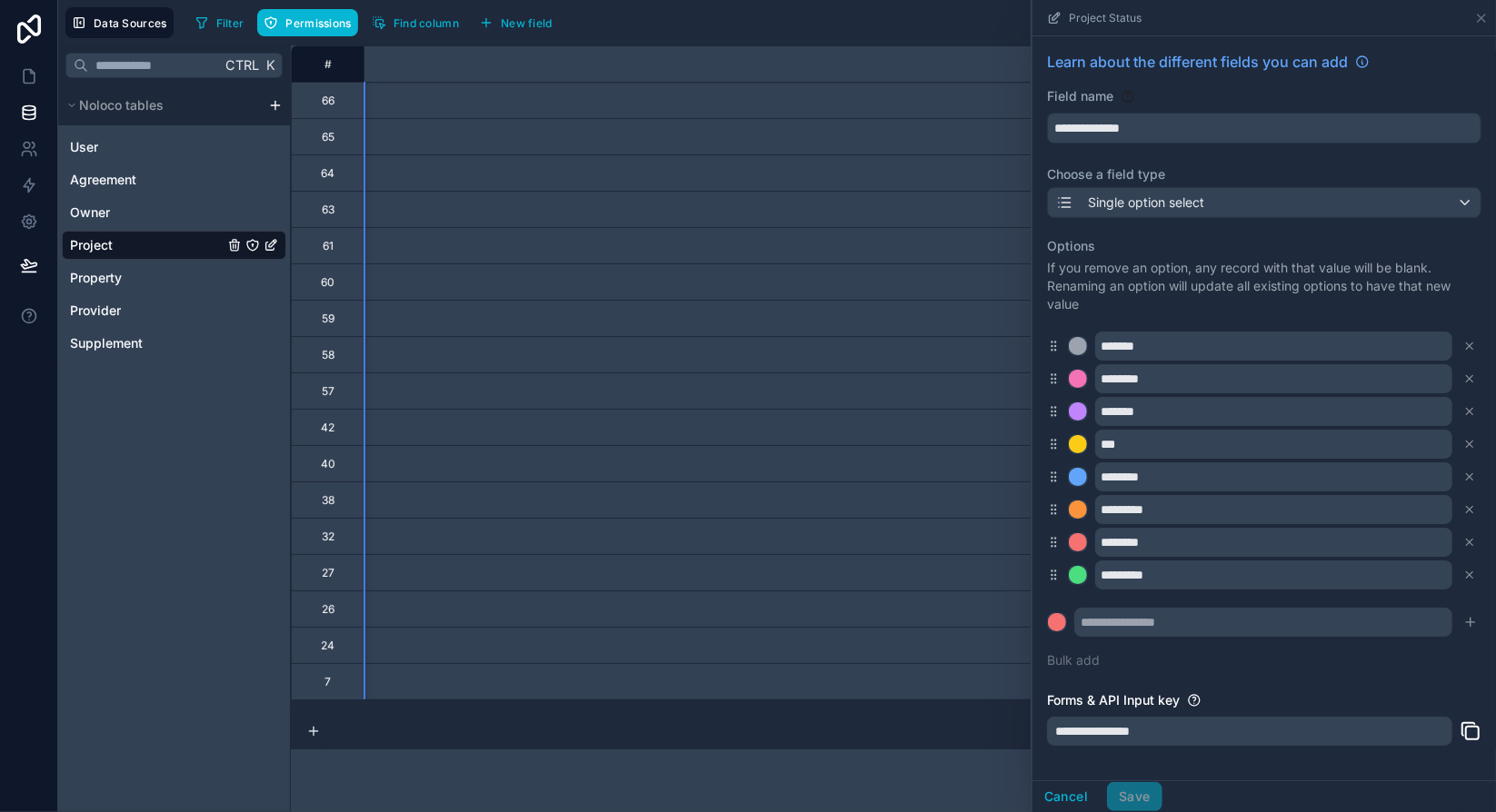
scroll to position [0, 1454]
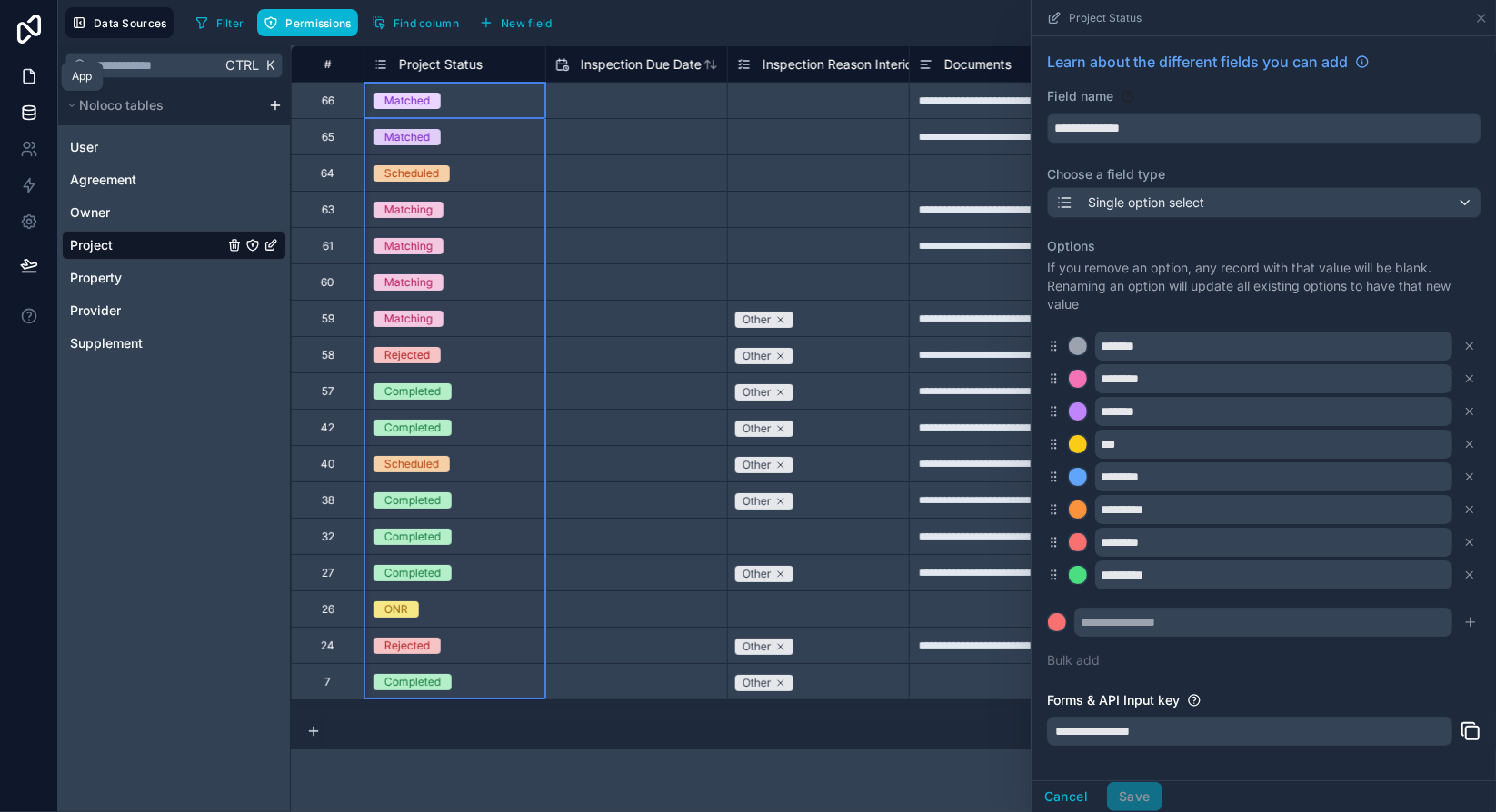
click at [34, 81] on icon at bounding box center [29, 76] width 18 height 18
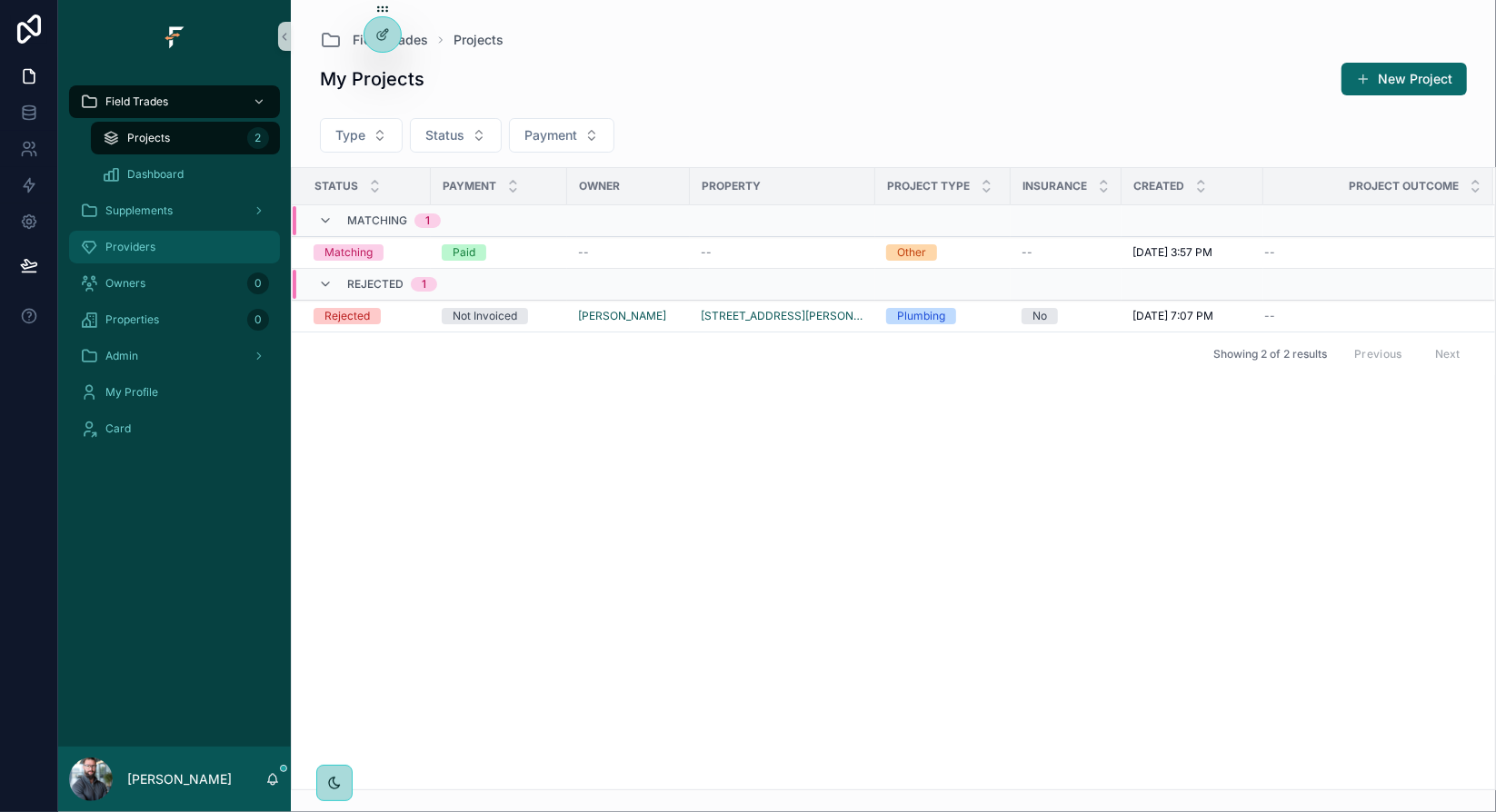
click at [141, 256] on div "Providers" at bounding box center [174, 247] width 189 height 29
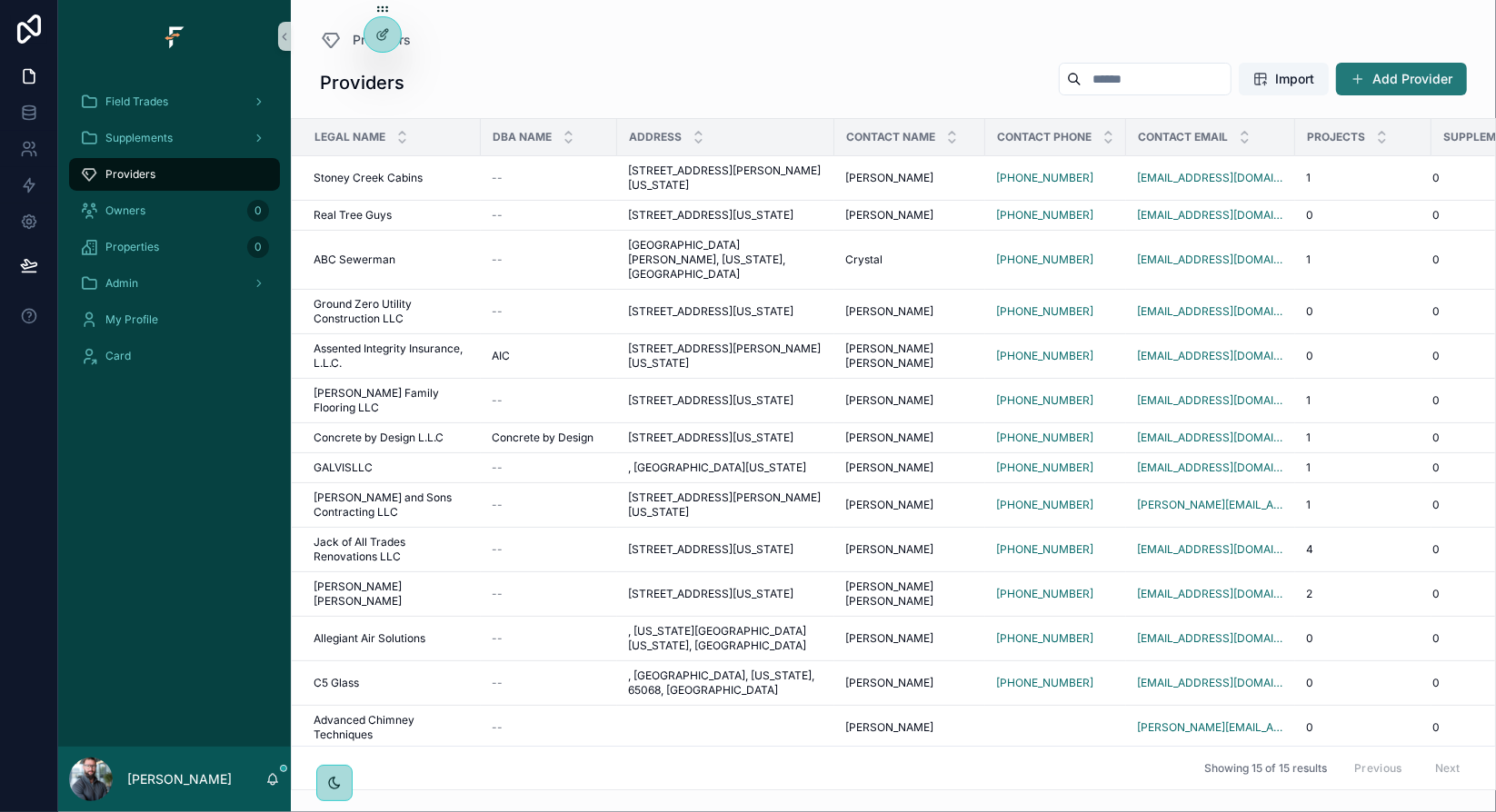
click at [1383, 82] on button "Add Provider" at bounding box center [1401, 79] width 131 height 33
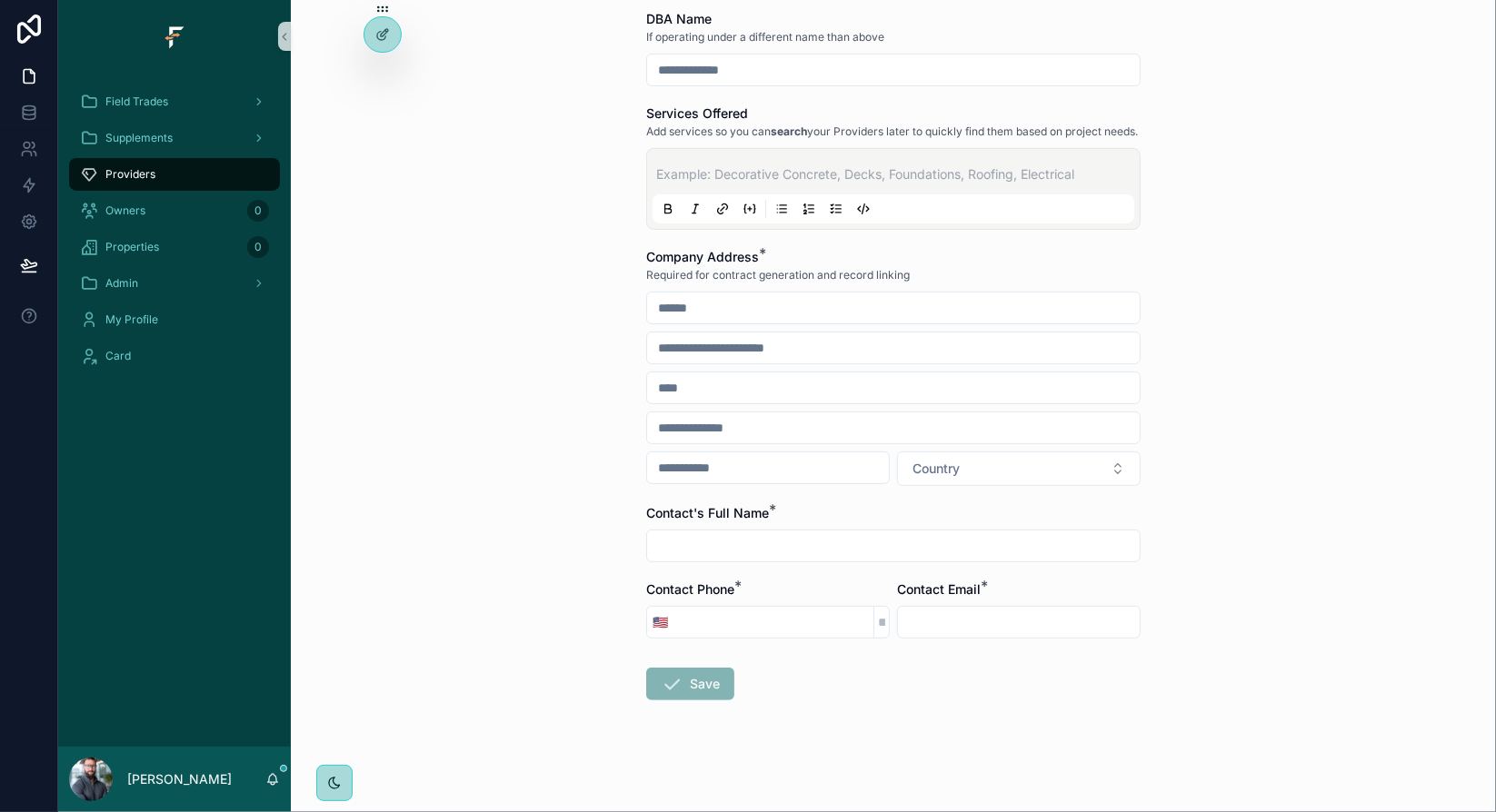
scroll to position [214, 0]
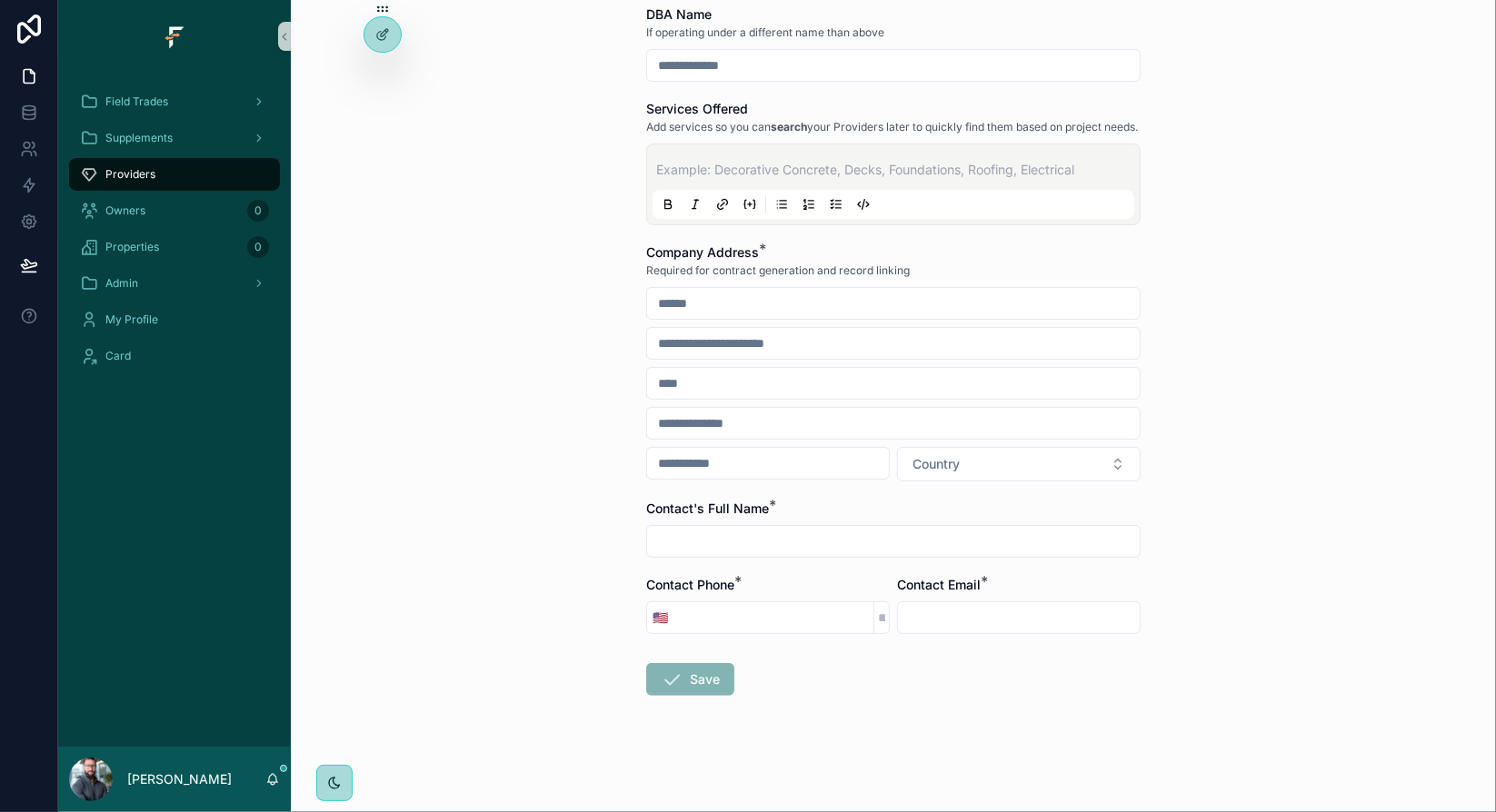
click at [579, 376] on div "Providers Create Provider Create Provider Company Legal Name * Required for con…" at bounding box center [894, 204] width 1205 height 812
click at [718, 163] on p "scrollable content" at bounding box center [896, 169] width 482 height 18
click at [557, 169] on div "Providers Create Provider Create Provider Company Legal Name * Required for con…" at bounding box center [894, 204] width 1205 height 812
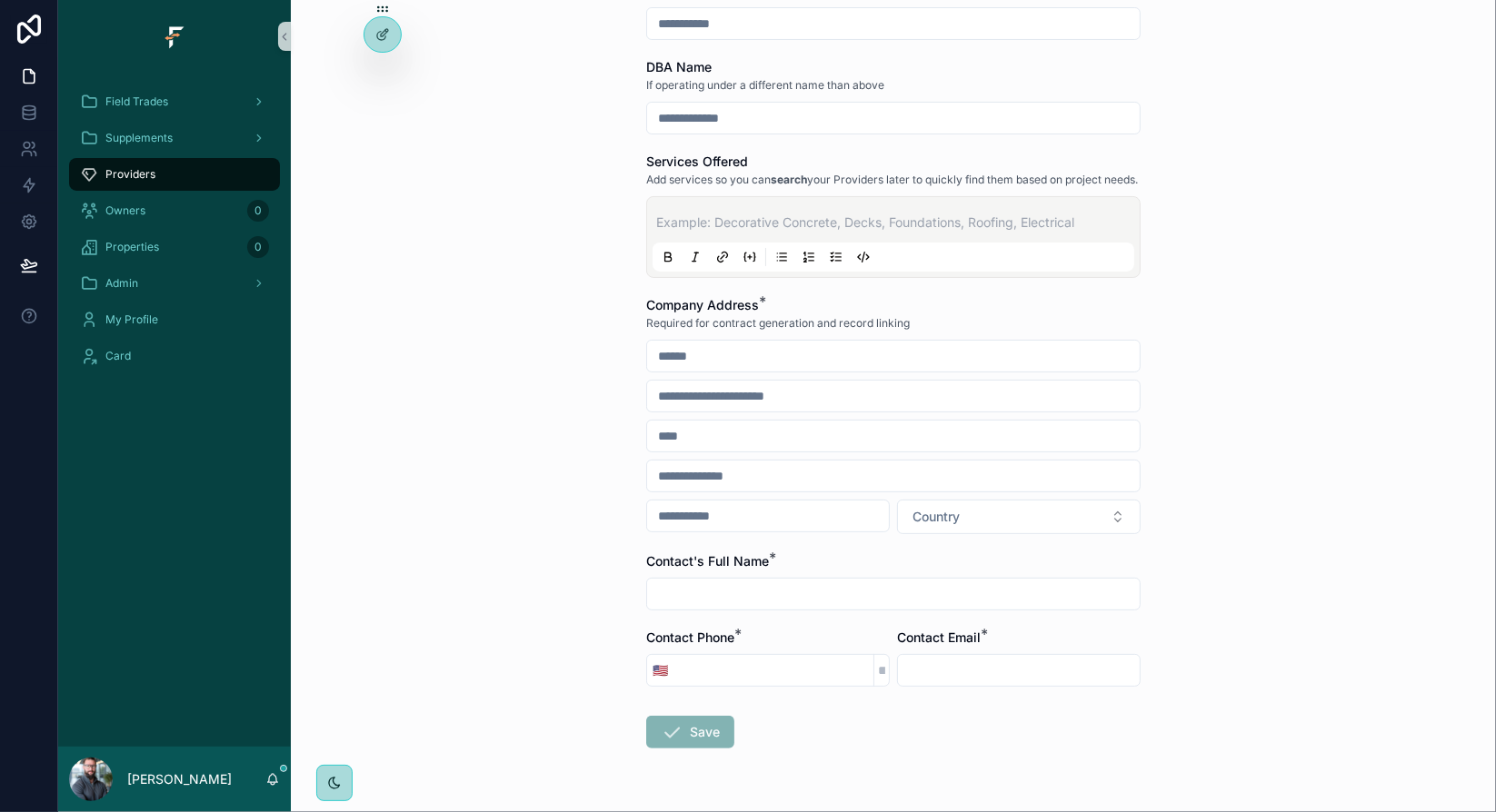
scroll to position [0, 0]
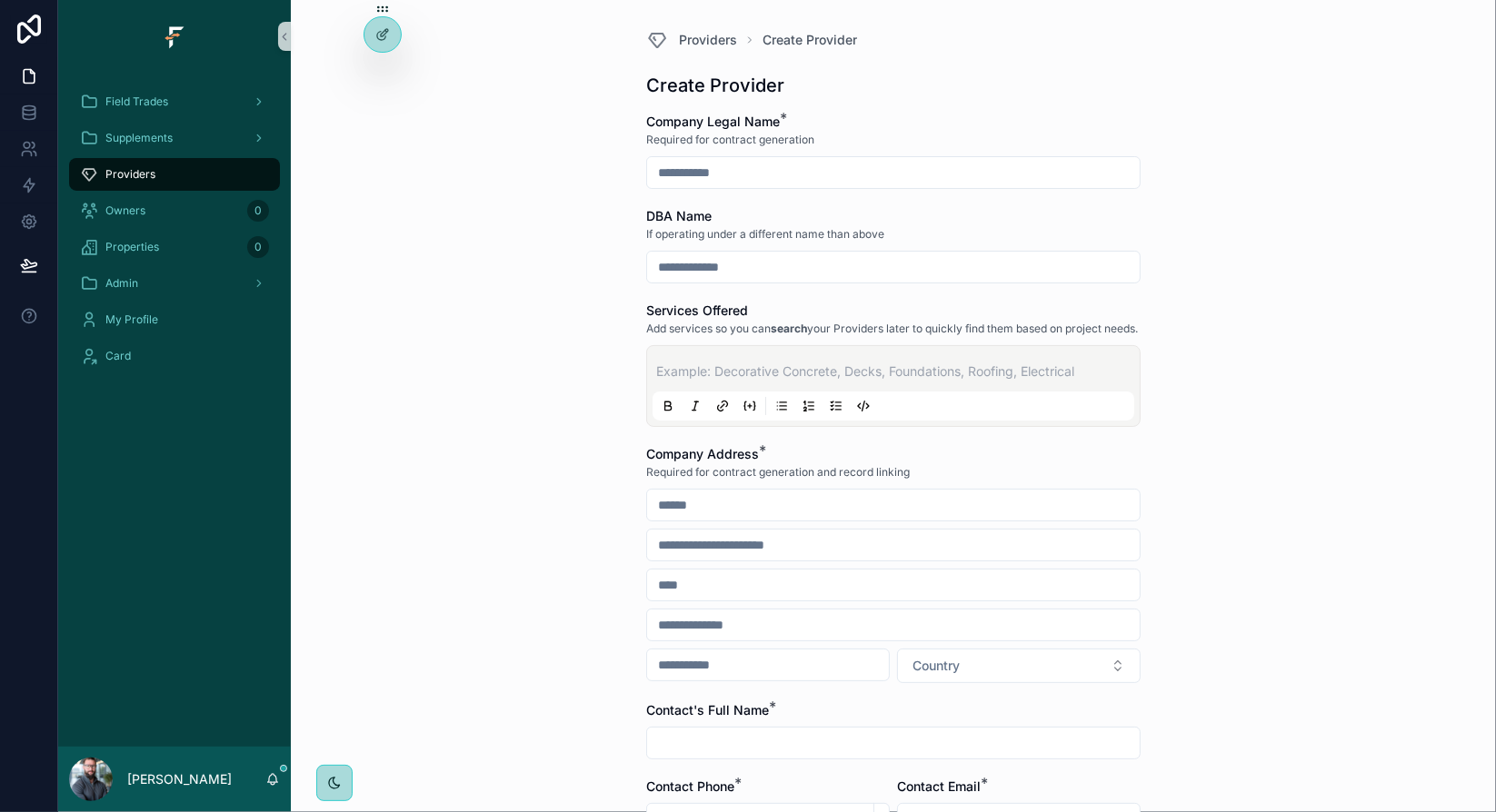
click at [522, 345] on div "Providers Create Provider Create Provider Company Legal Name * Required for con…" at bounding box center [894, 406] width 1205 height 812
click at [380, 43] on div at bounding box center [383, 34] width 36 height 34
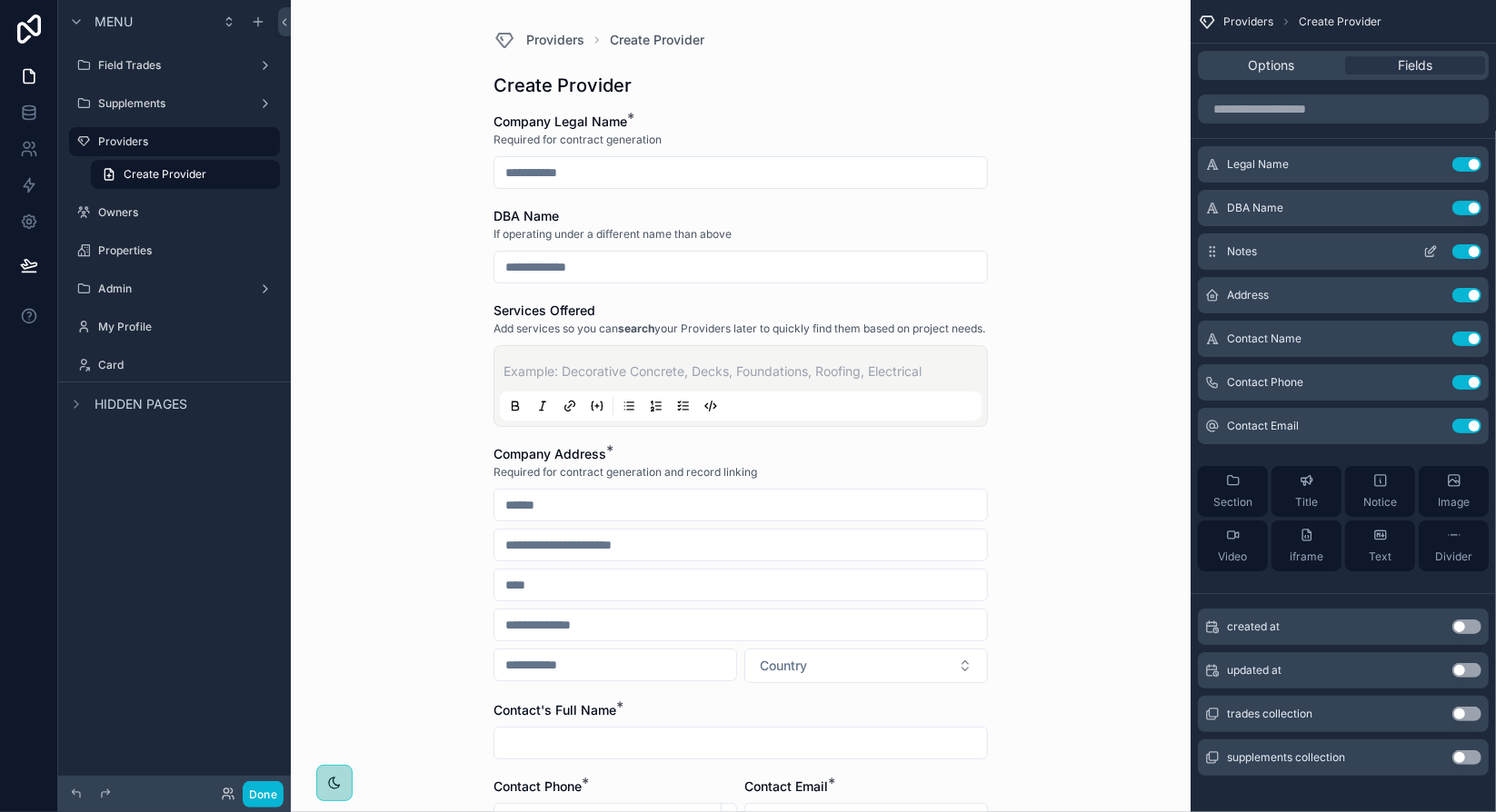
click at [1430, 254] on icon "scrollable content" at bounding box center [1430, 251] width 14 height 14
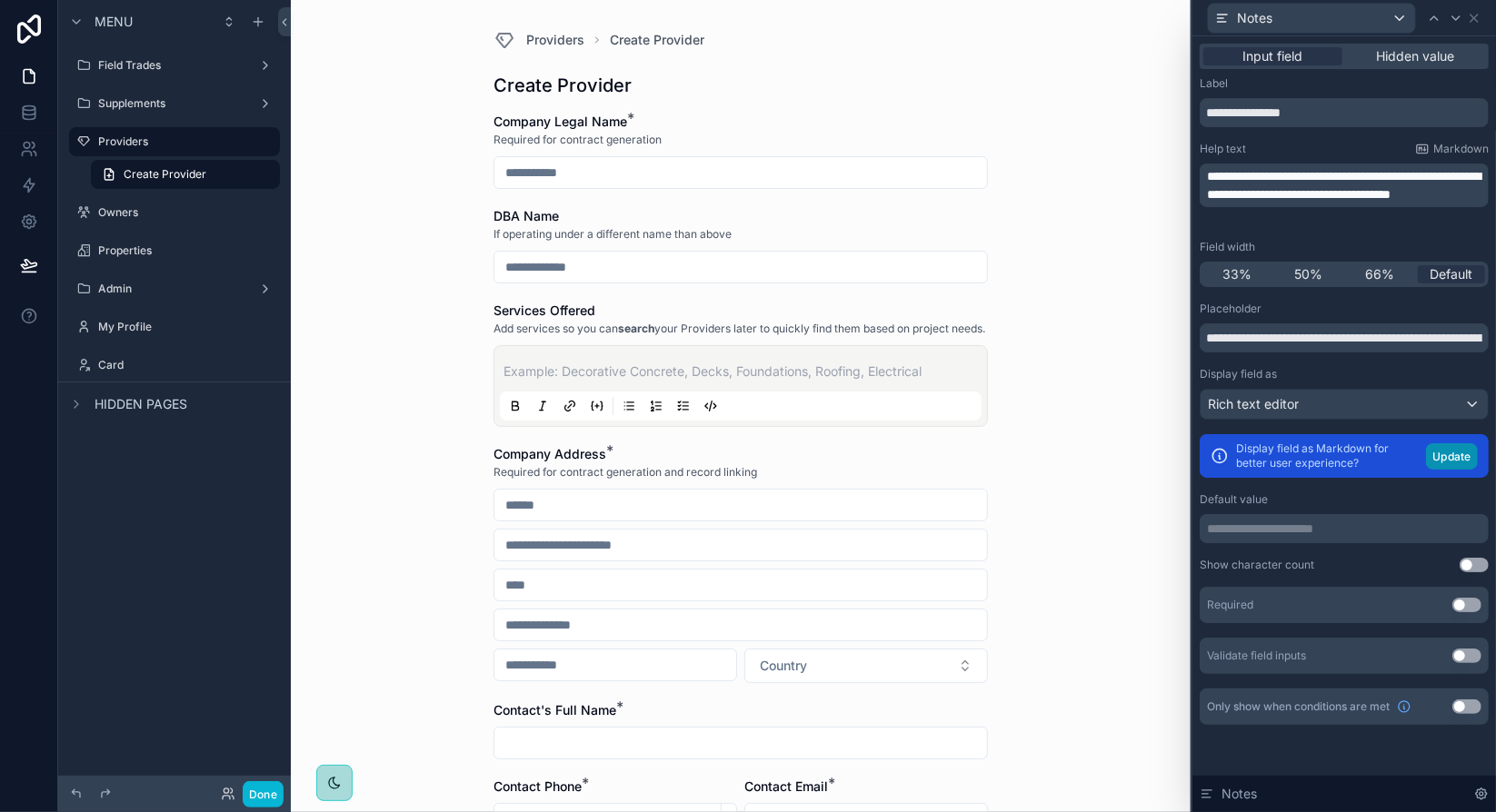
click at [1454, 460] on button "Update" at bounding box center [1452, 457] width 52 height 27
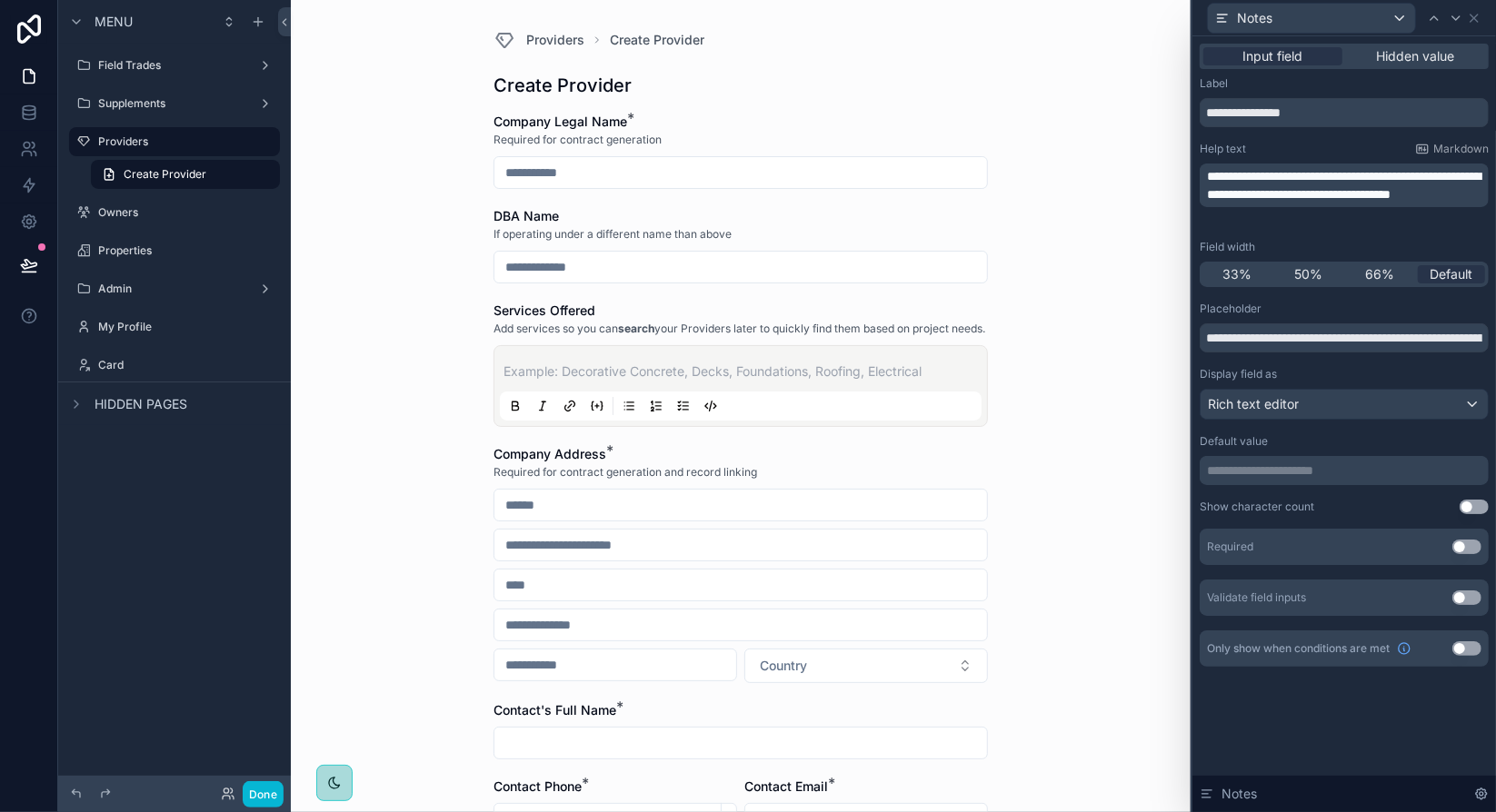
click at [1368, 437] on div "Default value" at bounding box center [1345, 441] width 289 height 14
click at [1327, 403] on div "Rich text editor" at bounding box center [1345, 404] width 287 height 29
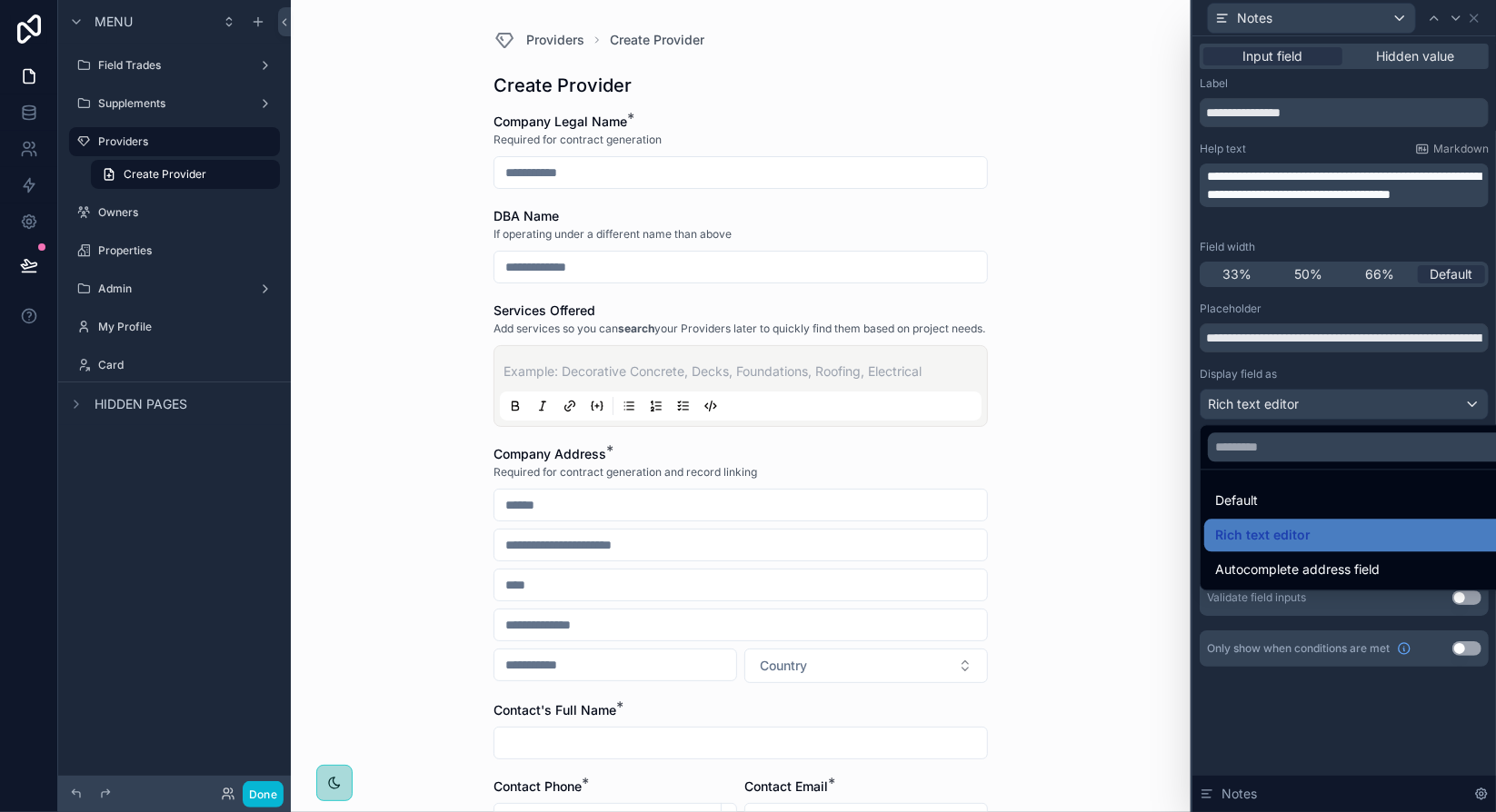
click at [1324, 403] on div at bounding box center [1344, 406] width 304 height 812
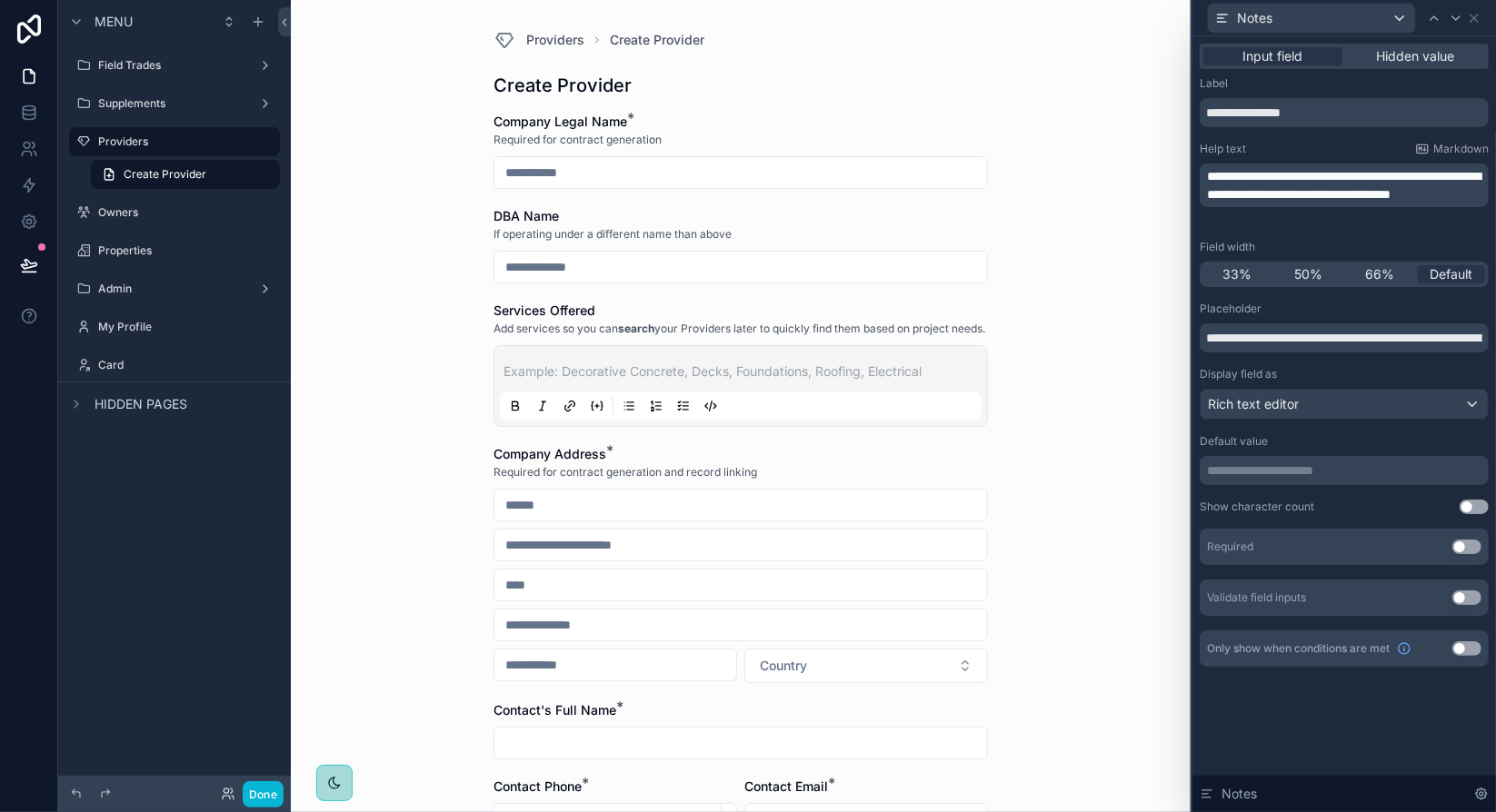
click at [1465, 543] on button "Use setting" at bounding box center [1467, 547] width 29 height 14
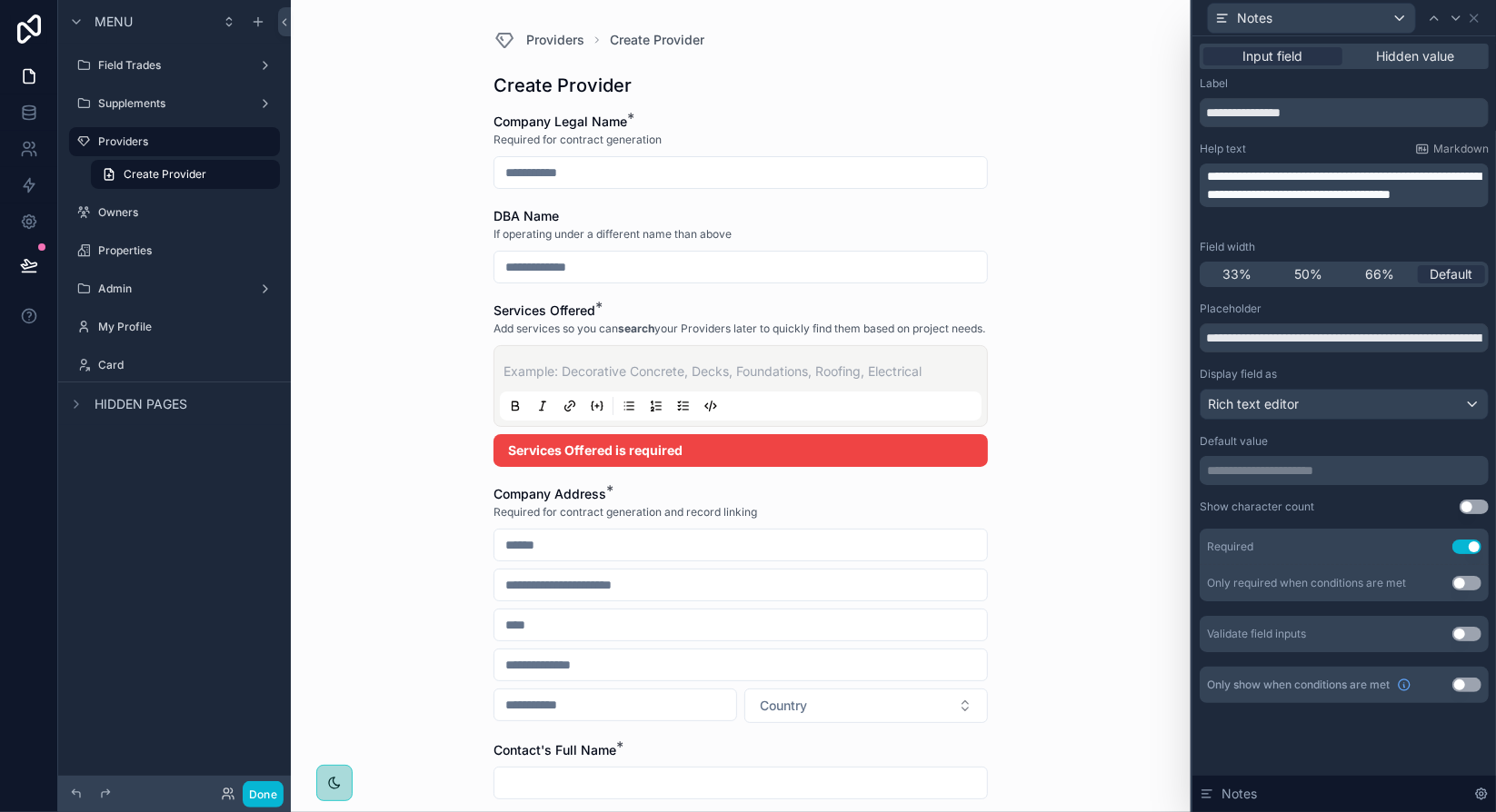
click at [682, 381] on p "scrollable content" at bounding box center [744, 372] width 482 height 18
click at [743, 381] on p "scrollable content" at bounding box center [744, 372] width 482 height 18
click at [1322, 407] on div "Rich text editor" at bounding box center [1345, 404] width 287 height 29
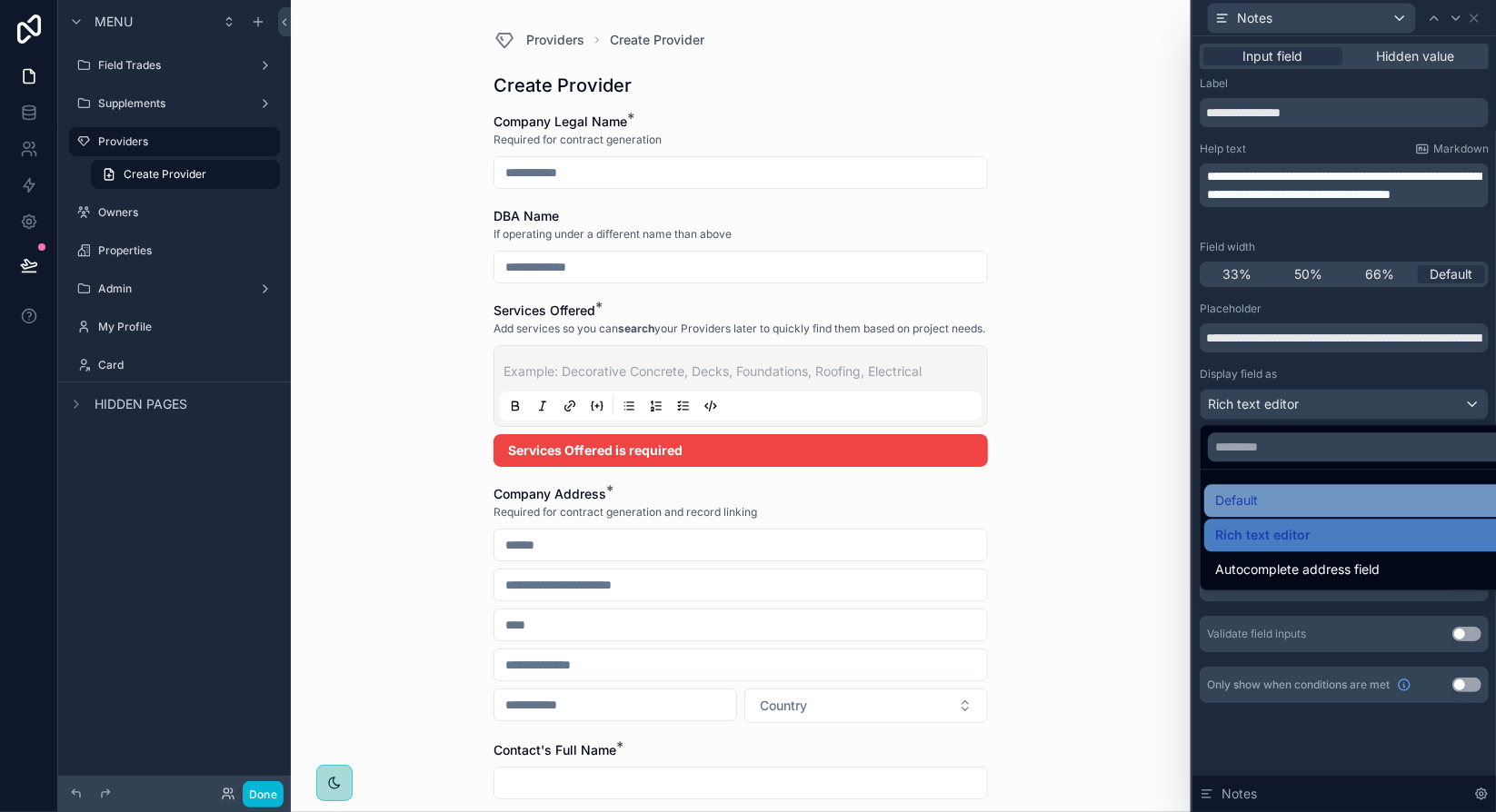
click at [1267, 499] on div "Default" at bounding box center [1366, 501] width 301 height 22
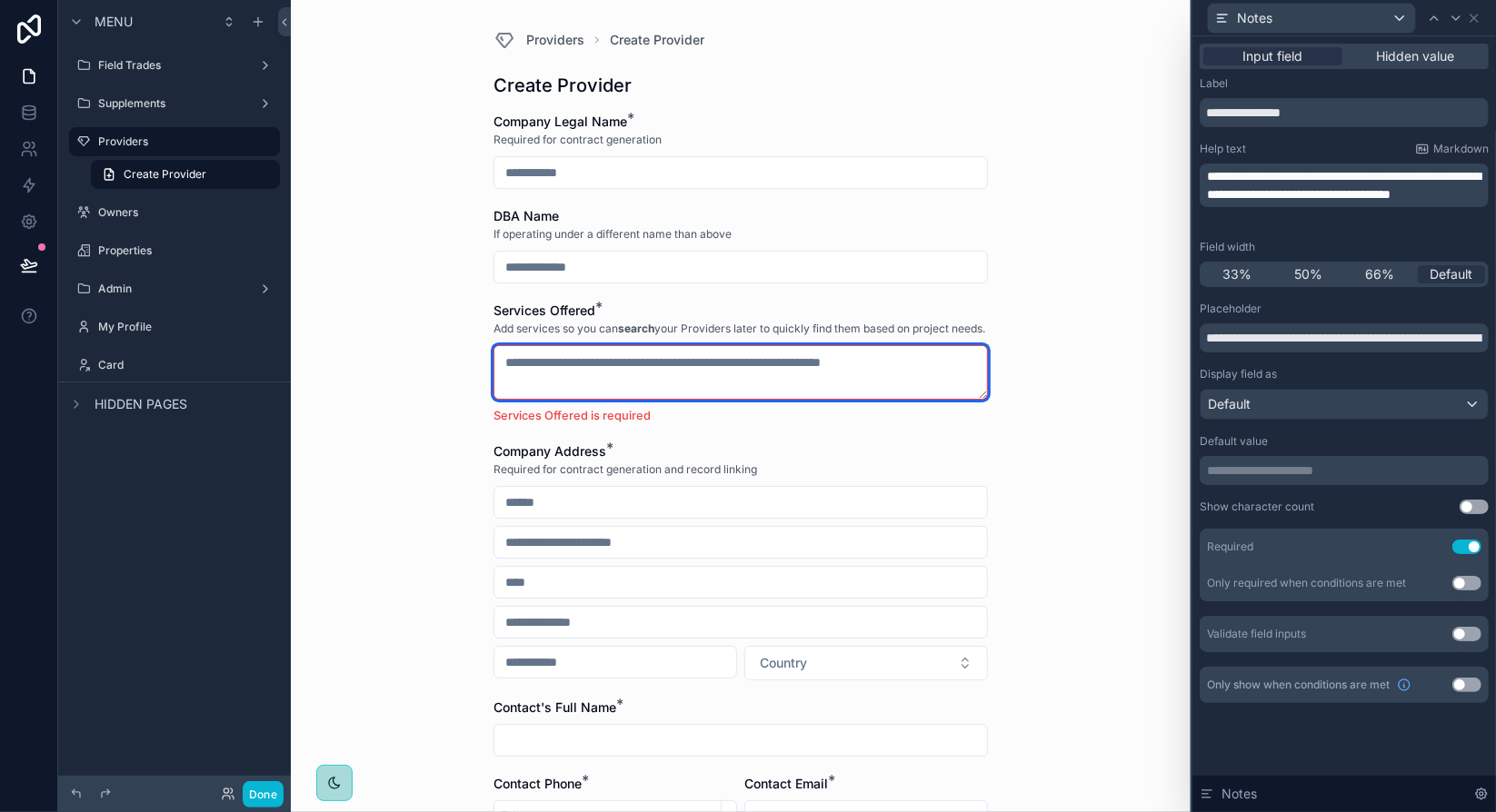
click at [898, 375] on textarea "scrollable content" at bounding box center [740, 372] width 494 height 55
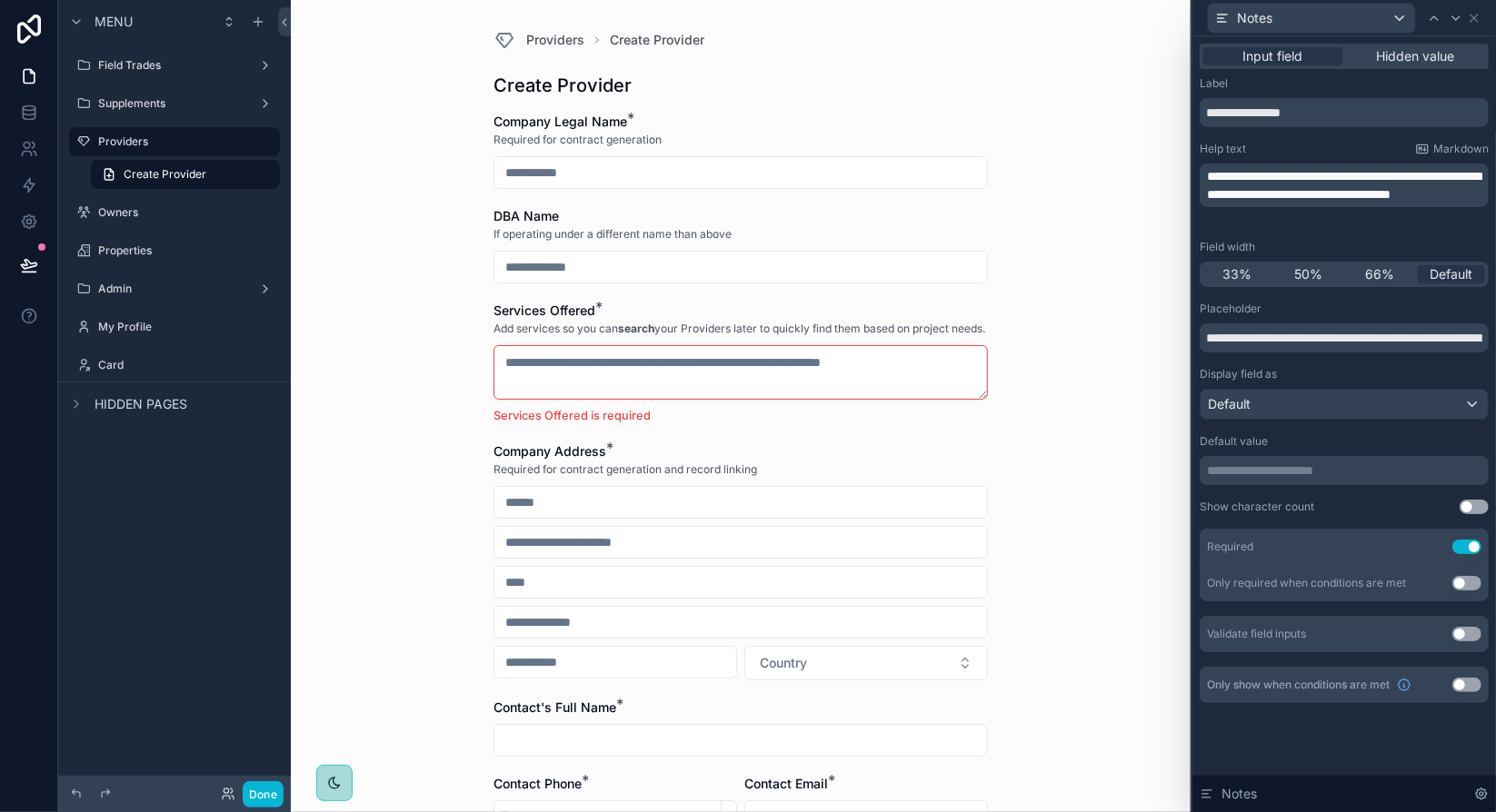
click at [1053, 404] on div "Providers Create Provider Create Provider Company Legal Name * Required for con…" at bounding box center [741, 406] width 900 height 812
click at [1038, 422] on div "Providers Create Provider Create Provider Company Legal Name * Required for con…" at bounding box center [741, 406] width 900 height 812
click at [31, 113] on icon at bounding box center [29, 112] width 18 height 18
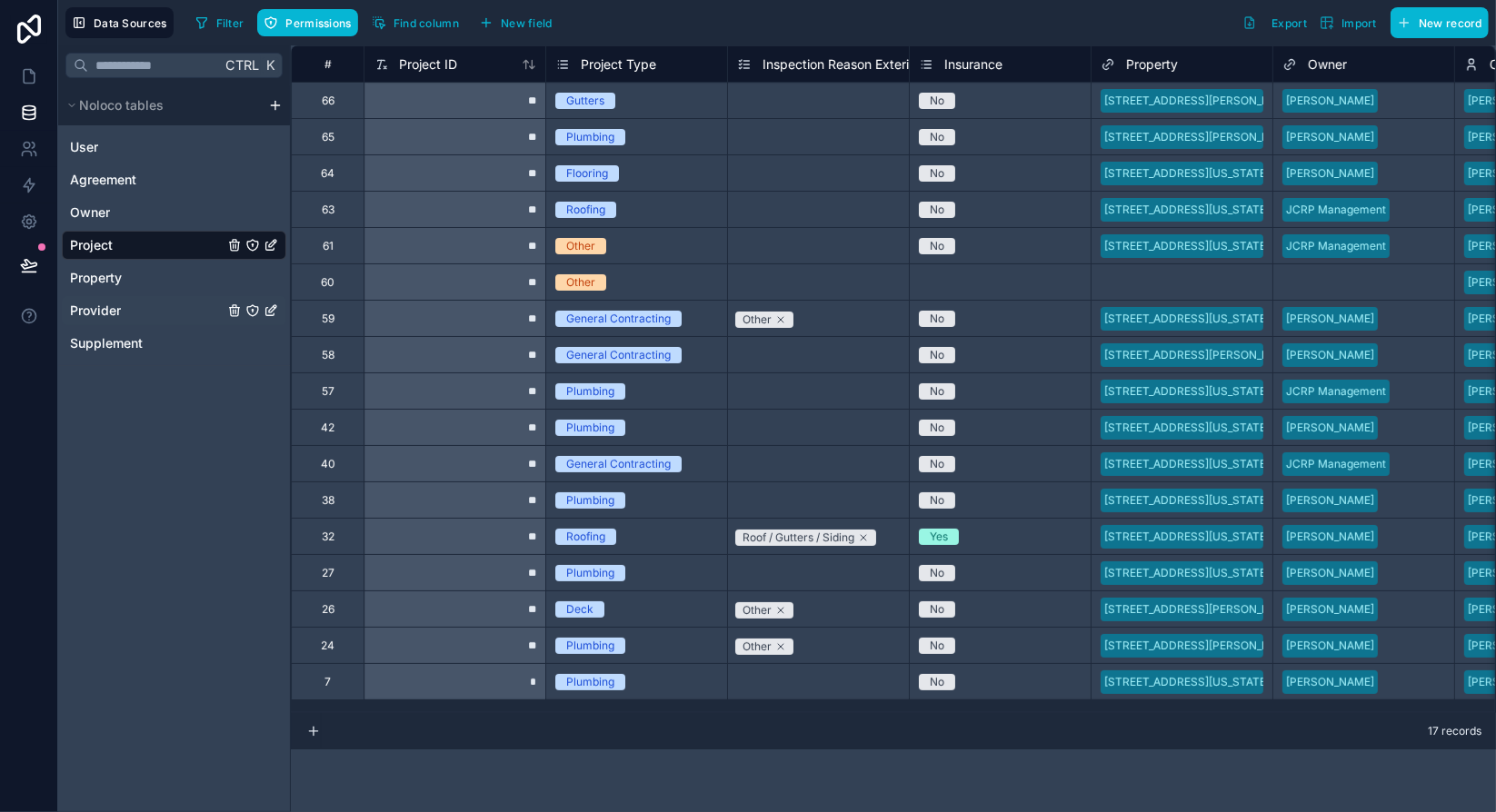
click at [131, 311] on div "Provider" at bounding box center [174, 310] width 224 height 29
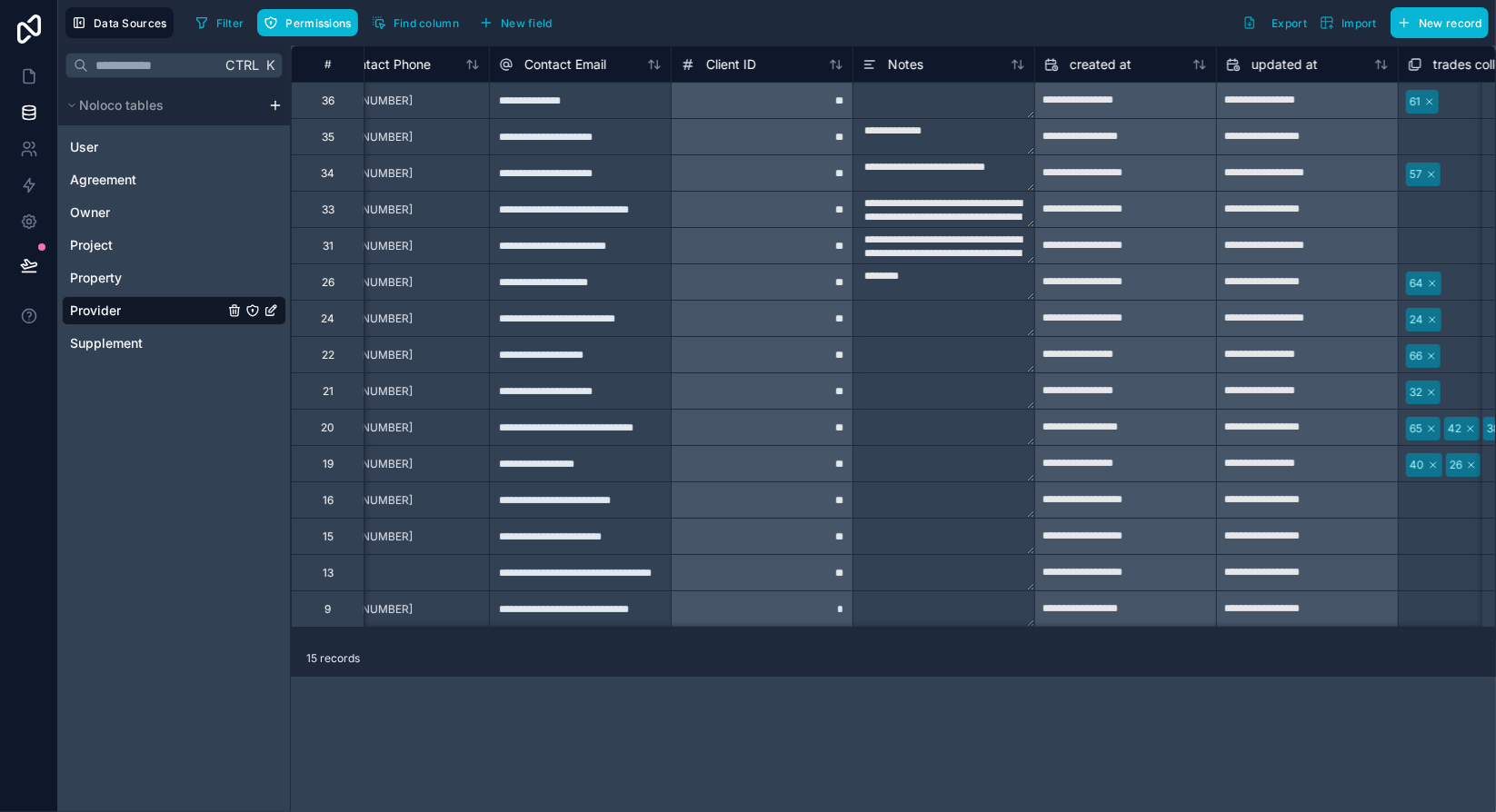
scroll to position [0, 926]
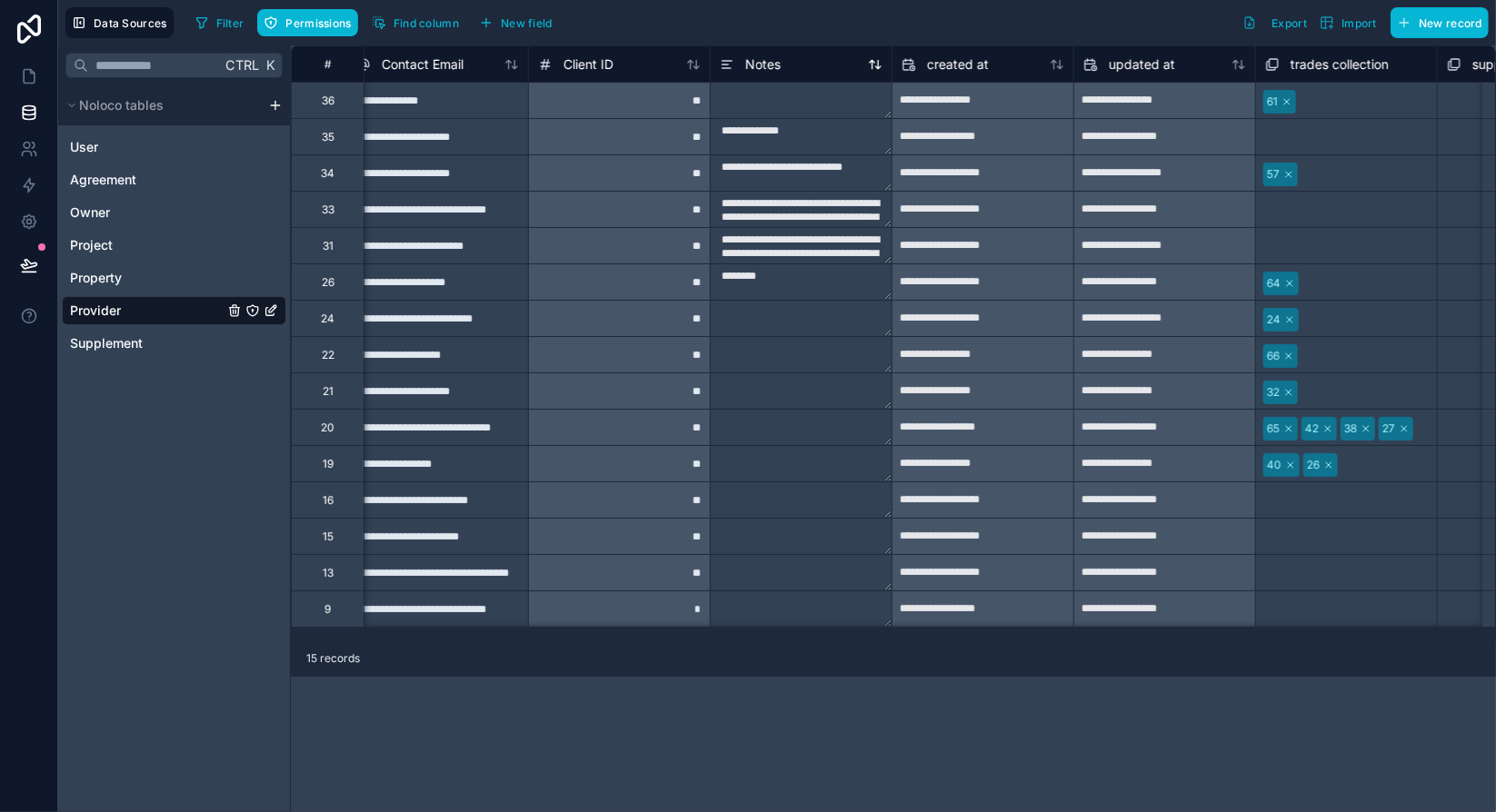
click at [755, 56] on span "Notes" at bounding box center [762, 64] width 35 height 18
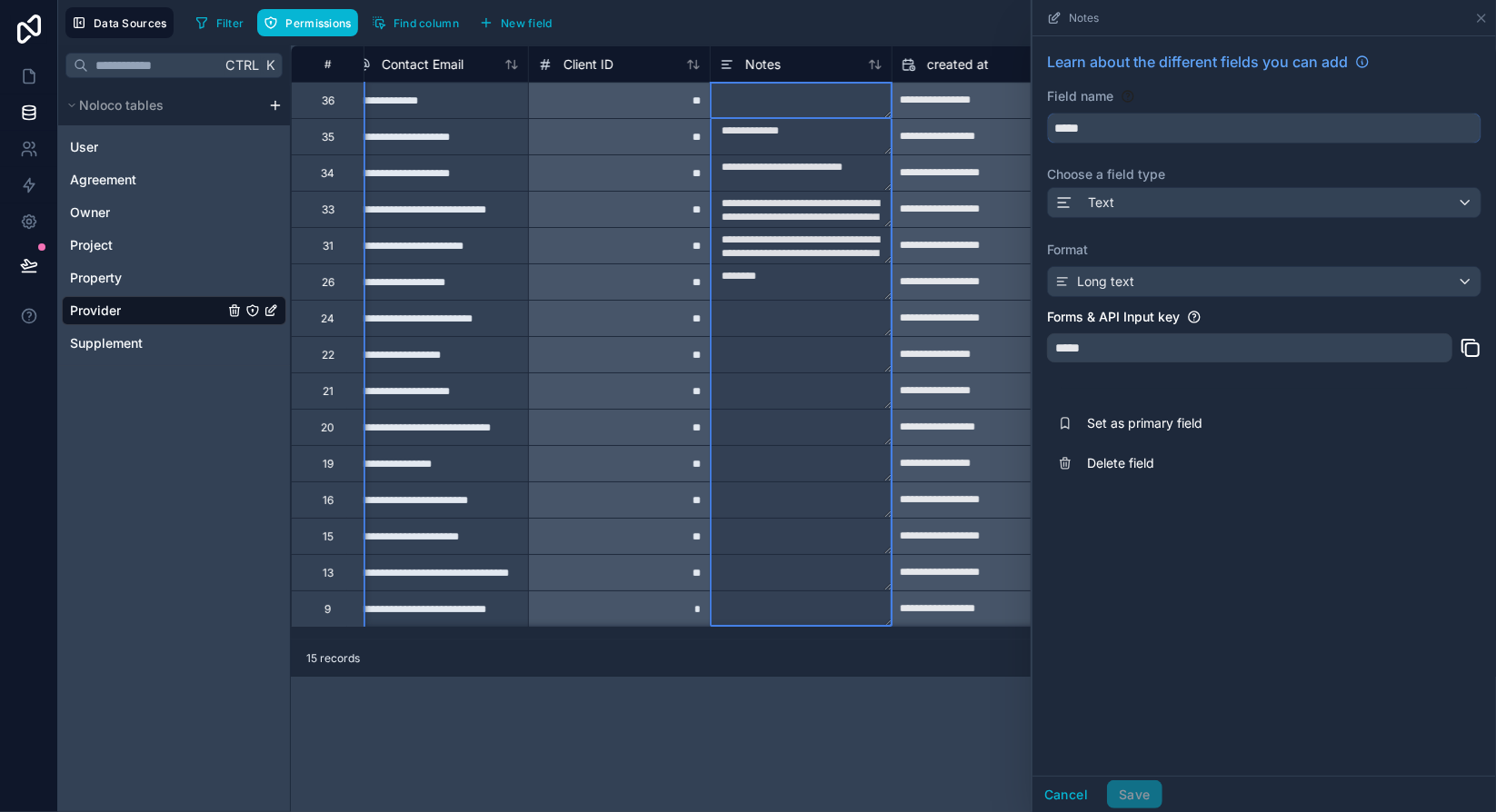
click at [1132, 130] on input "*****" at bounding box center [1264, 128] width 433 height 29
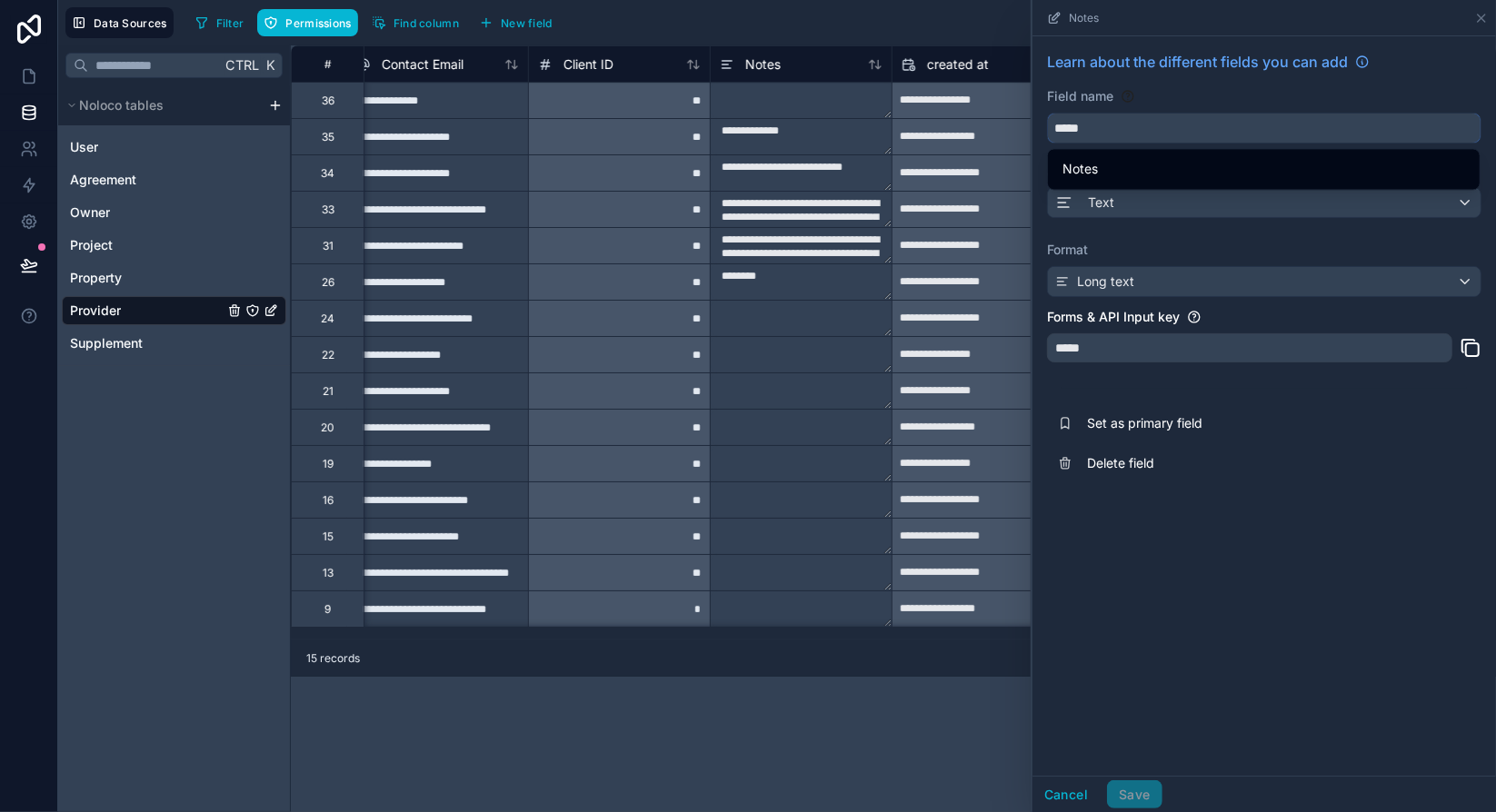
click at [1132, 130] on input "*****" at bounding box center [1264, 128] width 433 height 29
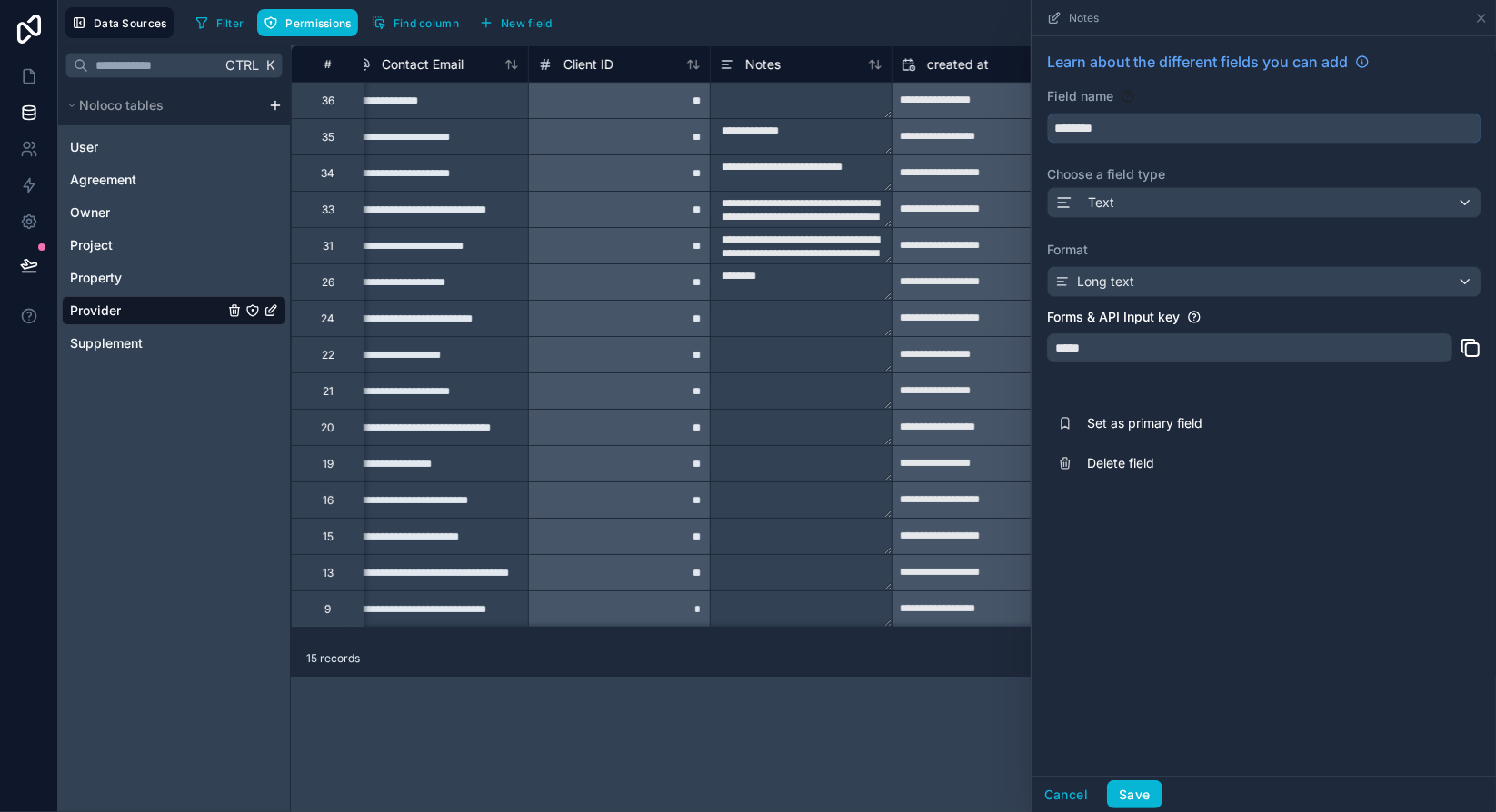
type input "********"
click at [1233, 657] on div "Learn about the different fields you can add Field name ******** Choose a field…" at bounding box center [1264, 406] width 464 height 739
click at [1088, 340] on div "*****" at bounding box center [1249, 348] width 405 height 29
click at [1149, 791] on button "Save" at bounding box center [1134, 795] width 55 height 29
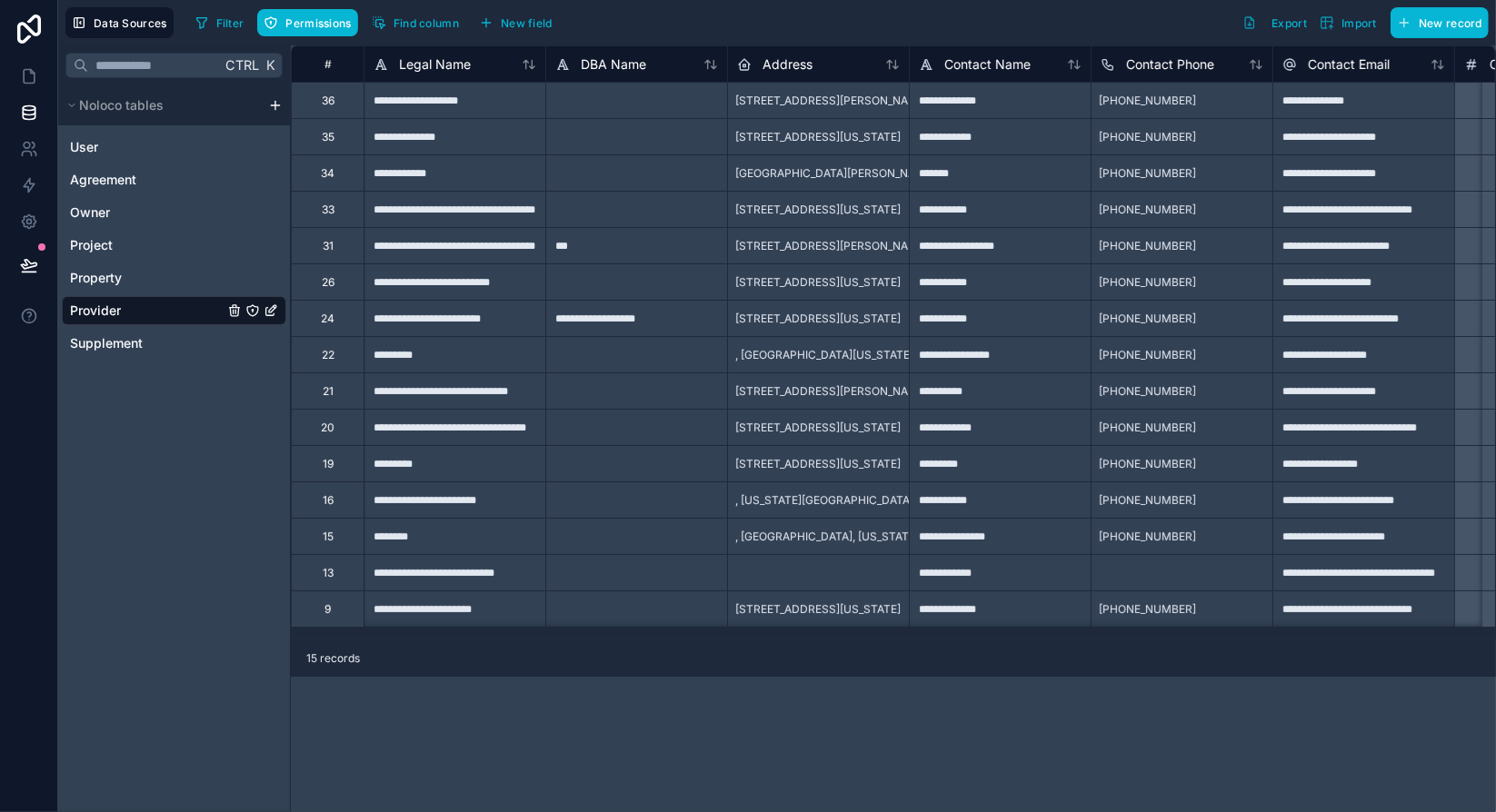
click at [782, 21] on div "Filter Permissions Find column New field Export Import New record" at bounding box center [838, 23] width 1301 height 31
click at [529, 17] on span "New field" at bounding box center [527, 23] width 52 height 13
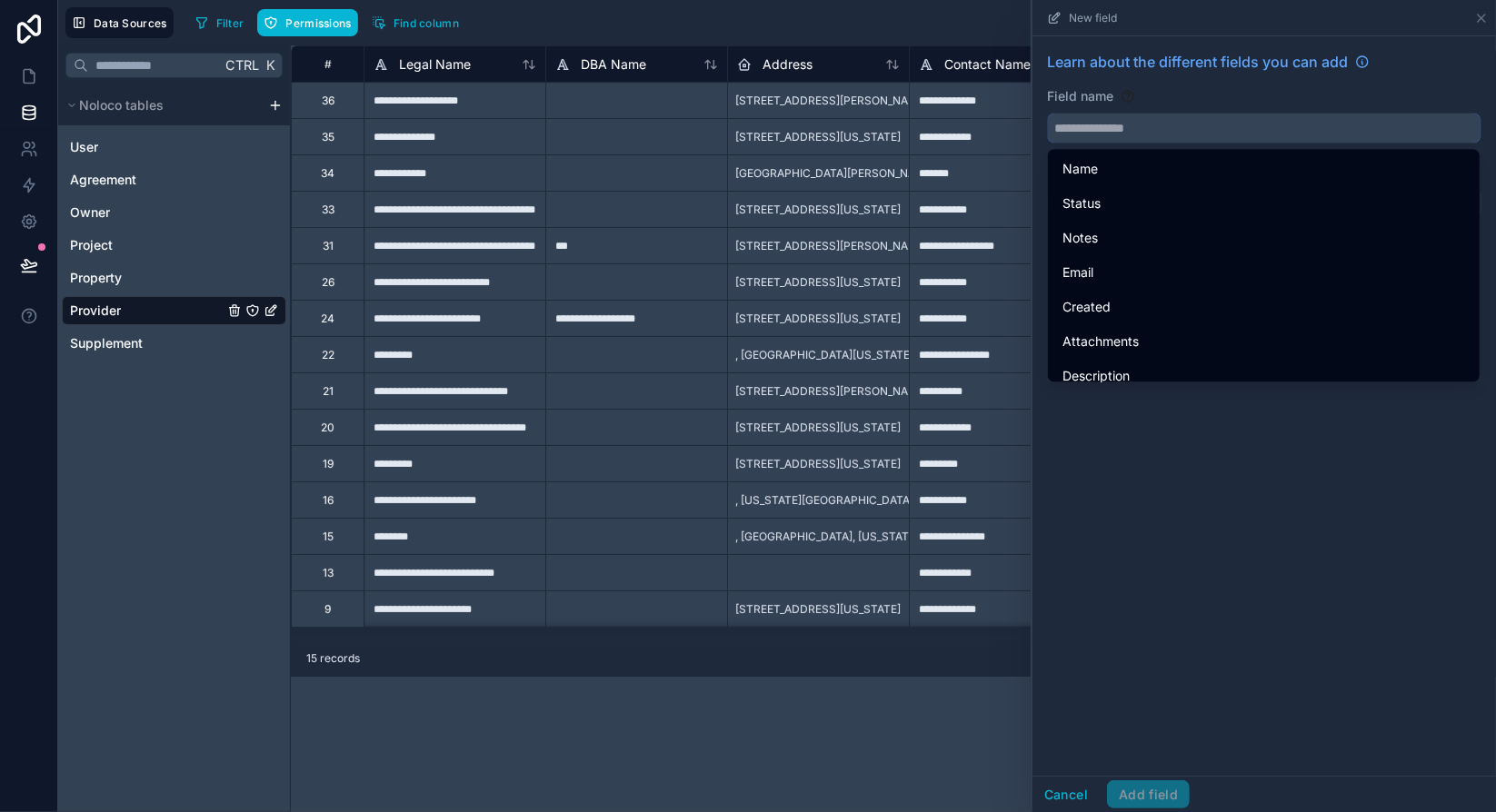
click at [1120, 136] on input "text" at bounding box center [1264, 128] width 433 height 29
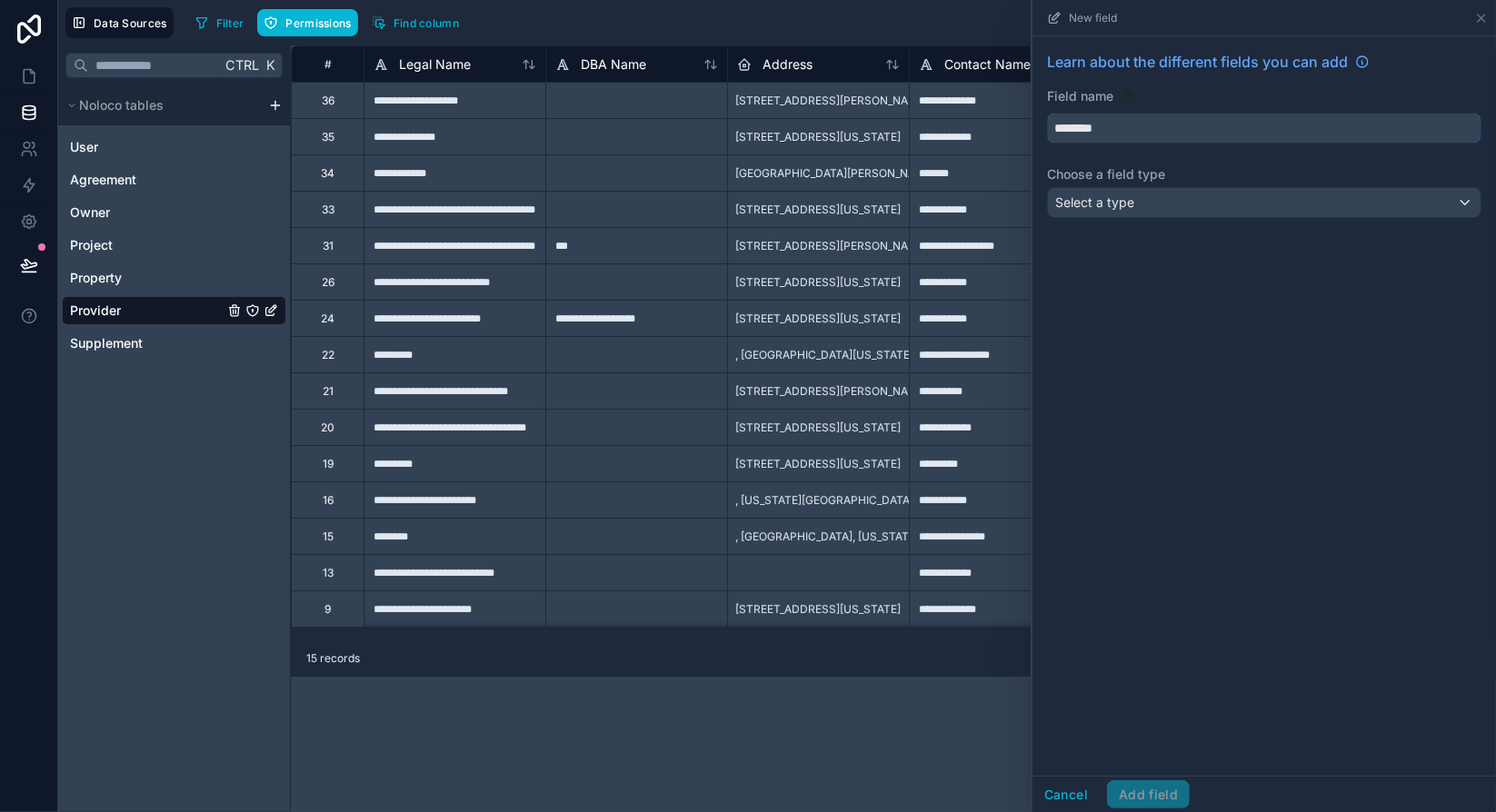
click at [1047, 113] on button "*******" at bounding box center [1264, 128] width 435 height 31
type input "**********"
click at [1360, 259] on div "**********" at bounding box center [1264, 406] width 464 height 739
click at [1349, 213] on div "Select a type" at bounding box center [1264, 202] width 433 height 29
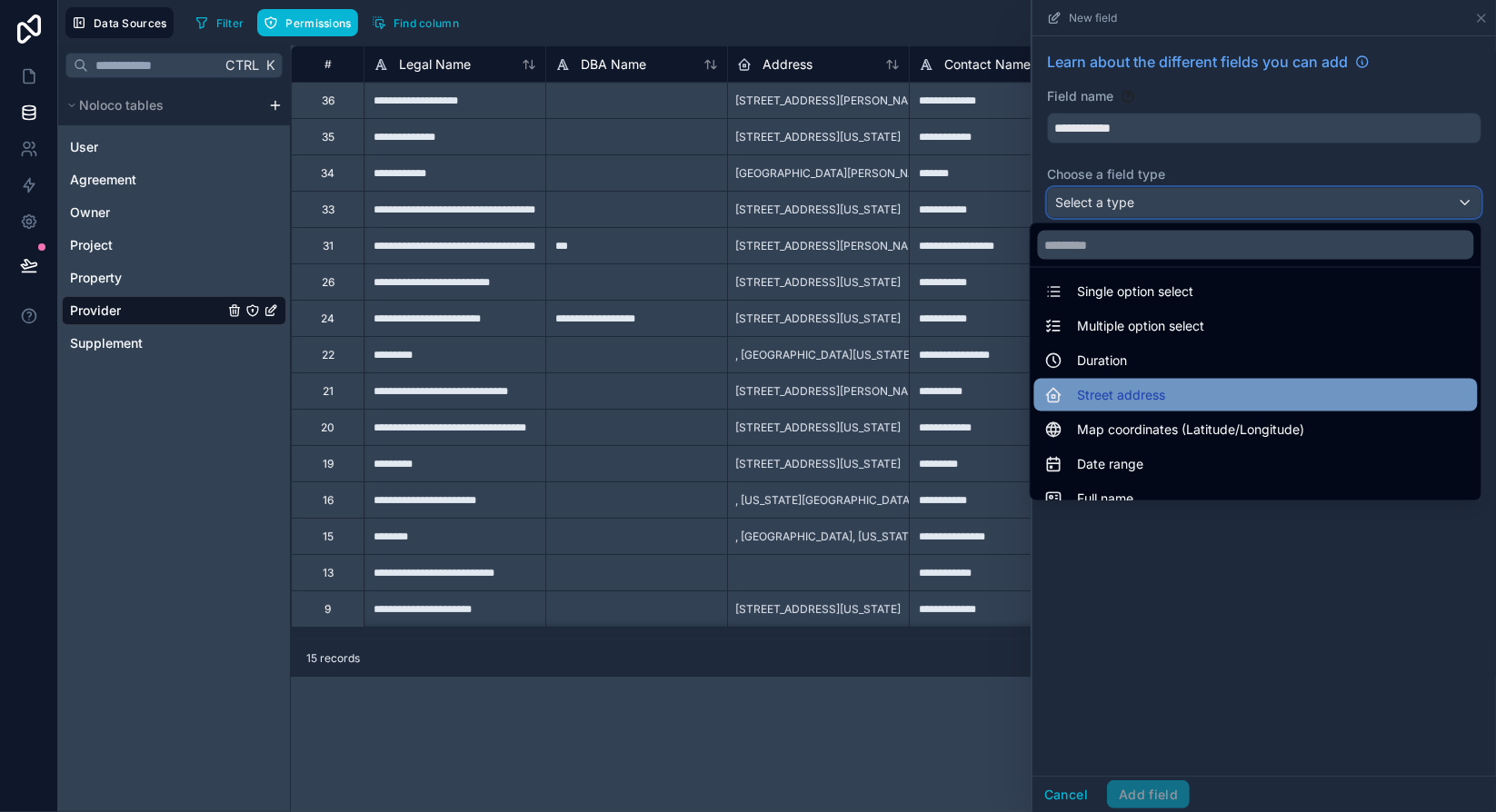
scroll to position [182, 0]
click at [1166, 391] on div "Street address" at bounding box center [1256, 394] width 421 height 22
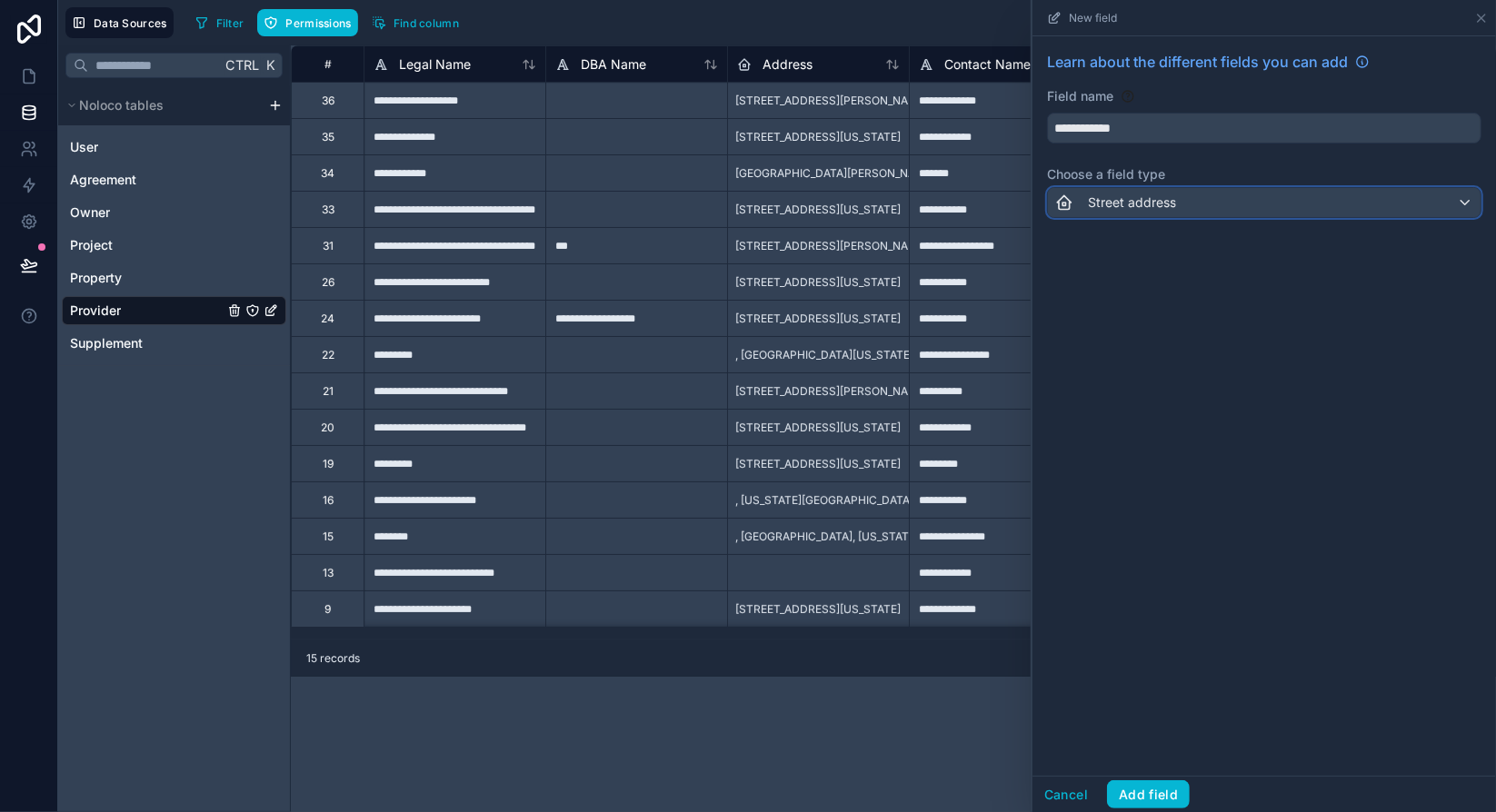
click at [1281, 205] on div "Street address" at bounding box center [1264, 202] width 433 height 29
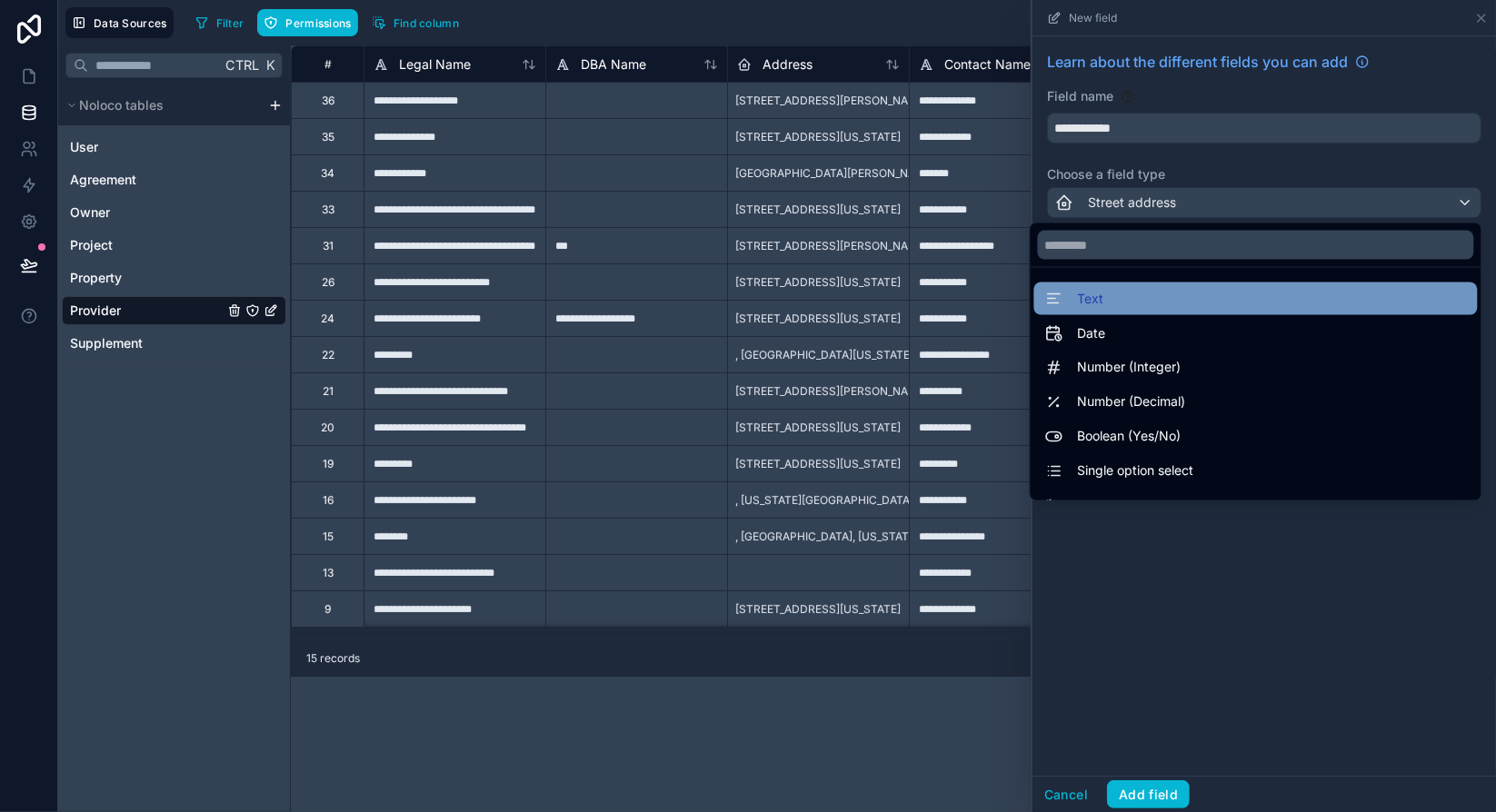
click at [1150, 299] on div "Text" at bounding box center [1256, 299] width 421 height 22
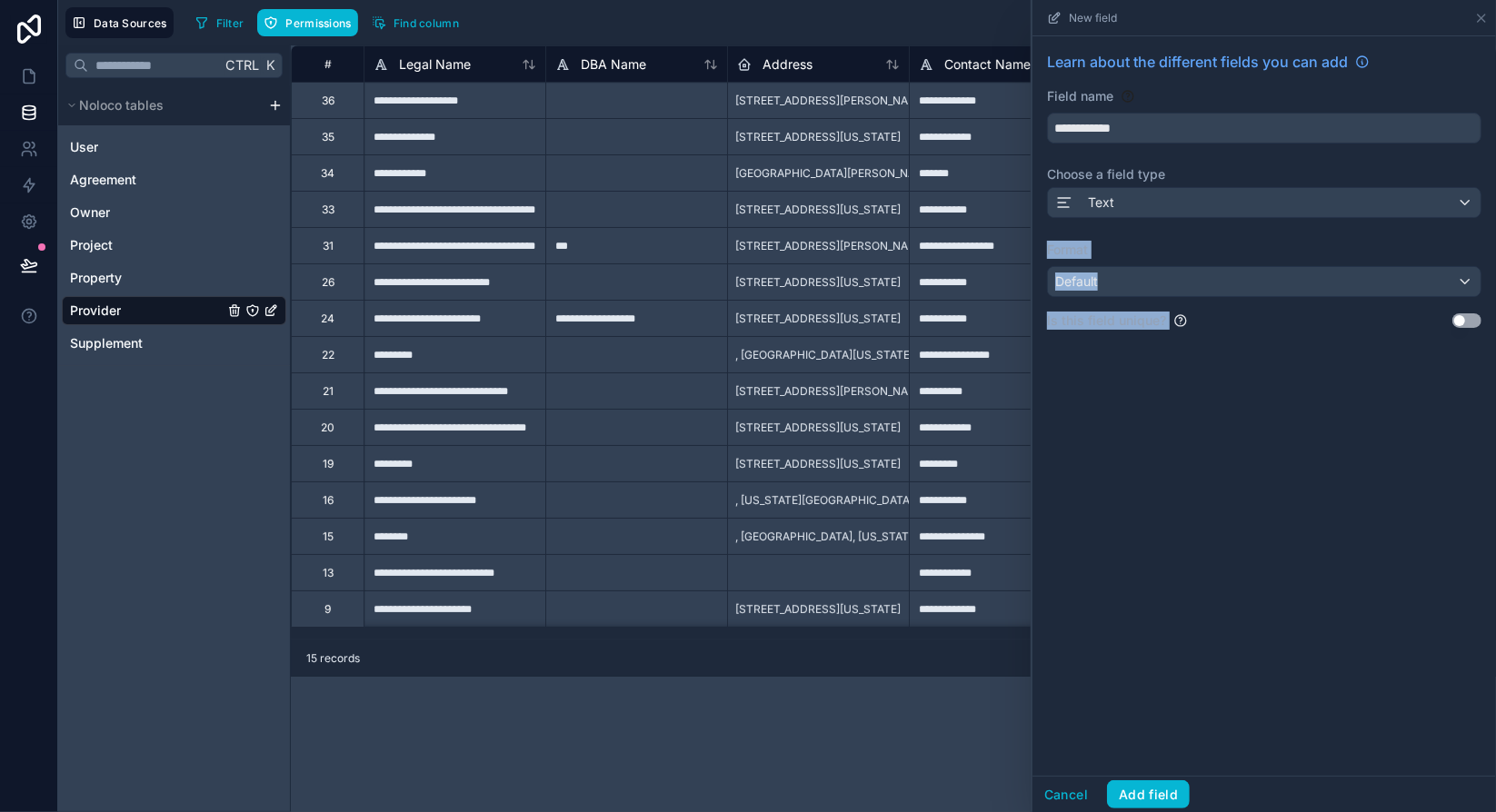
click at [1182, 240] on label "Format" at bounding box center [1264, 249] width 435 height 18
click at [1175, 282] on div "Default" at bounding box center [1264, 282] width 433 height 29
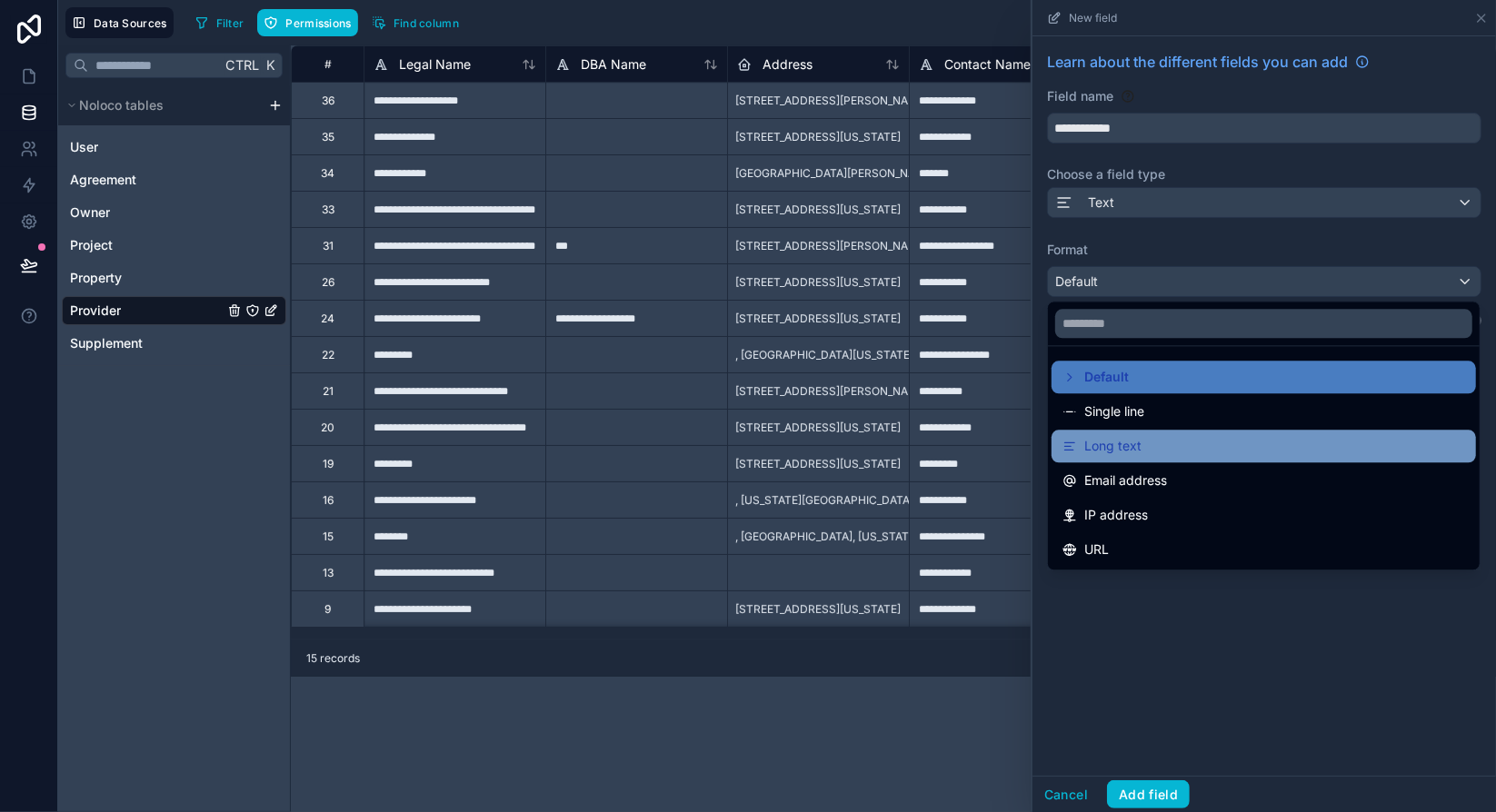
click at [1141, 450] on div "Long text" at bounding box center [1263, 446] width 402 height 22
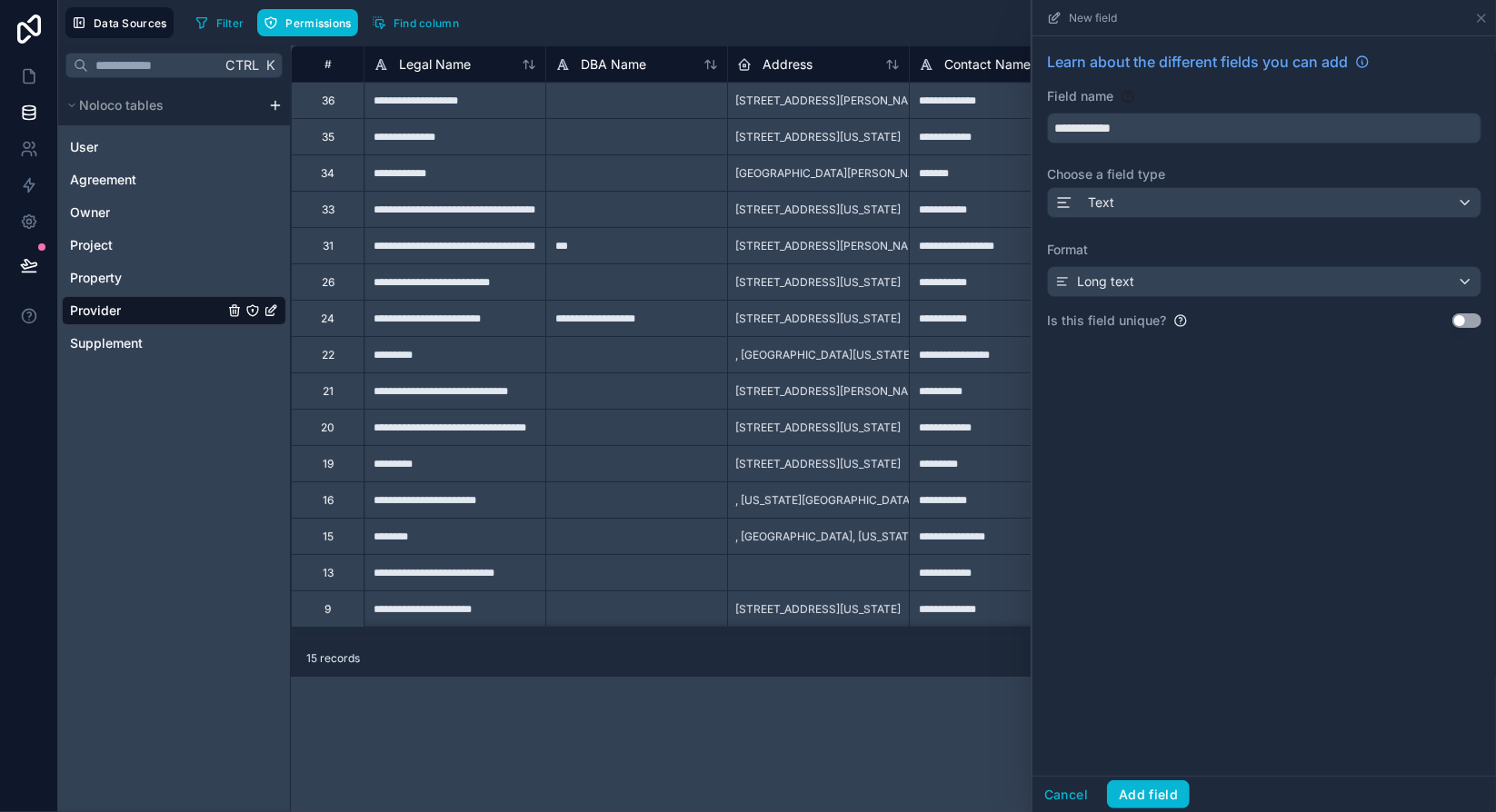
click at [1153, 452] on div "**********" at bounding box center [1264, 406] width 464 height 739
click at [1176, 795] on button "Add field" at bounding box center [1148, 795] width 82 height 29
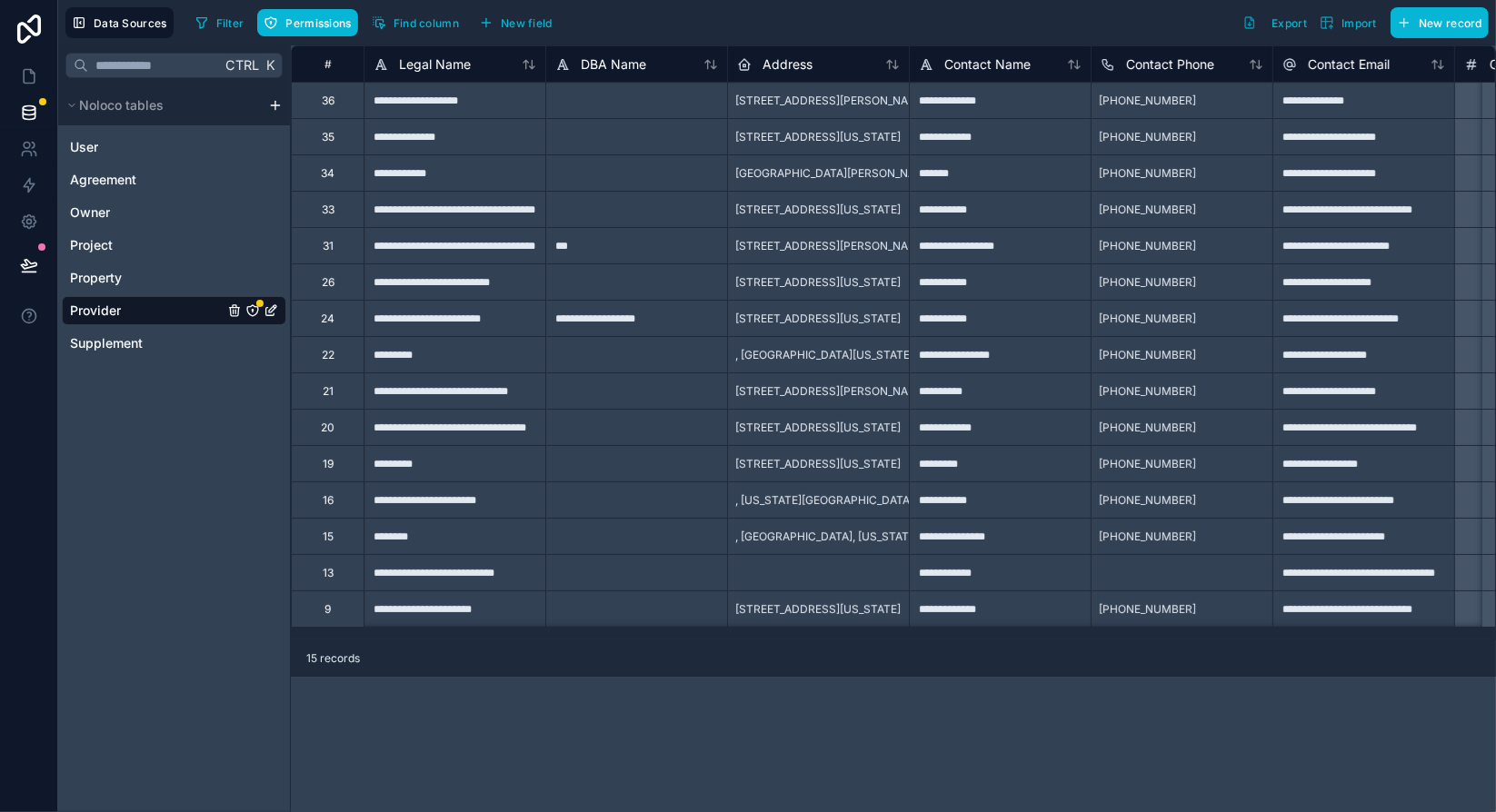
click at [251, 310] on icon "Provider" at bounding box center [252, 310] width 14 height 14
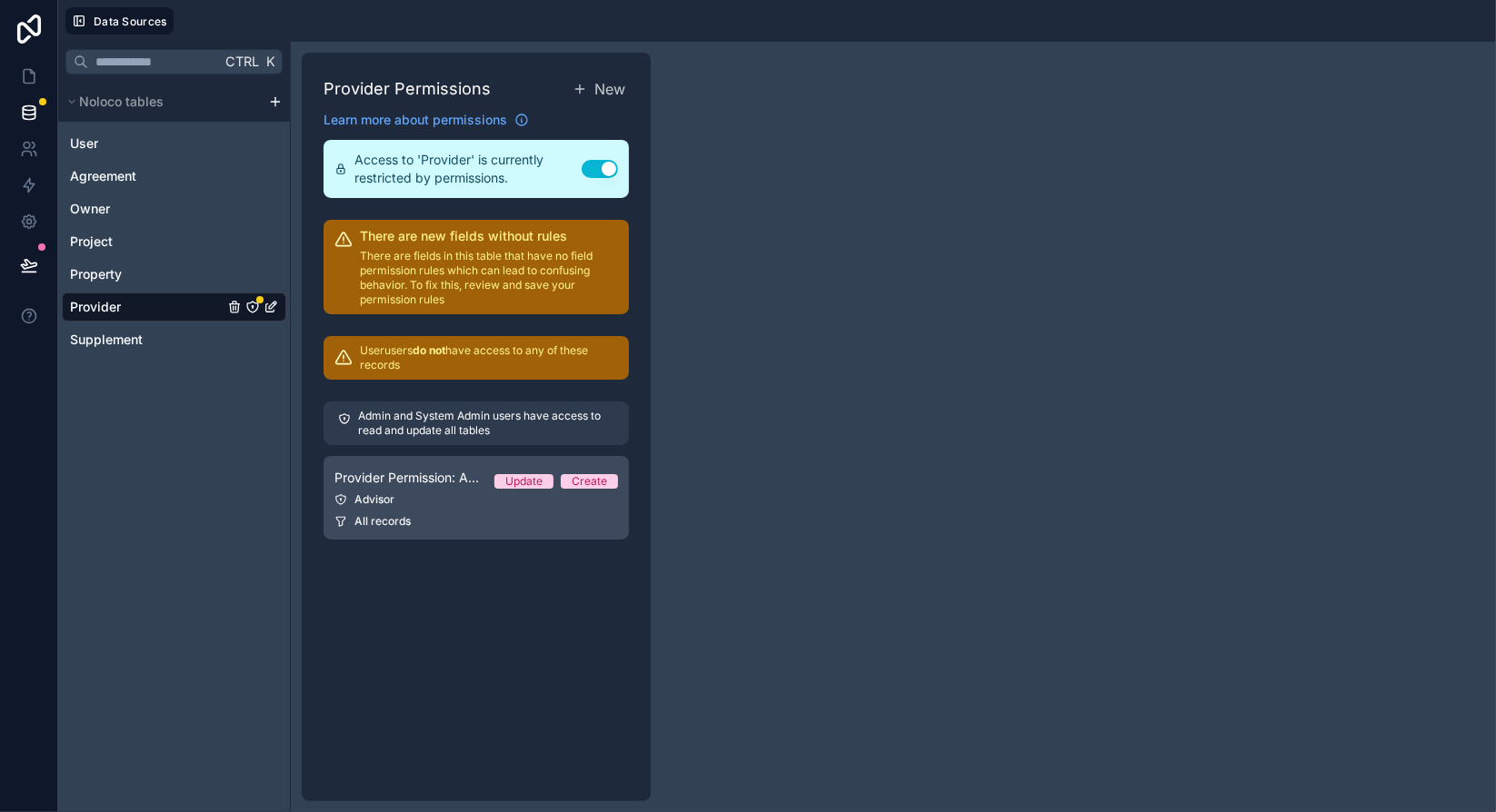
click at [495, 509] on link "Provider Permission: Advisor Update Create Advisor All records" at bounding box center [476, 497] width 306 height 83
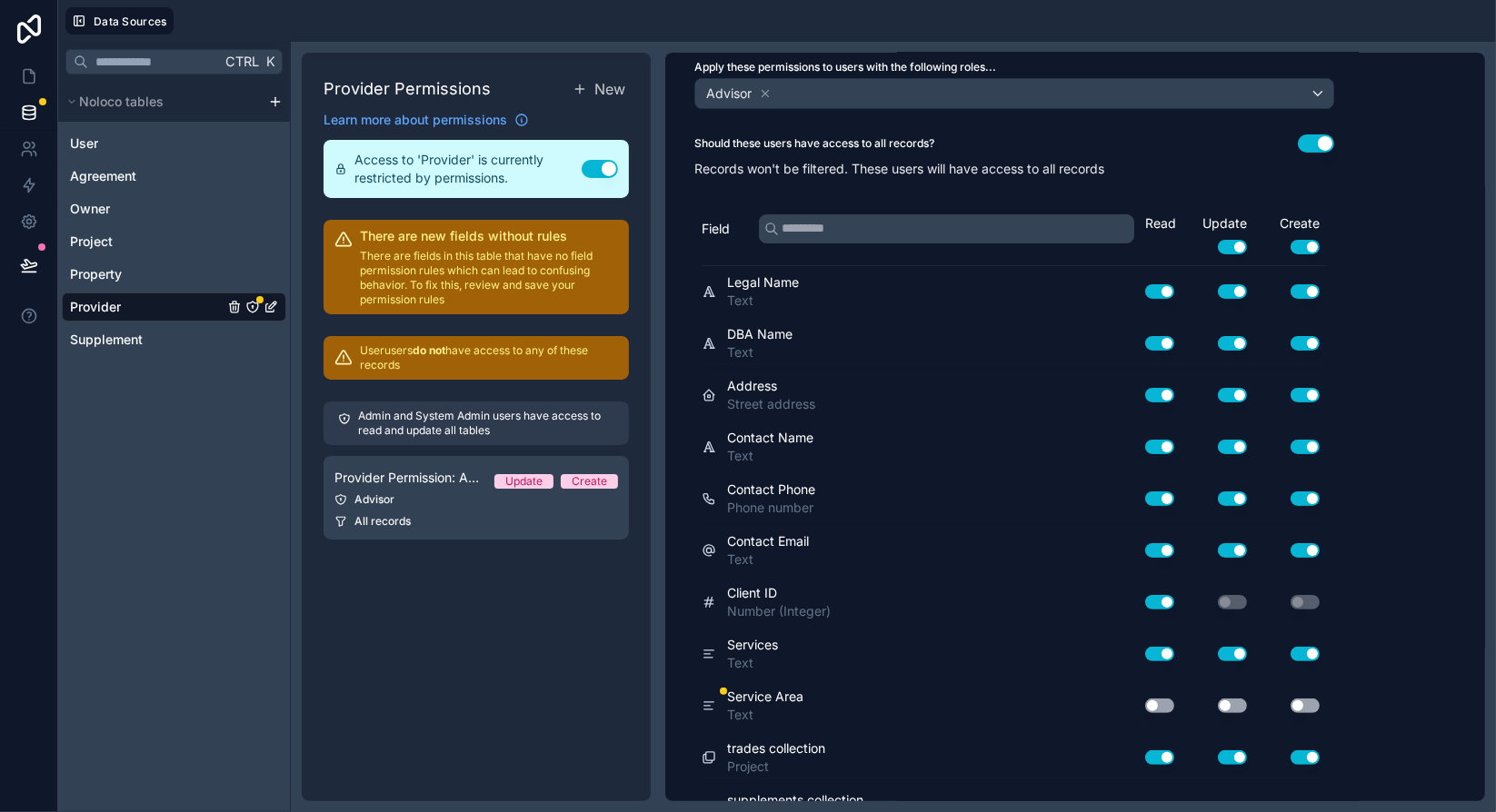
scroll to position [124, 0]
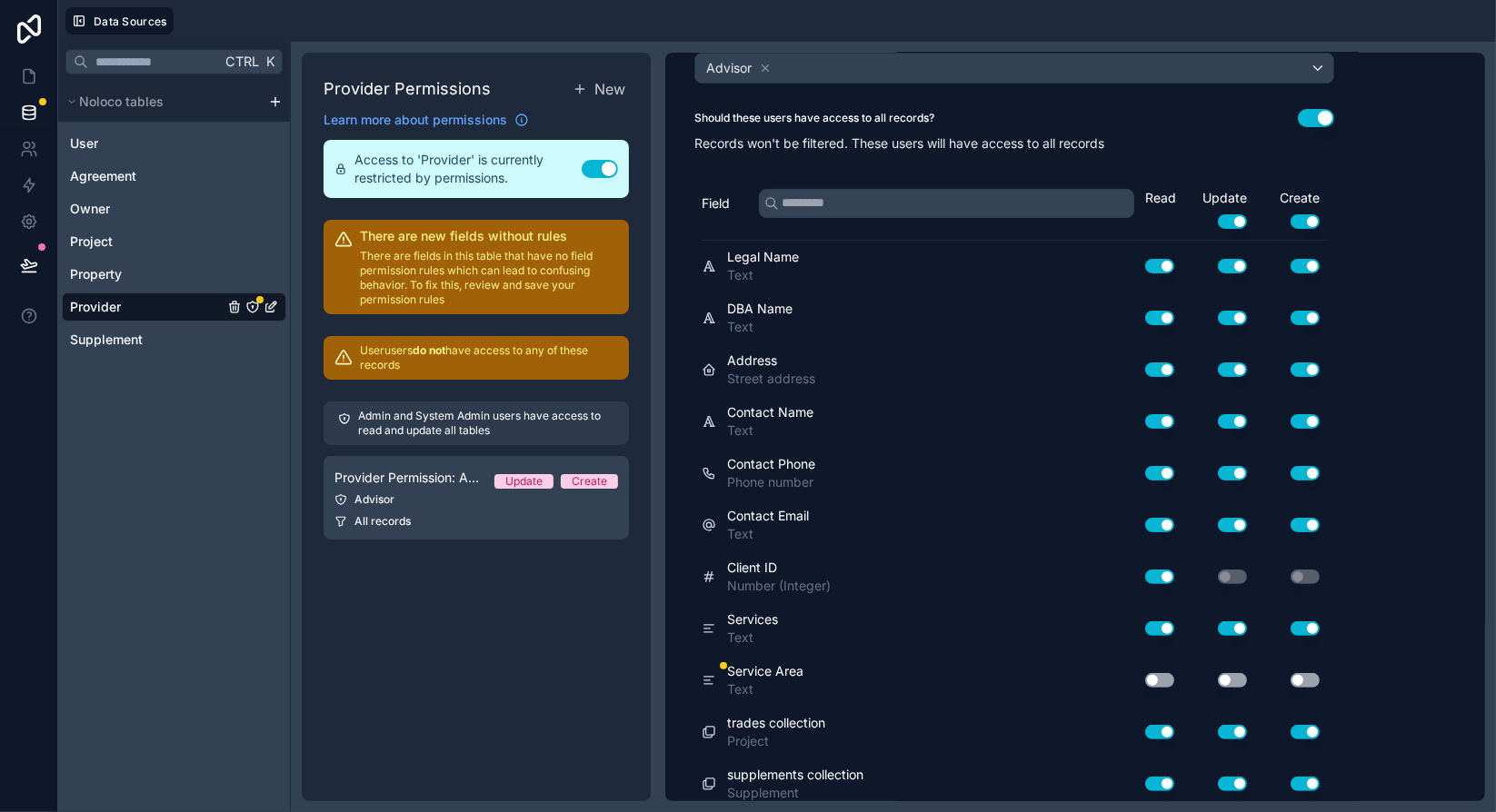
click at [1168, 674] on button "Use setting" at bounding box center [1160, 680] width 29 height 14
click at [1233, 673] on button "Use setting" at bounding box center [1233, 680] width 29 height 14
click at [1293, 673] on button "Use setting" at bounding box center [1305, 680] width 29 height 14
click at [1413, 592] on div "**********" at bounding box center [1076, 427] width 820 height 749
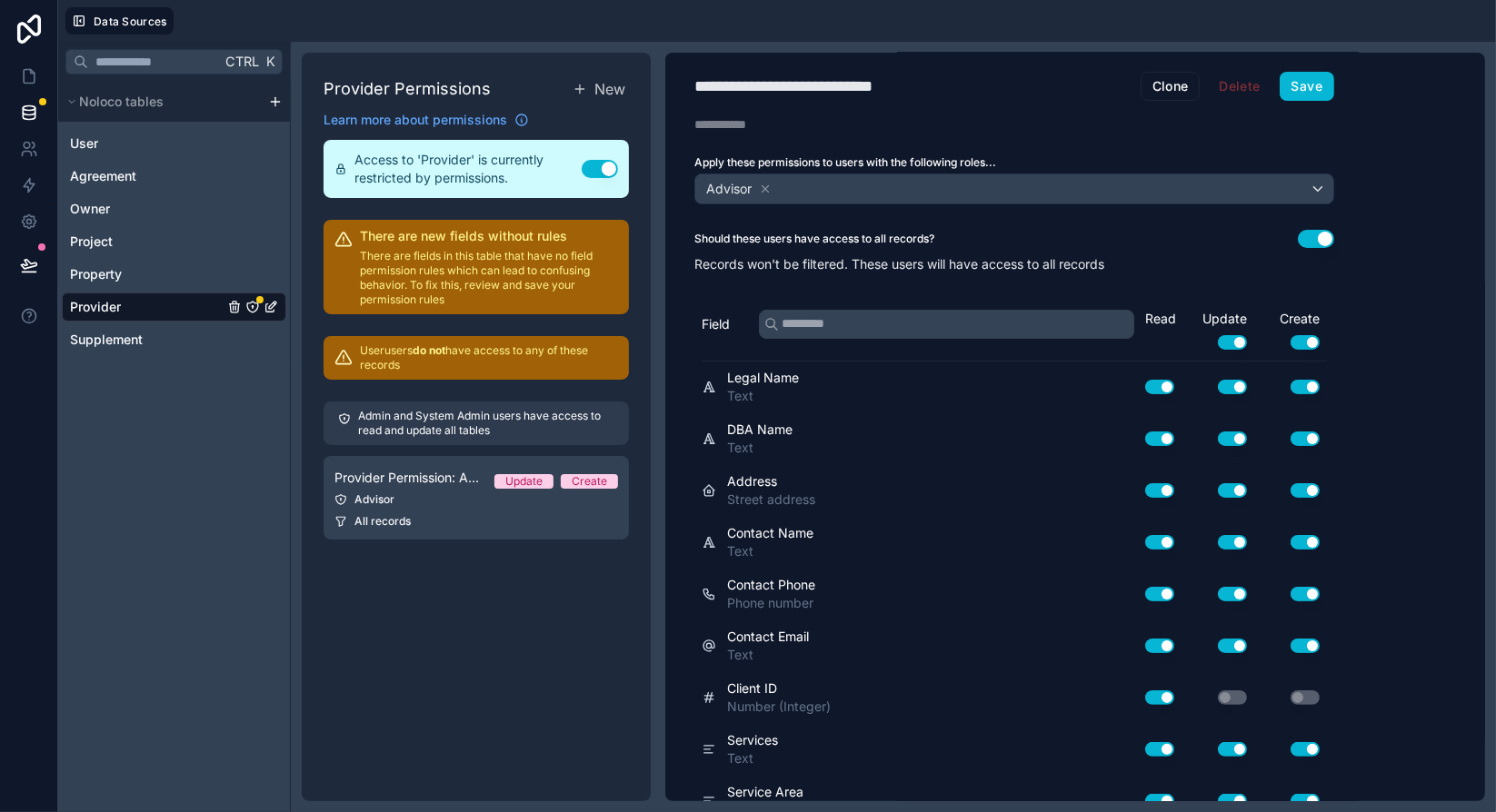
scroll to position [0, 0]
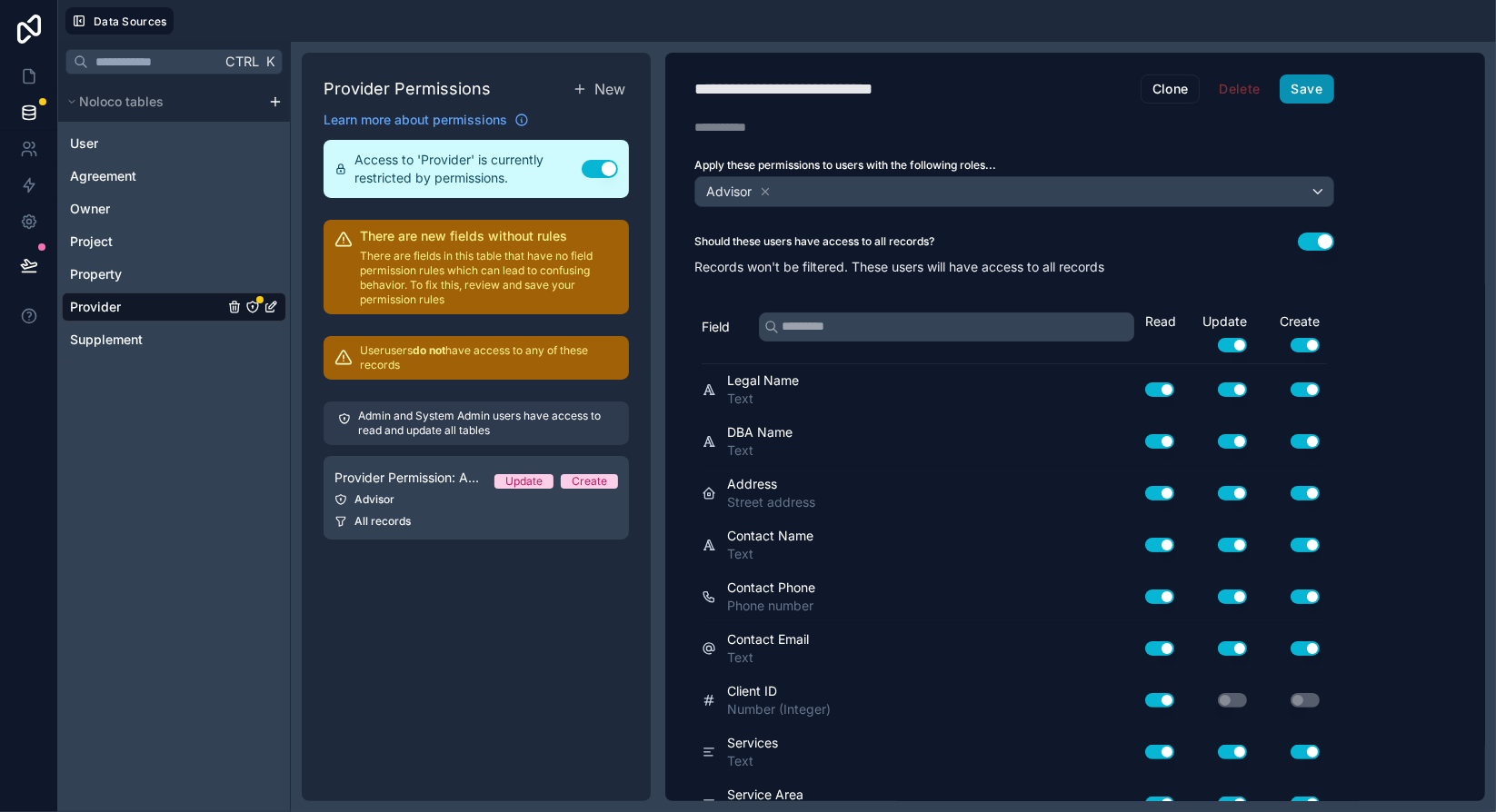
click at [1311, 90] on button "Save" at bounding box center [1306, 89] width 55 height 29
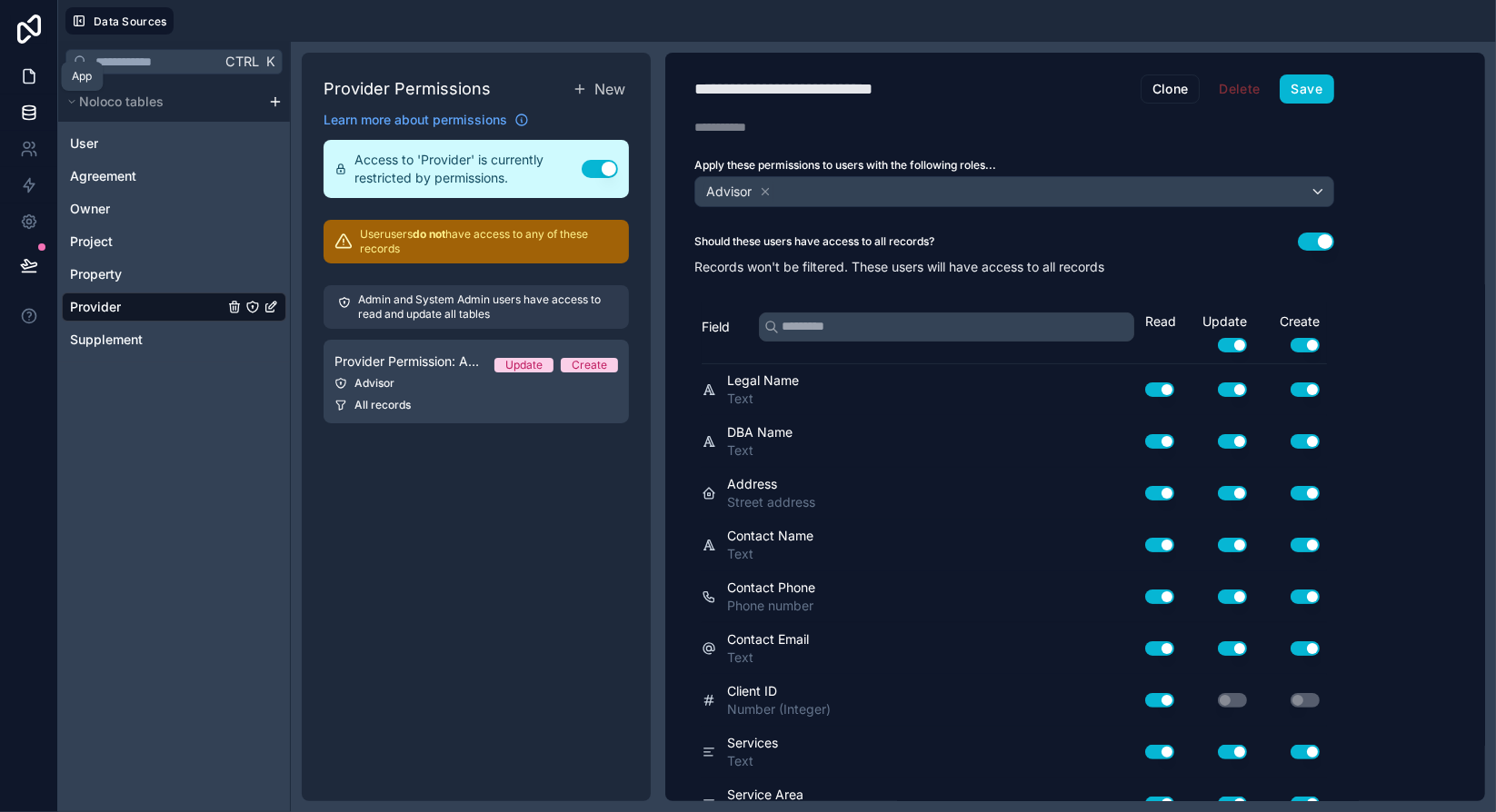
click at [33, 78] on icon at bounding box center [29, 76] width 18 height 18
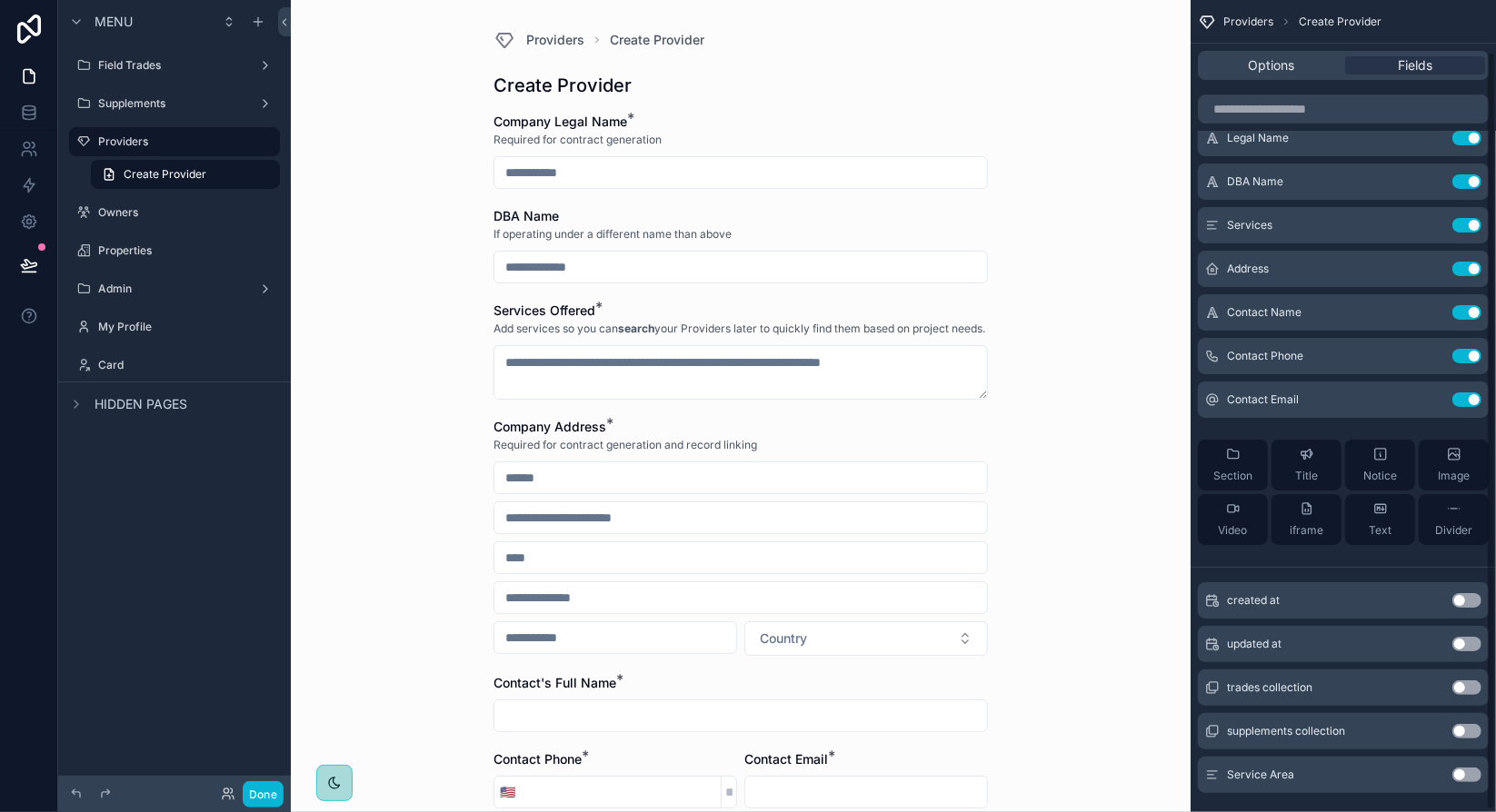
scroll to position [56, 0]
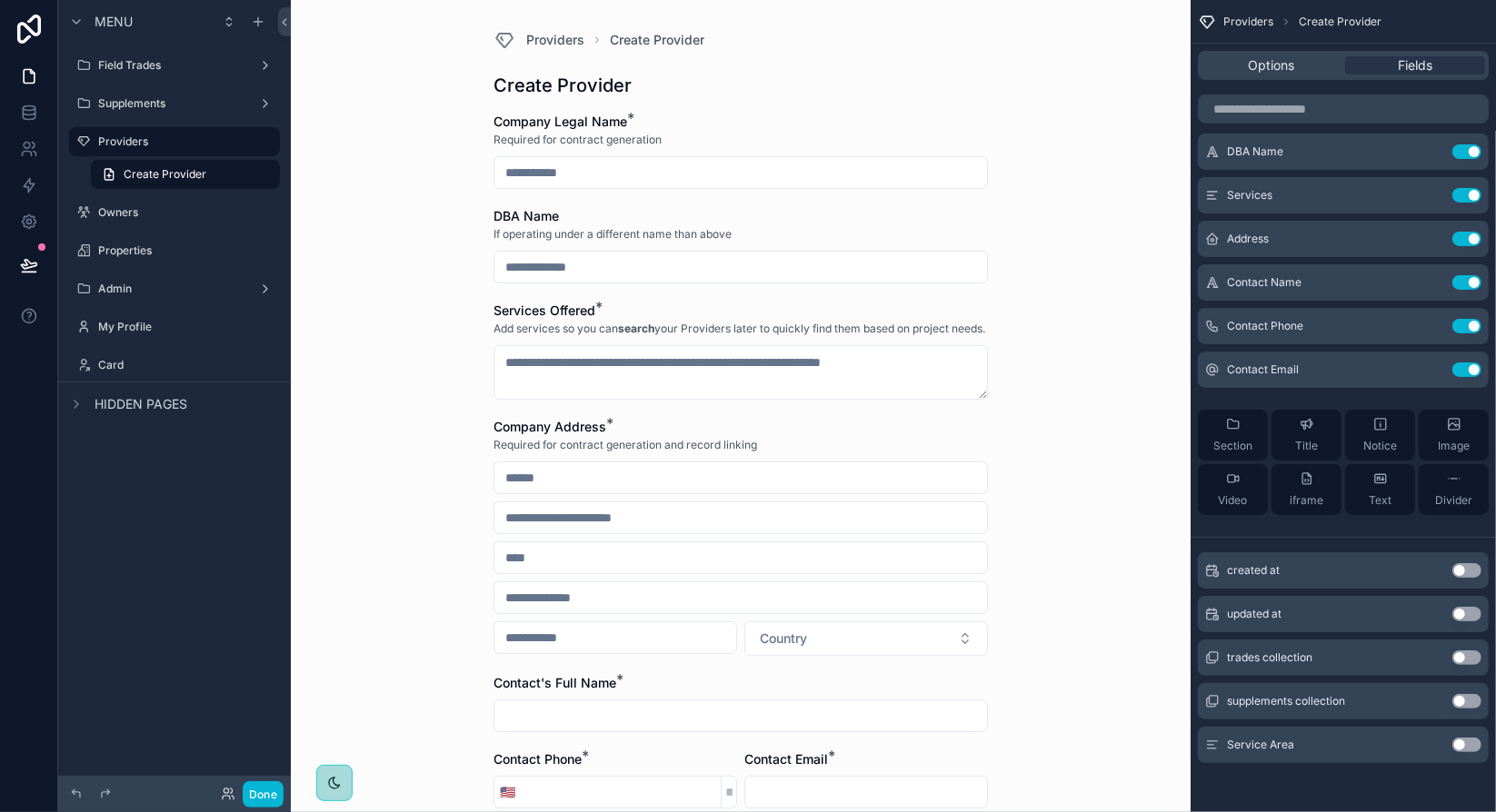
click at [1471, 743] on button "Use setting" at bounding box center [1467, 745] width 29 height 14
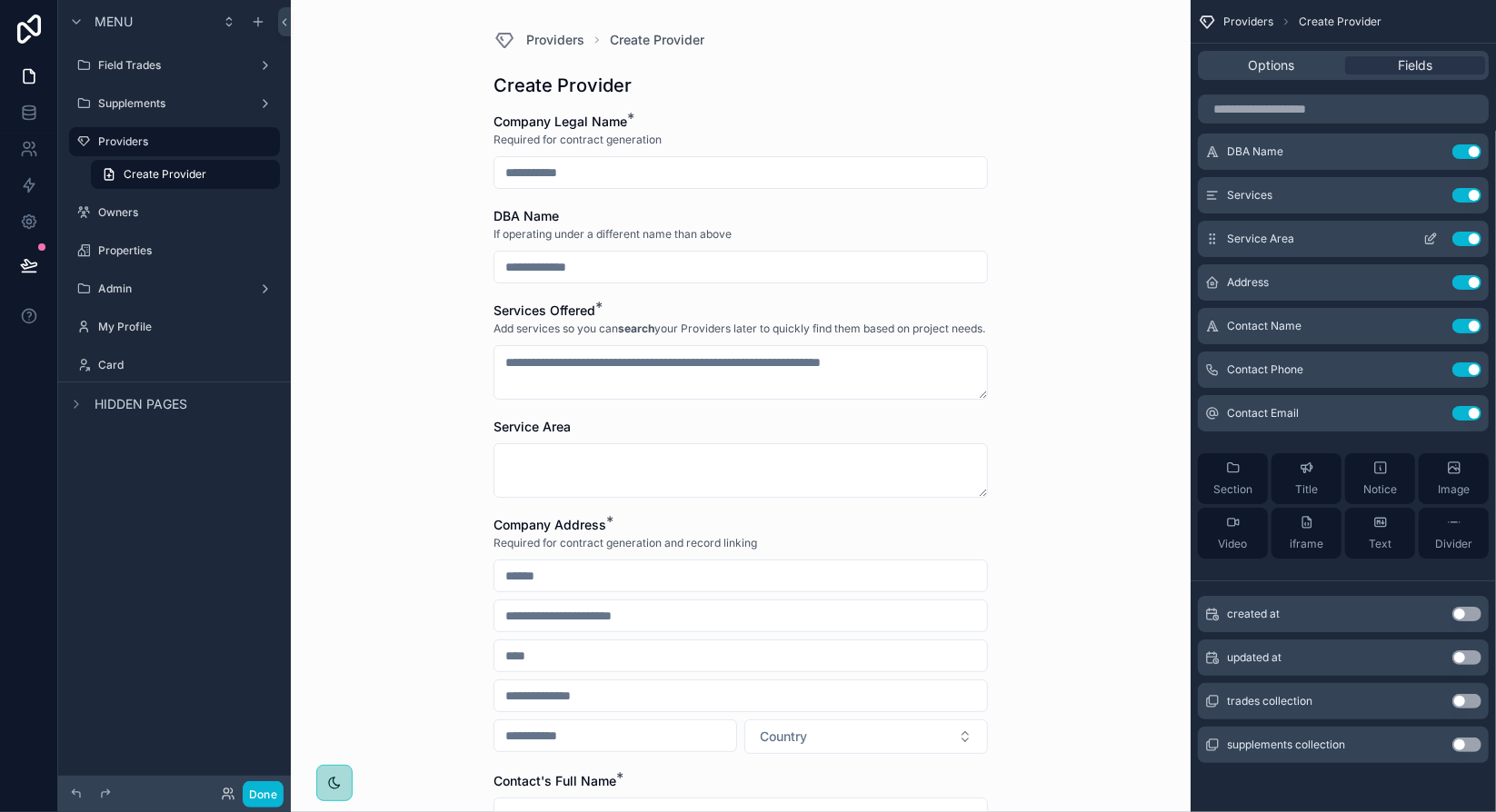
click at [1428, 238] on icon "scrollable content" at bounding box center [1430, 238] width 14 height 14
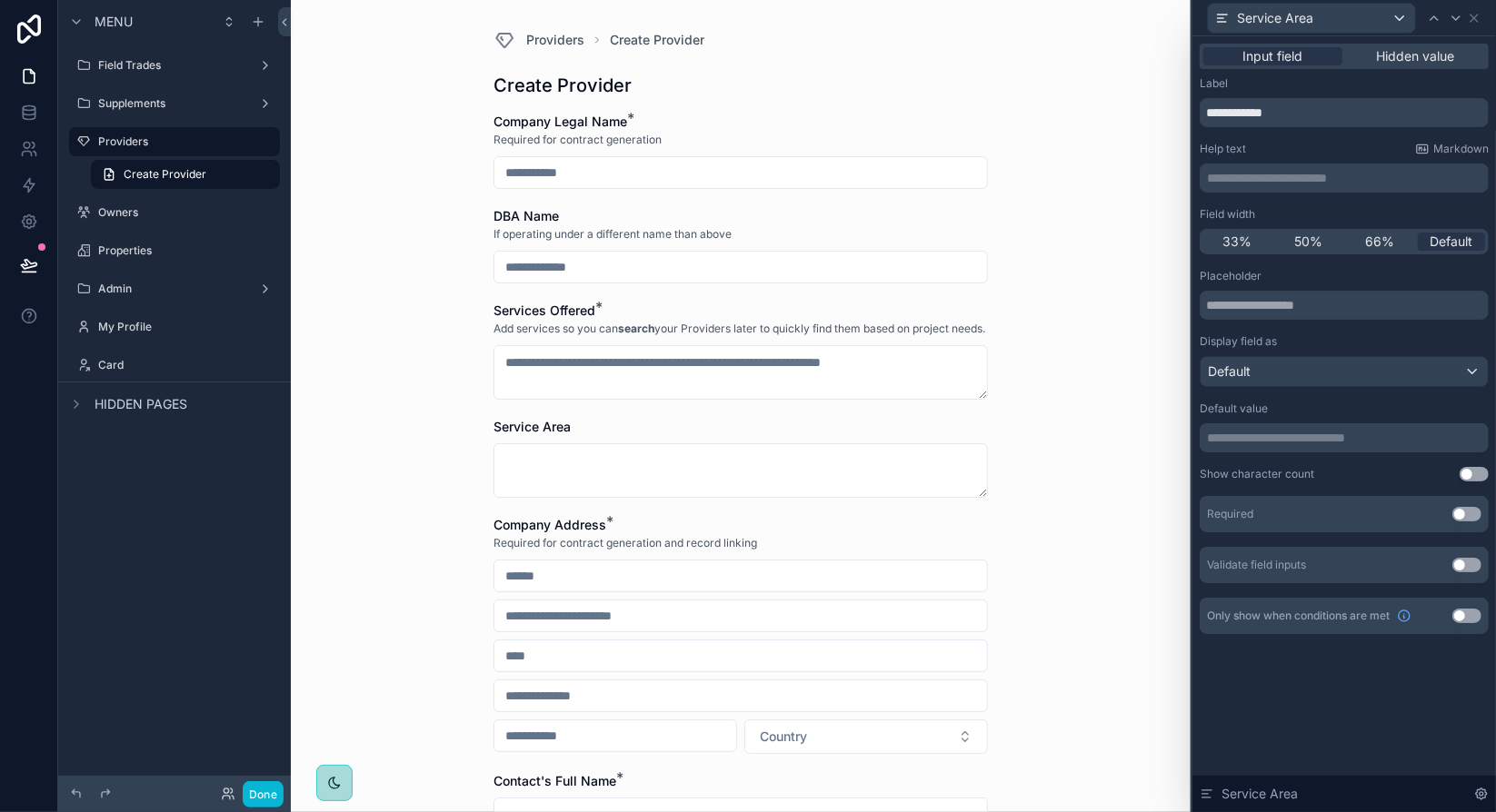
click at [1315, 179] on p "**********" at bounding box center [1346, 178] width 278 height 18
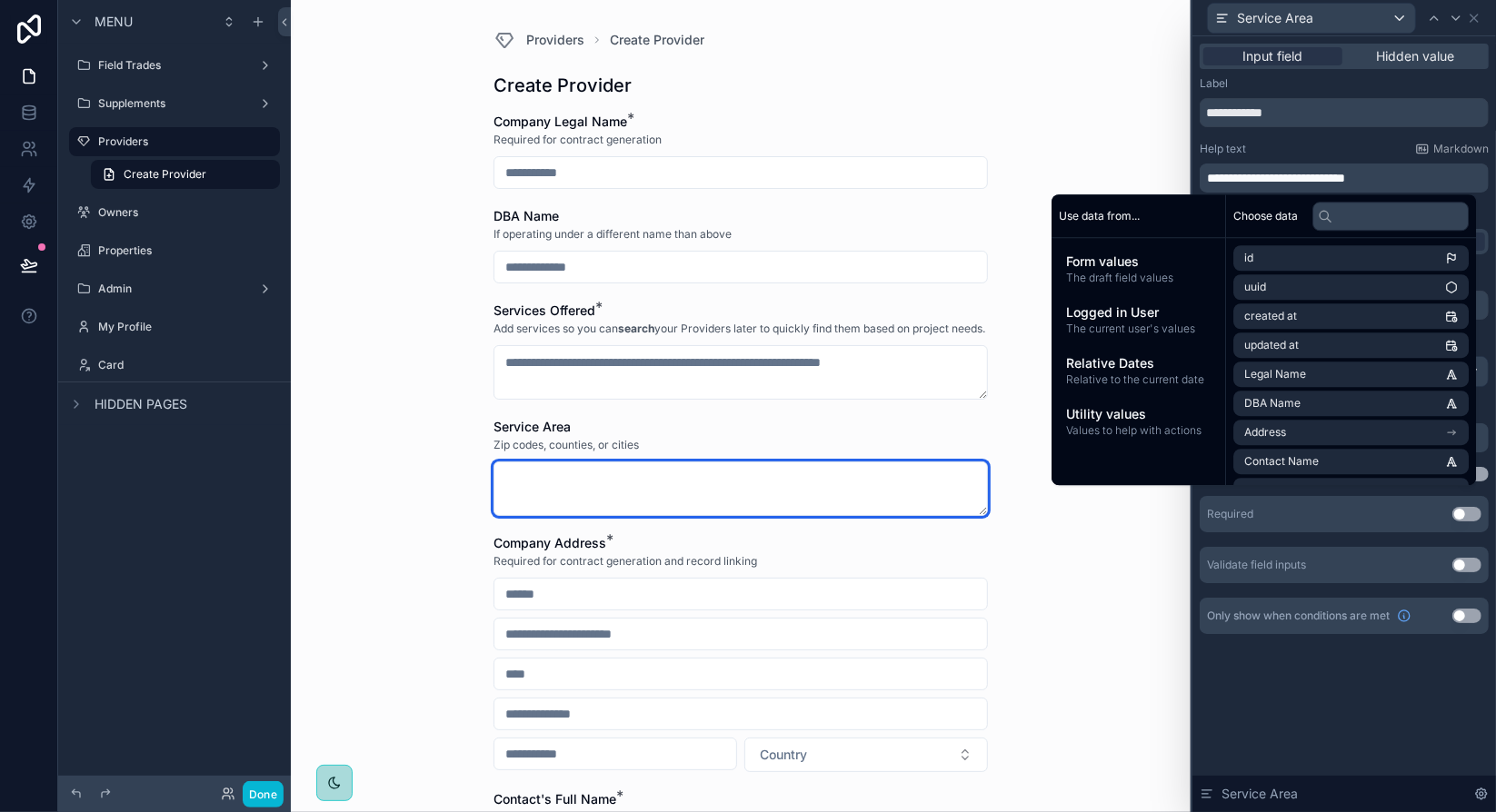
click at [932, 509] on textarea "scrollable content" at bounding box center [740, 488] width 494 height 55
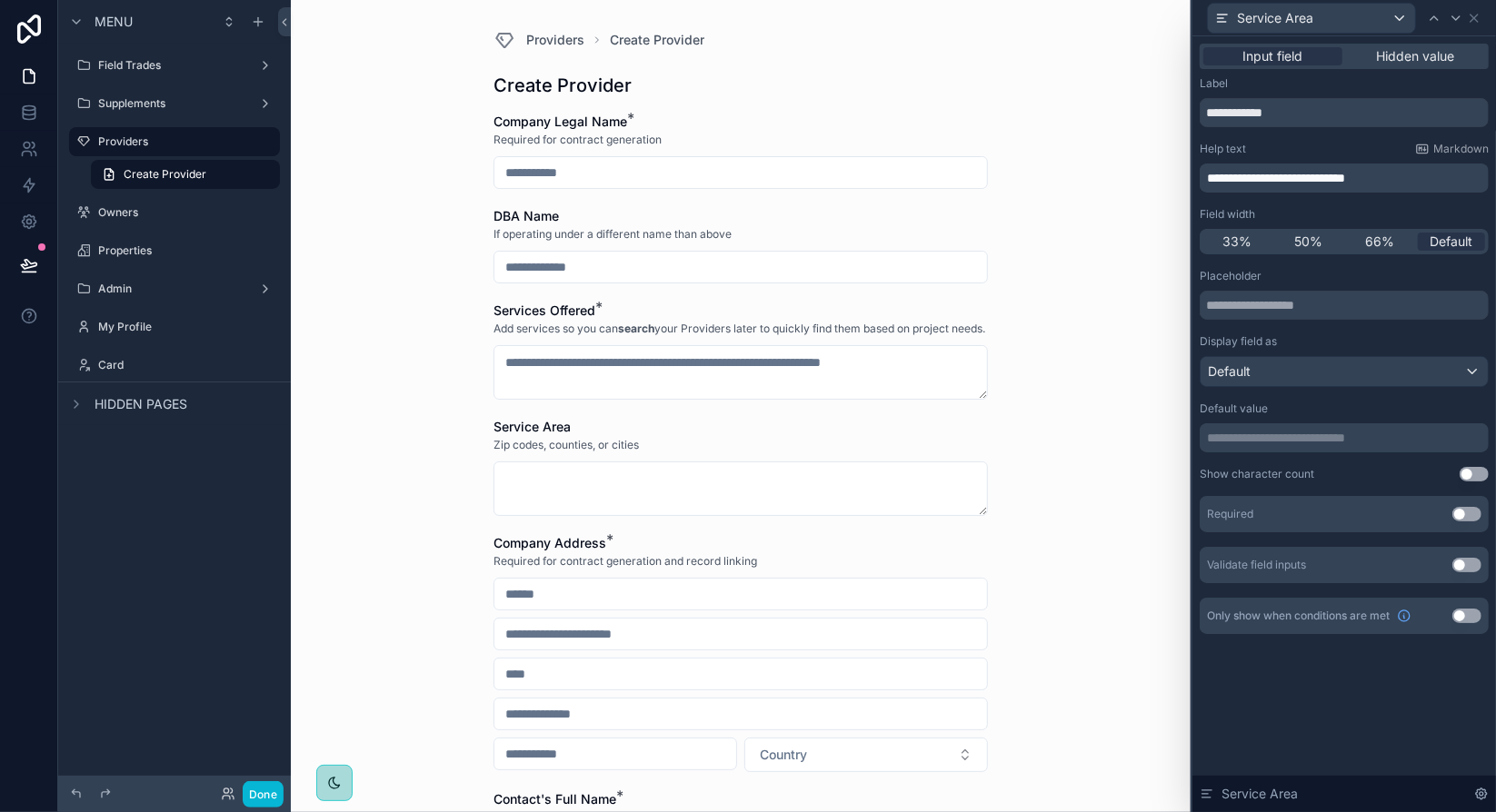
click at [1078, 492] on div "Providers Create Provider Create Provider Company Legal Name * Required for con…" at bounding box center [741, 406] width 900 height 812
click at [660, 455] on div "Zip codes, counties, or cities" at bounding box center [740, 445] width 494 height 18
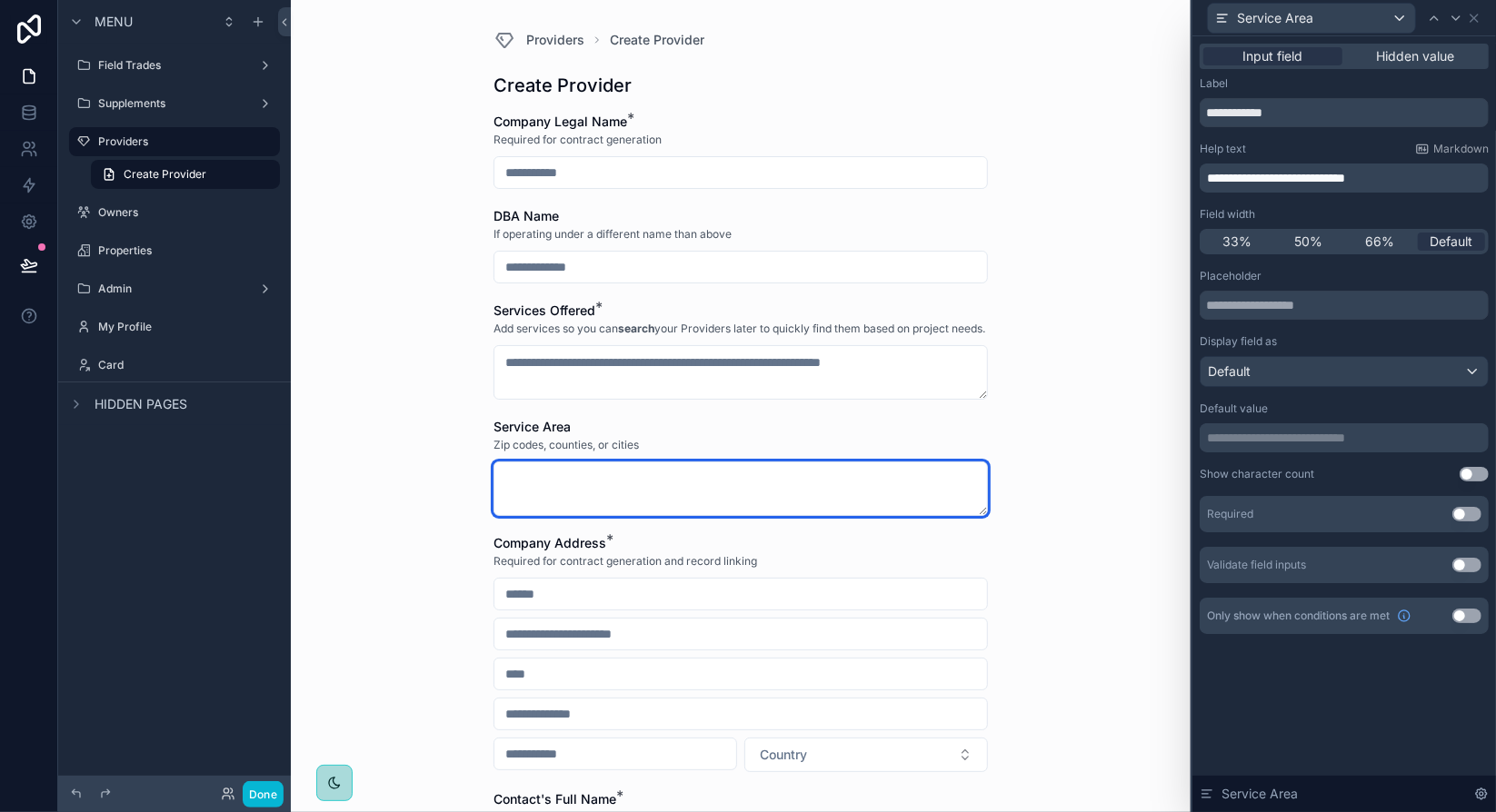
click at [615, 508] on textarea "scrollable content" at bounding box center [740, 488] width 494 height 55
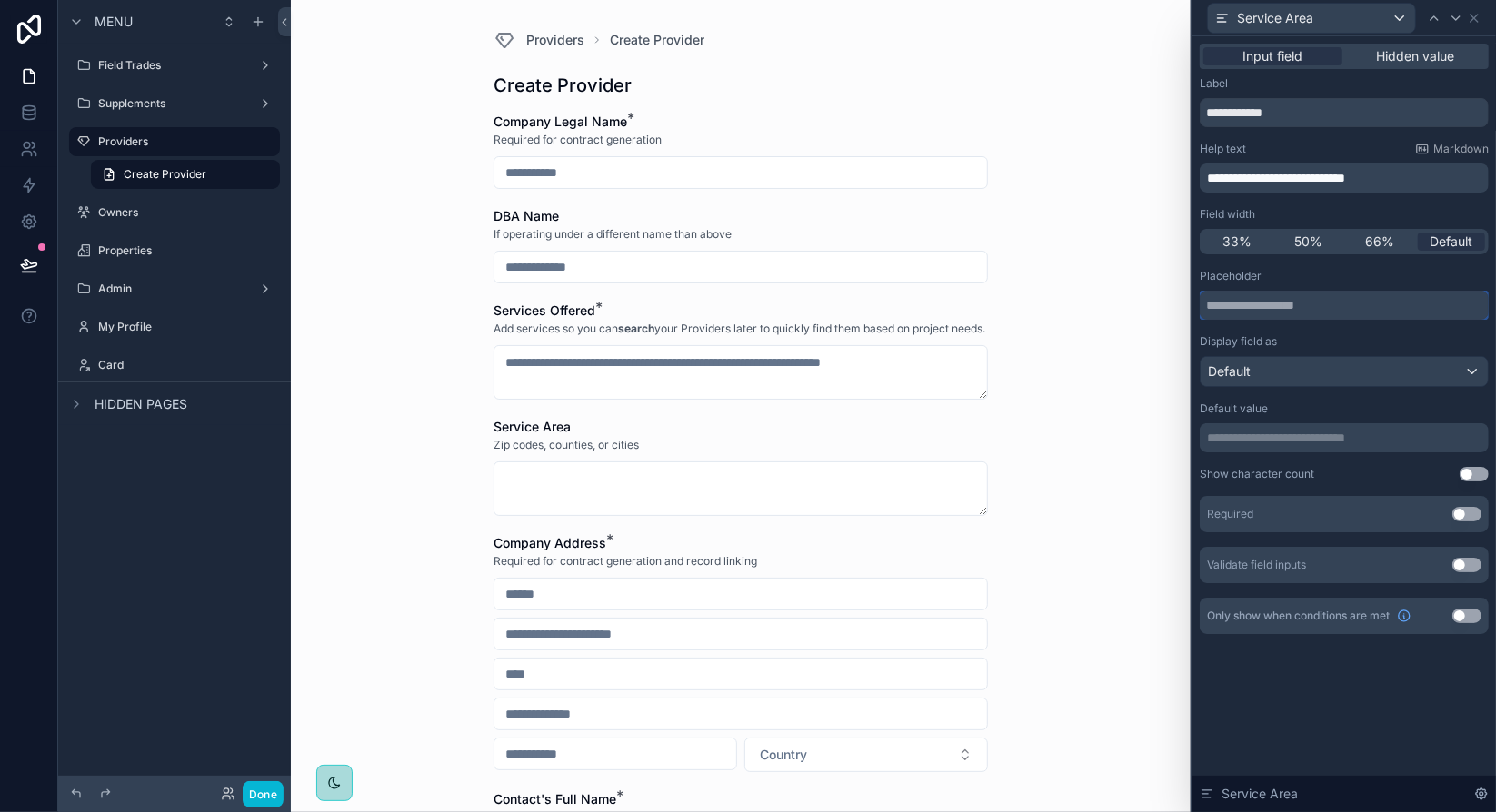
click at [1307, 308] on input "text" at bounding box center [1345, 305] width 289 height 29
click at [1349, 308] on input "**********" at bounding box center [1345, 305] width 289 height 29
click at [1347, 308] on input "**********" at bounding box center [1345, 305] width 289 height 29
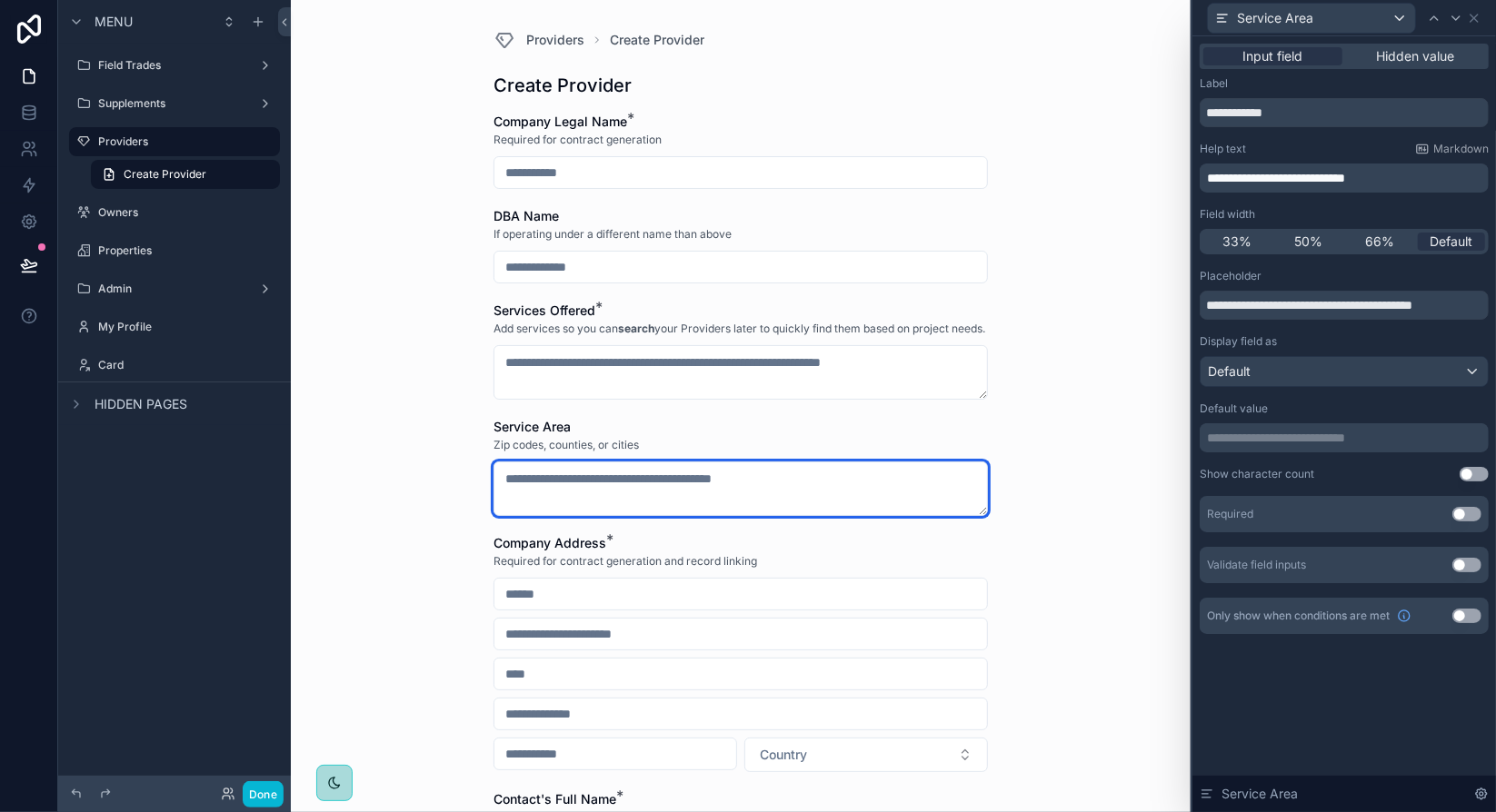
scroll to position [0, 0]
click at [907, 490] on textarea "scrollable content" at bounding box center [740, 488] width 494 height 55
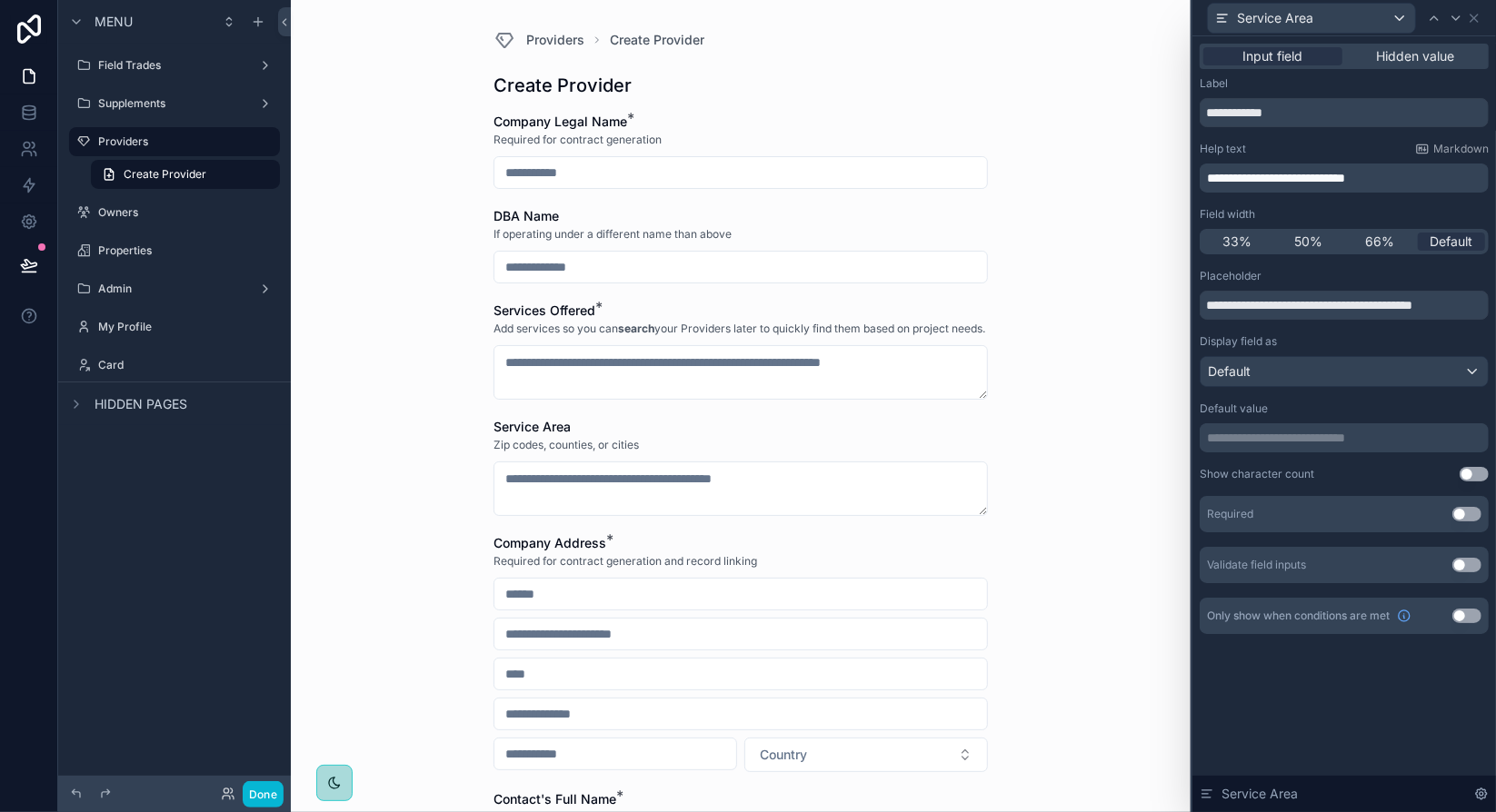
click at [1038, 513] on div "Providers Create Provider Create Provider Company Legal Name * Required for con…" at bounding box center [741, 406] width 900 height 812
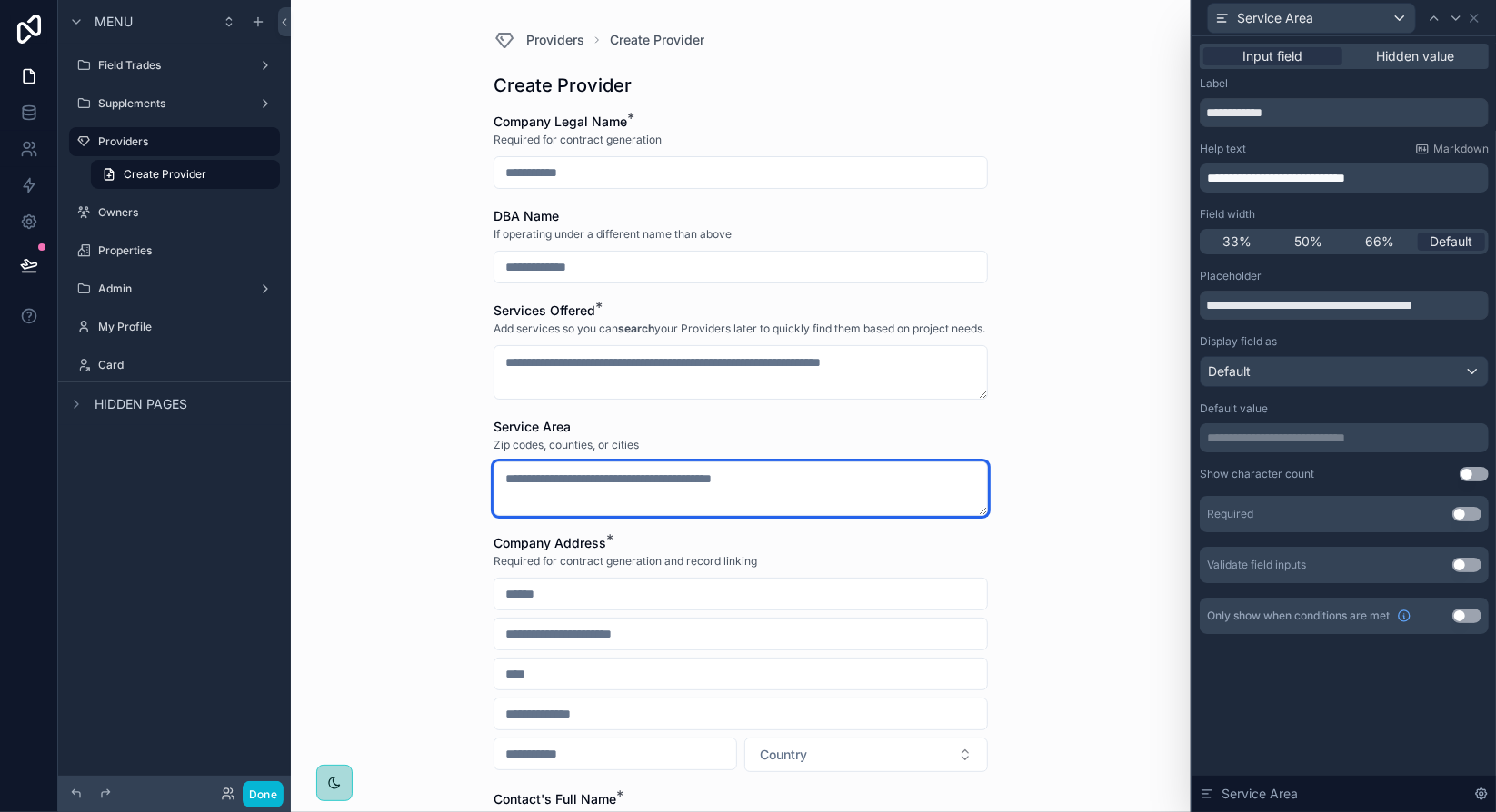
click at [899, 495] on textarea "scrollable content" at bounding box center [740, 488] width 494 height 55
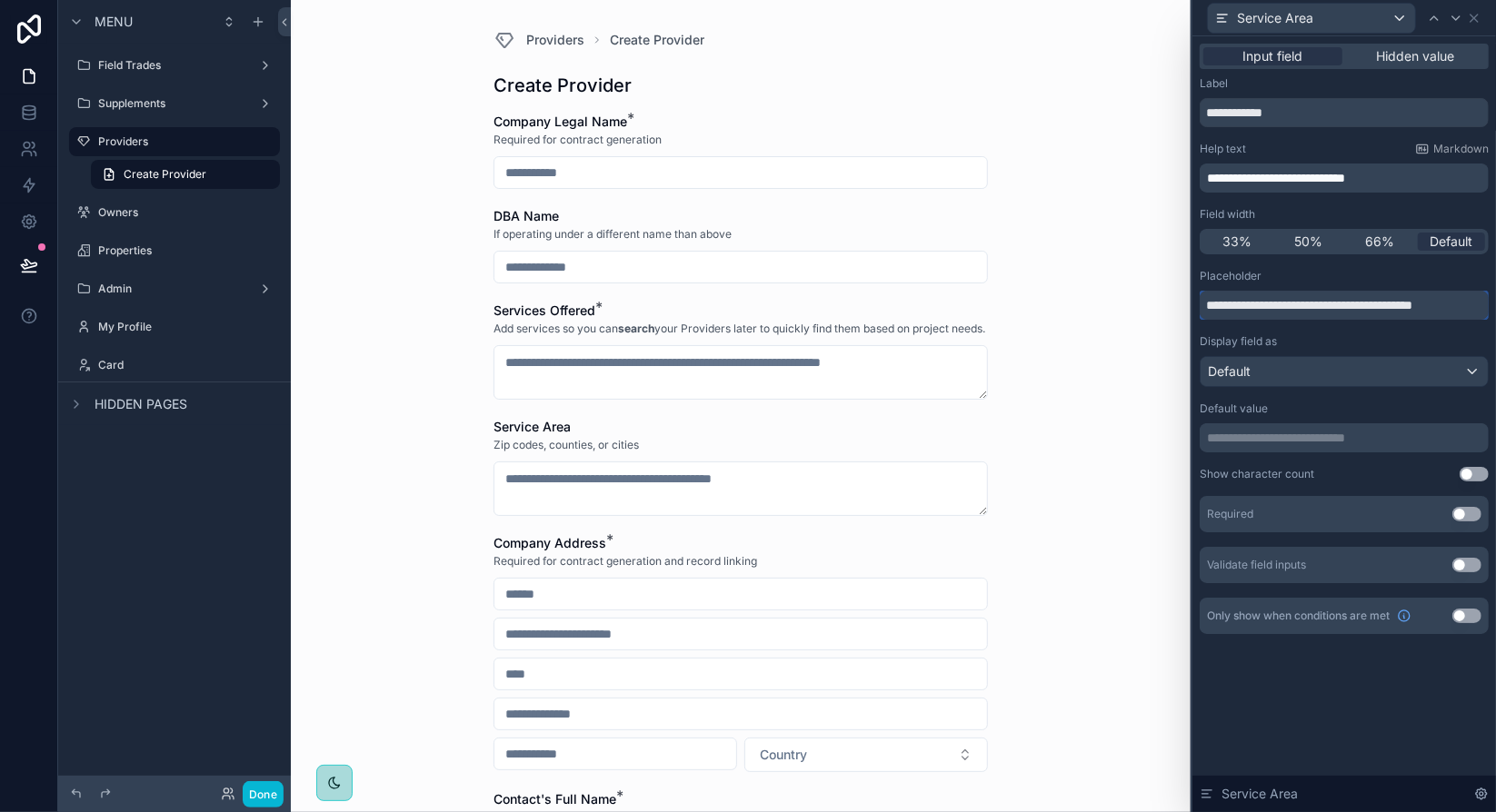
click at [1401, 306] on input "**********" at bounding box center [1345, 305] width 289 height 29
click at [1368, 304] on input "**********" at bounding box center [1345, 305] width 289 height 29
drag, startPoint x: 1368, startPoint y: 304, endPoint x: 1485, endPoint y: 296, distance: 117.3
click at [1485, 296] on input "**********" at bounding box center [1345, 305] width 289 height 29
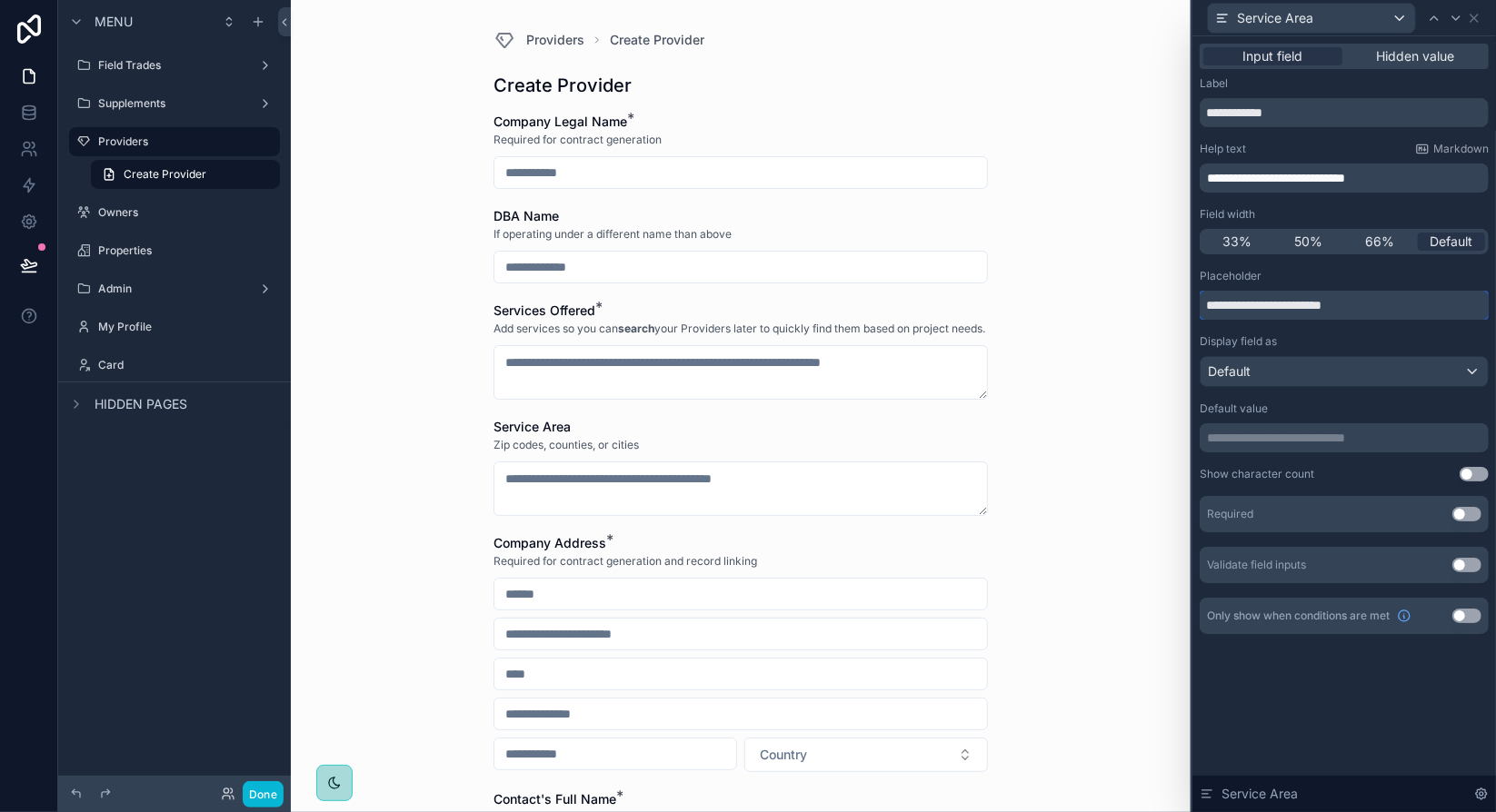
scroll to position [0, 0]
type input "**********"
click at [1387, 337] on div "Display field as" at bounding box center [1345, 341] width 289 height 14
click at [1019, 491] on div "Providers Create Provider Create Provider Company Legal Name * Required for con…" at bounding box center [741, 406] width 900 height 812
click at [554, 435] on span "Service Area" at bounding box center [532, 426] width 78 height 15
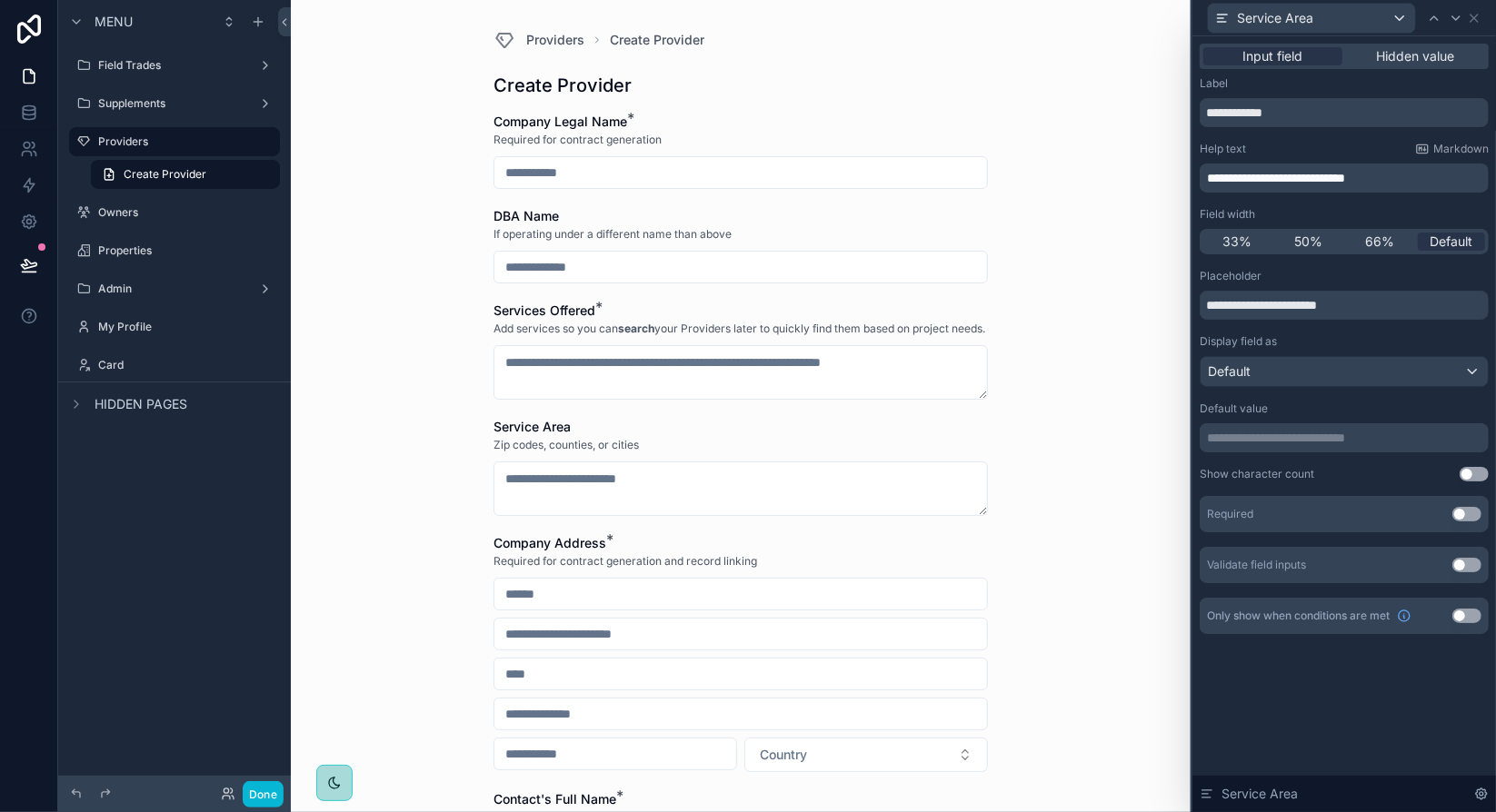
click at [401, 350] on div "Providers Create Provider Create Provider Company Legal Name * Required for con…" at bounding box center [741, 406] width 900 height 812
click at [895, 148] on div "Required for contract generation" at bounding box center [740, 140] width 494 height 18
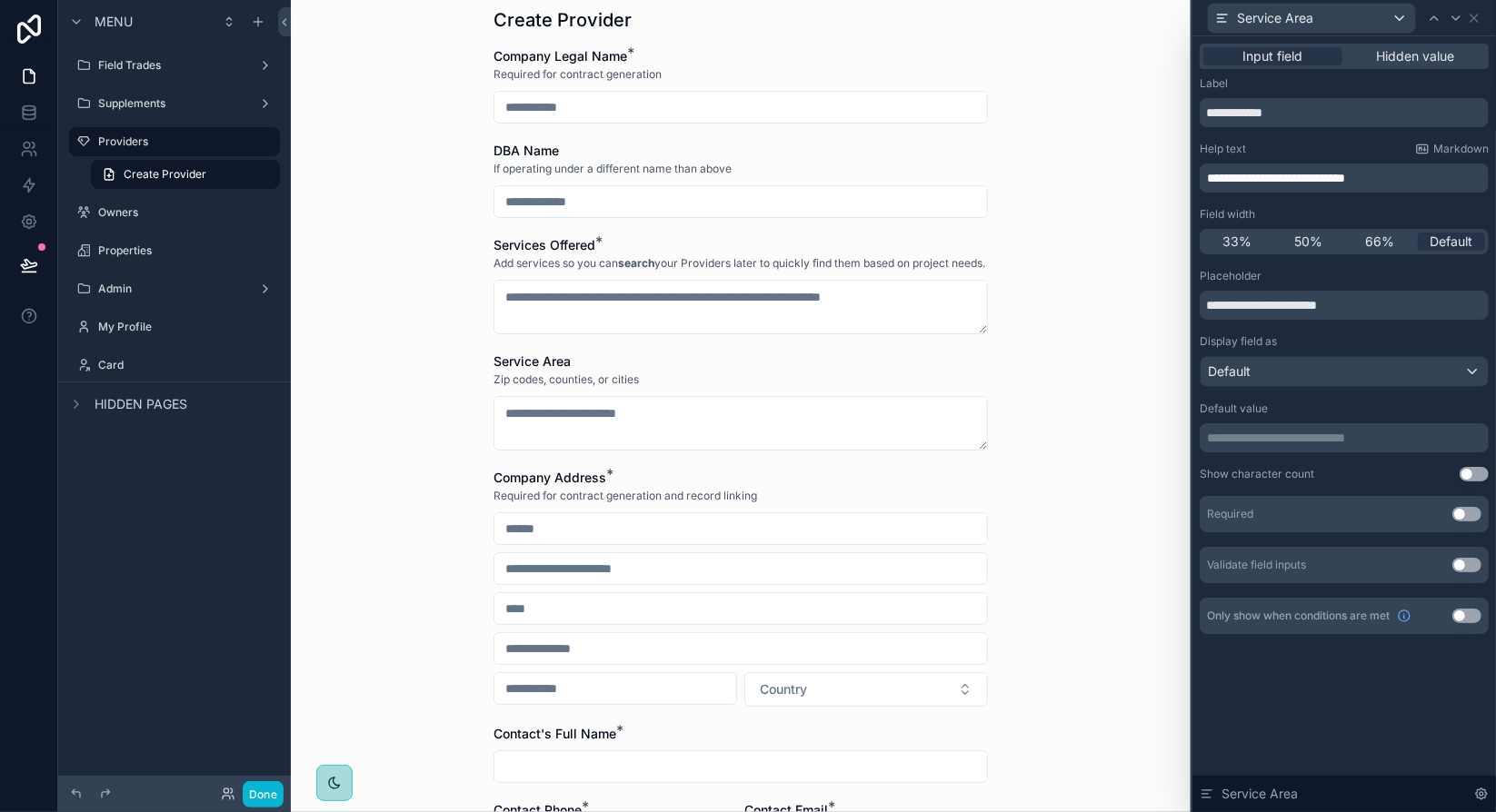
scroll to position [304, 0]
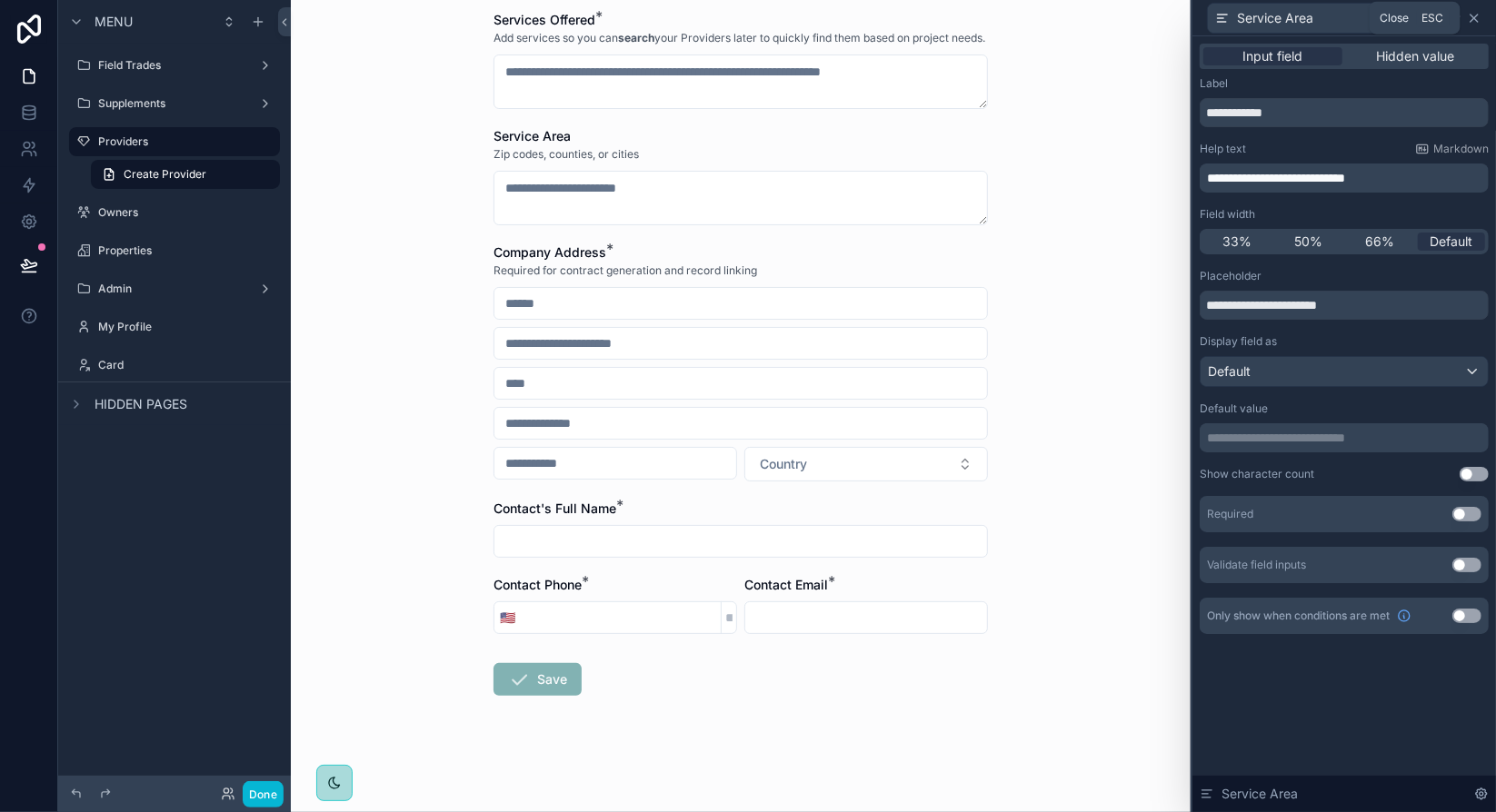
click at [1476, 21] on icon at bounding box center [1474, 17] width 14 height 14
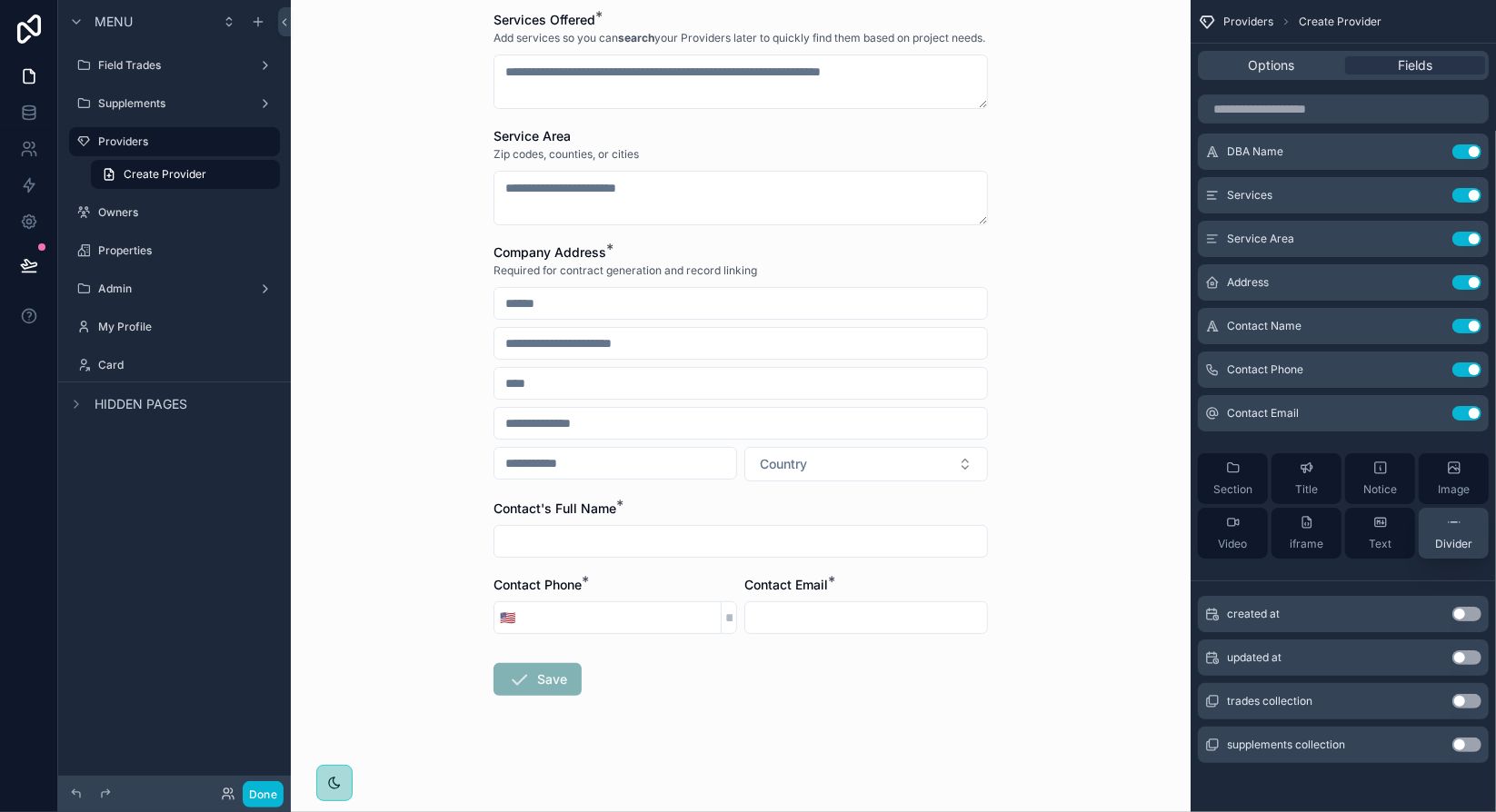
click at [1456, 547] on span "Divider" at bounding box center [1453, 544] width 37 height 14
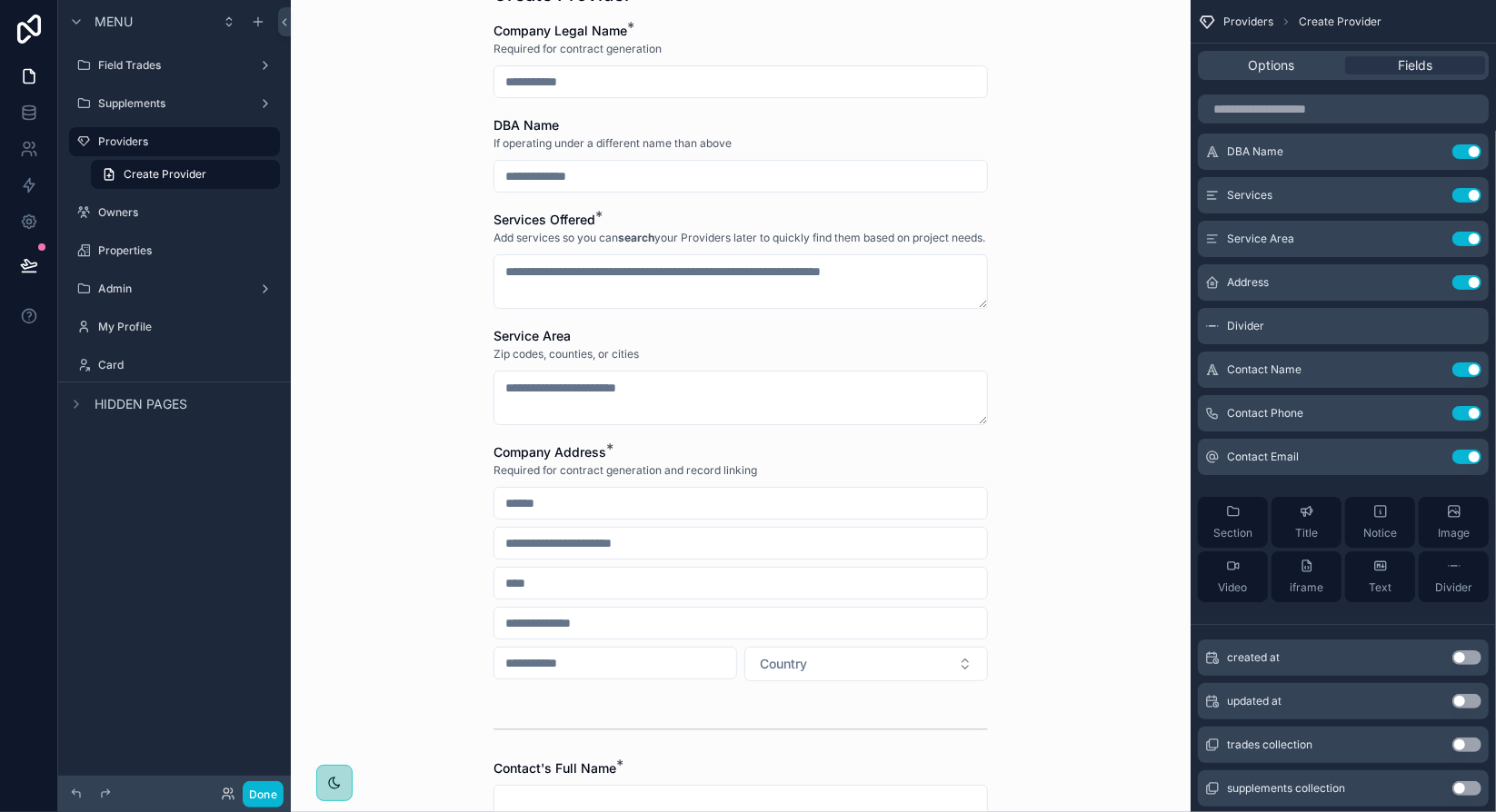
scroll to position [0, 0]
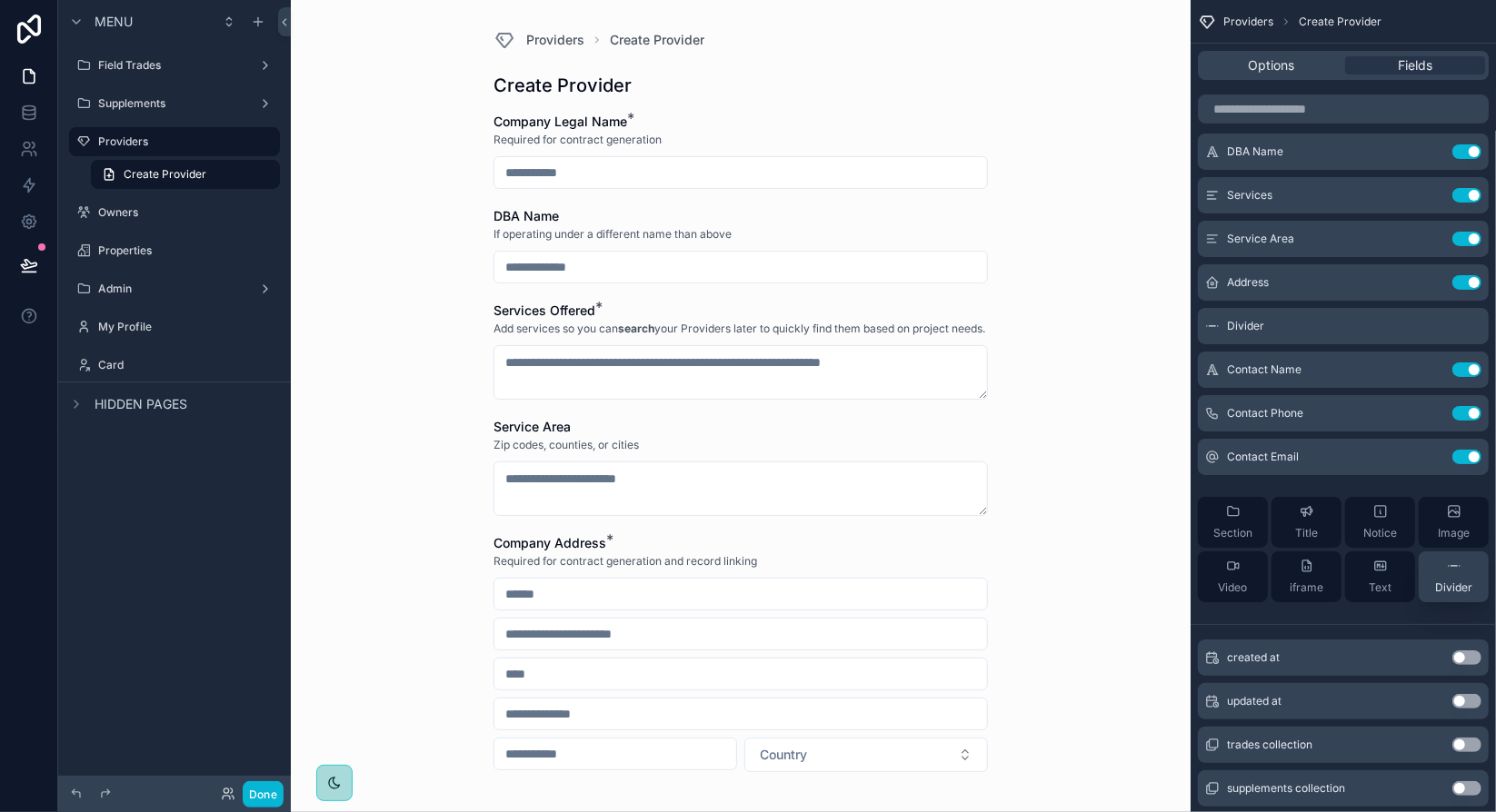
click at [1453, 577] on div "Divider" at bounding box center [1453, 577] width 37 height 36
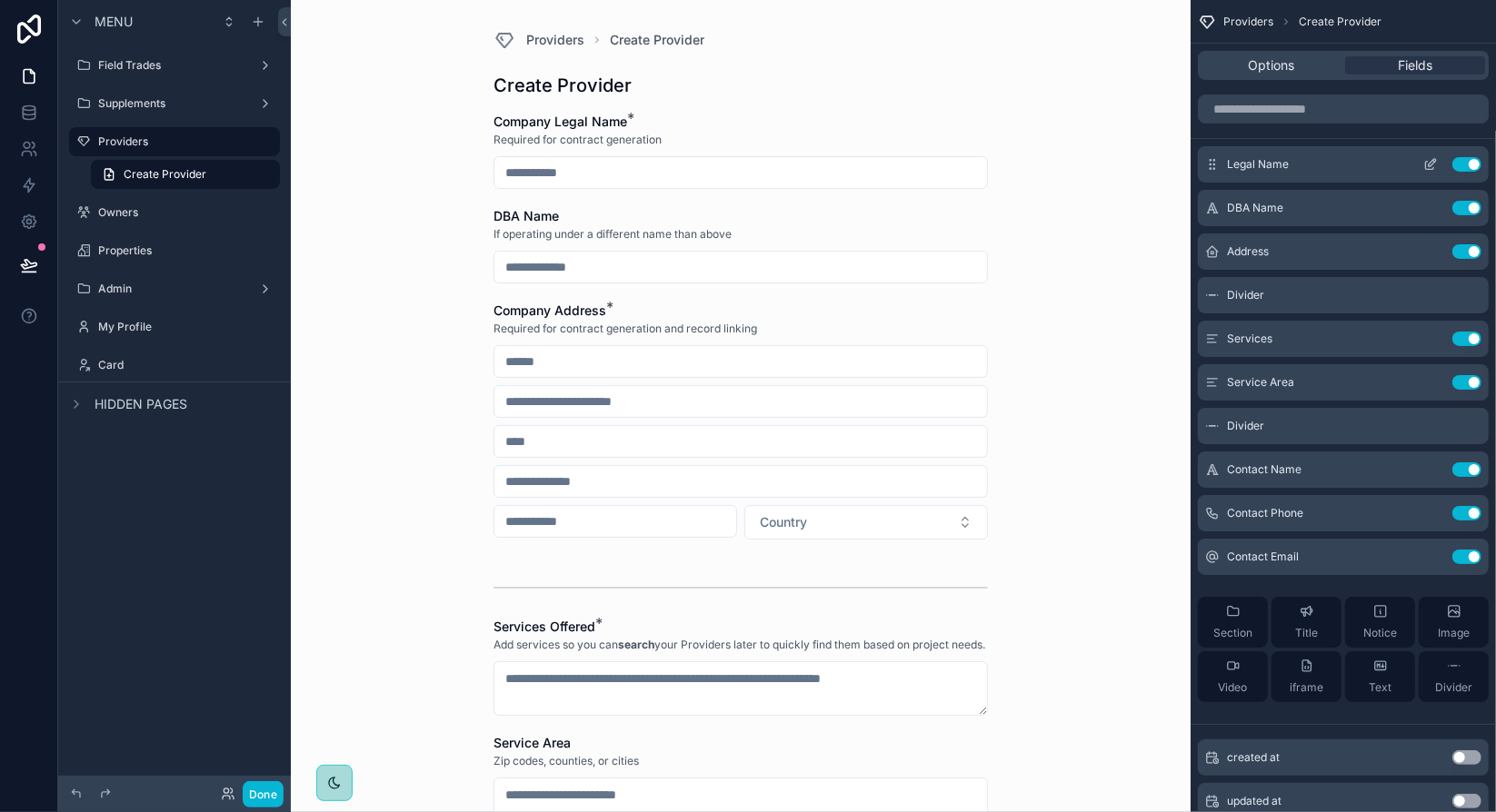
click at [1429, 165] on icon "scrollable content" at bounding box center [1433, 163] width 8 height 8
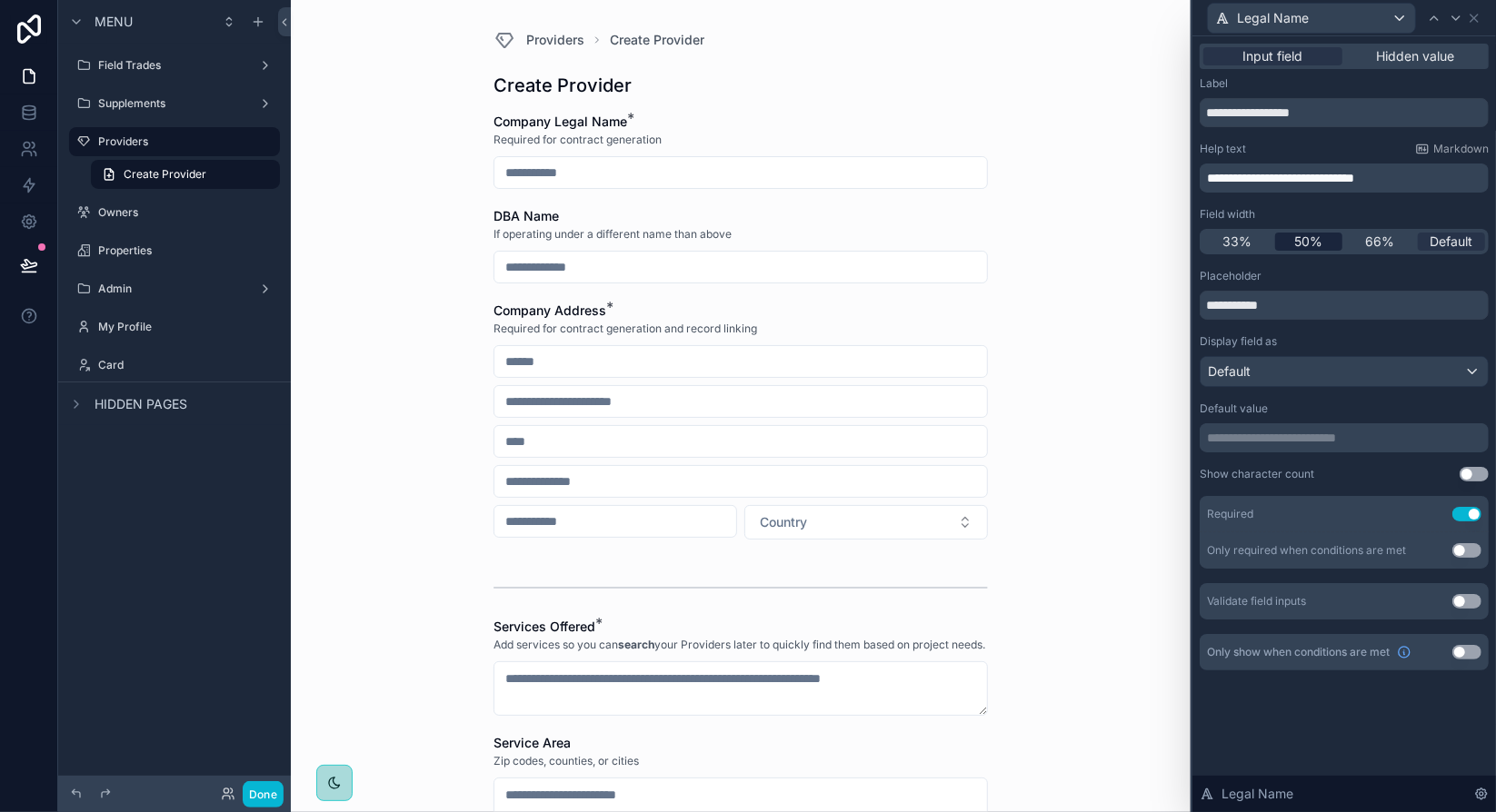
click at [1321, 244] on span "50%" at bounding box center [1307, 241] width 28 height 18
click at [1478, 21] on icon at bounding box center [1475, 18] width 8 height 8
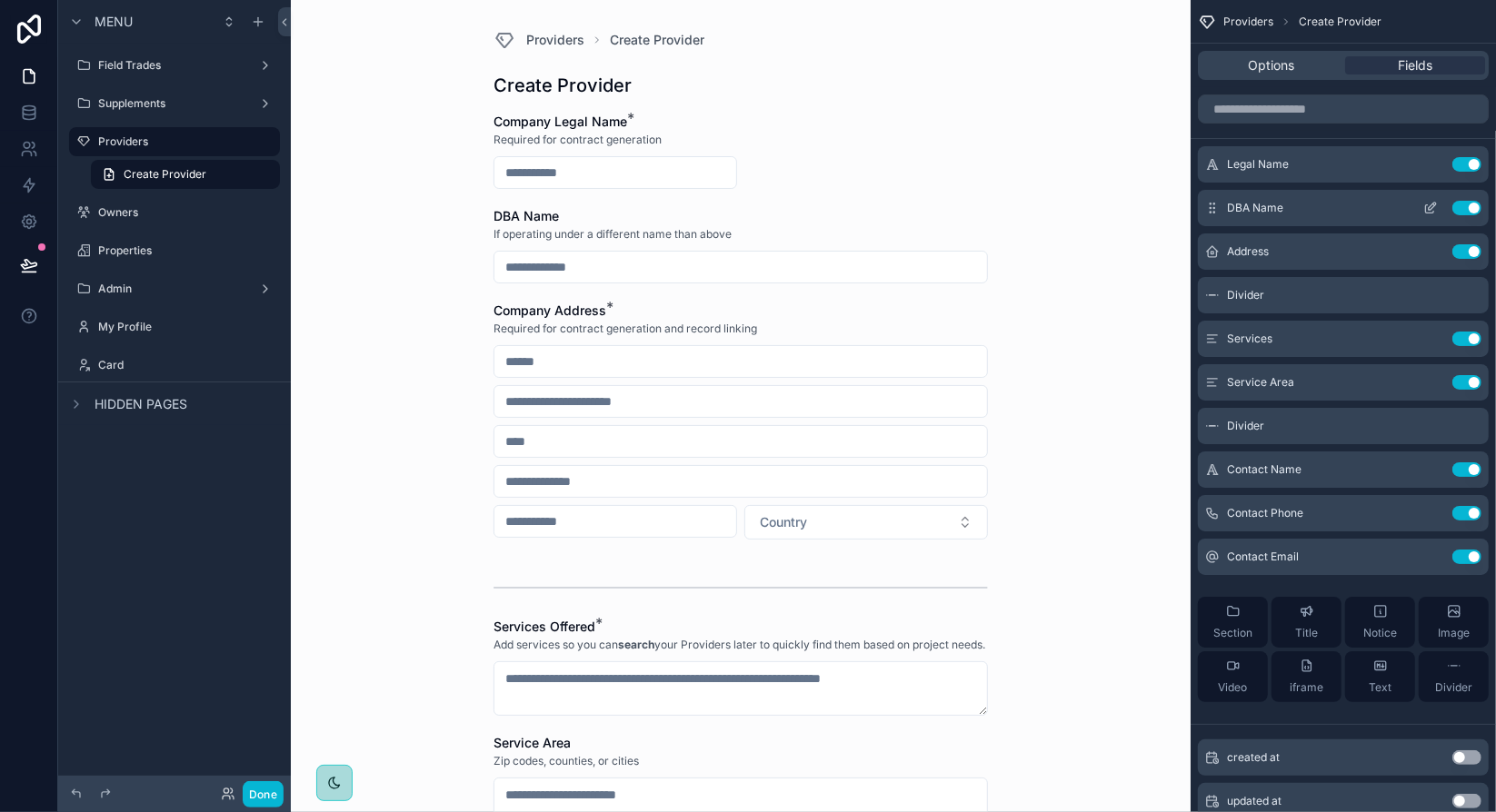
click at [1427, 207] on icon "scrollable content" at bounding box center [1430, 208] width 14 height 14
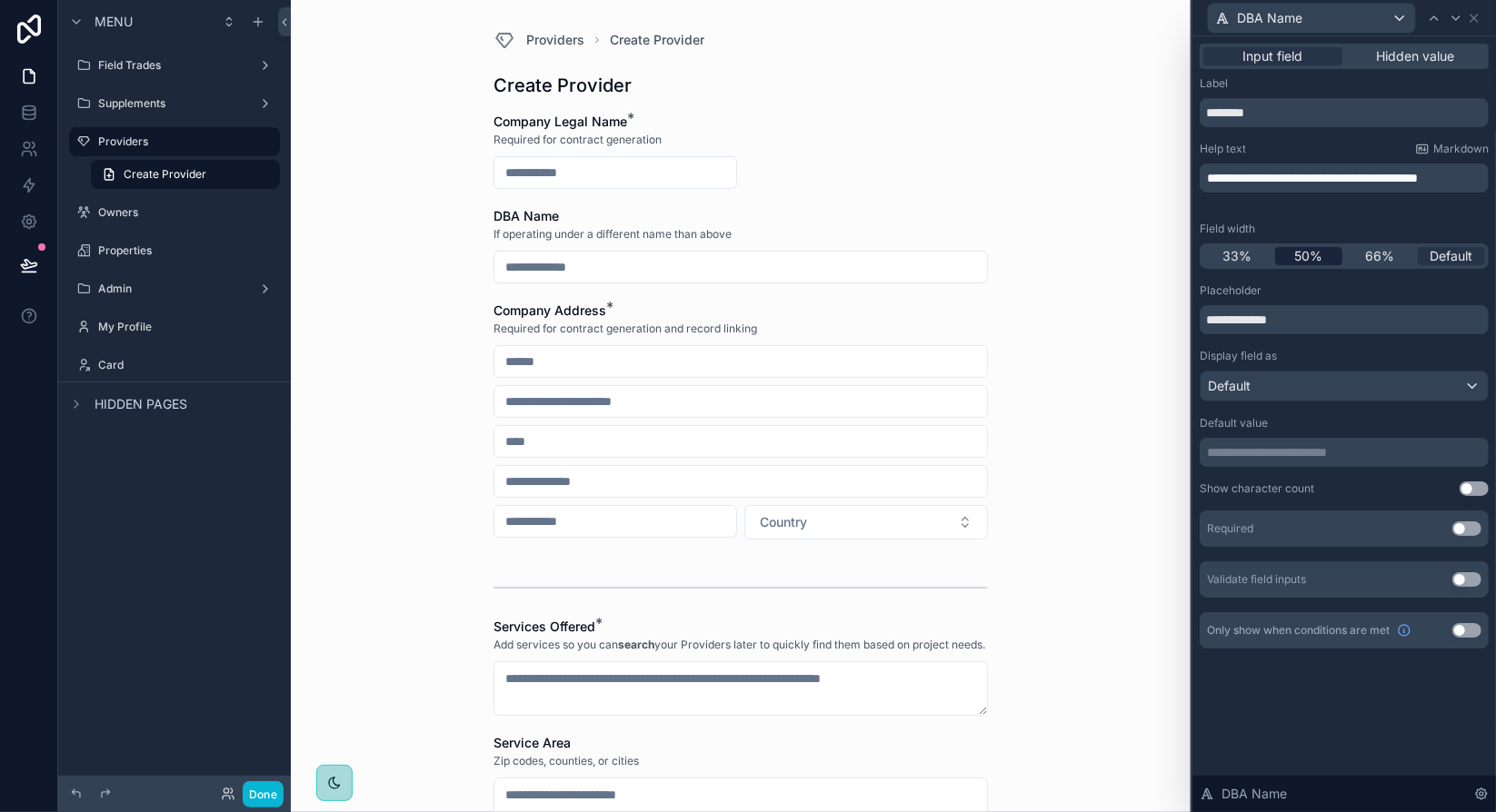
click at [1326, 256] on div "50%" at bounding box center [1308, 256] width 68 height 18
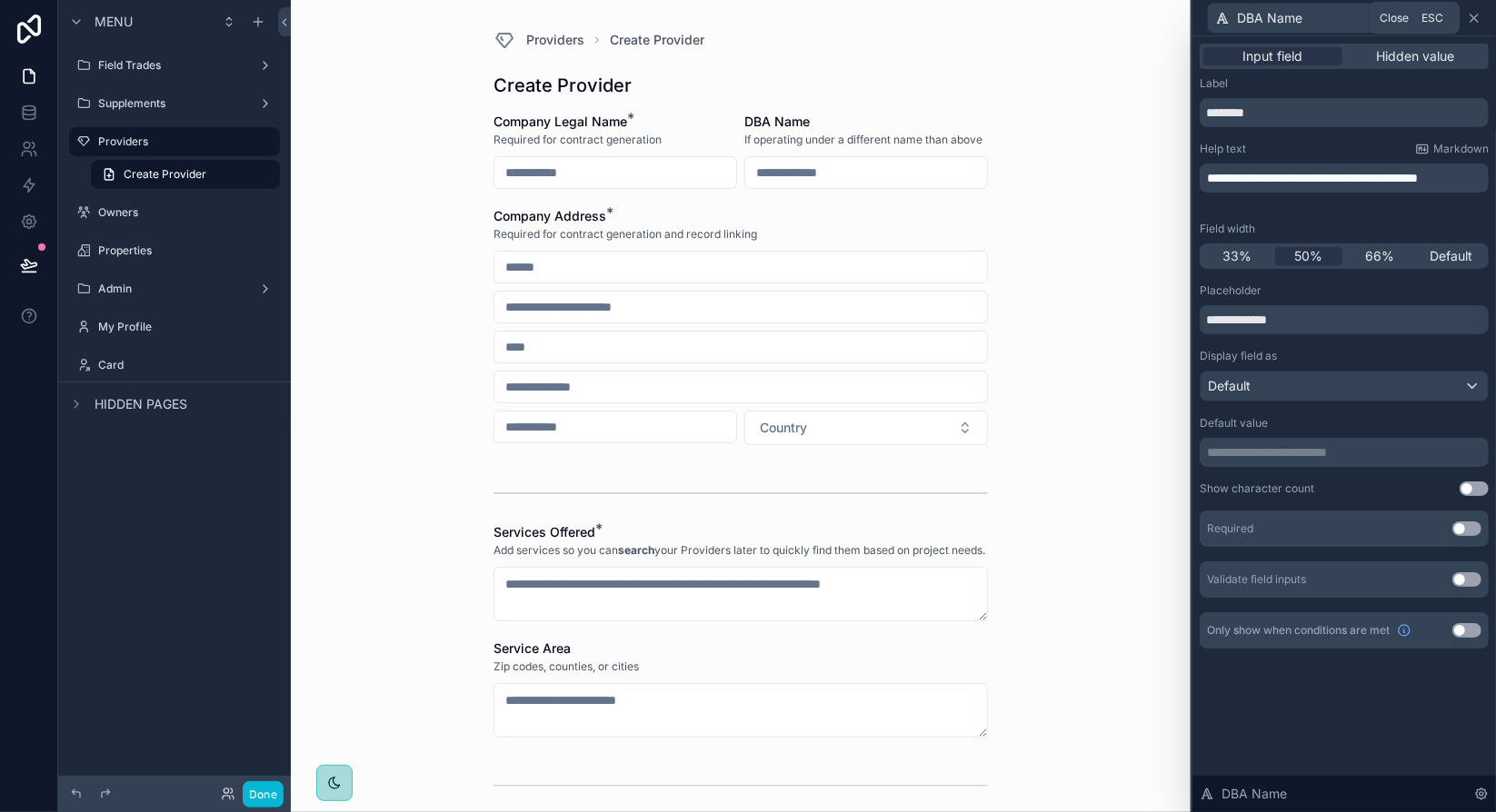
click at [1474, 21] on icon at bounding box center [1474, 17] width 14 height 14
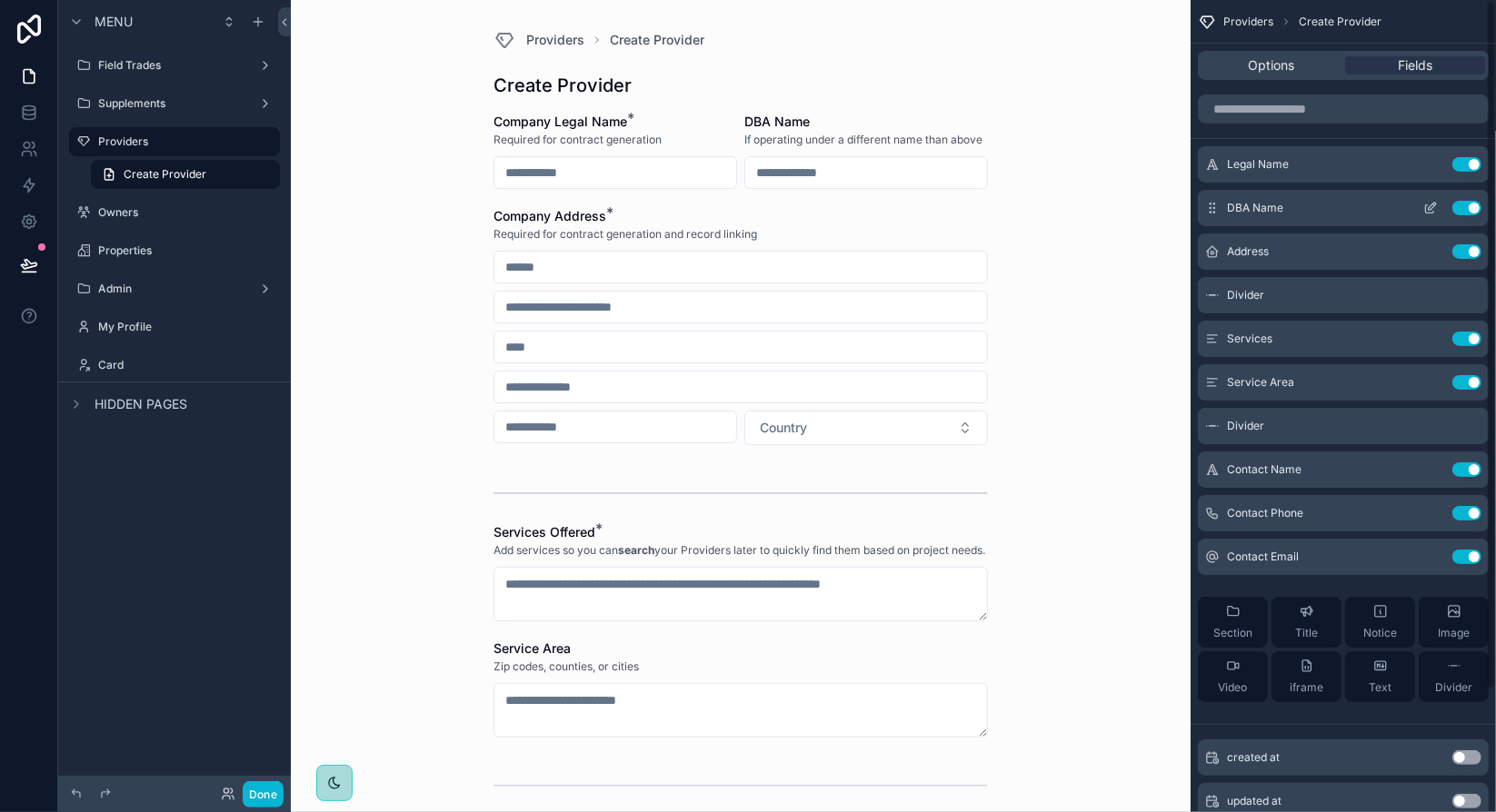
click at [1430, 210] on icon "scrollable content" at bounding box center [1430, 208] width 14 height 14
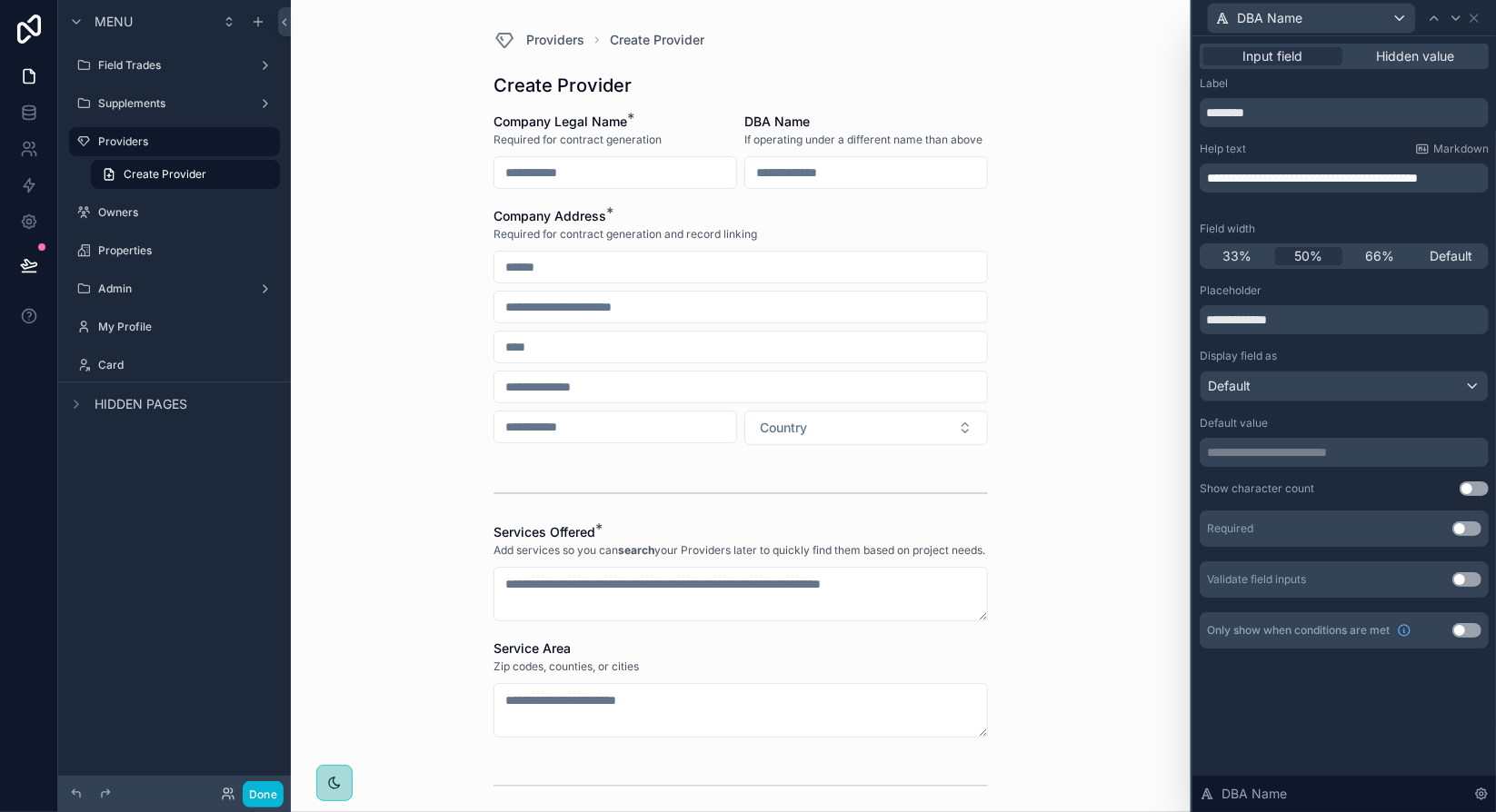
click at [1258, 187] on p "**********" at bounding box center [1346, 178] width 278 height 18
drag, startPoint x: 1220, startPoint y: 175, endPoint x: 1277, endPoint y: 194, distance: 60.1
click at [1277, 187] on p "**********" at bounding box center [1346, 178] width 278 height 18
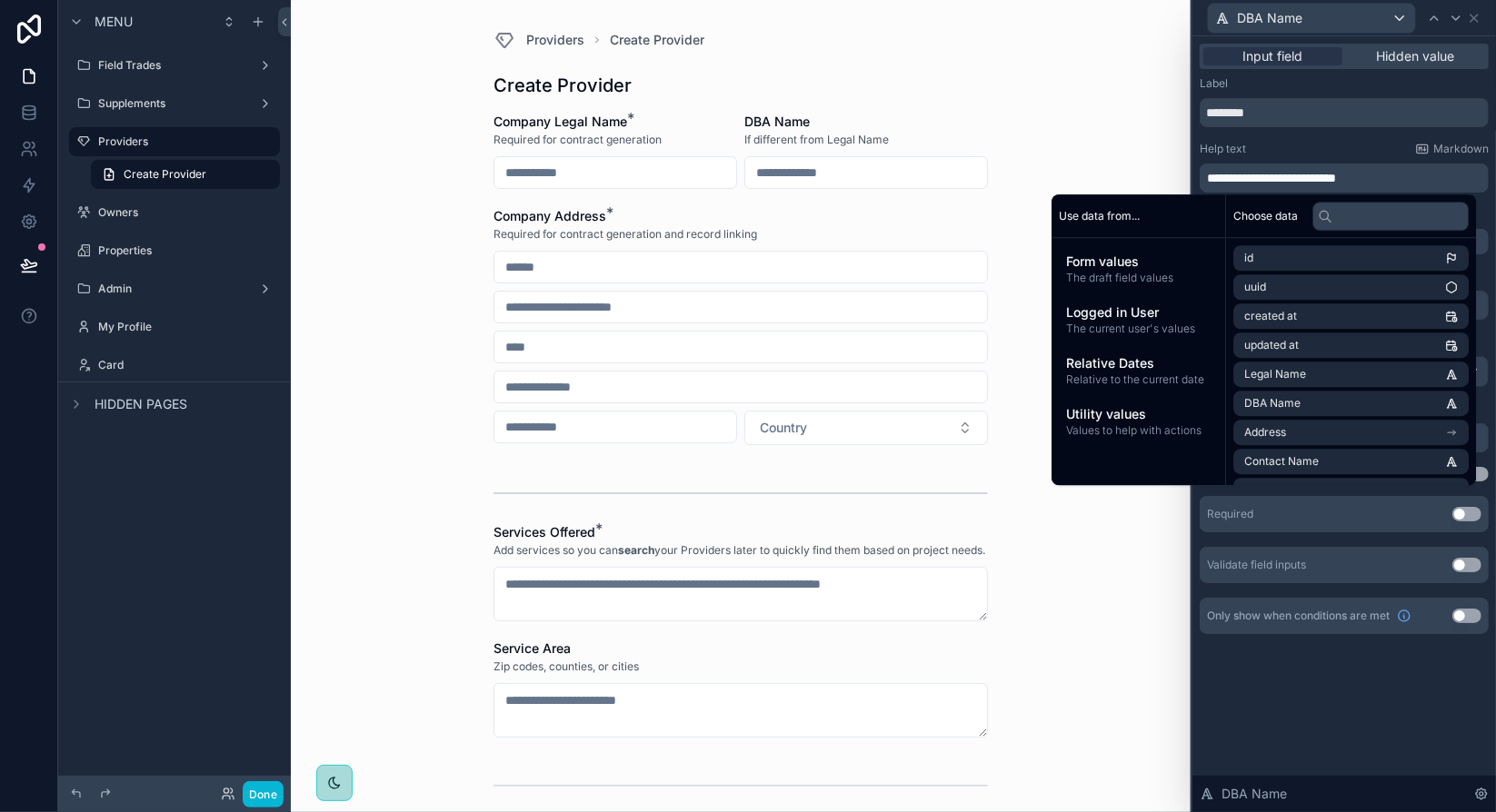
click at [446, 131] on div "Providers Create Provider Create Provider Company Legal Name * Required for con…" at bounding box center [741, 406] width 900 height 812
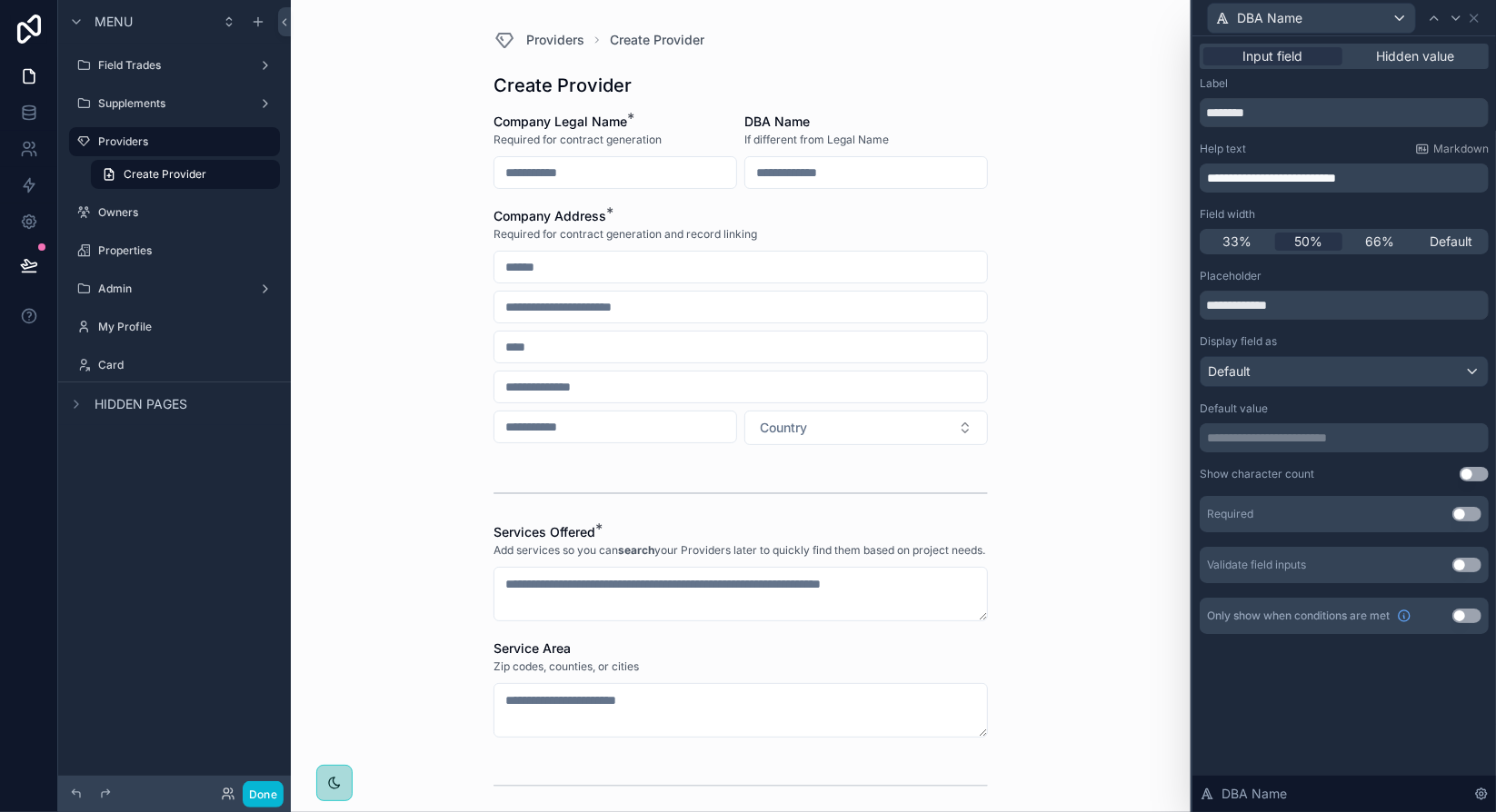
click at [1043, 264] on div "Providers Create Provider Create Provider Company Legal Name * Required for con…" at bounding box center [741, 406] width 900 height 812
click at [550, 41] on span "Providers" at bounding box center [555, 39] width 58 height 18
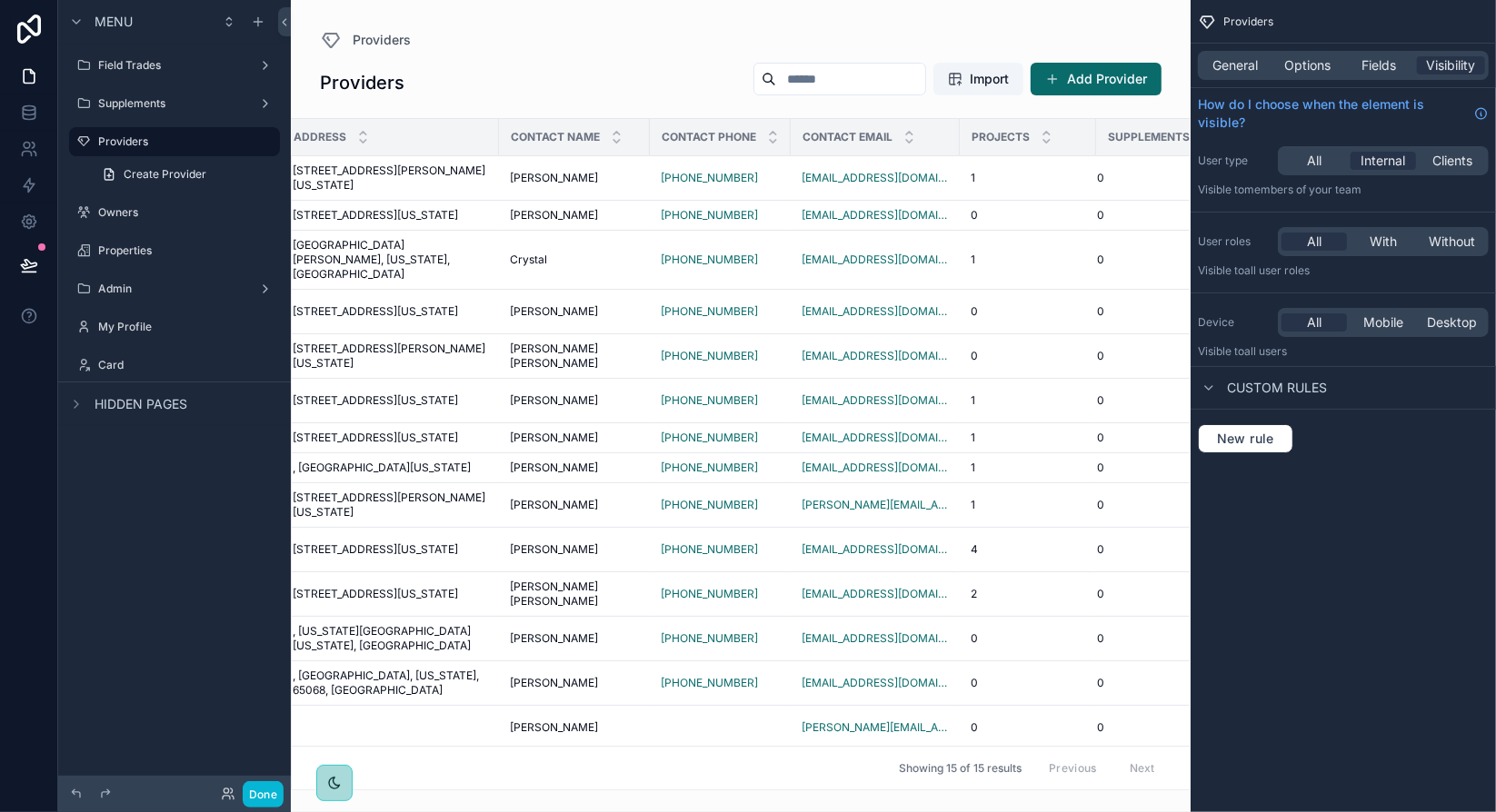
scroll to position [0, 387]
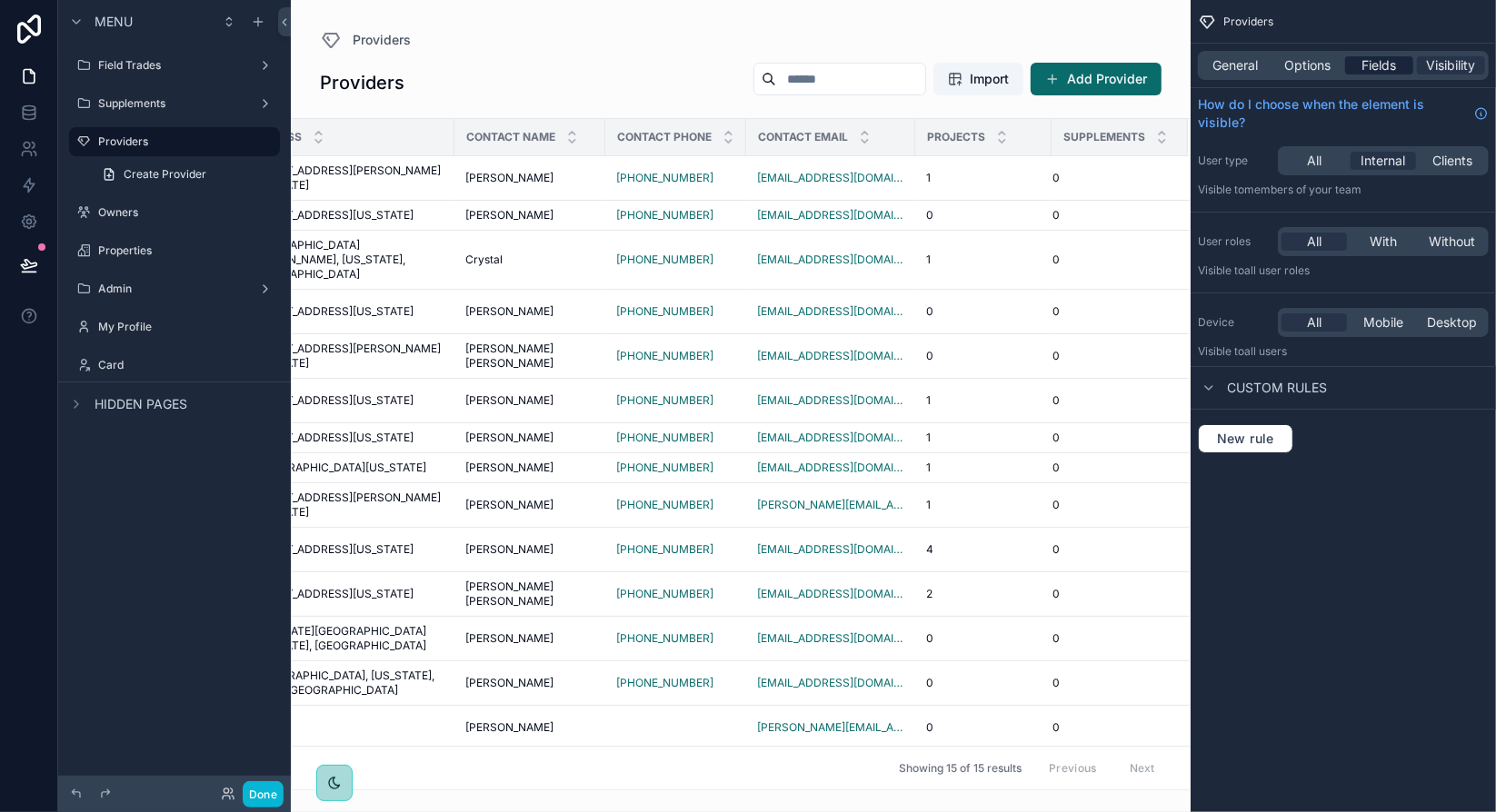
click at [1371, 59] on span "Fields" at bounding box center [1380, 65] width 34 height 18
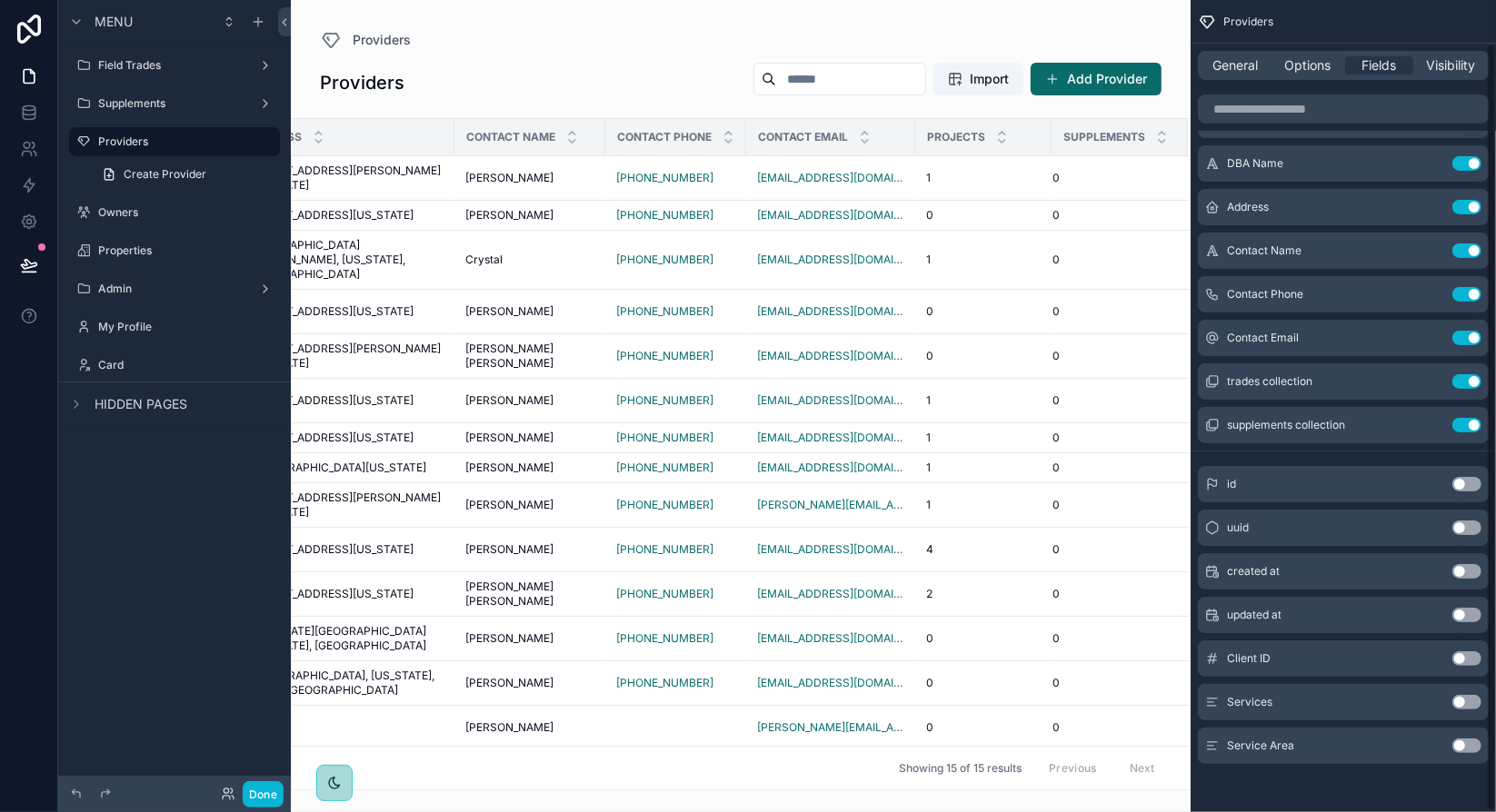
scroll to position [45, 0]
click at [1462, 704] on button "Use setting" at bounding box center [1467, 701] width 29 height 14
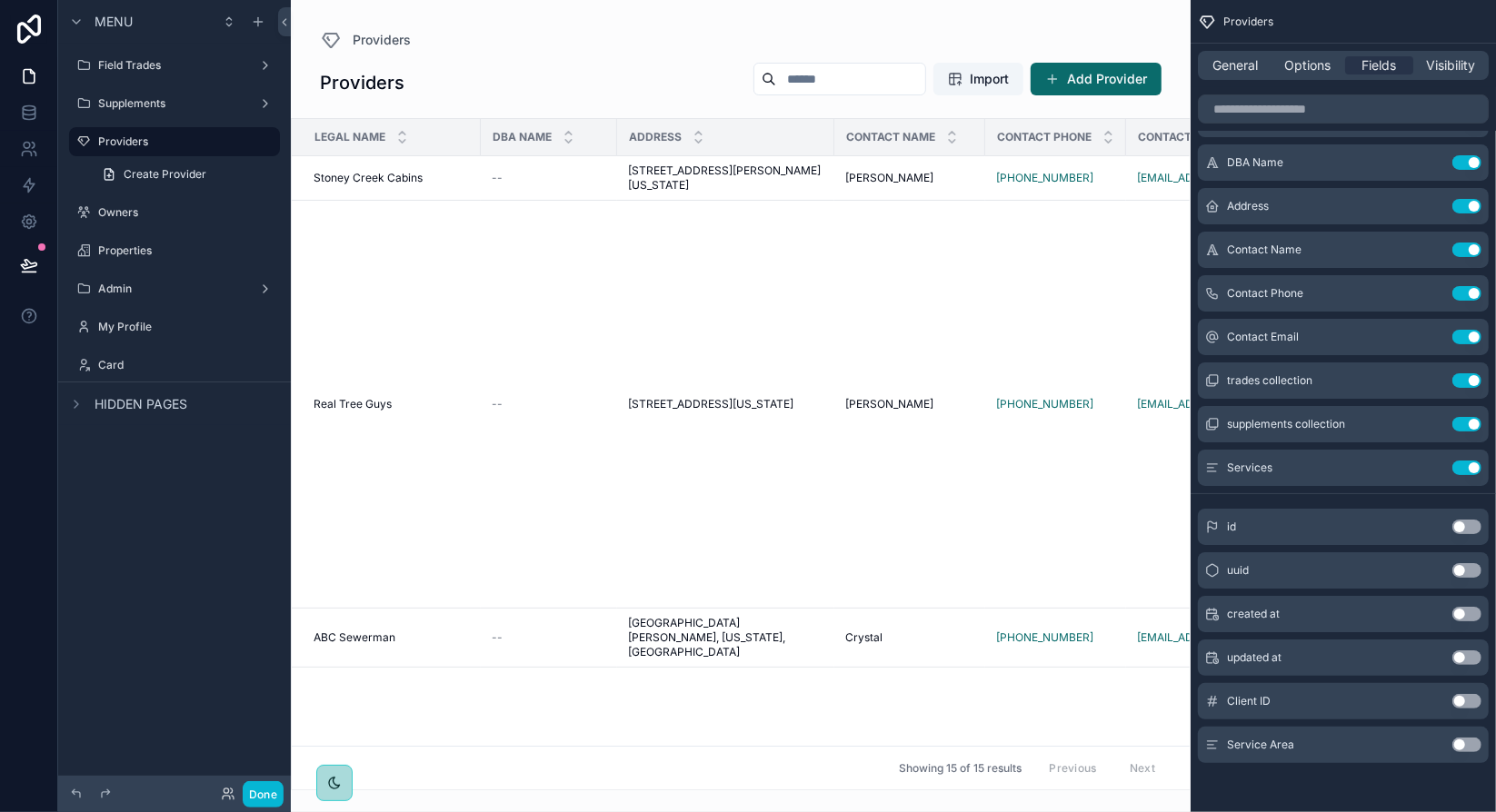
click at [1469, 743] on button "Use setting" at bounding box center [1467, 745] width 29 height 14
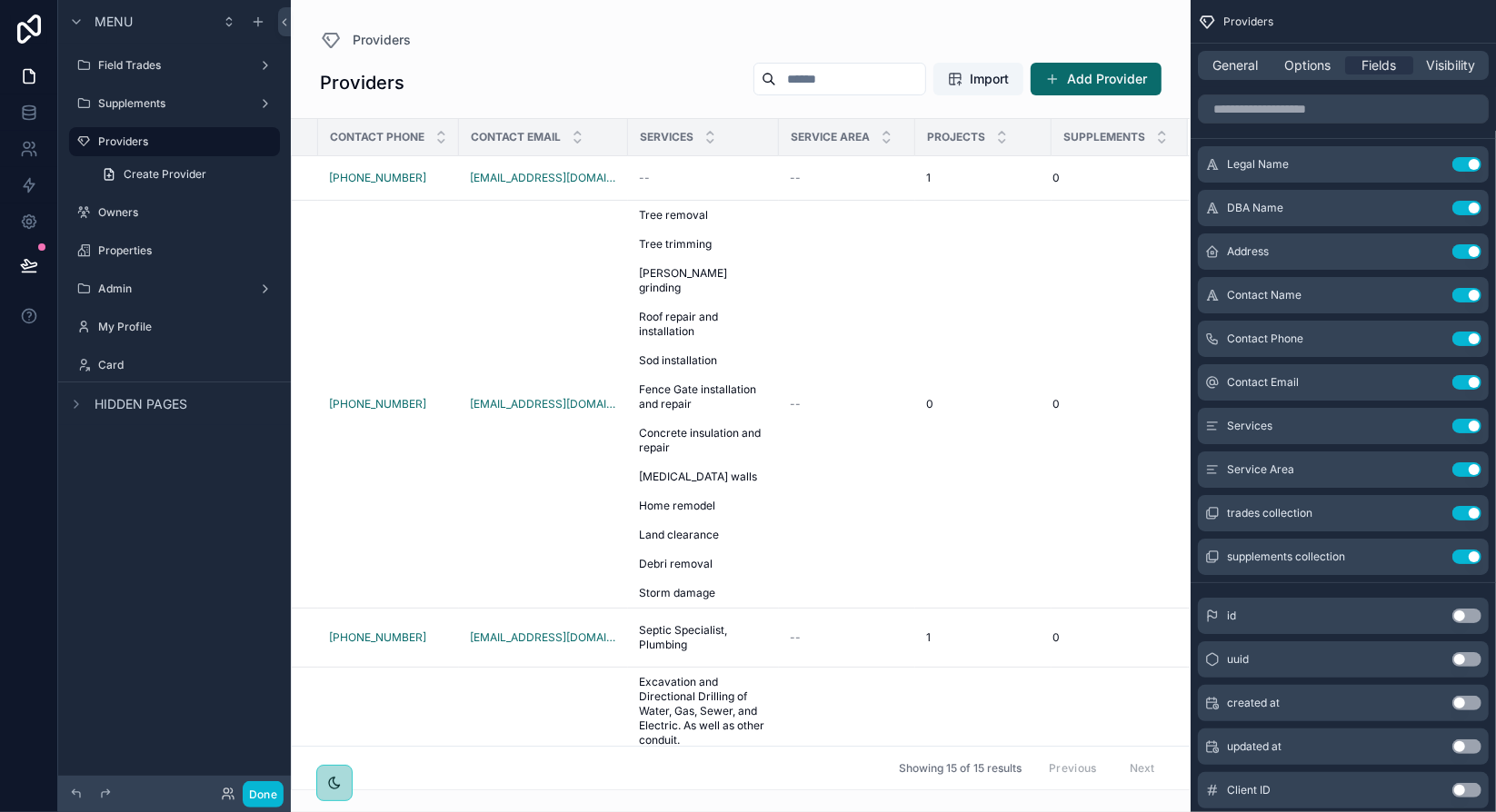
scroll to position [0, 674]
click at [1430, 424] on icon "scrollable content" at bounding box center [1433, 424] width 8 height 8
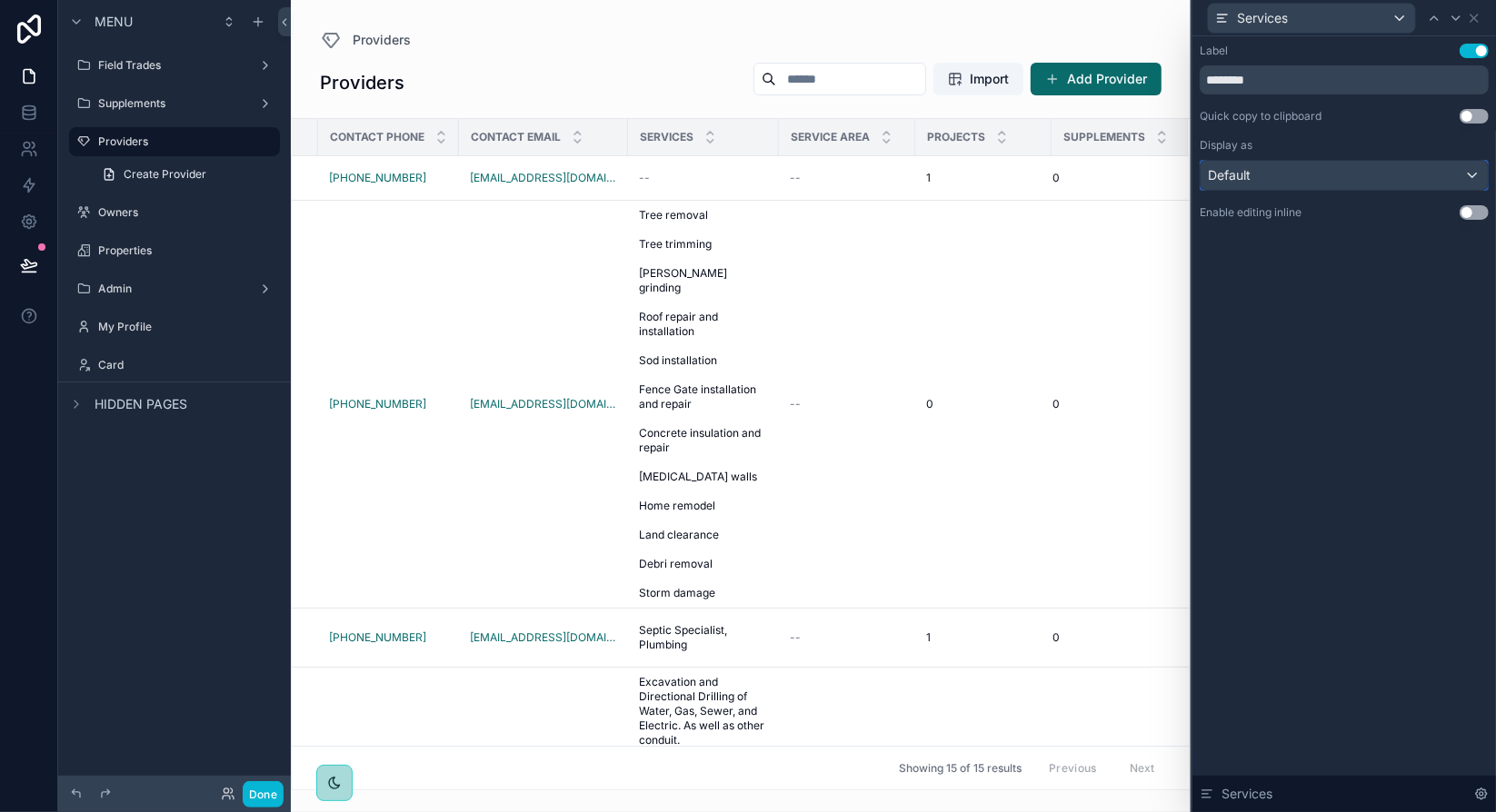
click at [1375, 167] on div "Default" at bounding box center [1345, 175] width 287 height 29
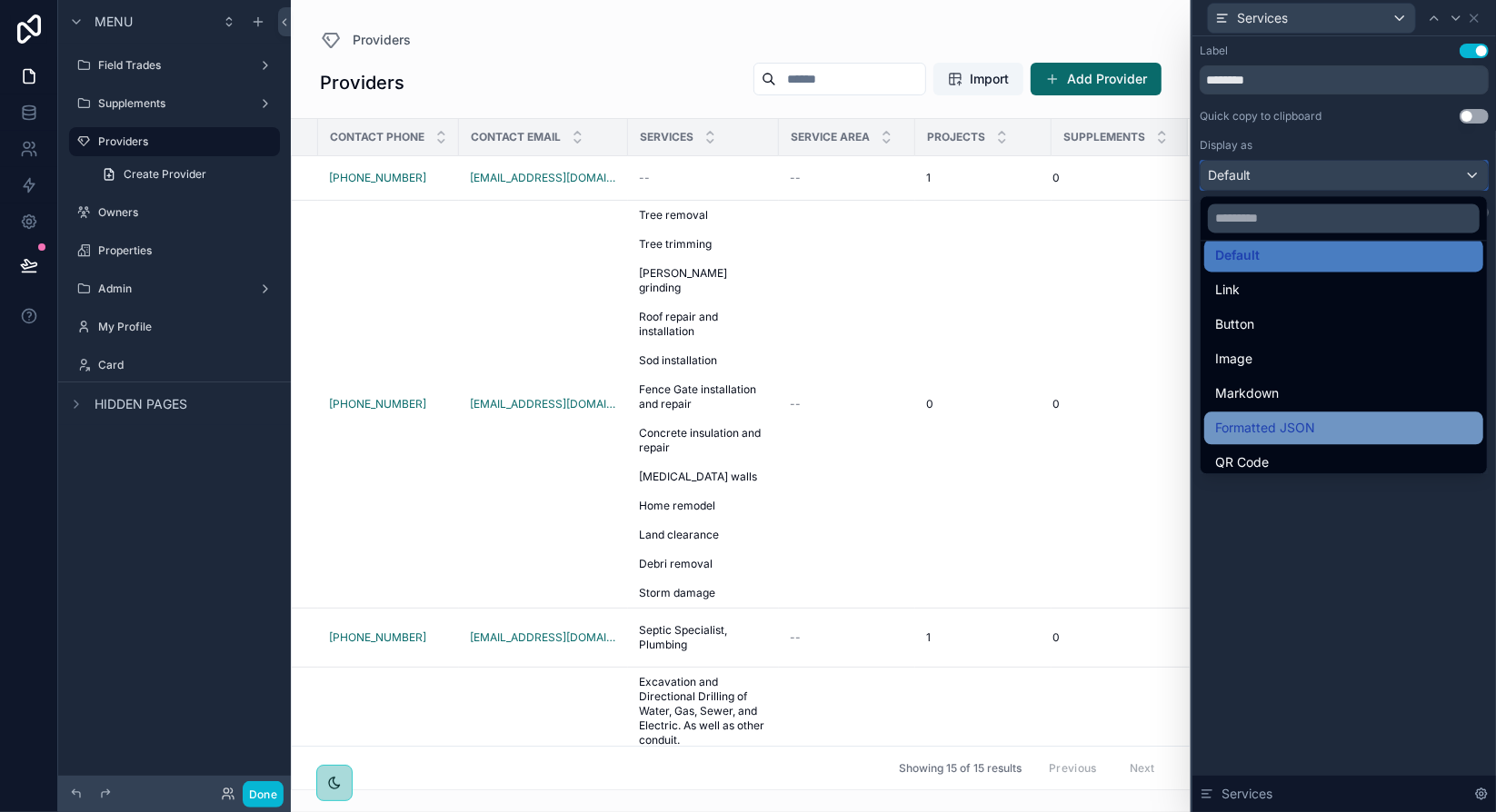
scroll to position [0, 0]
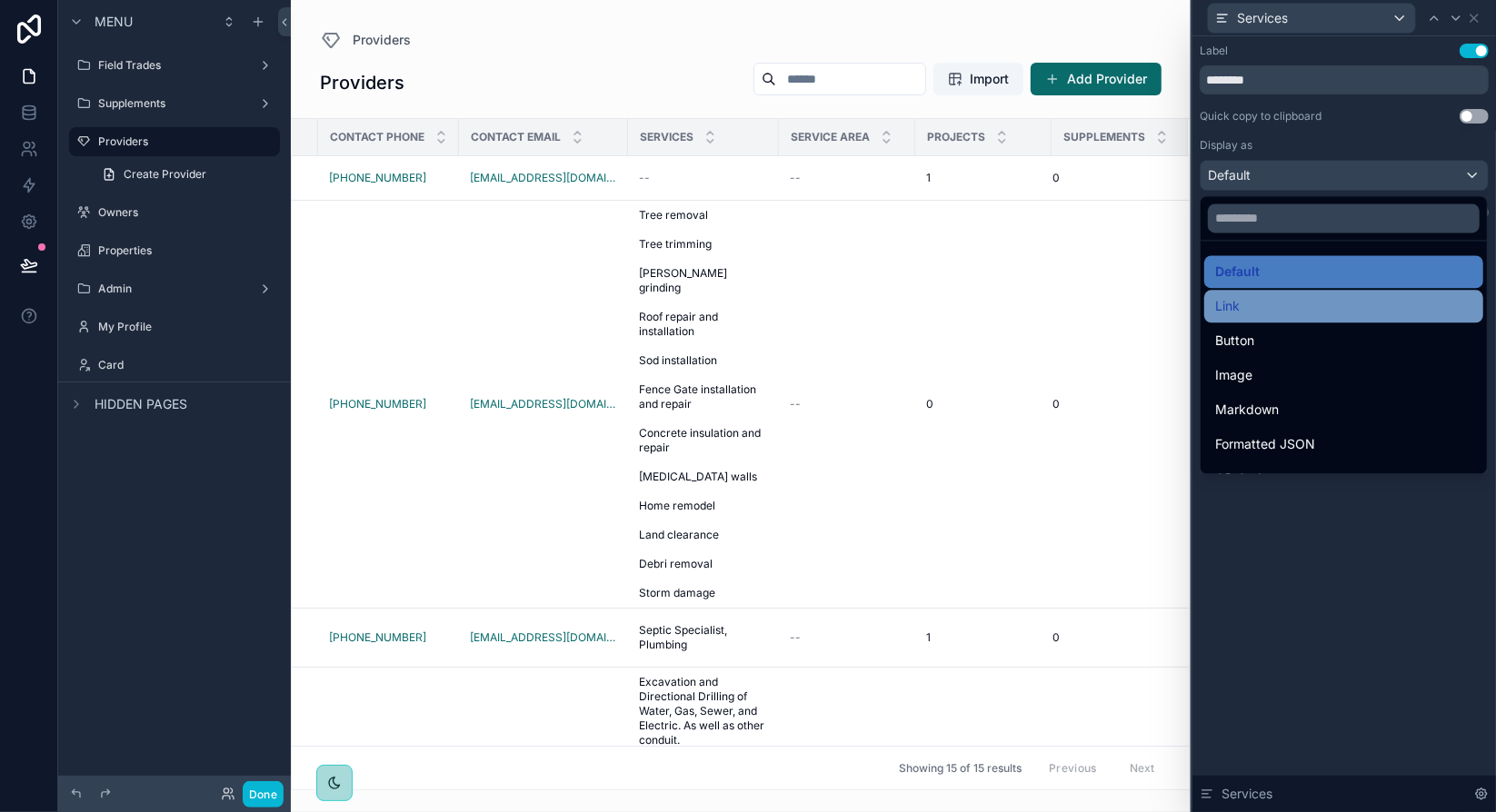
click at [1299, 307] on div "Link" at bounding box center [1344, 305] width 258 height 22
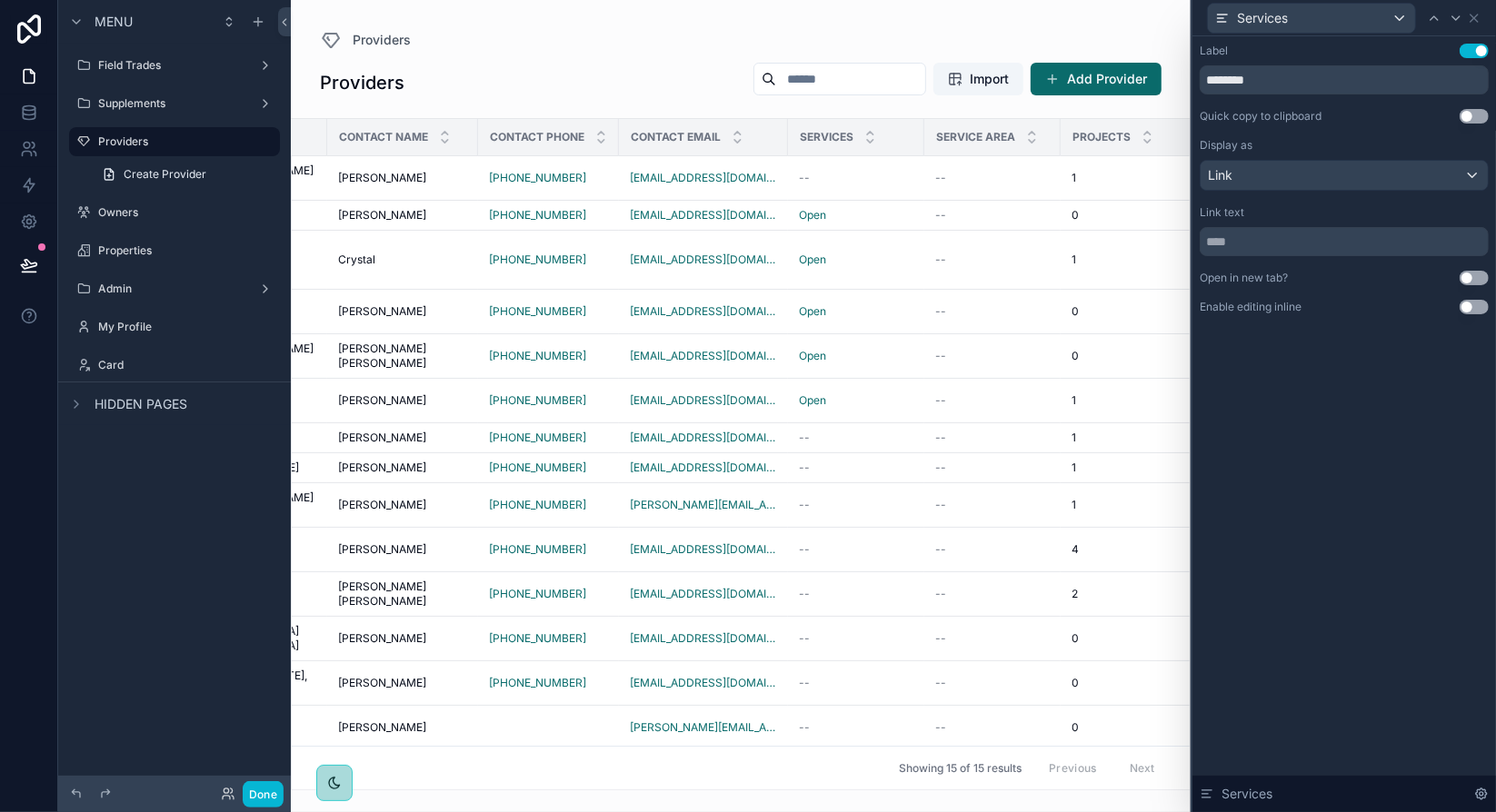
scroll to position [0, 527]
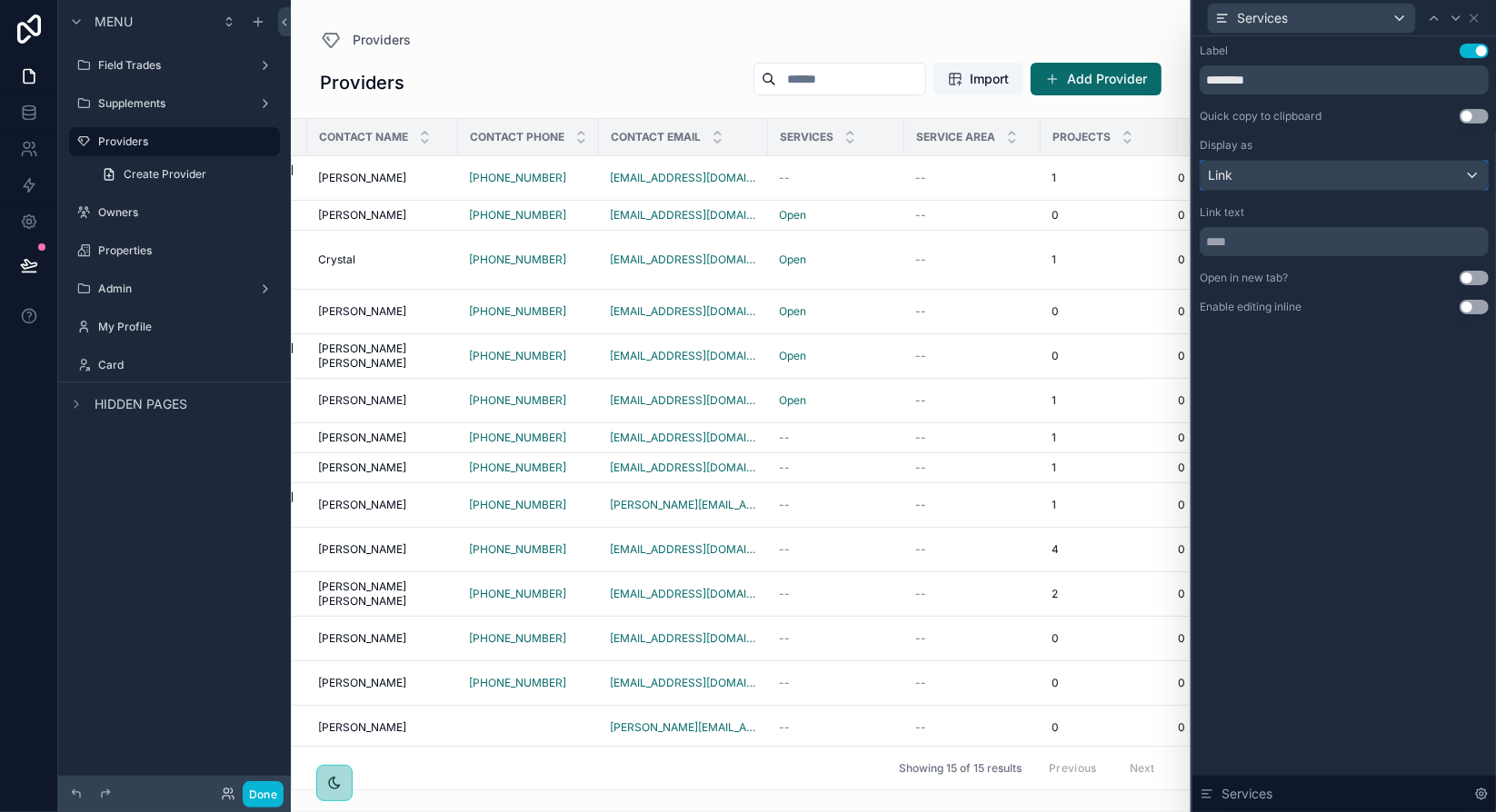
click at [1269, 176] on div "Link" at bounding box center [1345, 175] width 287 height 29
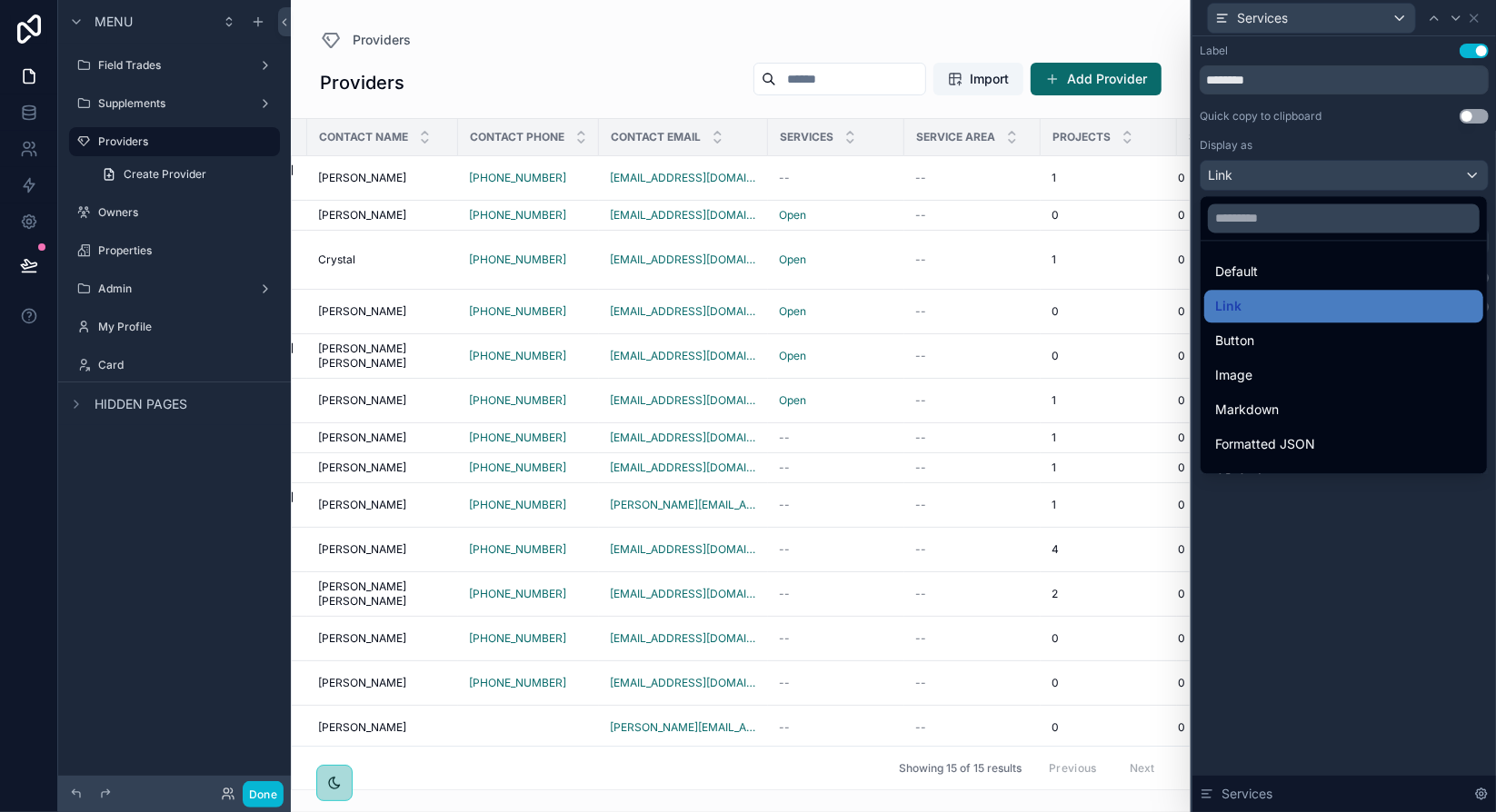
click at [1269, 176] on div at bounding box center [1344, 406] width 304 height 812
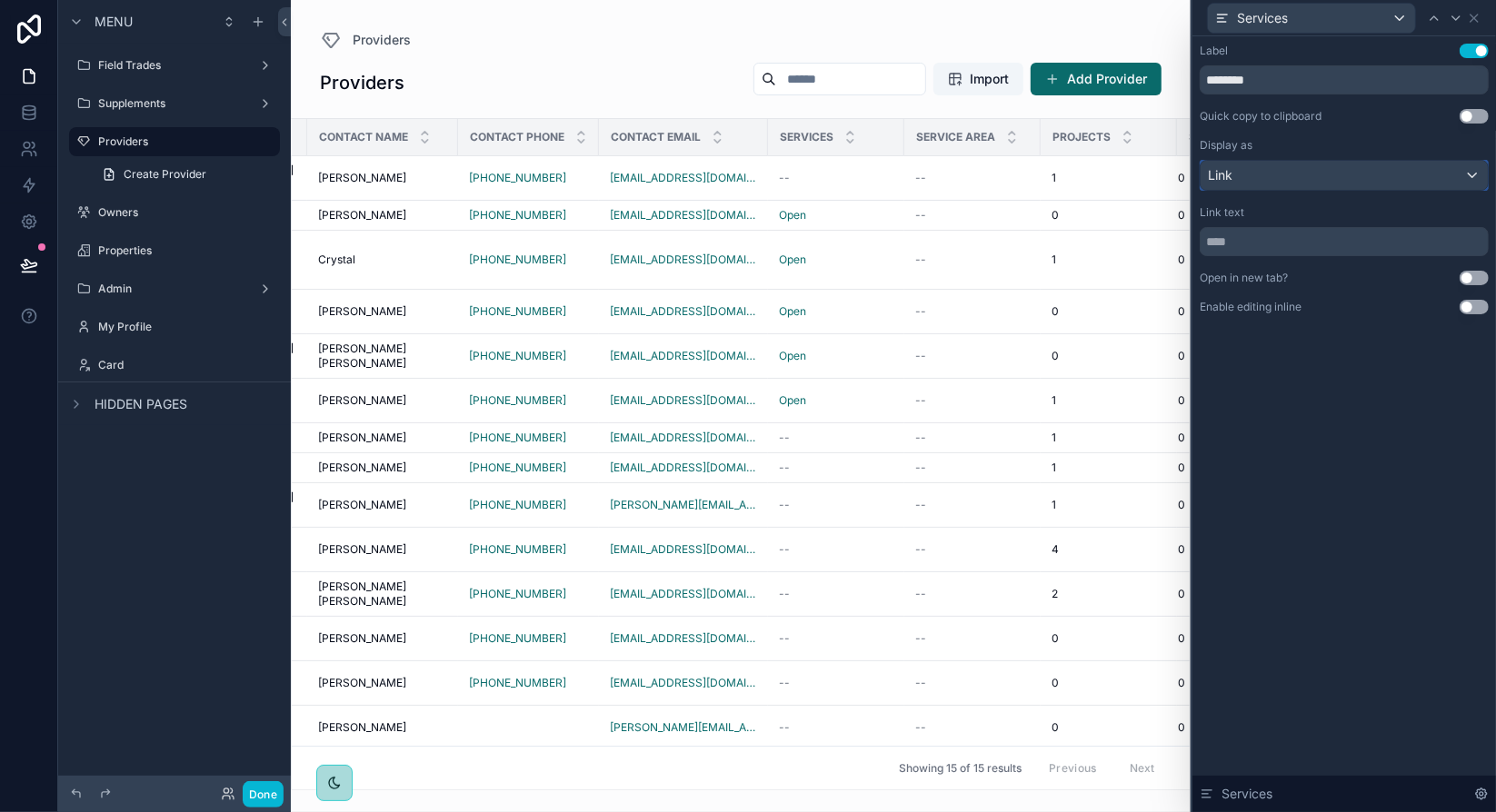
click at [1312, 176] on div "Link" at bounding box center [1345, 175] width 287 height 29
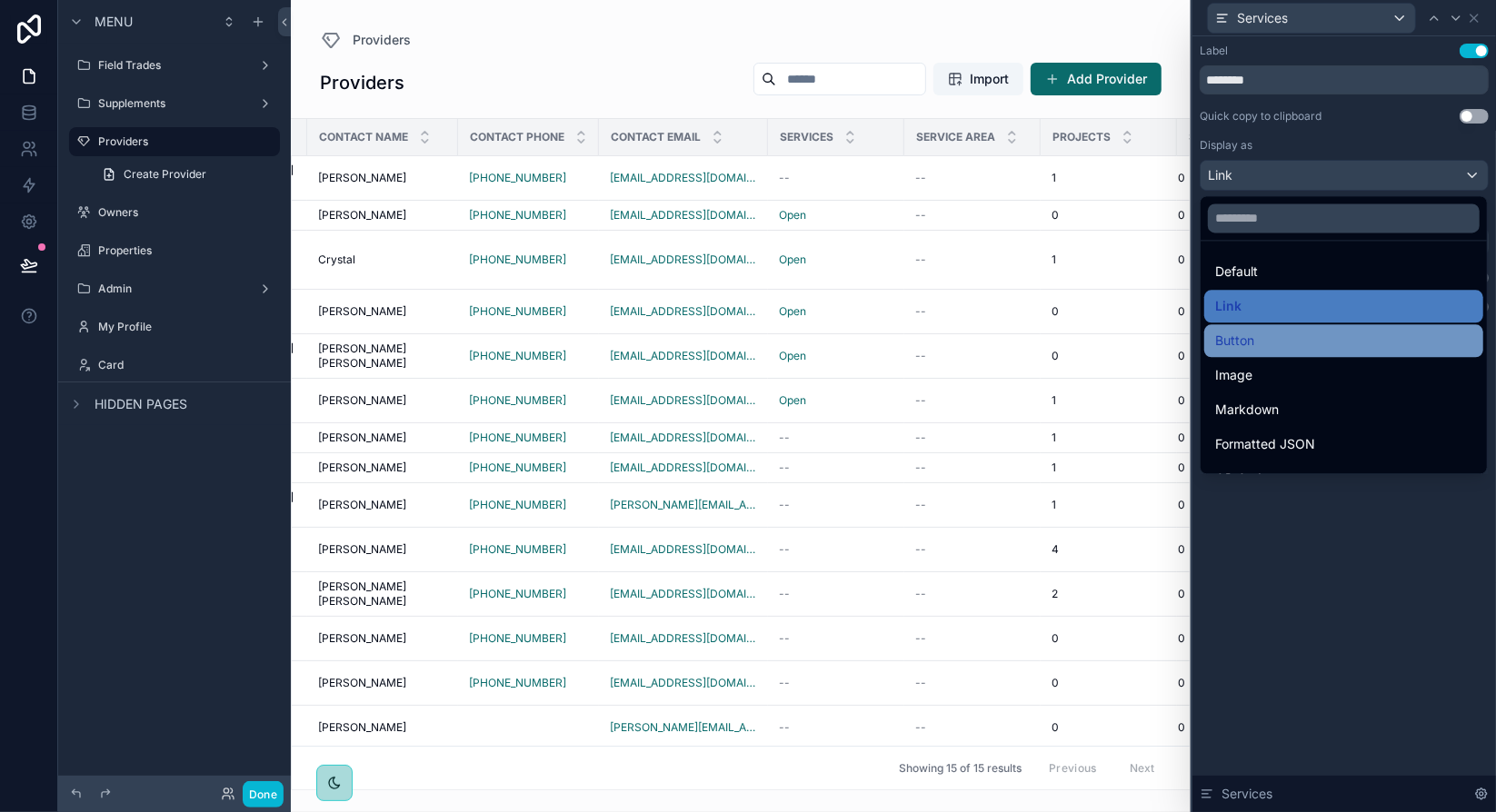
click at [1315, 339] on div "Button" at bounding box center [1344, 340] width 258 height 22
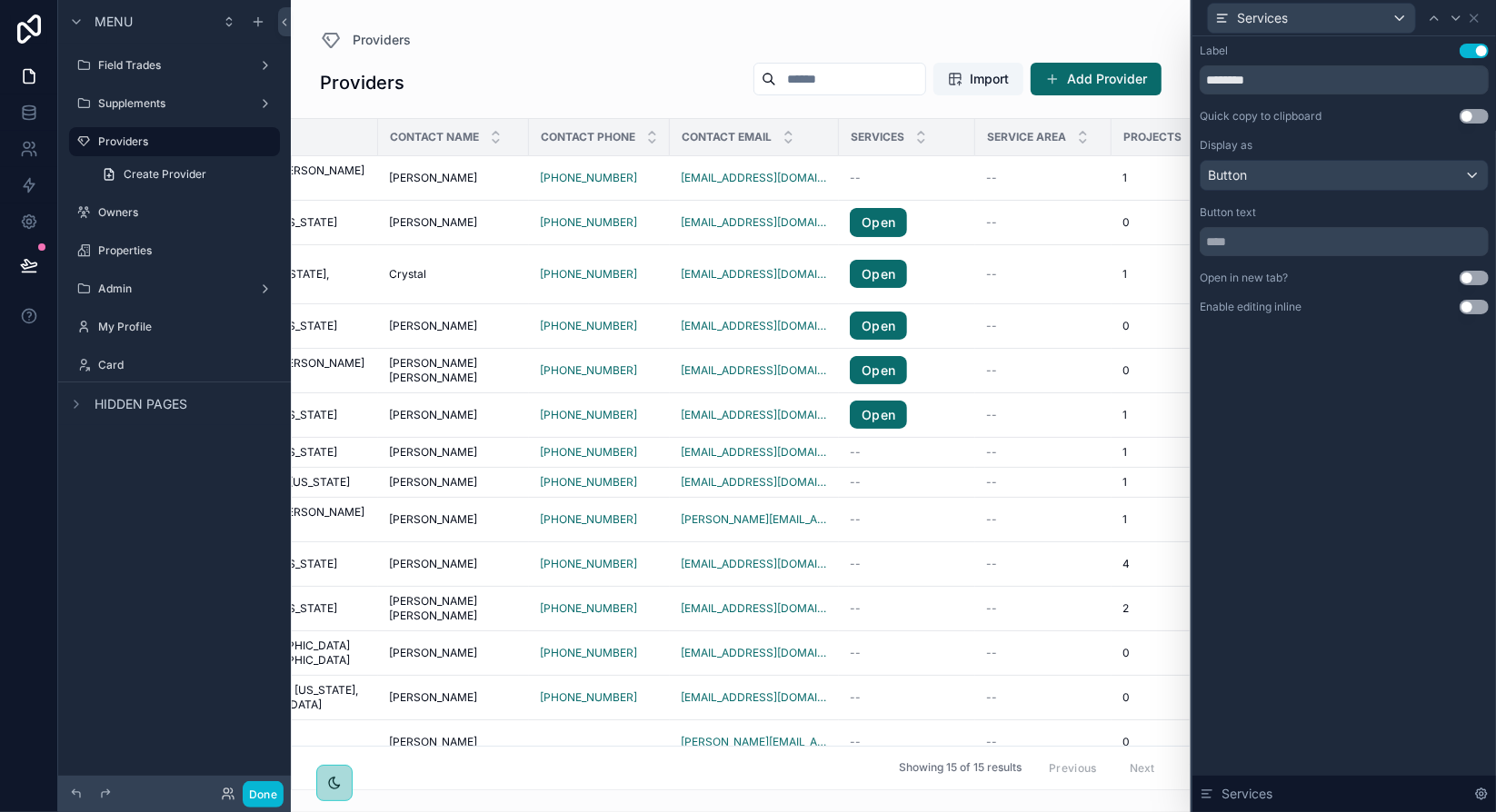
scroll to position [0, 466]
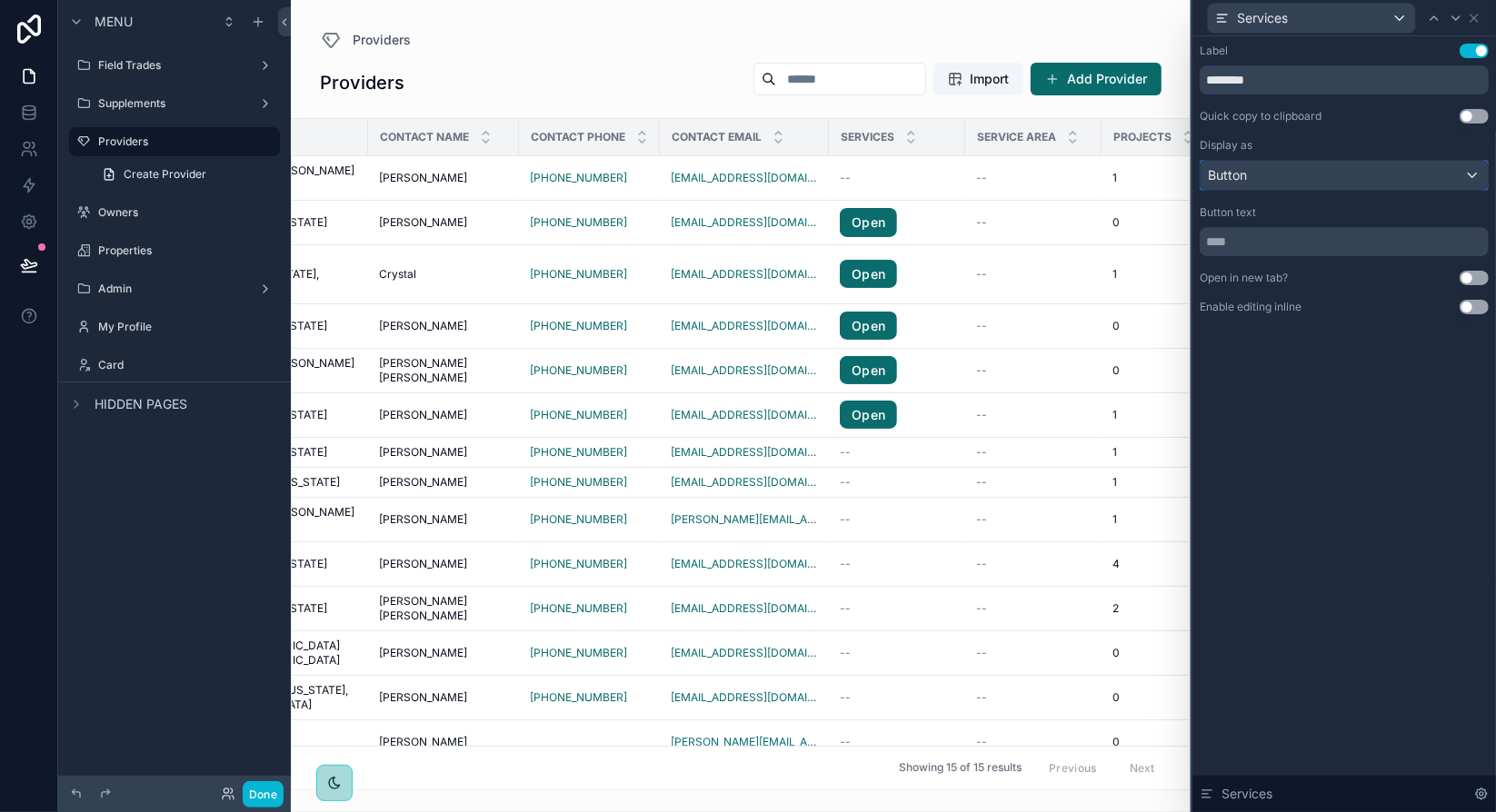
click at [1305, 176] on div "Button" at bounding box center [1345, 175] width 287 height 29
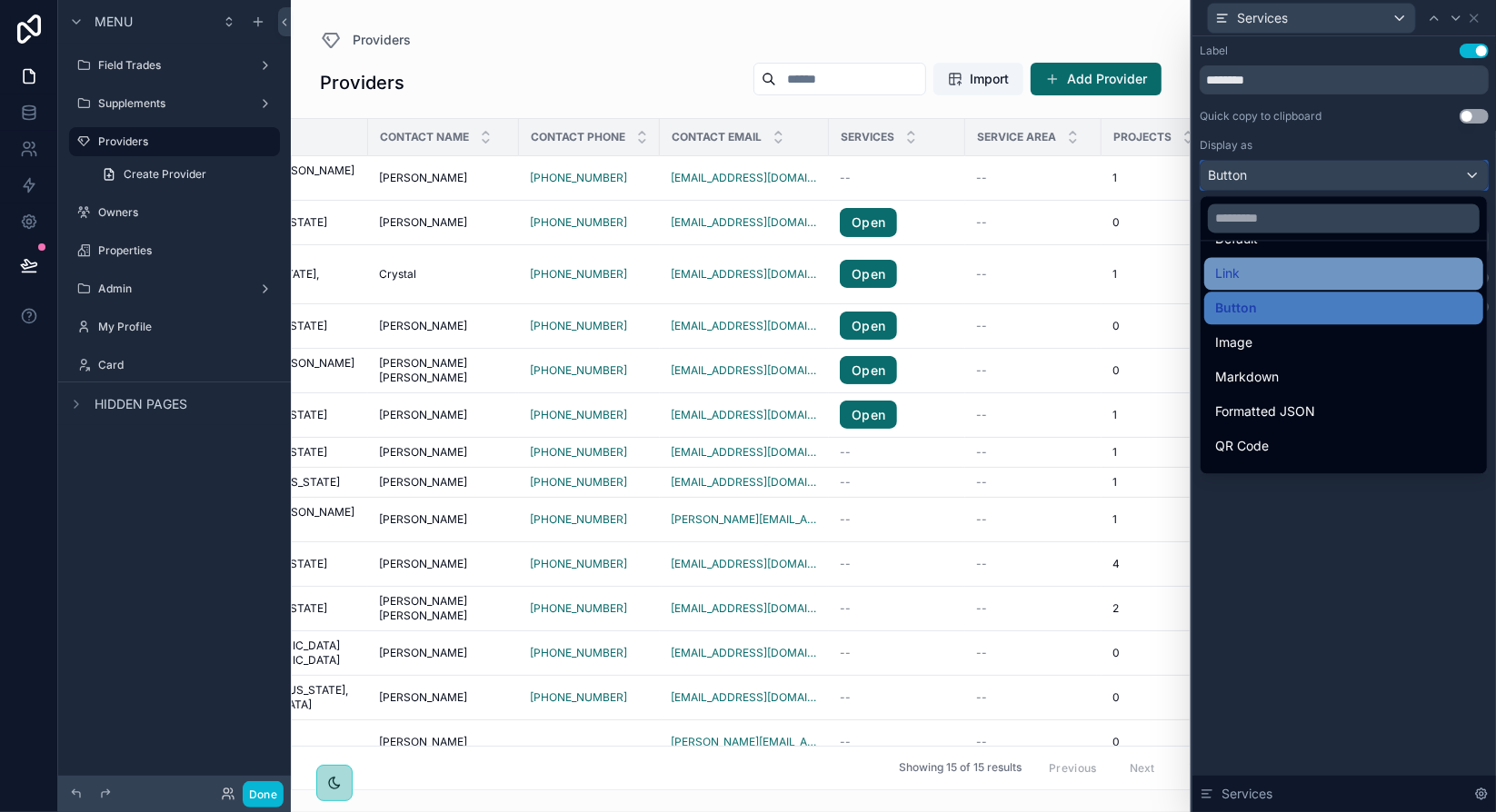
scroll to position [91, 0]
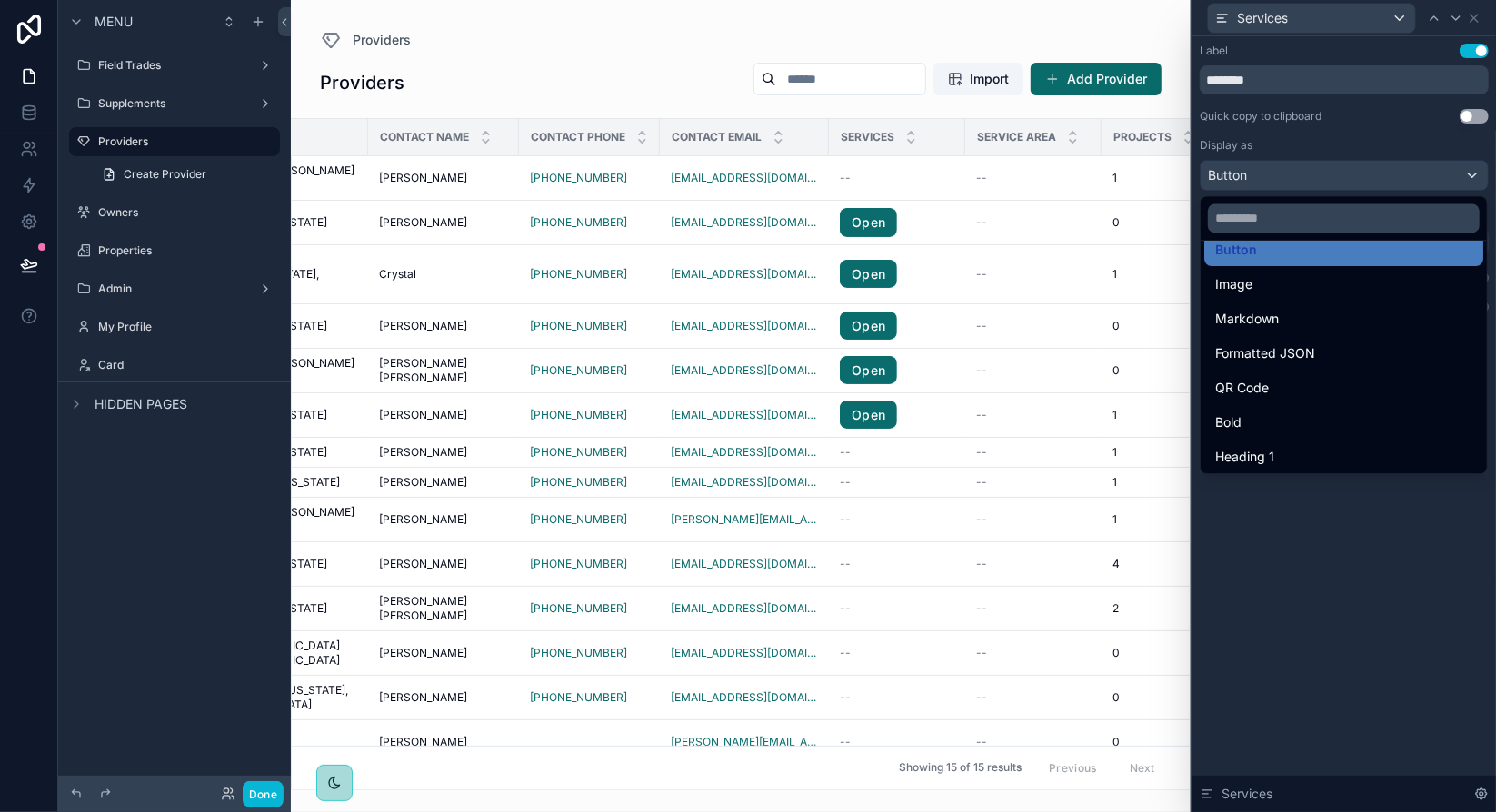
click at [1303, 308] on div "Markdown" at bounding box center [1344, 319] width 258 height 22
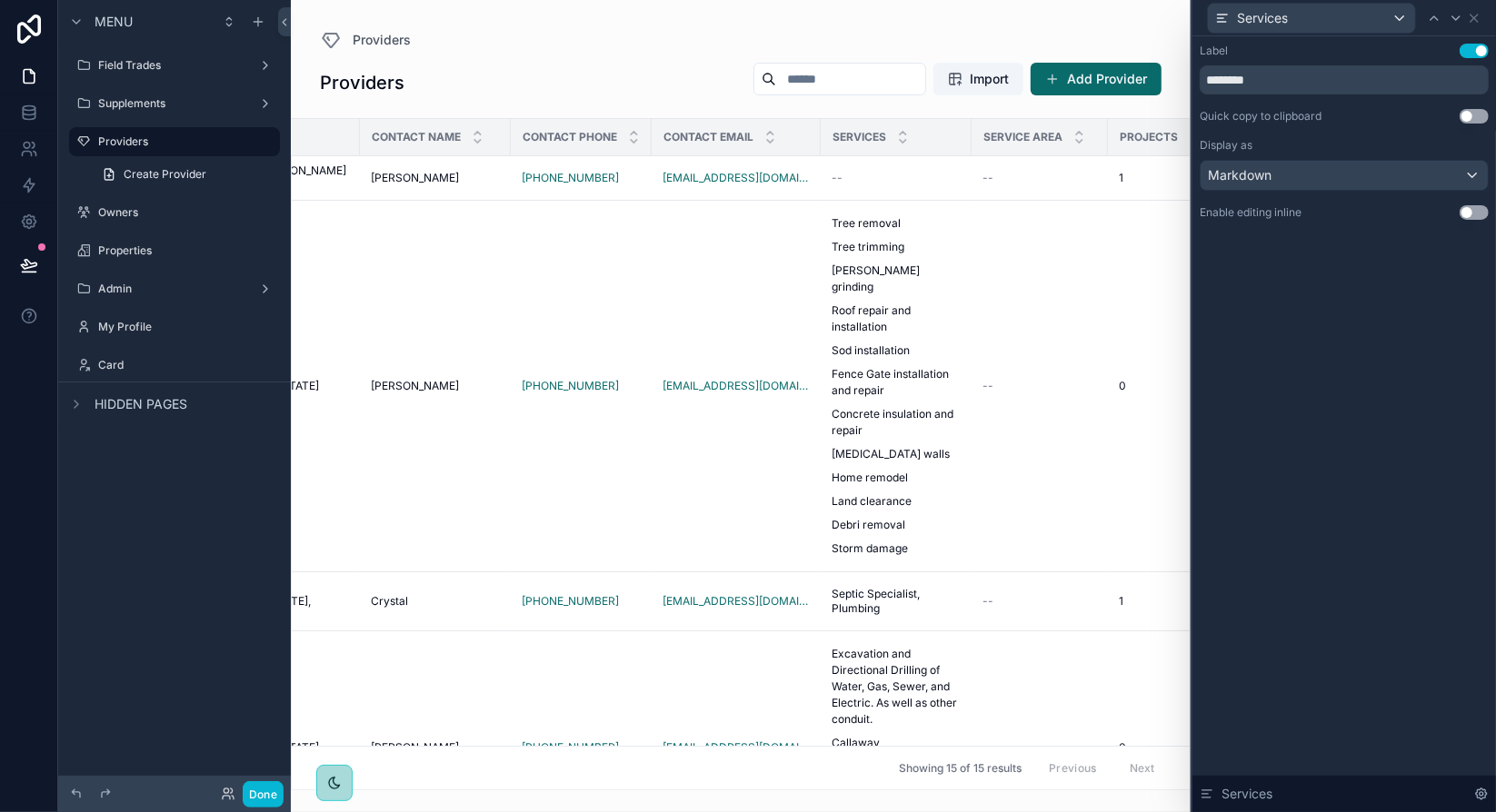
scroll to position [0, 477]
click at [1407, 178] on div "Markdown" at bounding box center [1345, 175] width 287 height 29
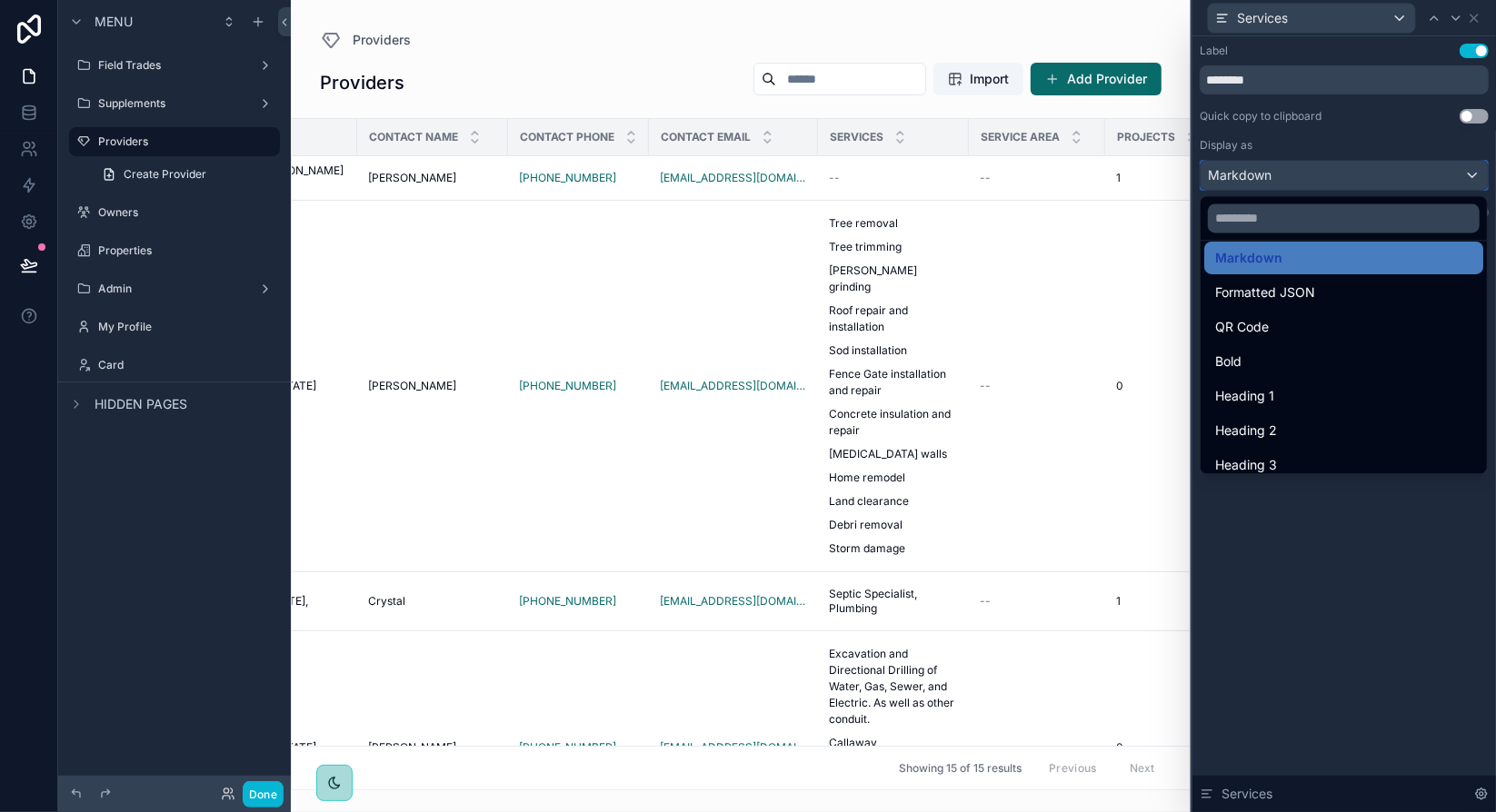
scroll to position [182, 0]
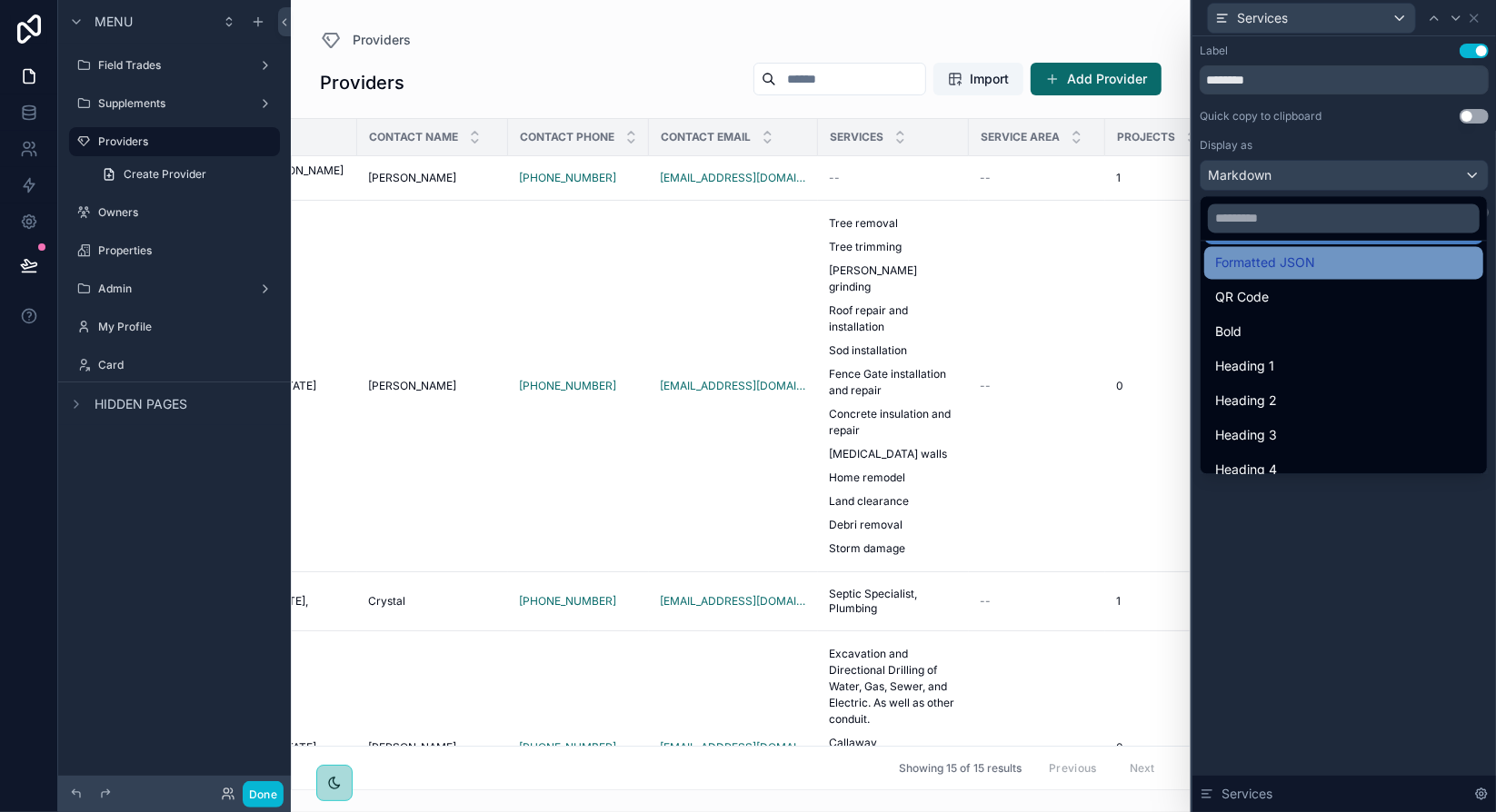
click at [1299, 270] on span "Formatted JSON" at bounding box center [1265, 262] width 100 height 22
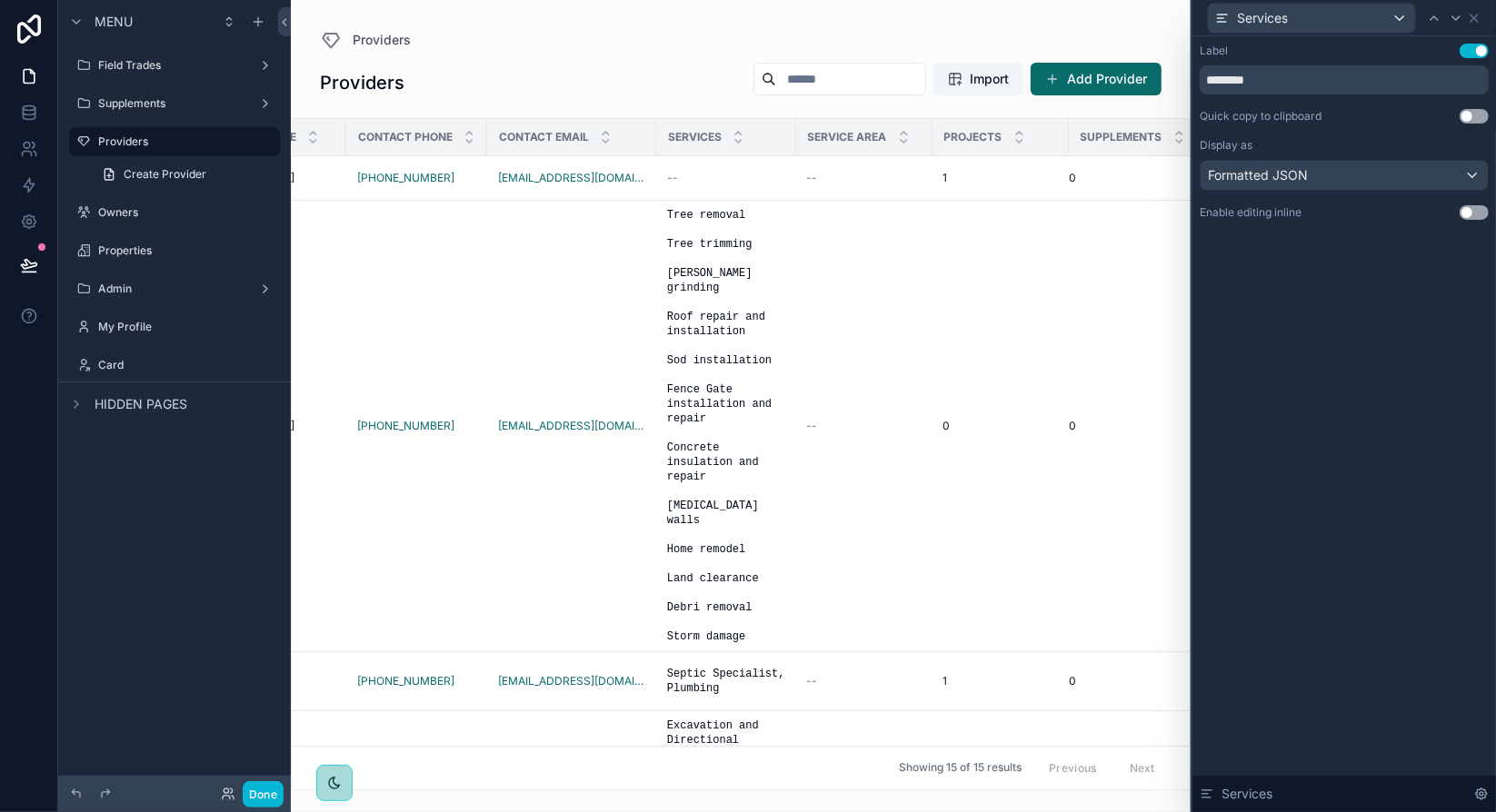
scroll to position [0, 649]
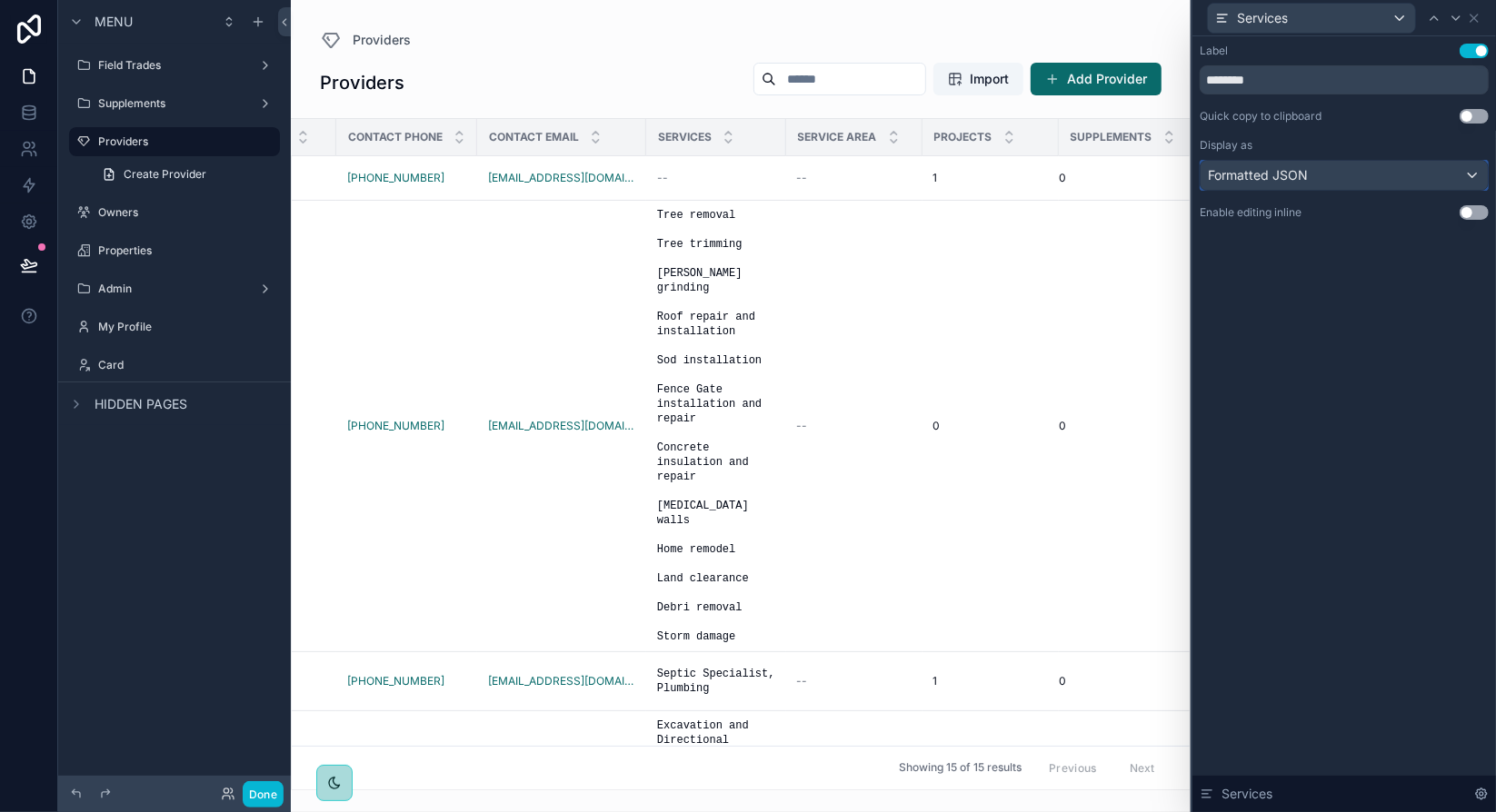
click at [1303, 171] on span "Formatted JSON" at bounding box center [1258, 175] width 100 height 18
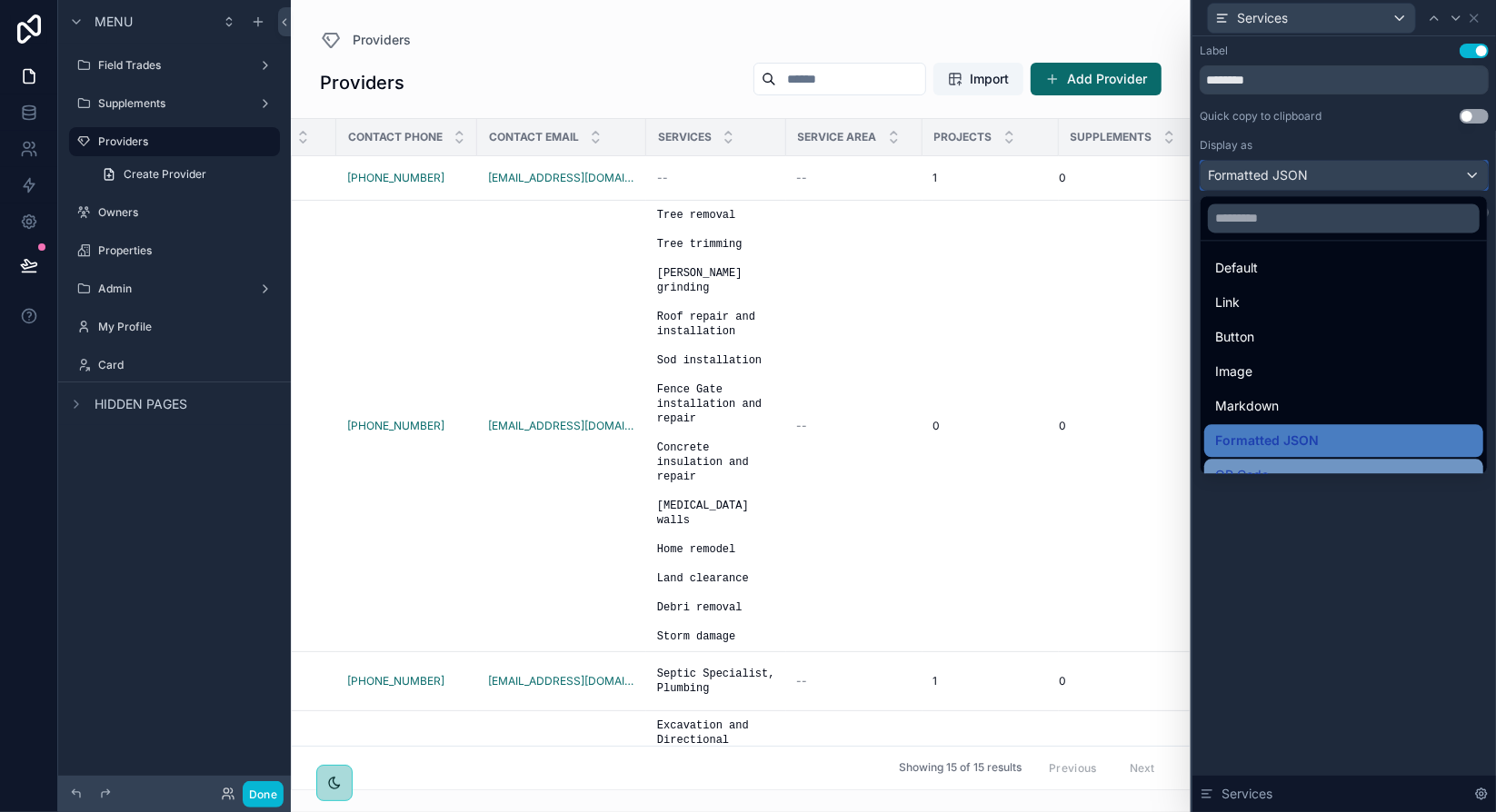
scroll to position [0, 0]
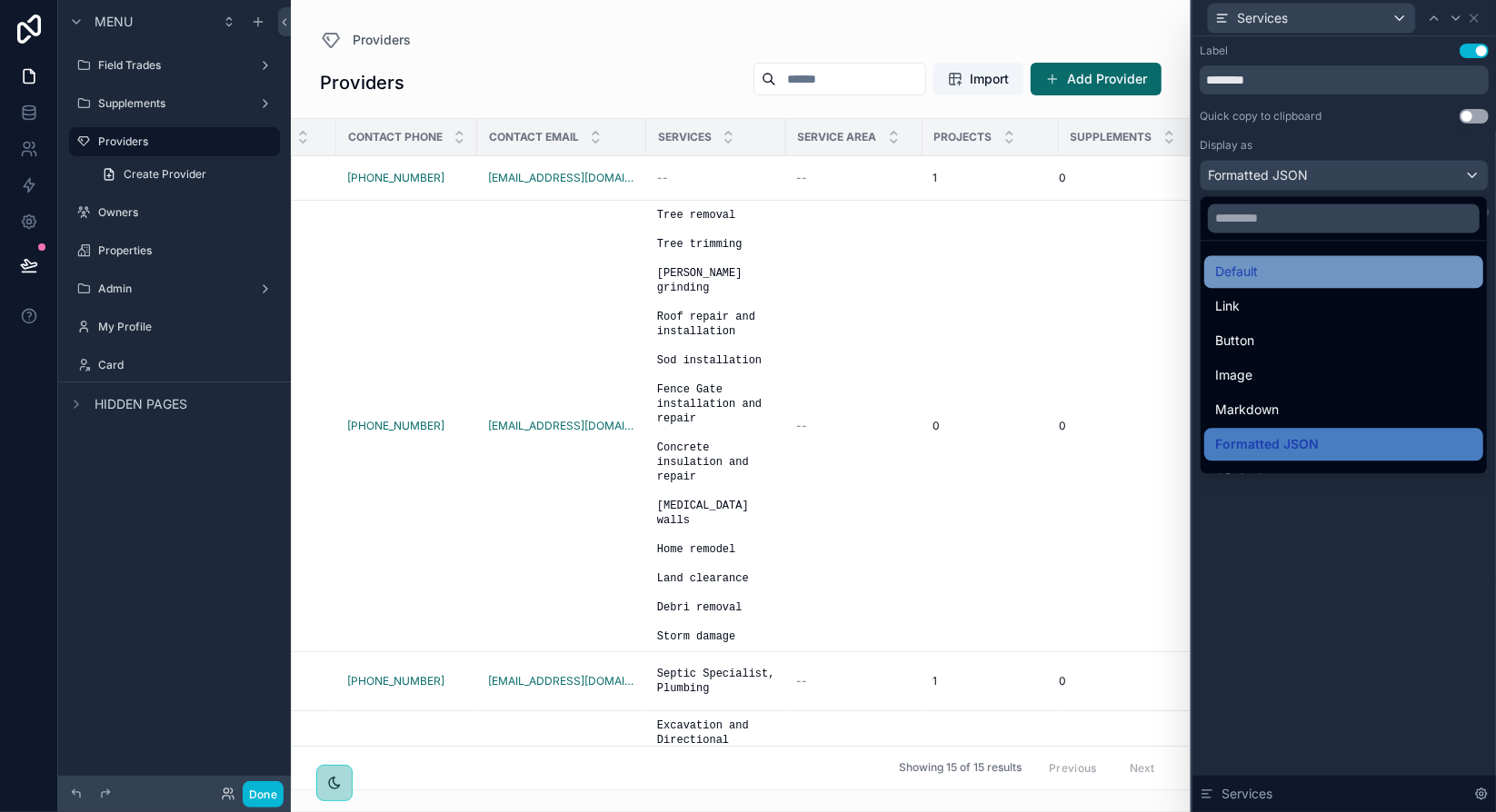
click at [1258, 264] on div "Default" at bounding box center [1344, 271] width 258 height 22
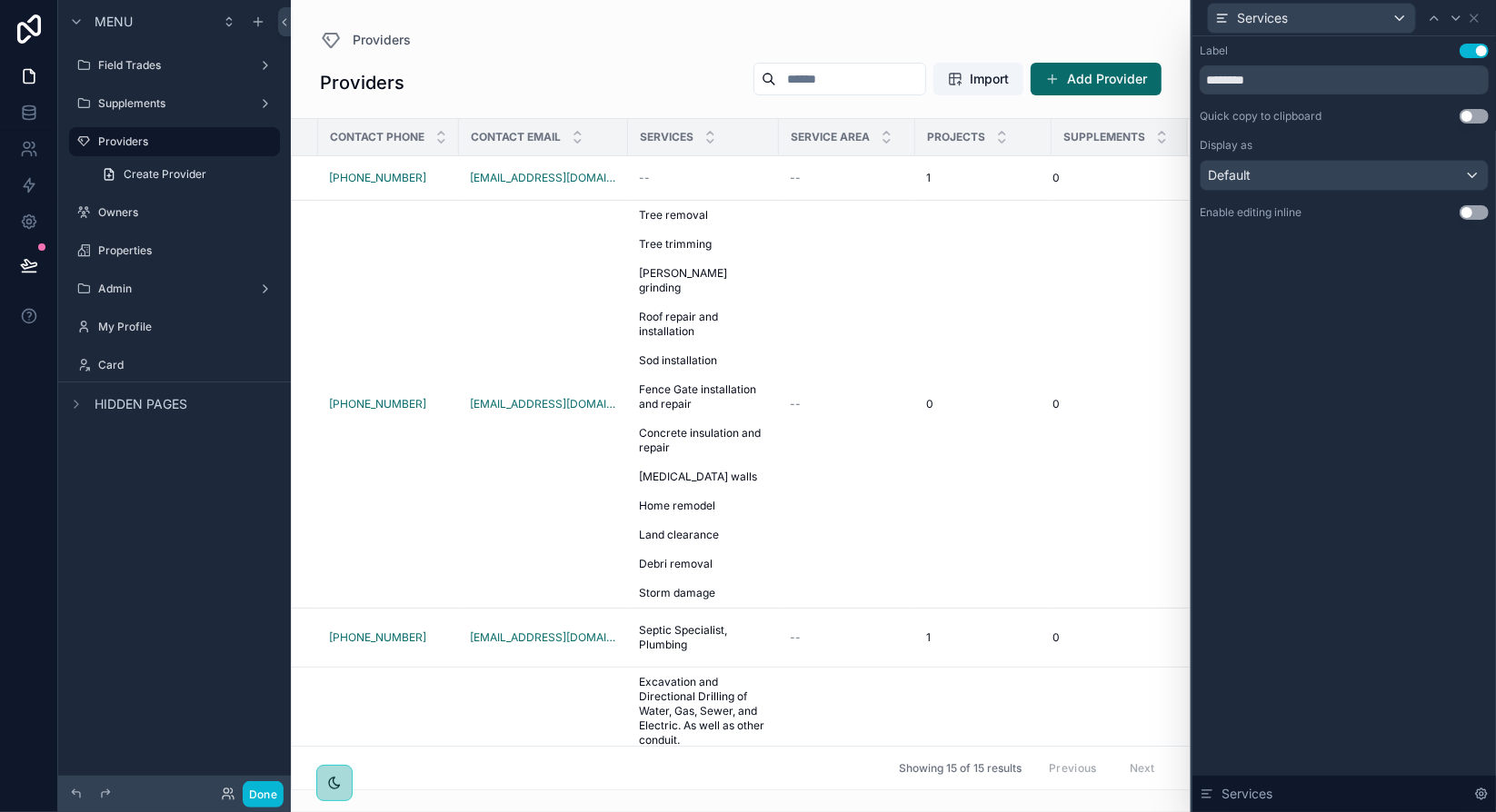
scroll to position [0, 674]
click at [1477, 18] on icon at bounding box center [1474, 17] width 14 height 14
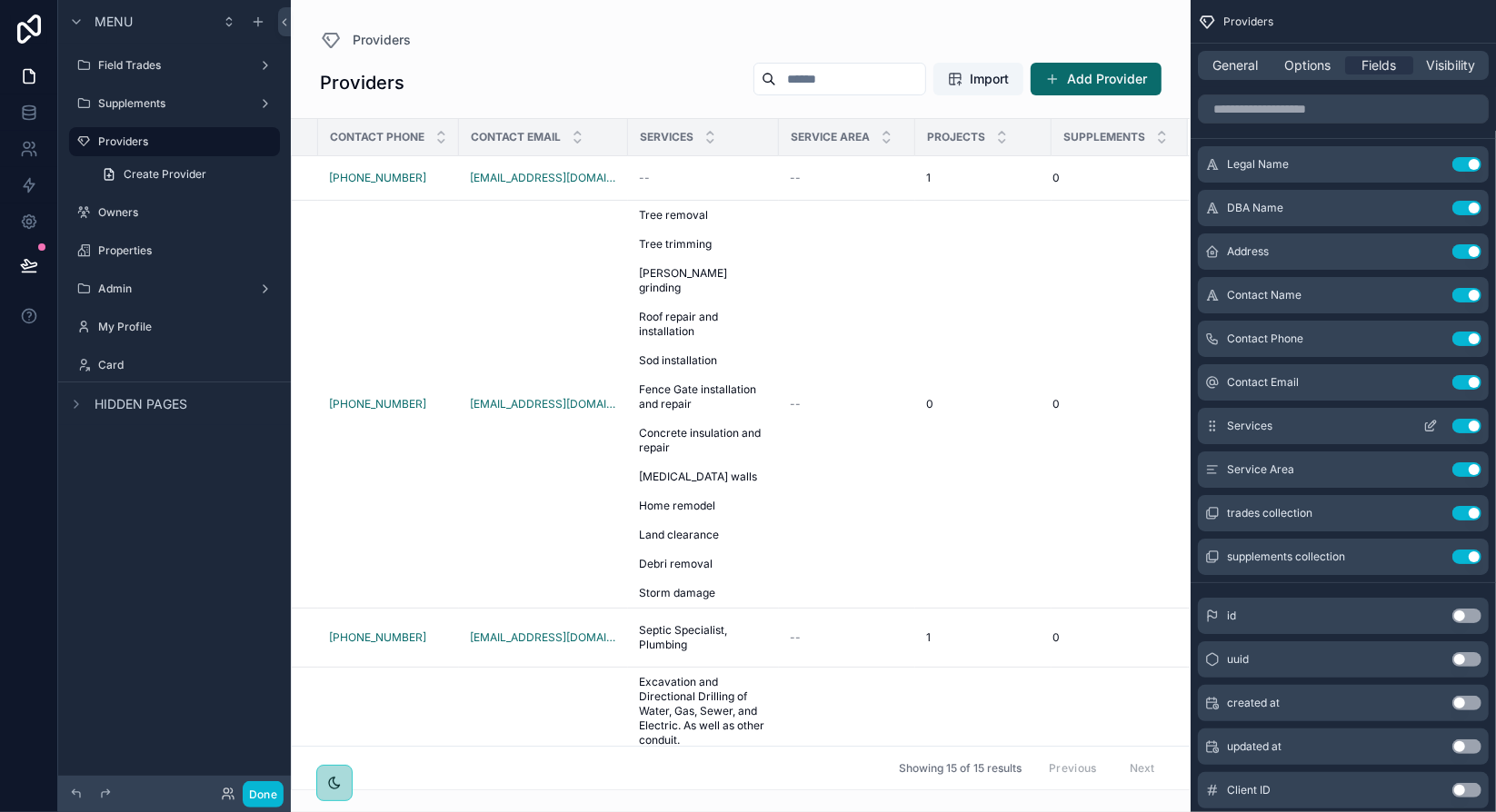
click at [1429, 424] on icon "scrollable content" at bounding box center [1430, 425] width 14 height 14
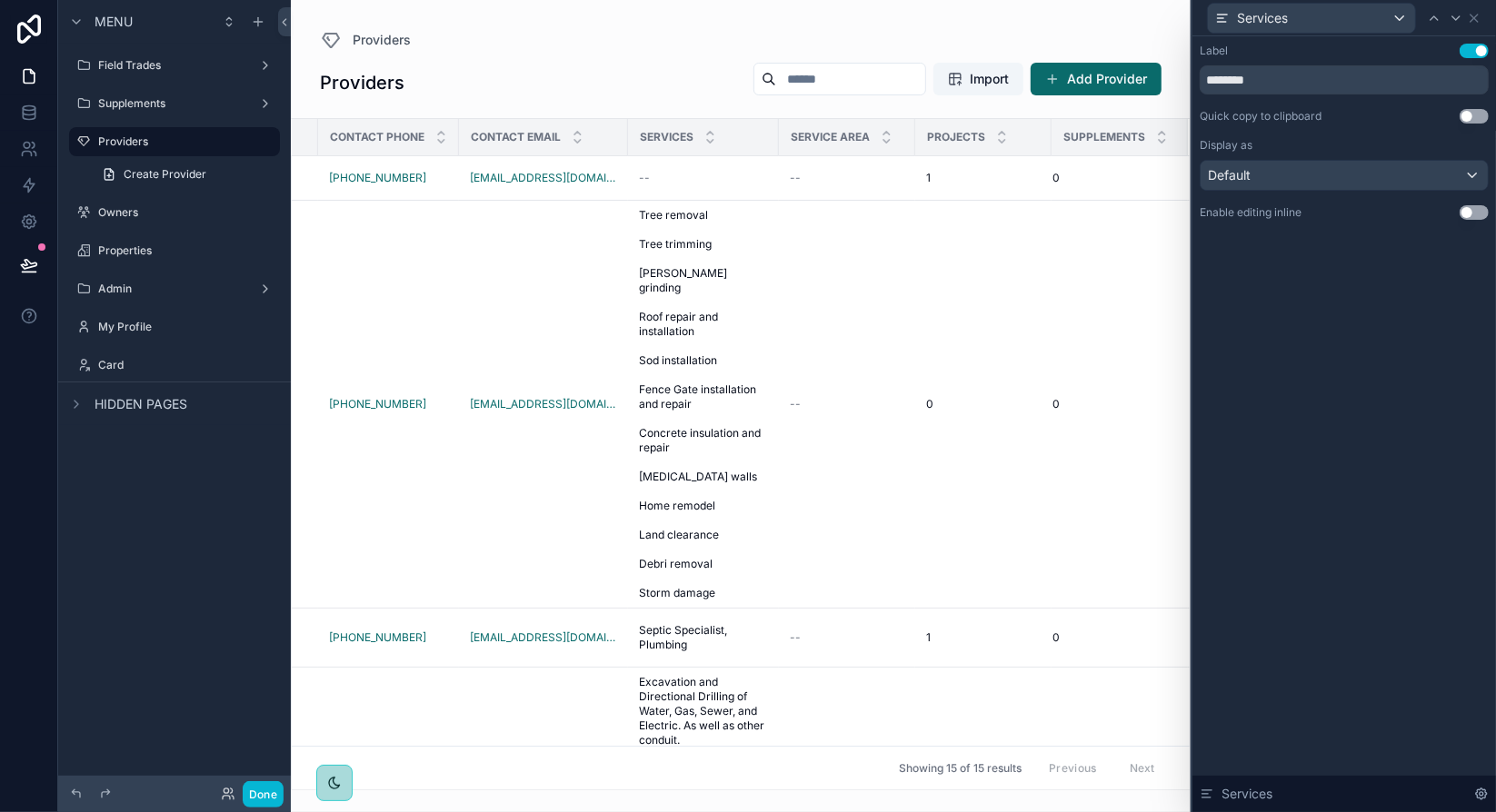
click at [1412, 268] on div "Label Use setting ******** Quick copy to clipboard Use setting Display as Defau…" at bounding box center [1344, 424] width 304 height 776
click at [1333, 171] on div "Default" at bounding box center [1345, 175] width 287 height 29
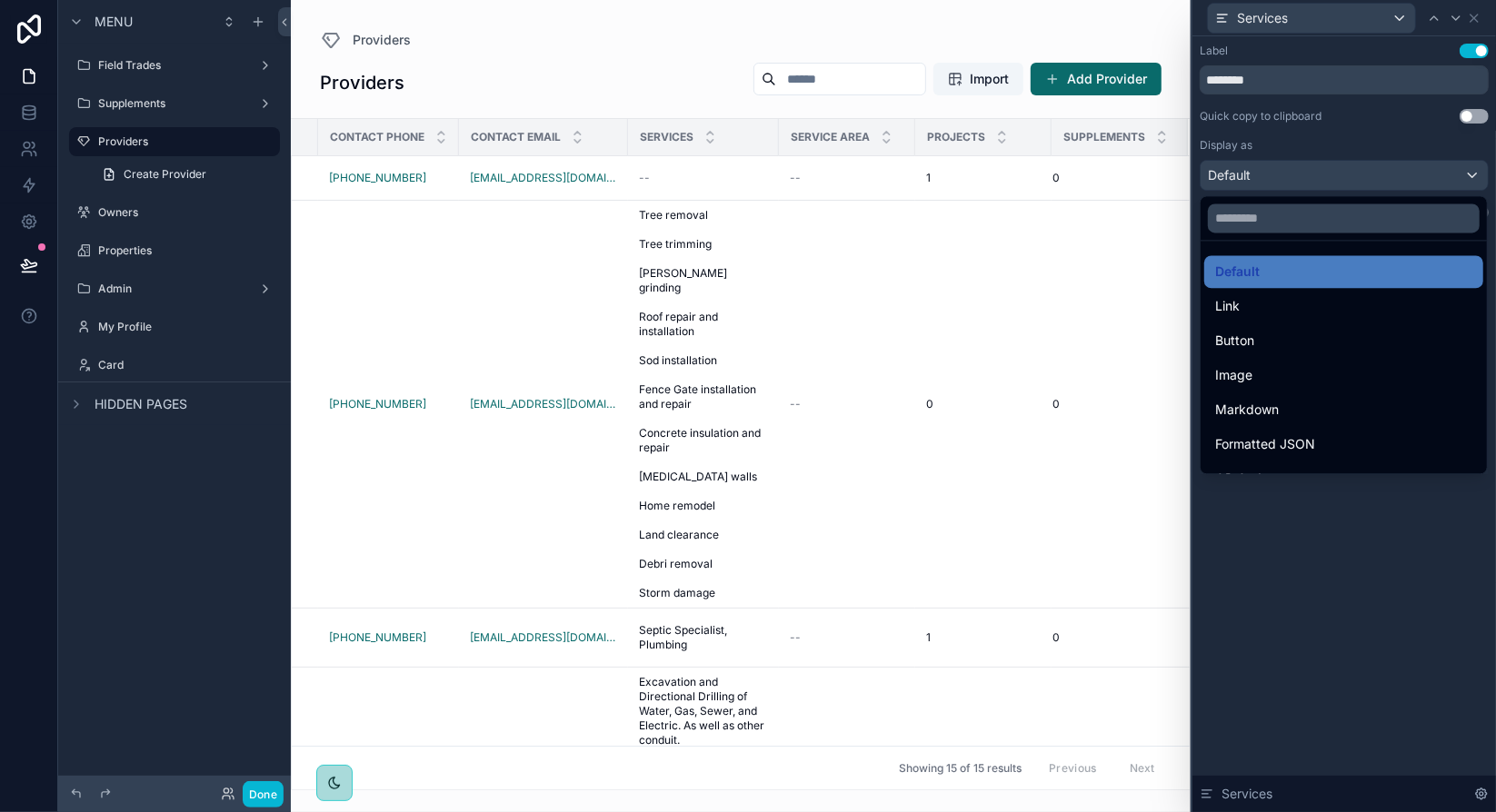
click at [1333, 171] on div at bounding box center [1344, 406] width 304 height 812
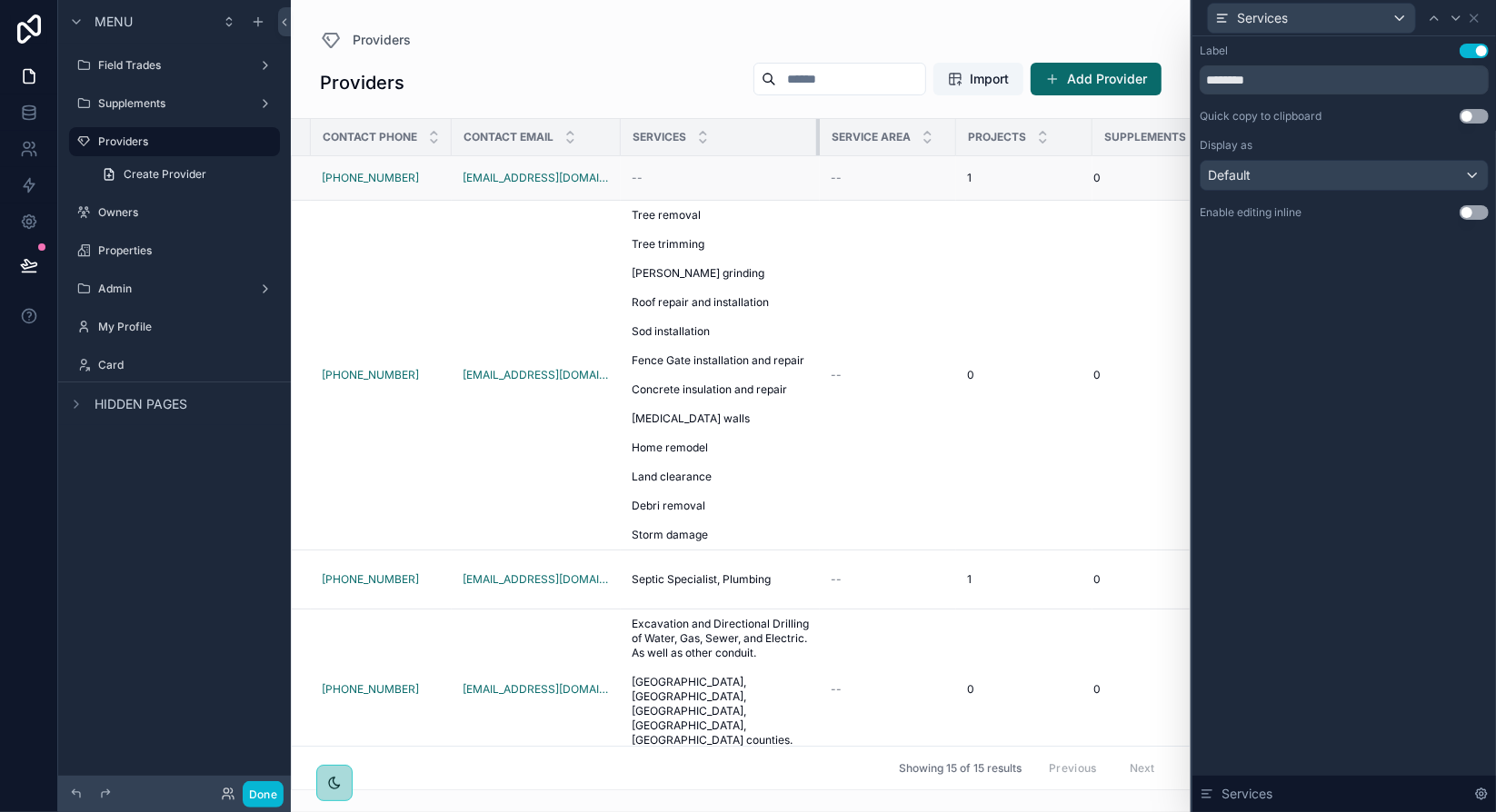
drag, startPoint x: 763, startPoint y: 139, endPoint x: 811, endPoint y: 164, distance: 54.1
click at [811, 164] on table "Legal Name DBA Name Address Contact Name Contact Phone Contact Email Services S…" at bounding box center [423, 739] width 1614 height 1242
click at [1473, 21] on icon at bounding box center [1474, 17] width 14 height 14
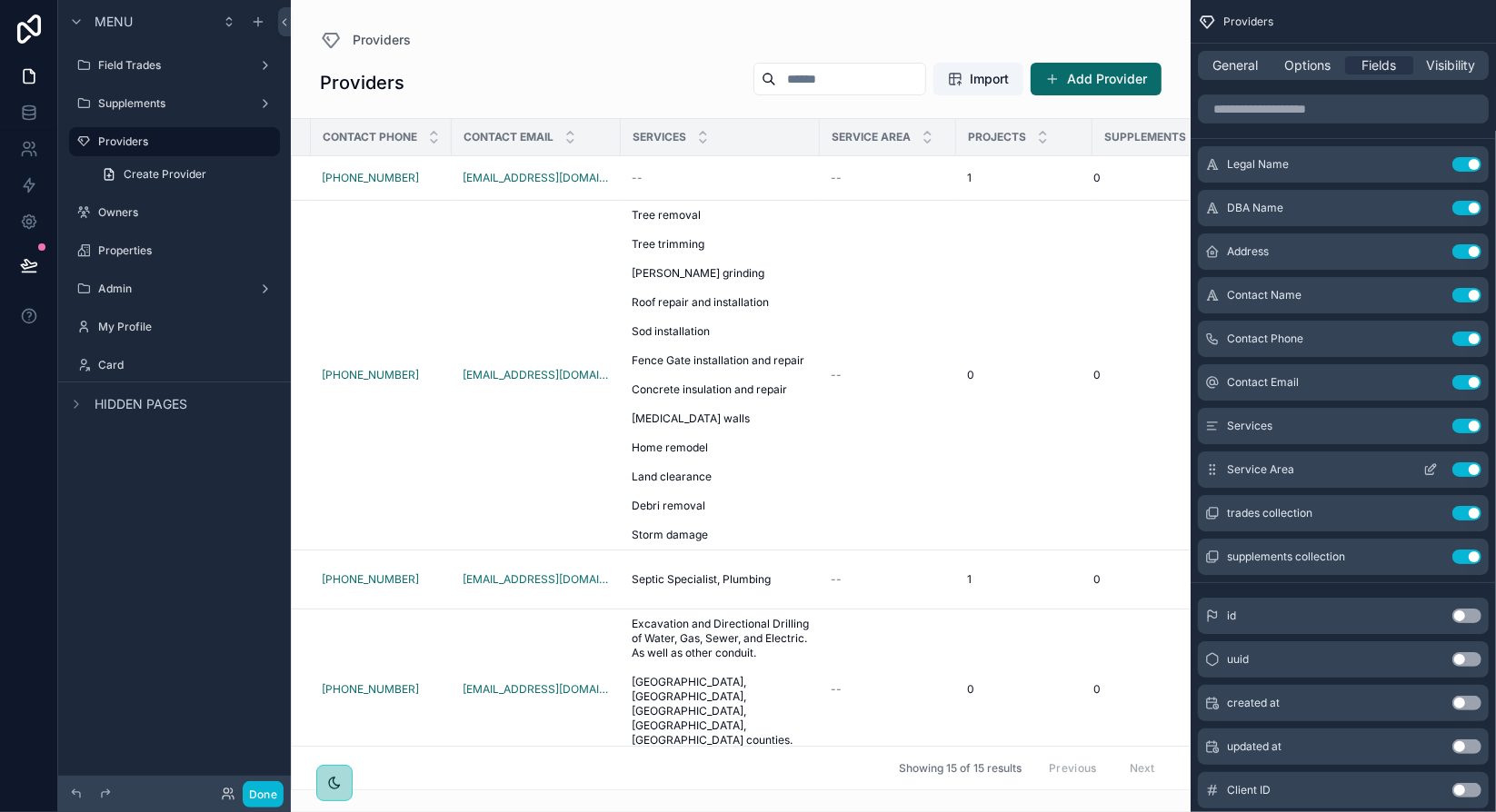
click at [1471, 471] on button "Use setting" at bounding box center [1467, 469] width 29 height 14
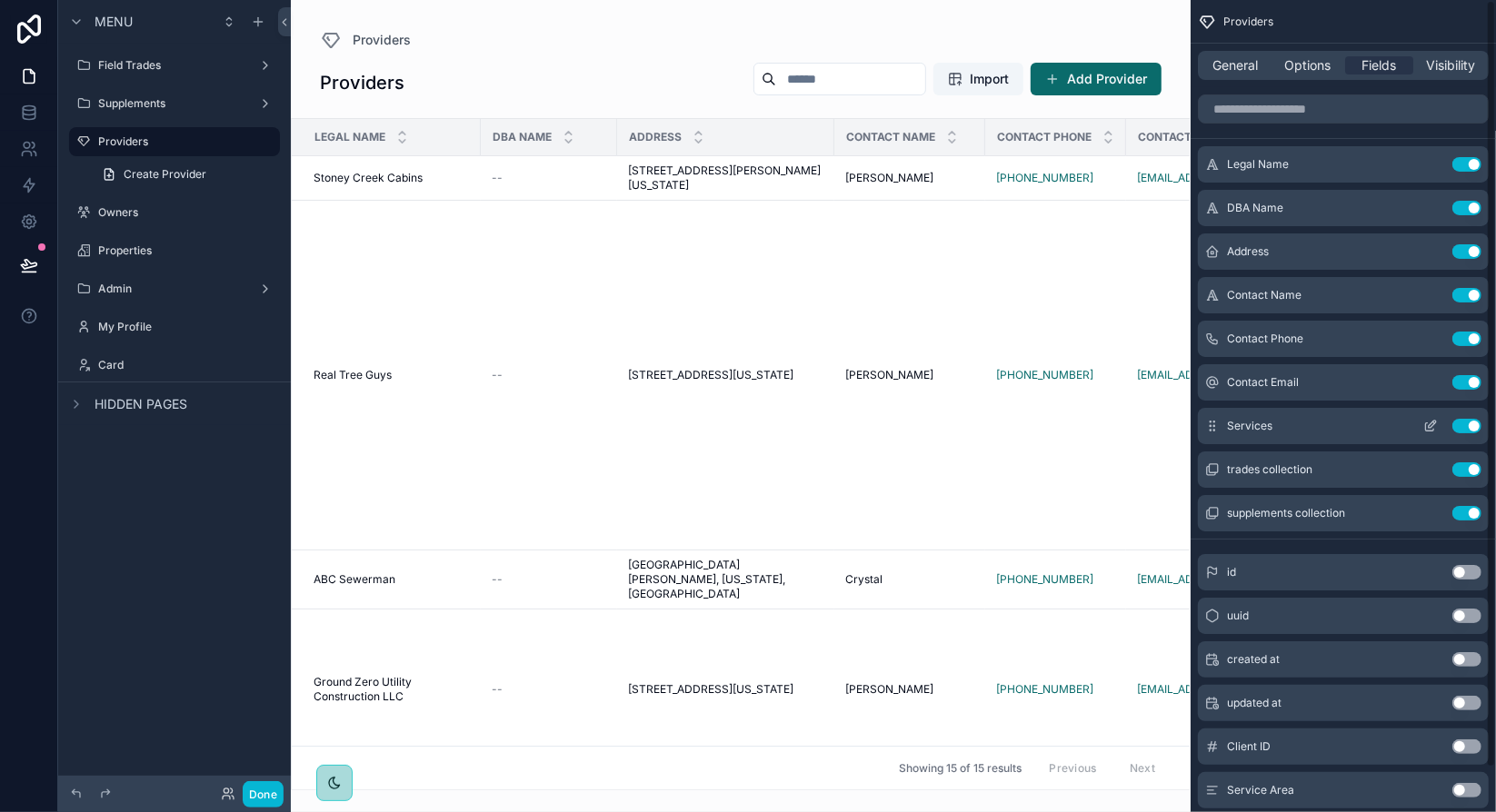
click at [1474, 426] on button "Use setting" at bounding box center [1467, 425] width 29 height 14
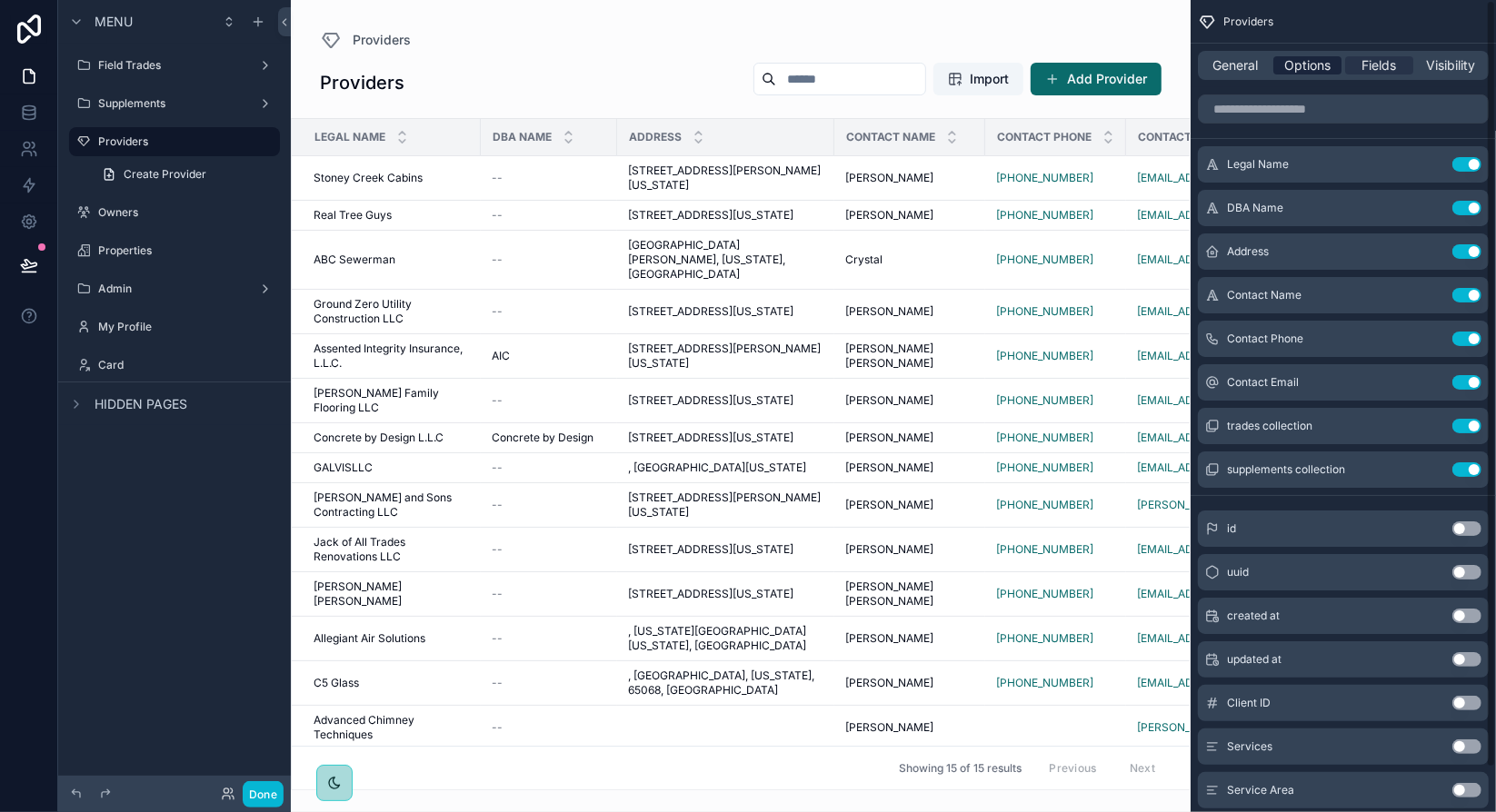
click at [1324, 69] on span "Options" at bounding box center [1307, 65] width 46 height 18
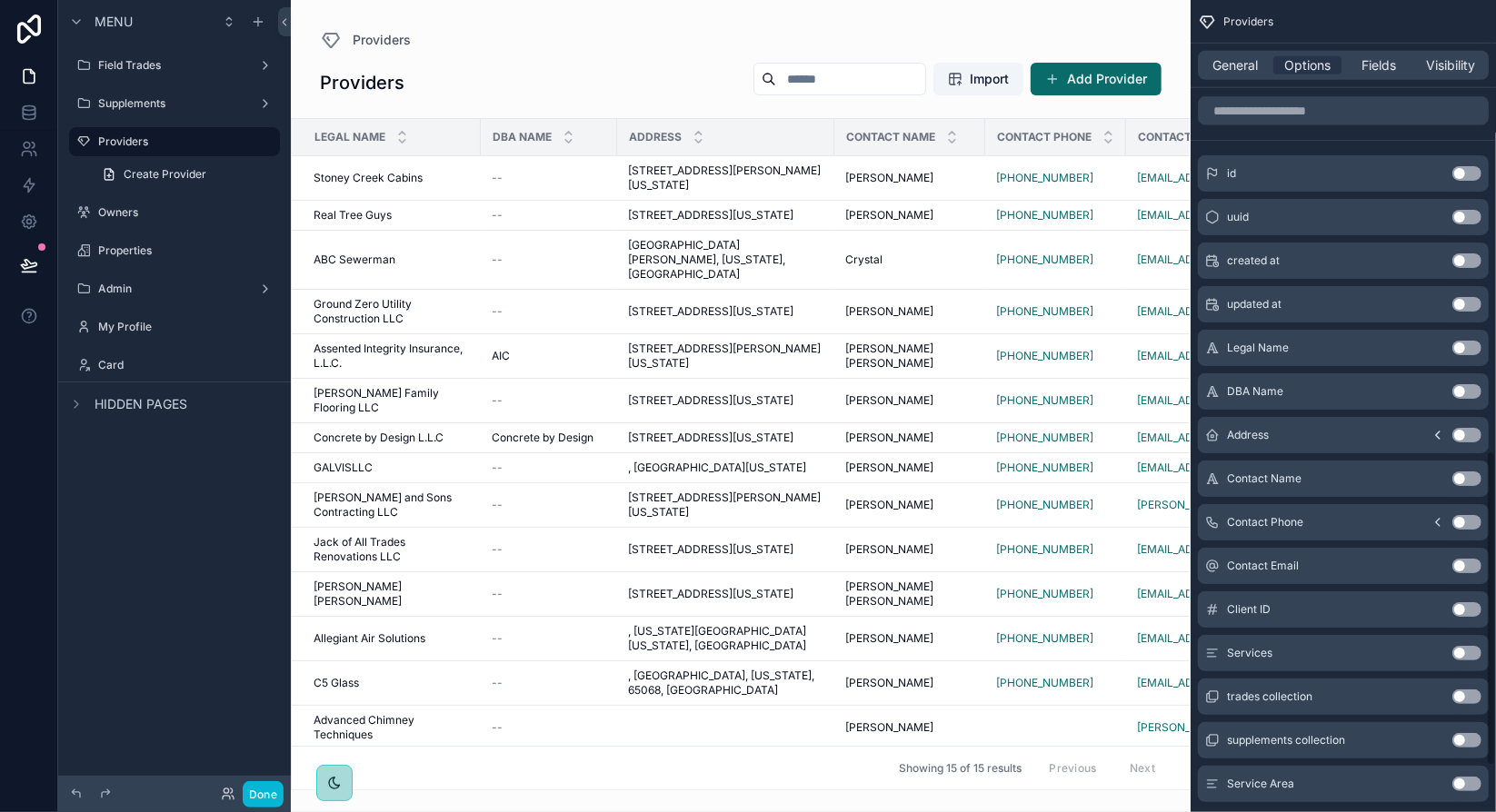
scroll to position [1275, 0]
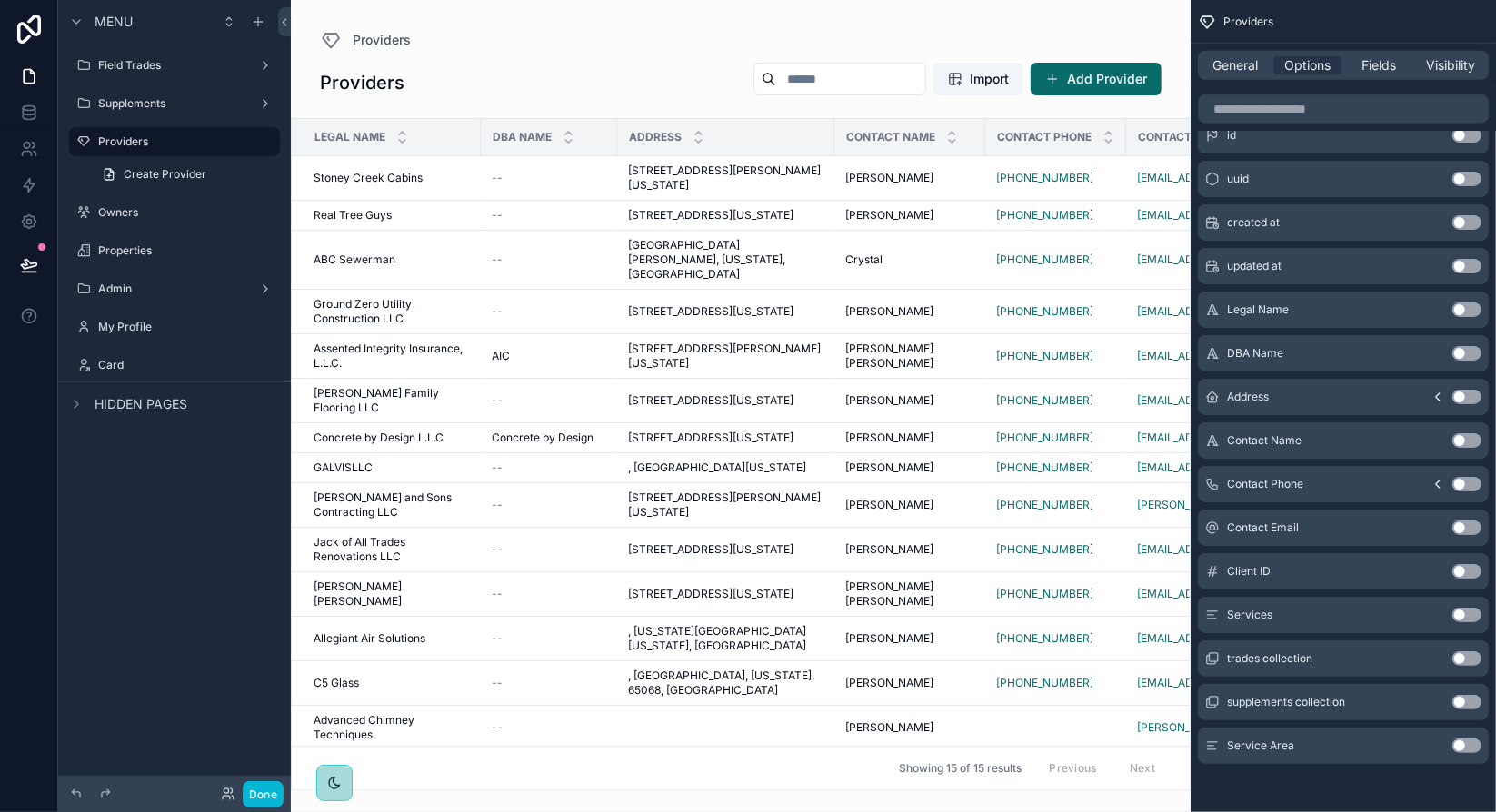
click at [1465, 611] on button "Use setting" at bounding box center [1467, 615] width 29 height 14
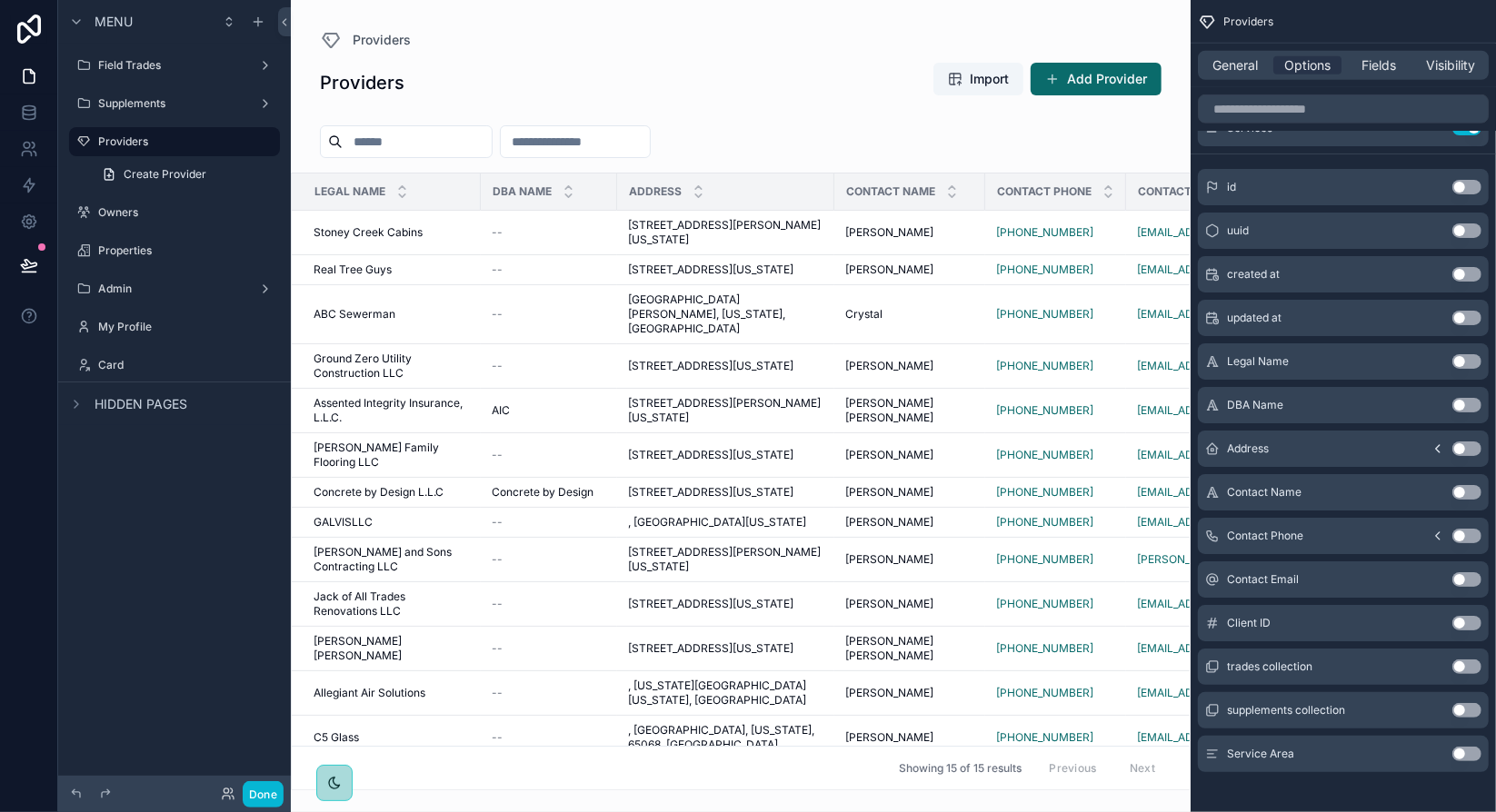
click at [1462, 755] on button "Use setting" at bounding box center [1467, 754] width 29 height 14
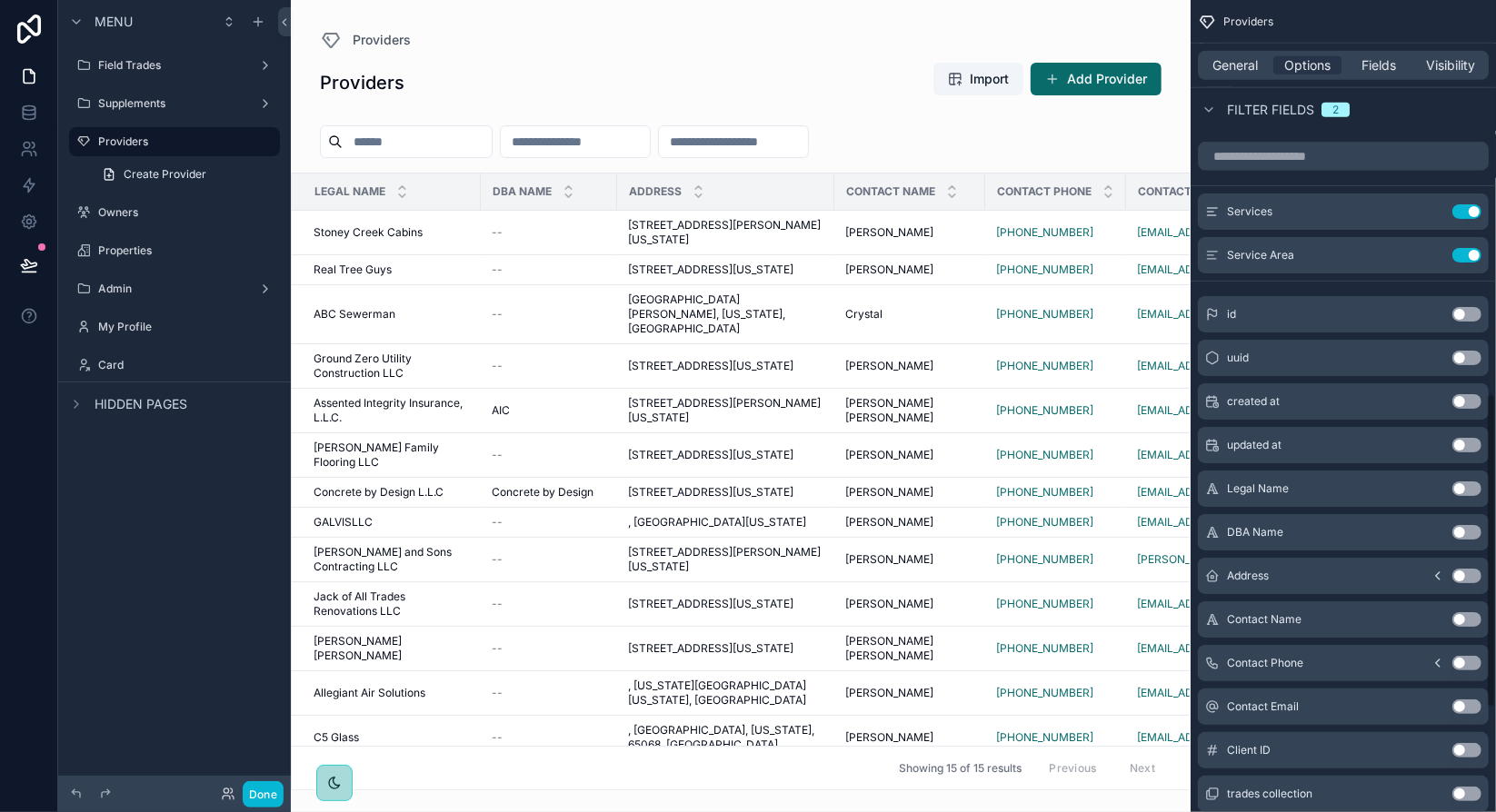
scroll to position [1011, 0]
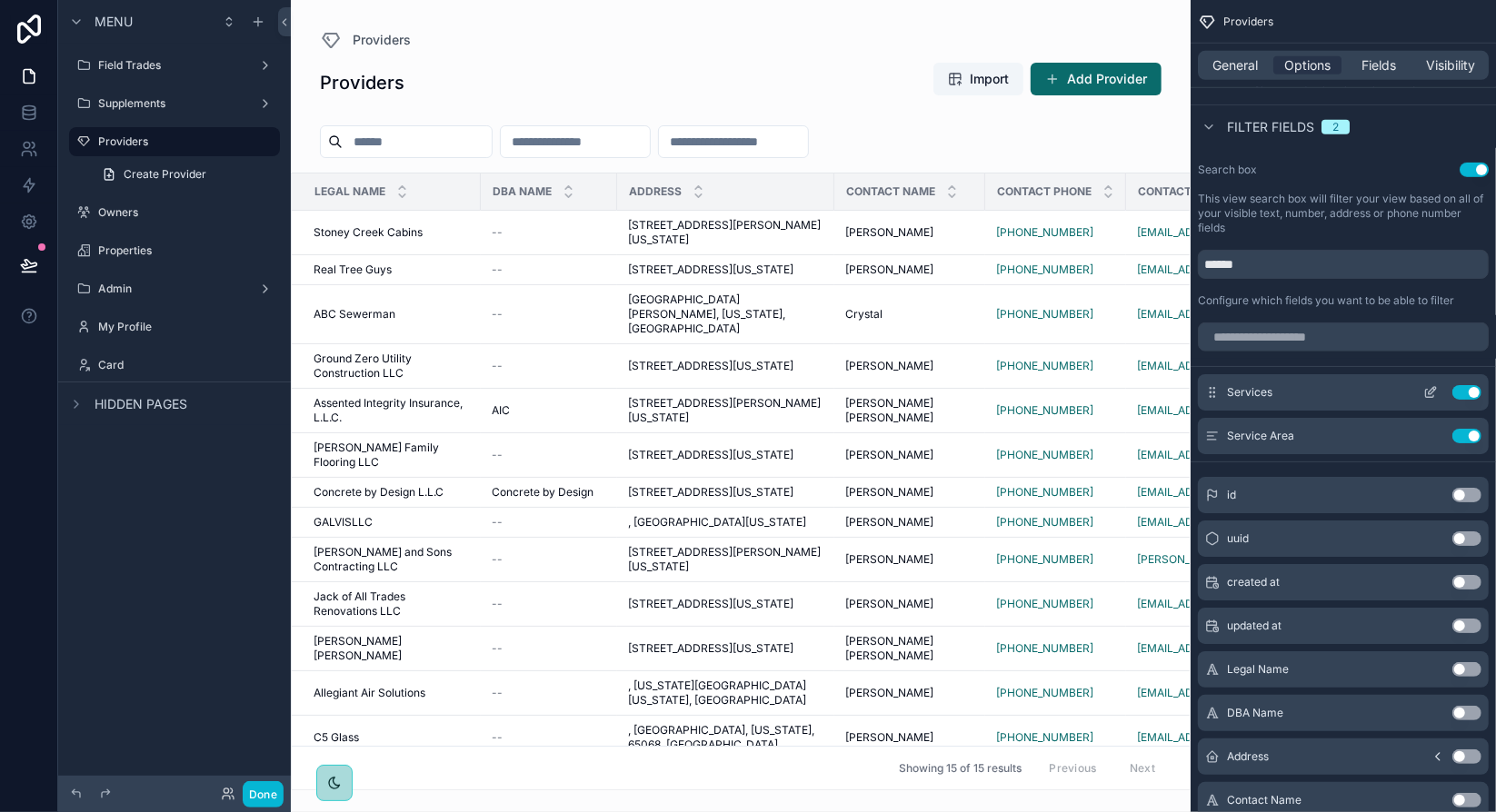
click at [1431, 393] on icon "scrollable content" at bounding box center [1430, 392] width 14 height 14
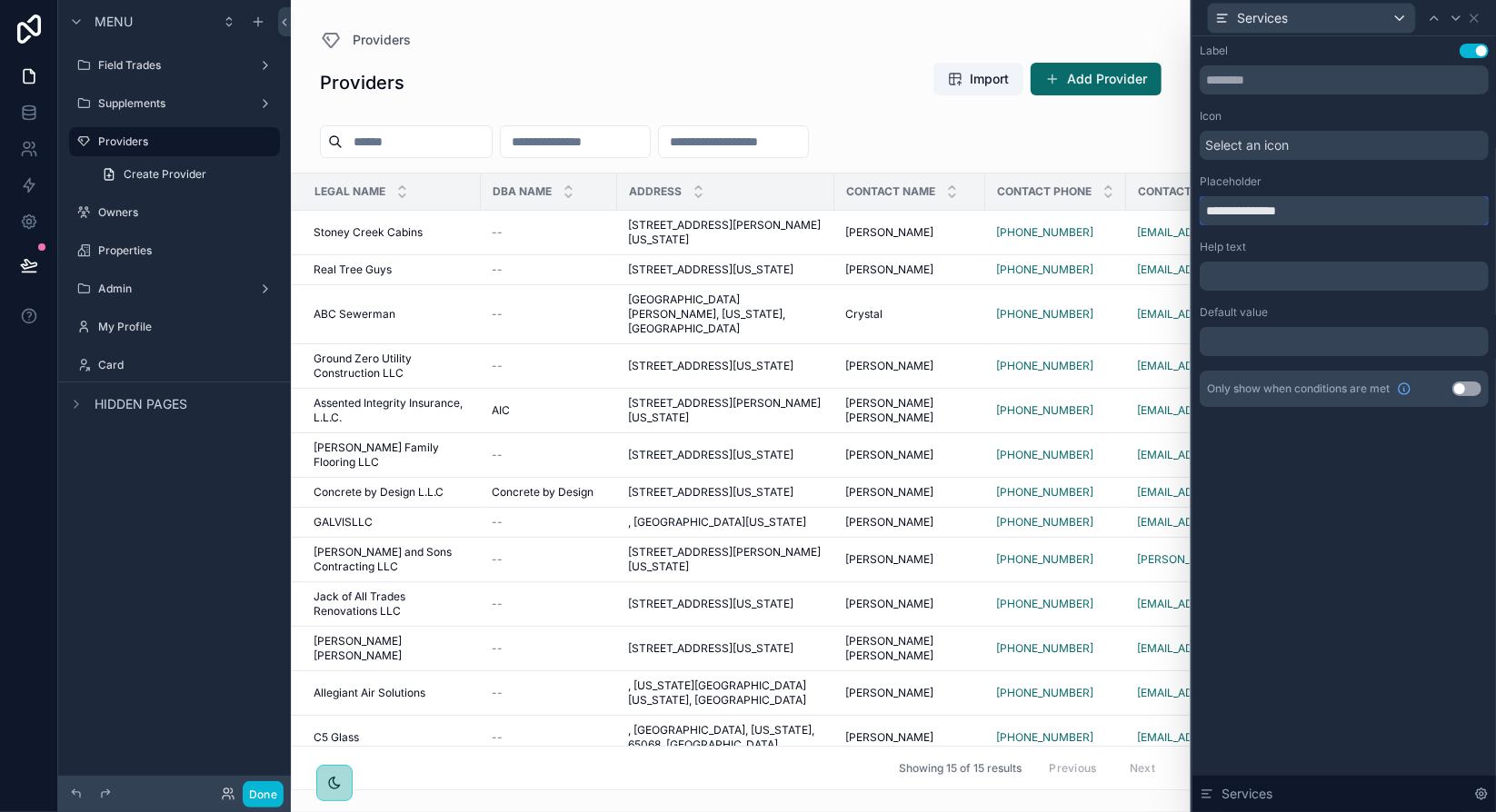
click at [1217, 208] on input "**********" at bounding box center [1345, 211] width 289 height 29
type input "********"
click at [1414, 109] on div "Icon" at bounding box center [1345, 116] width 289 height 14
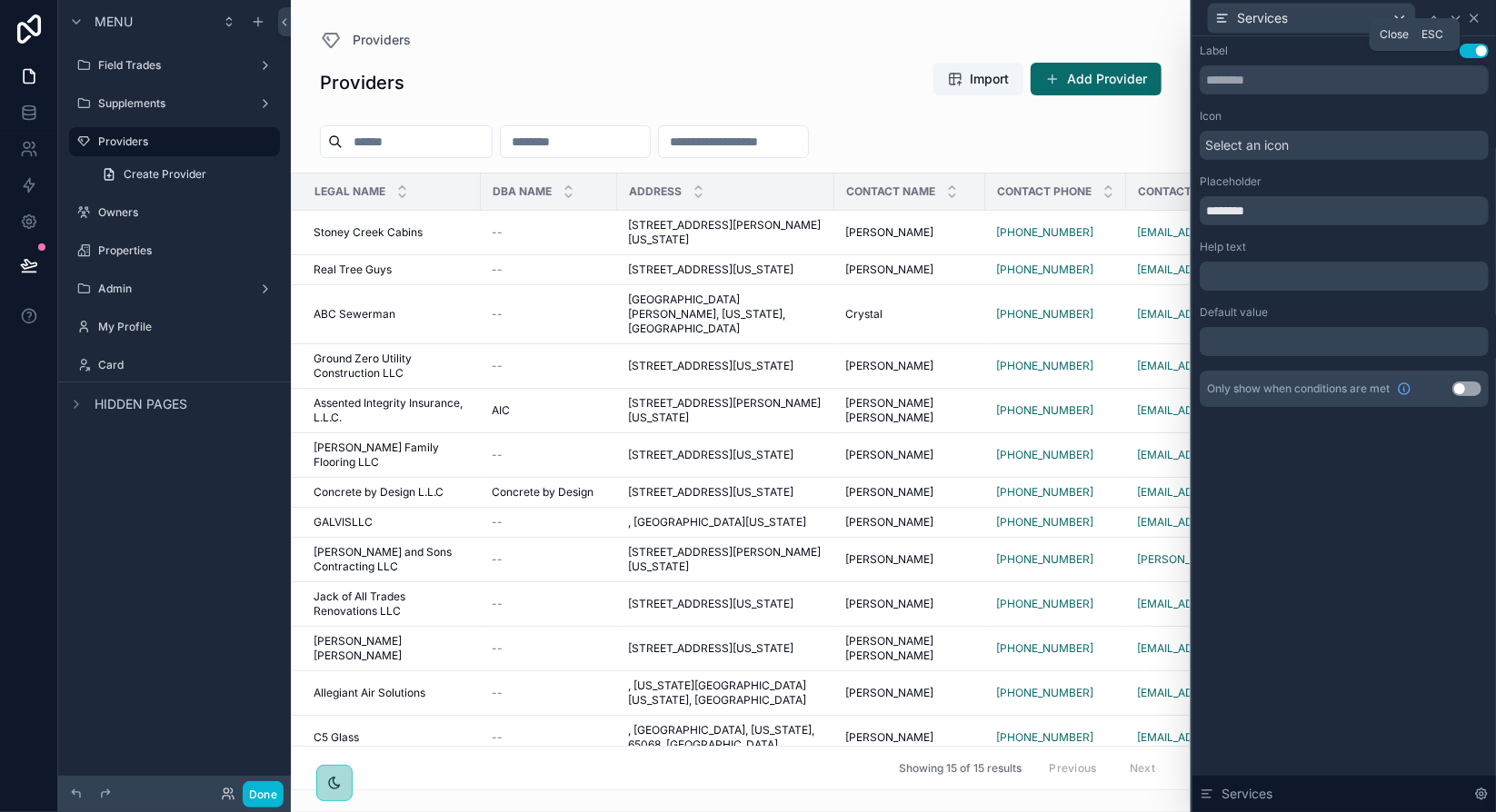
click at [1477, 17] on icon at bounding box center [1474, 17] width 14 height 14
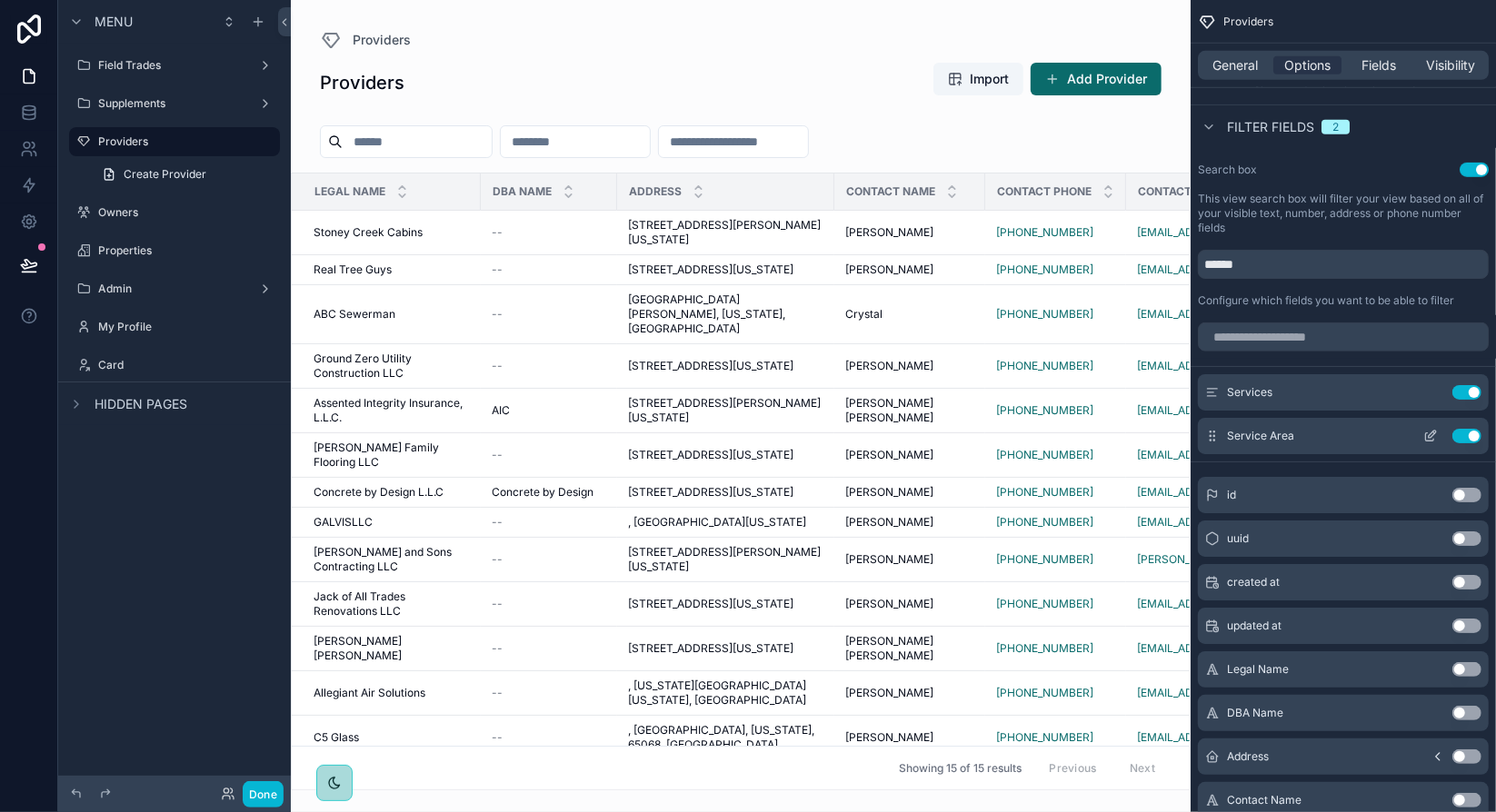
click at [1431, 434] on icon "scrollable content" at bounding box center [1430, 436] width 14 height 14
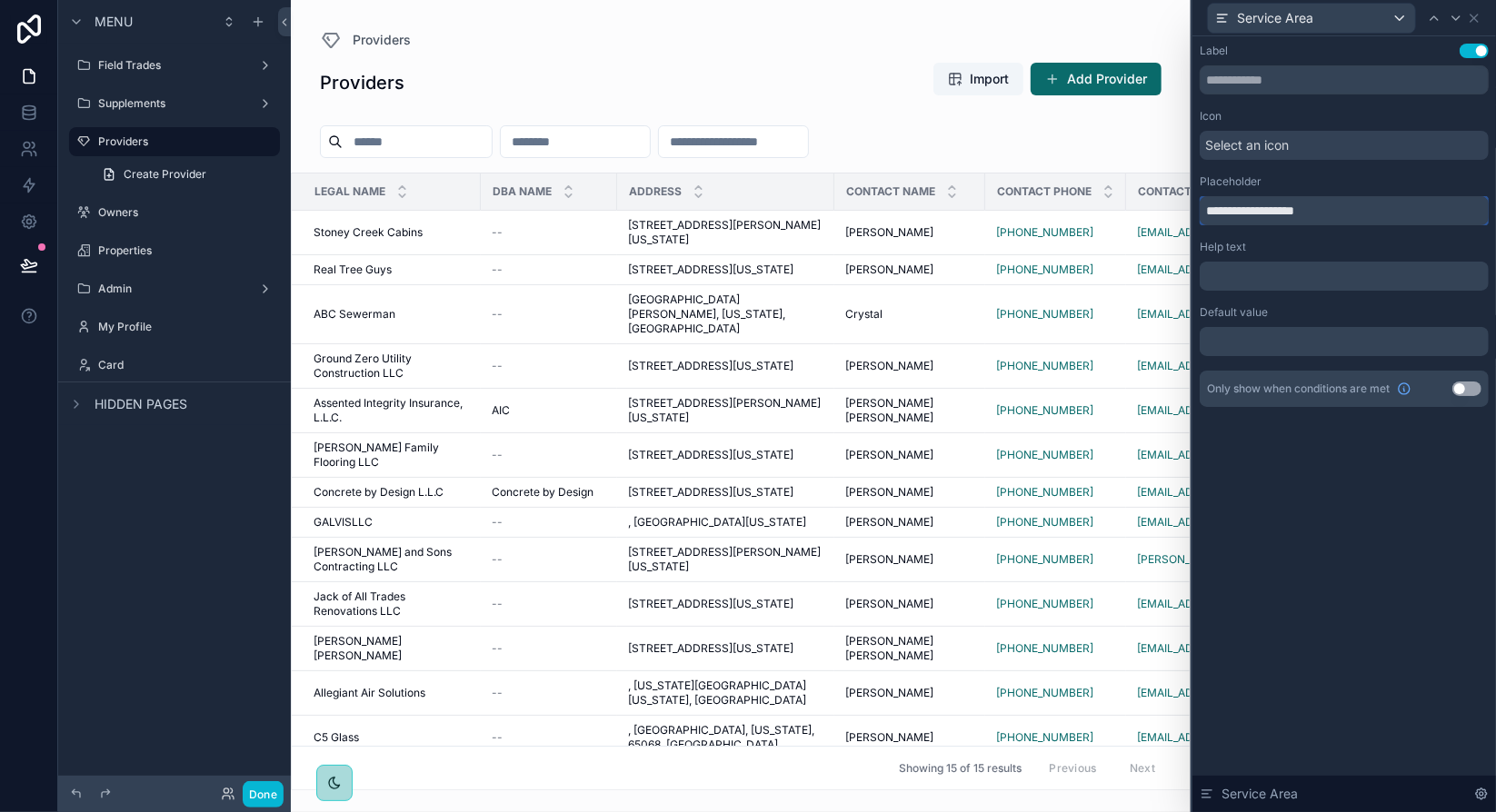
click at [1225, 209] on input "**********" at bounding box center [1345, 211] width 289 height 29
type input "**********"
click at [1395, 250] on div "Help text" at bounding box center [1345, 247] width 289 height 14
click at [1418, 243] on div "Help text" at bounding box center [1345, 247] width 289 height 14
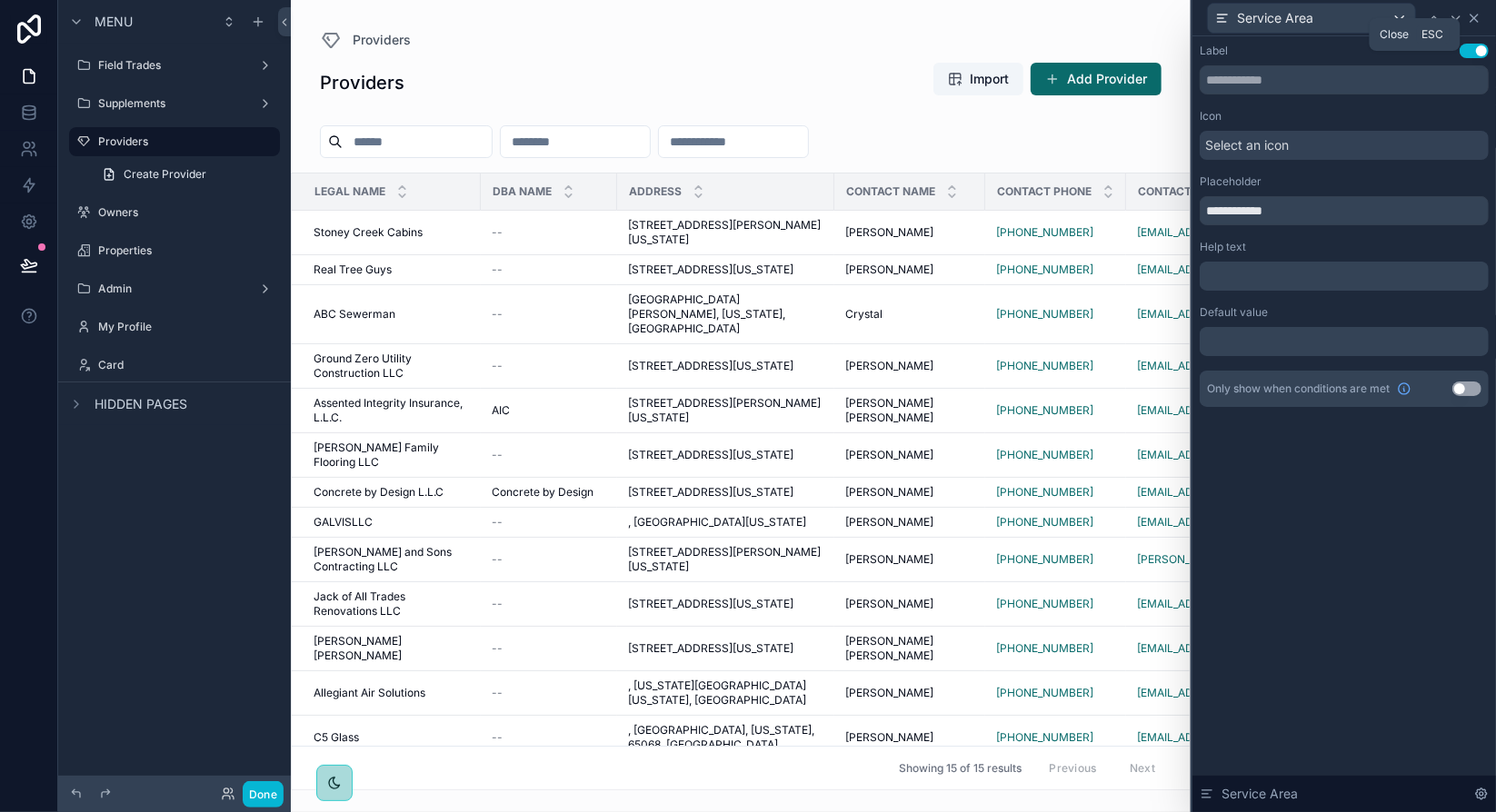
click at [1477, 19] on icon at bounding box center [1474, 17] width 14 height 14
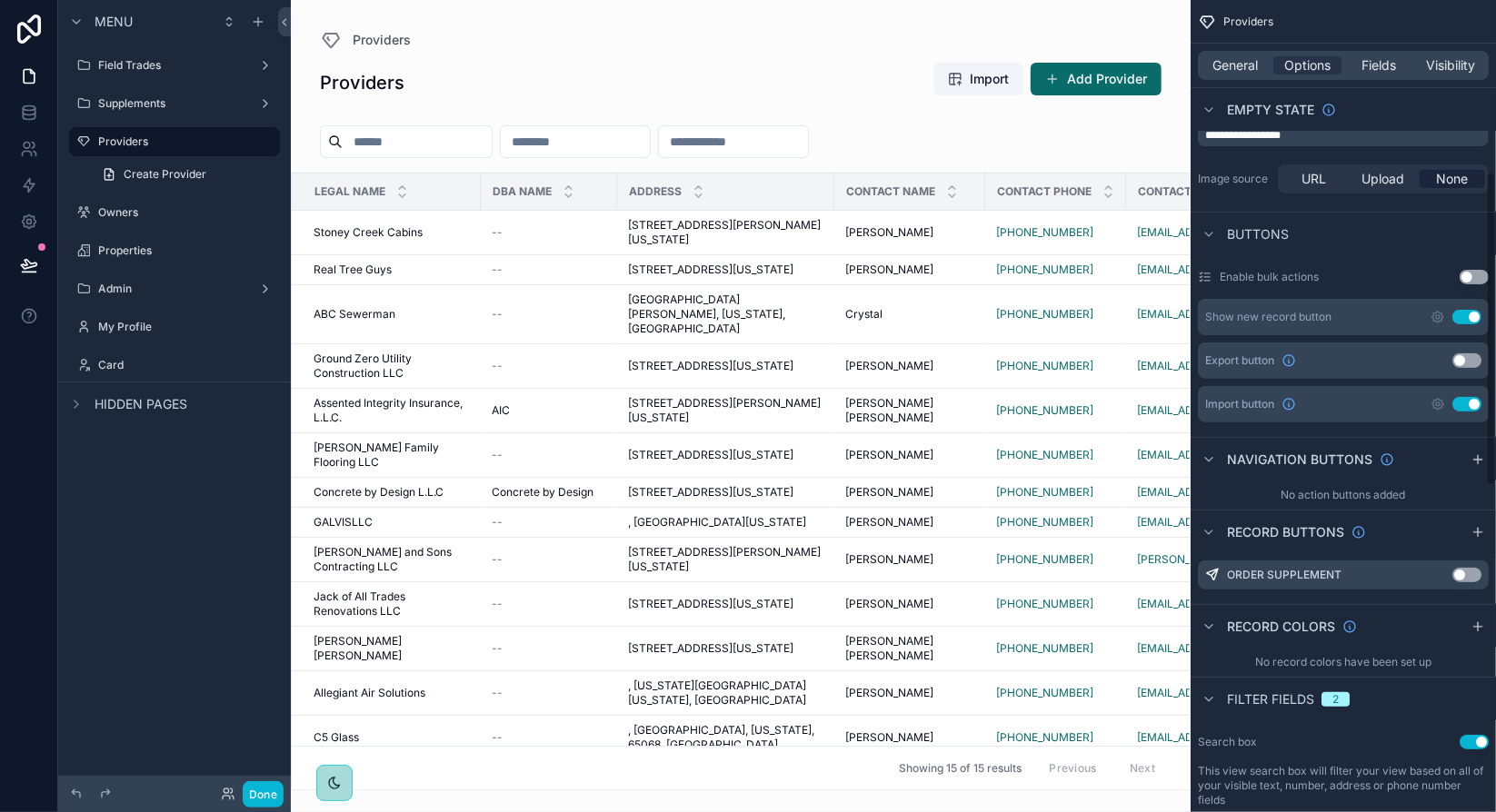
scroll to position [466, 0]
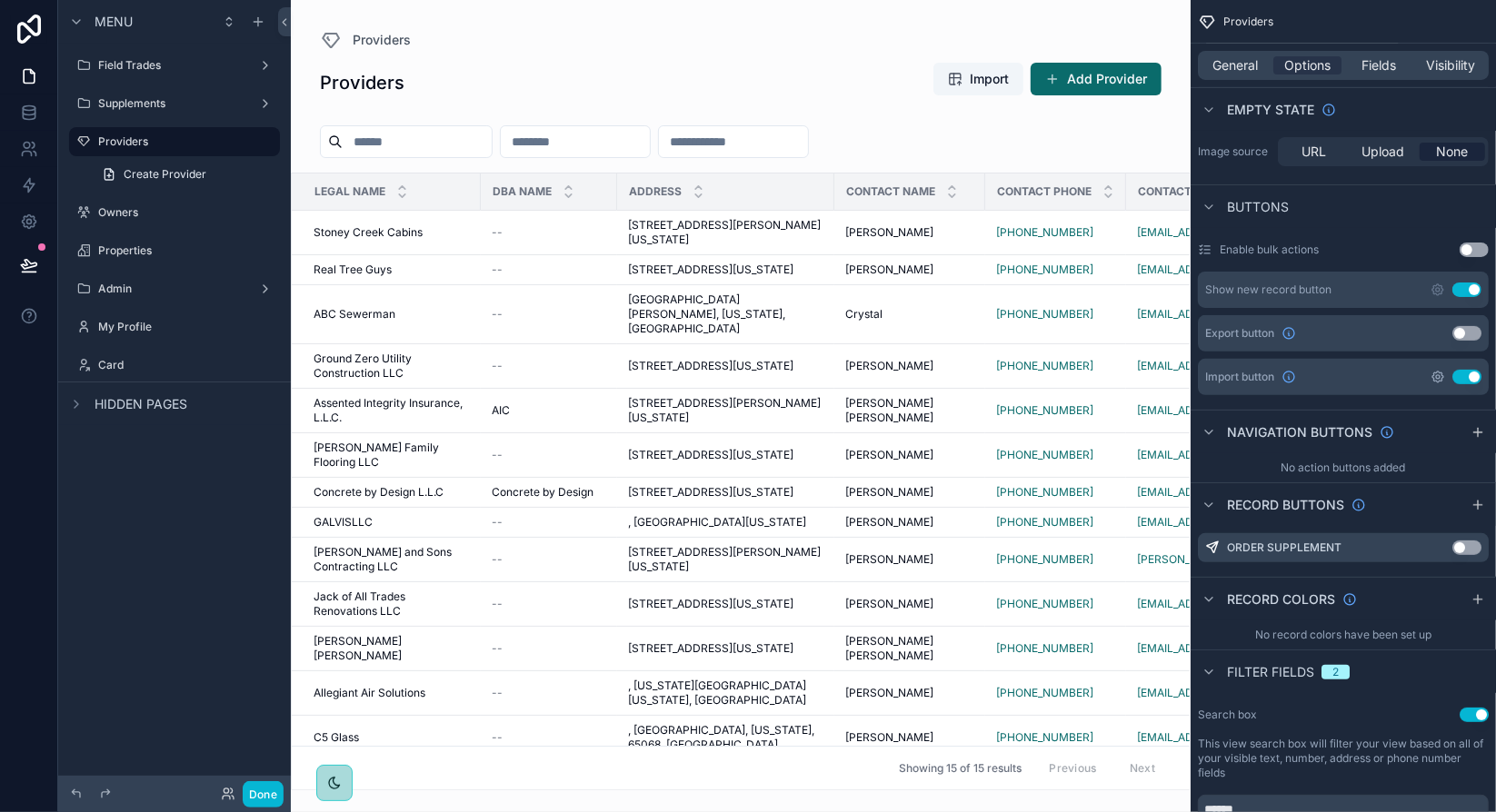
click at [1439, 379] on icon "scrollable content" at bounding box center [1438, 376] width 11 height 11
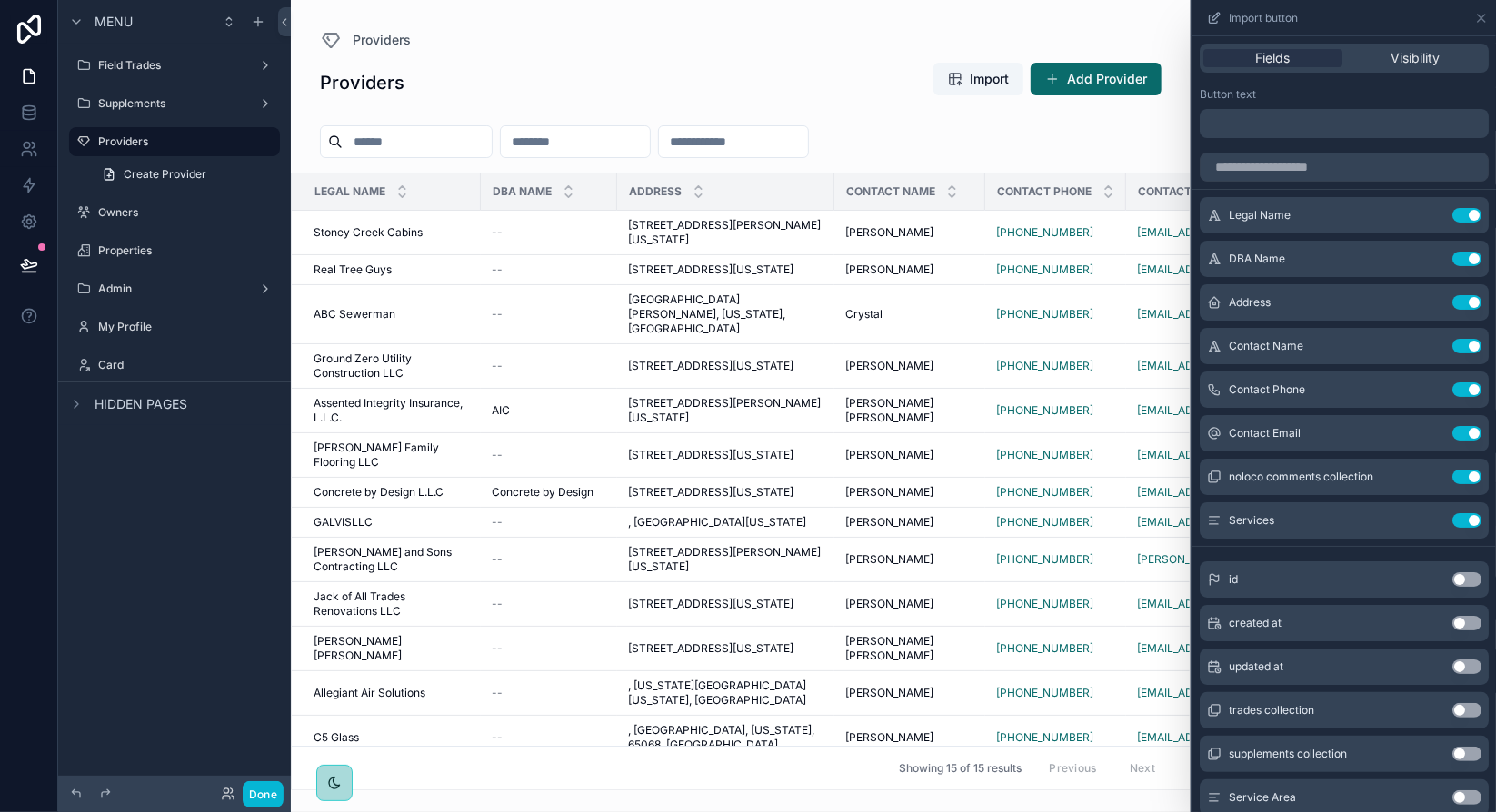
scroll to position [24, 0]
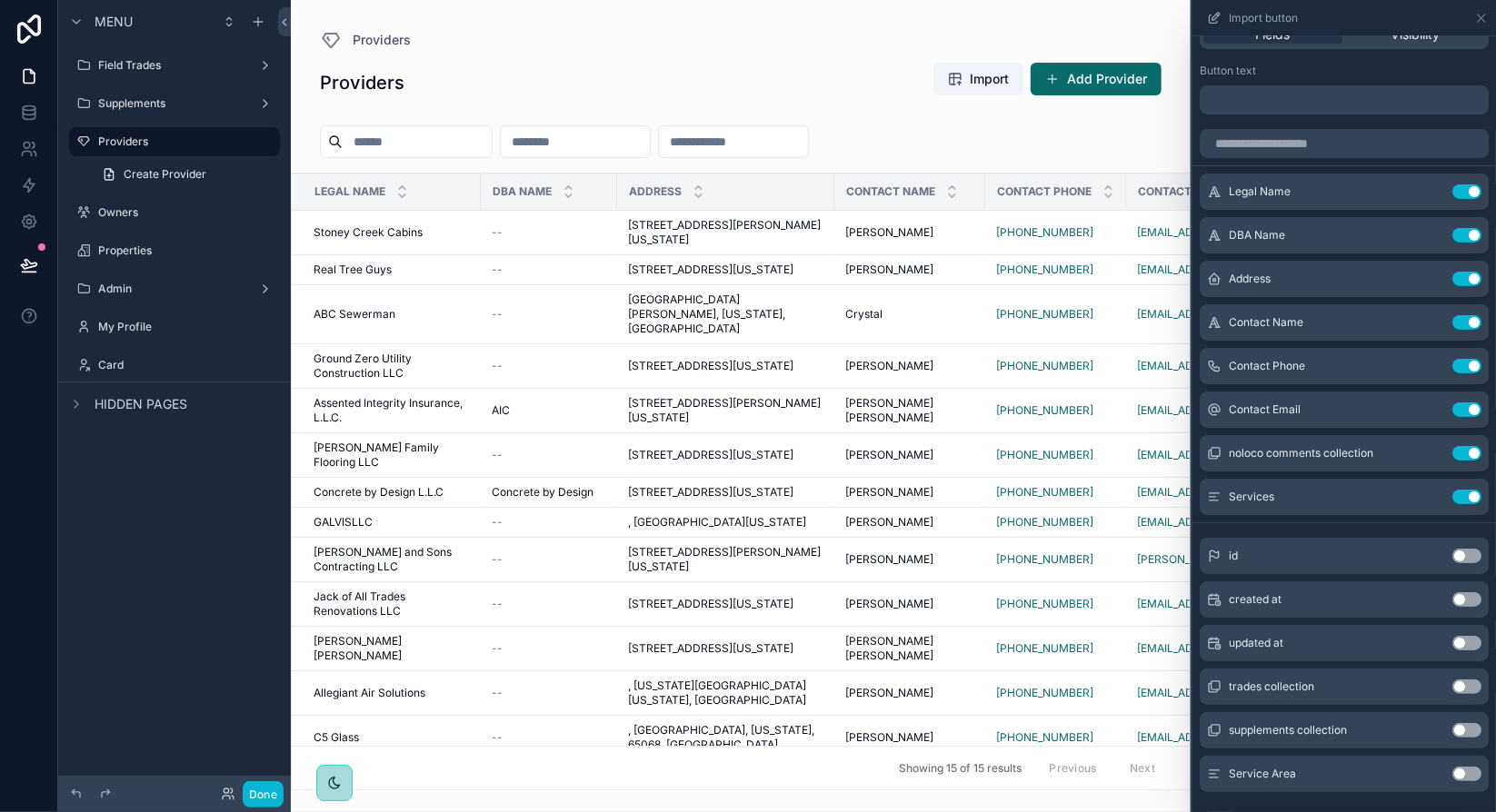
click at [1453, 775] on button "Use setting" at bounding box center [1467, 774] width 29 height 14
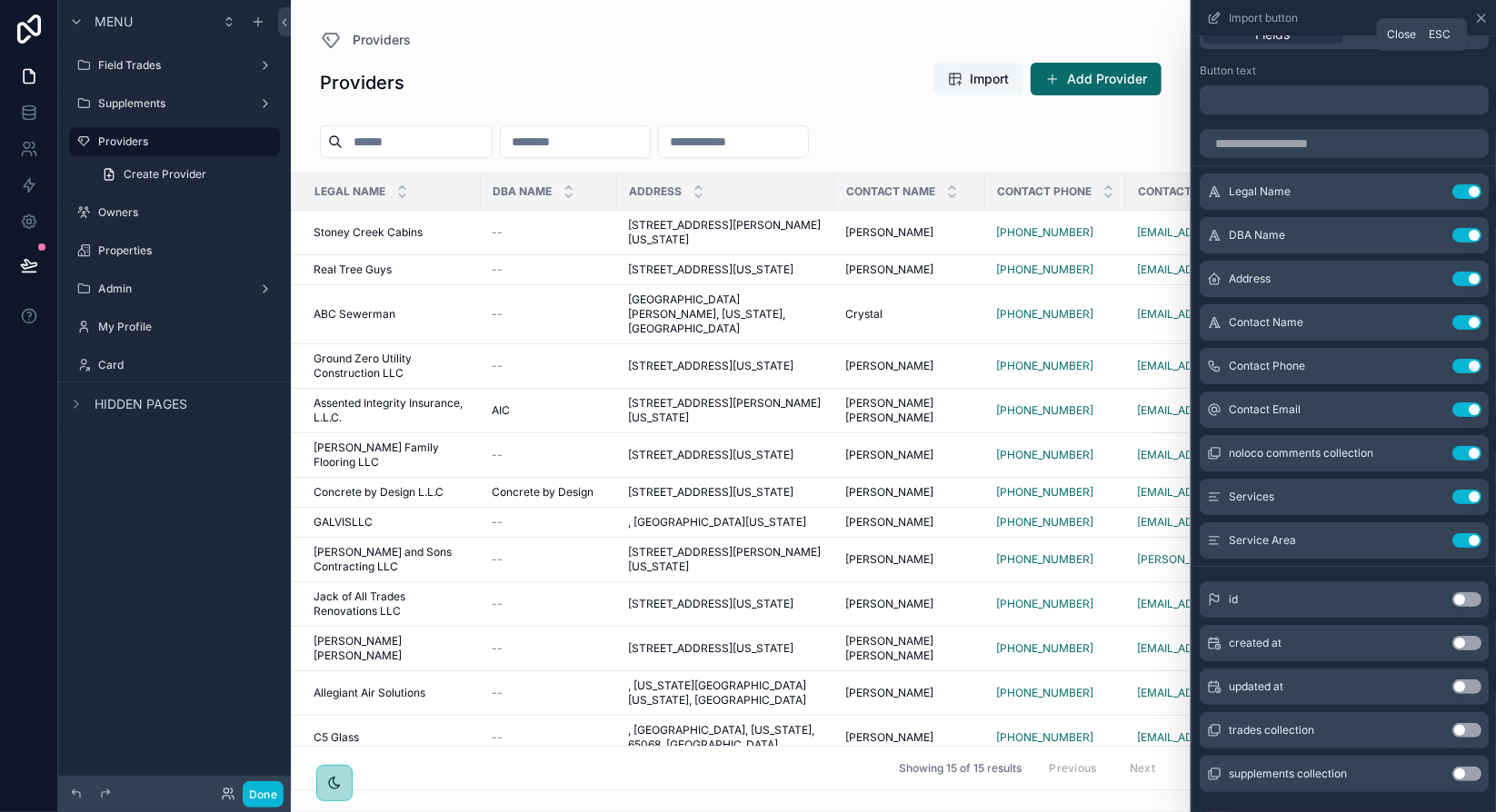
click at [1480, 17] on icon at bounding box center [1481, 17] width 14 height 14
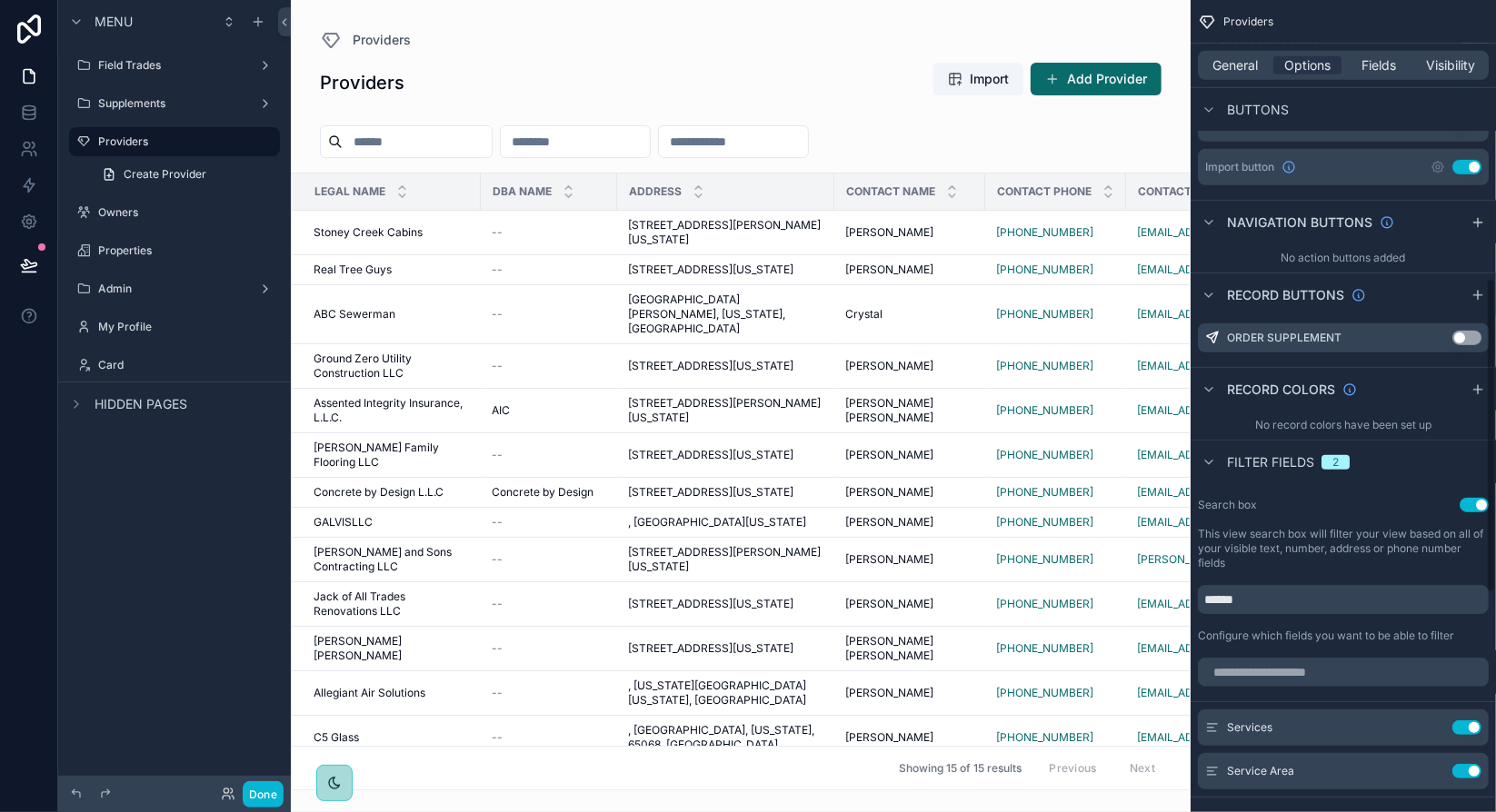
scroll to position [739, 0]
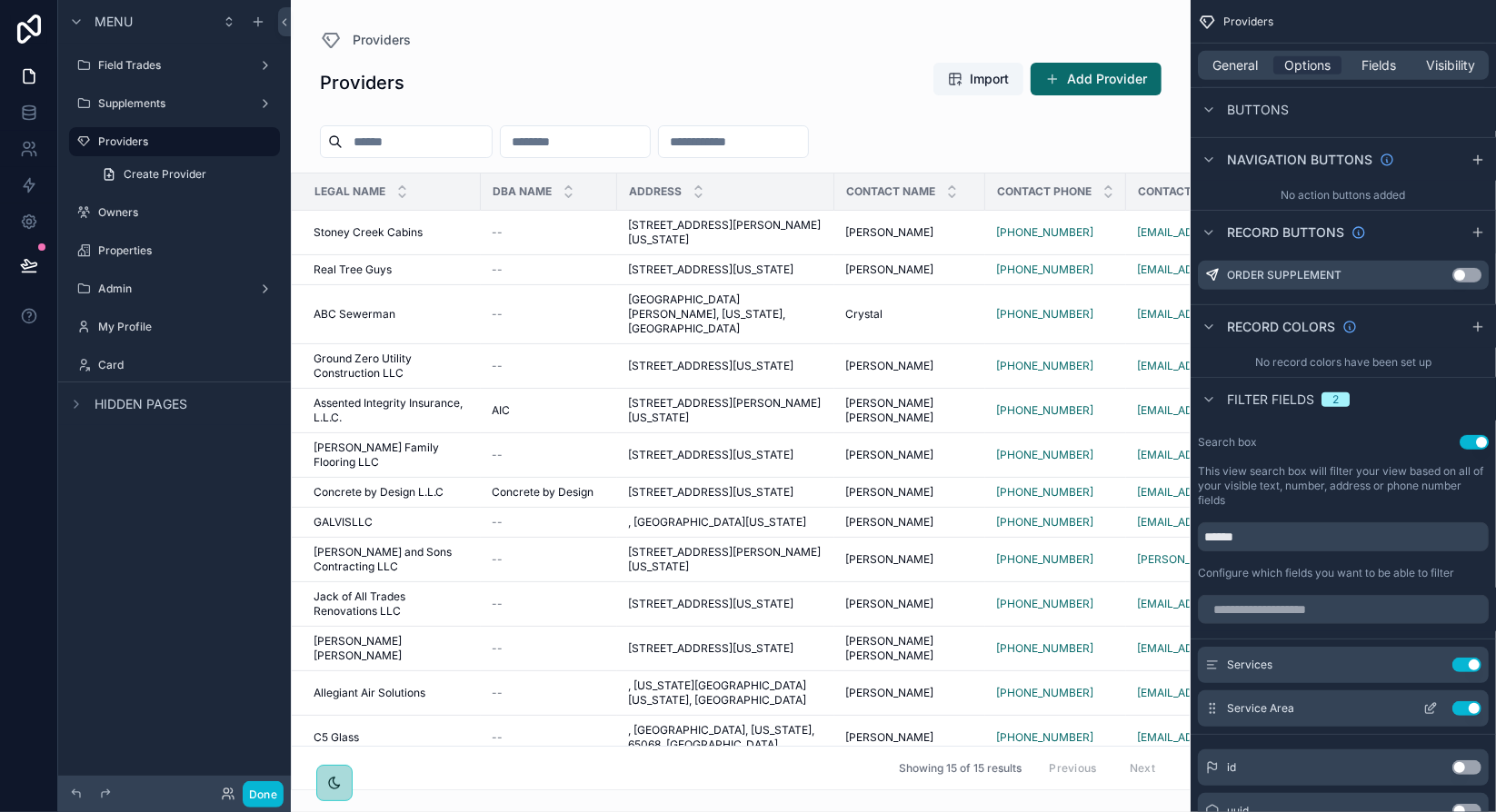
click at [1432, 708] on icon "scrollable content" at bounding box center [1433, 708] width 8 height 8
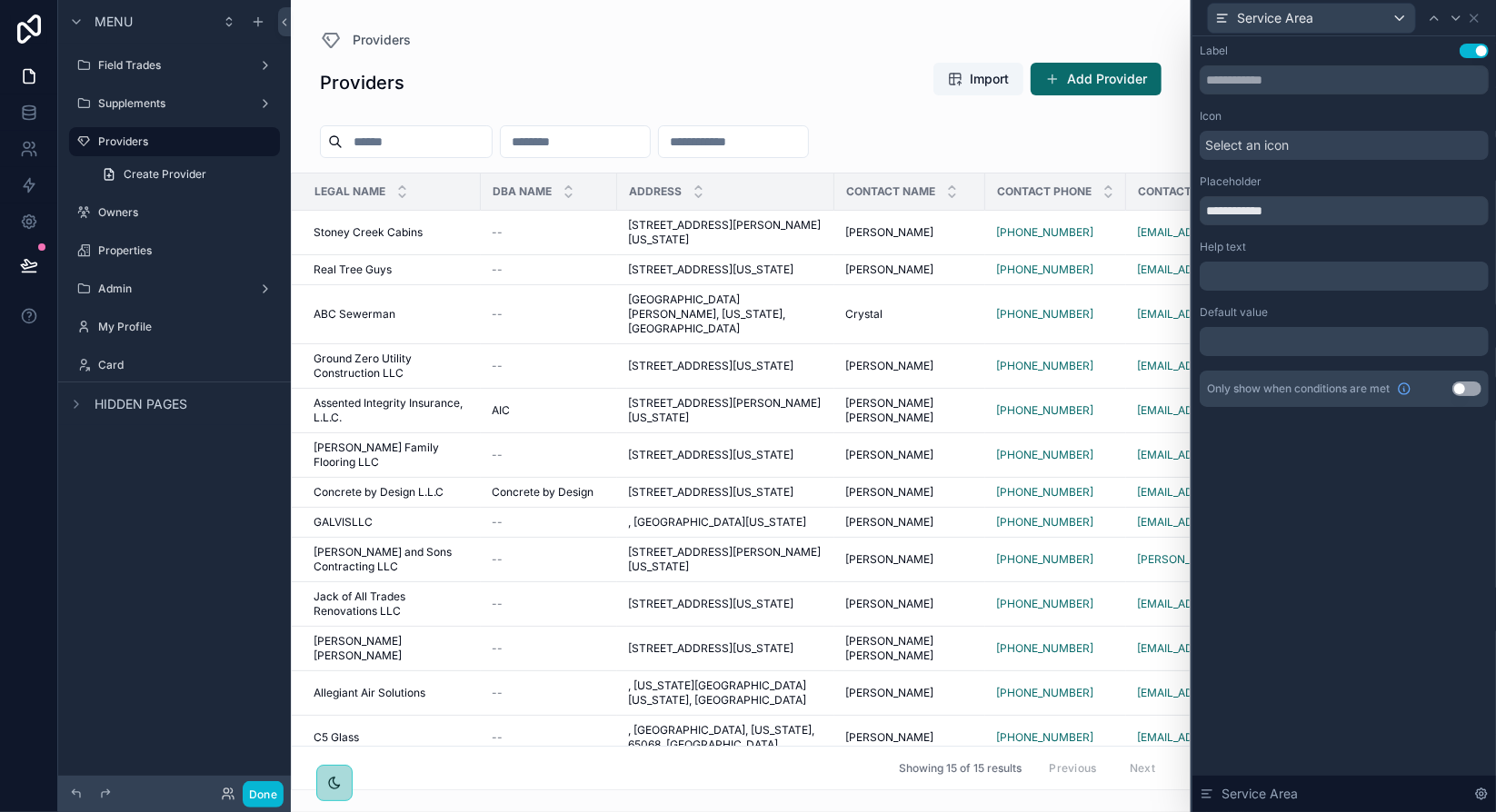
click at [1247, 146] on span "Select an icon" at bounding box center [1246, 145] width 83 height 18
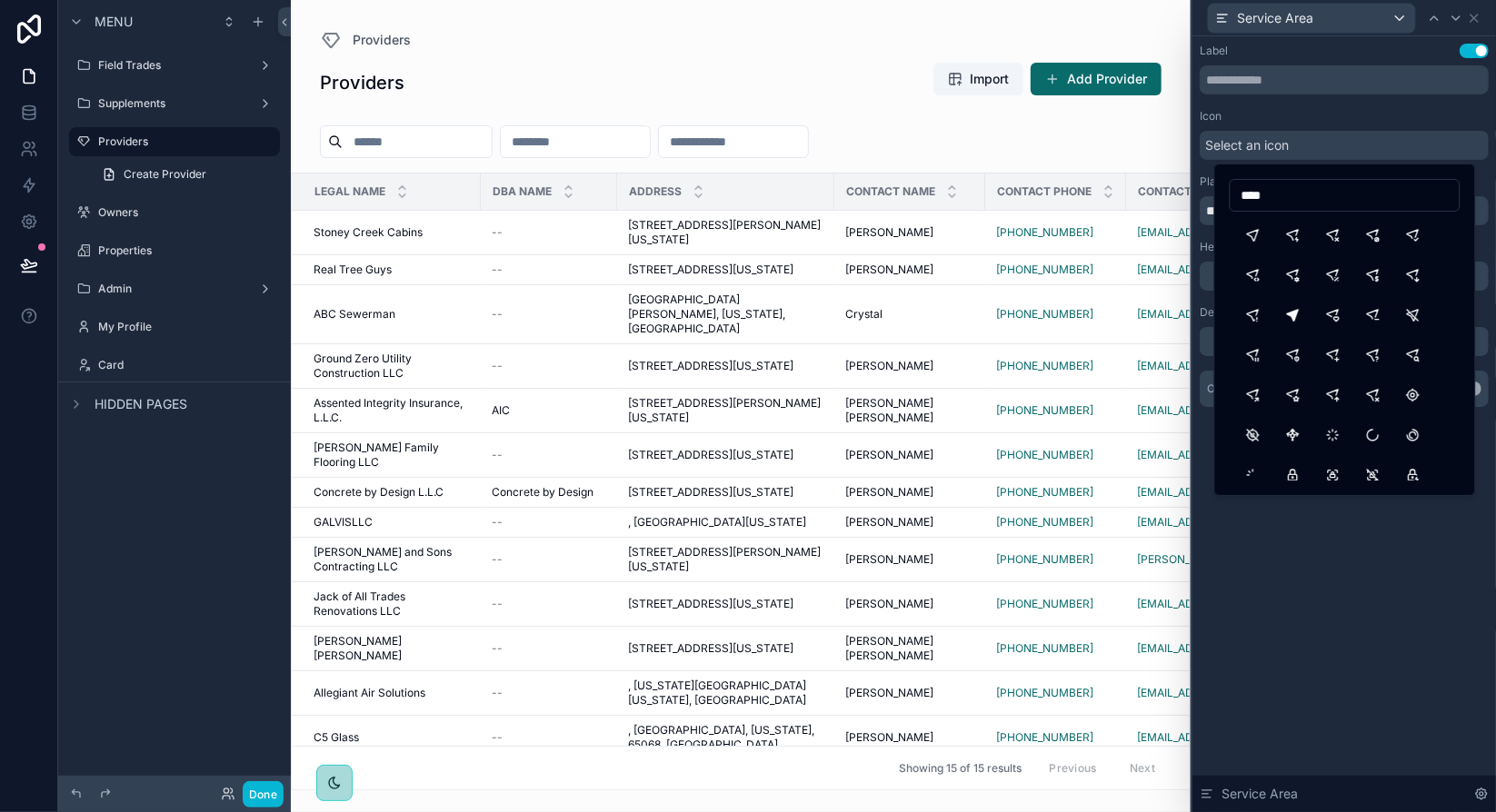
click at [1270, 192] on input "****" at bounding box center [1344, 195] width 229 height 26
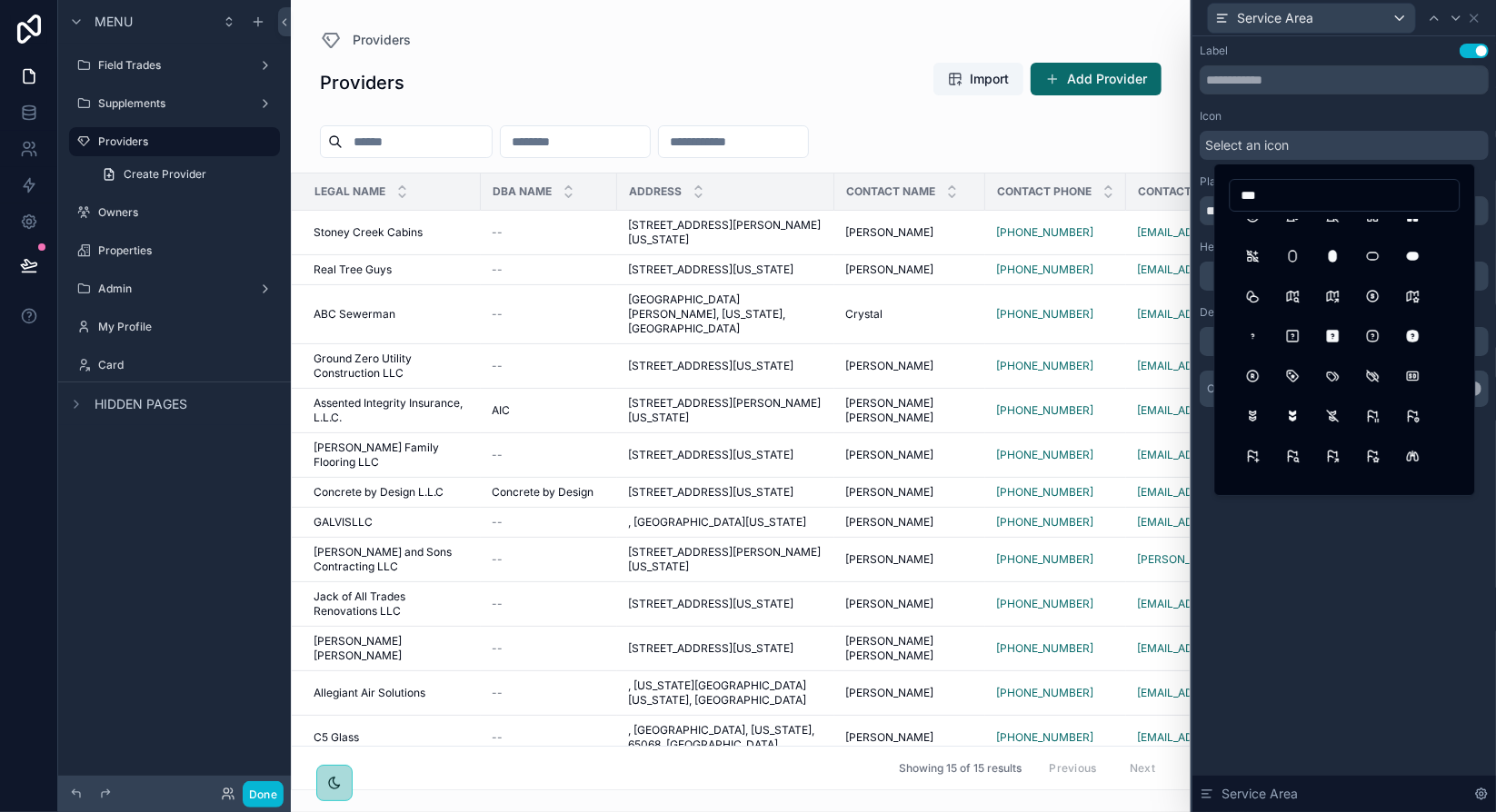
scroll to position [0, 0]
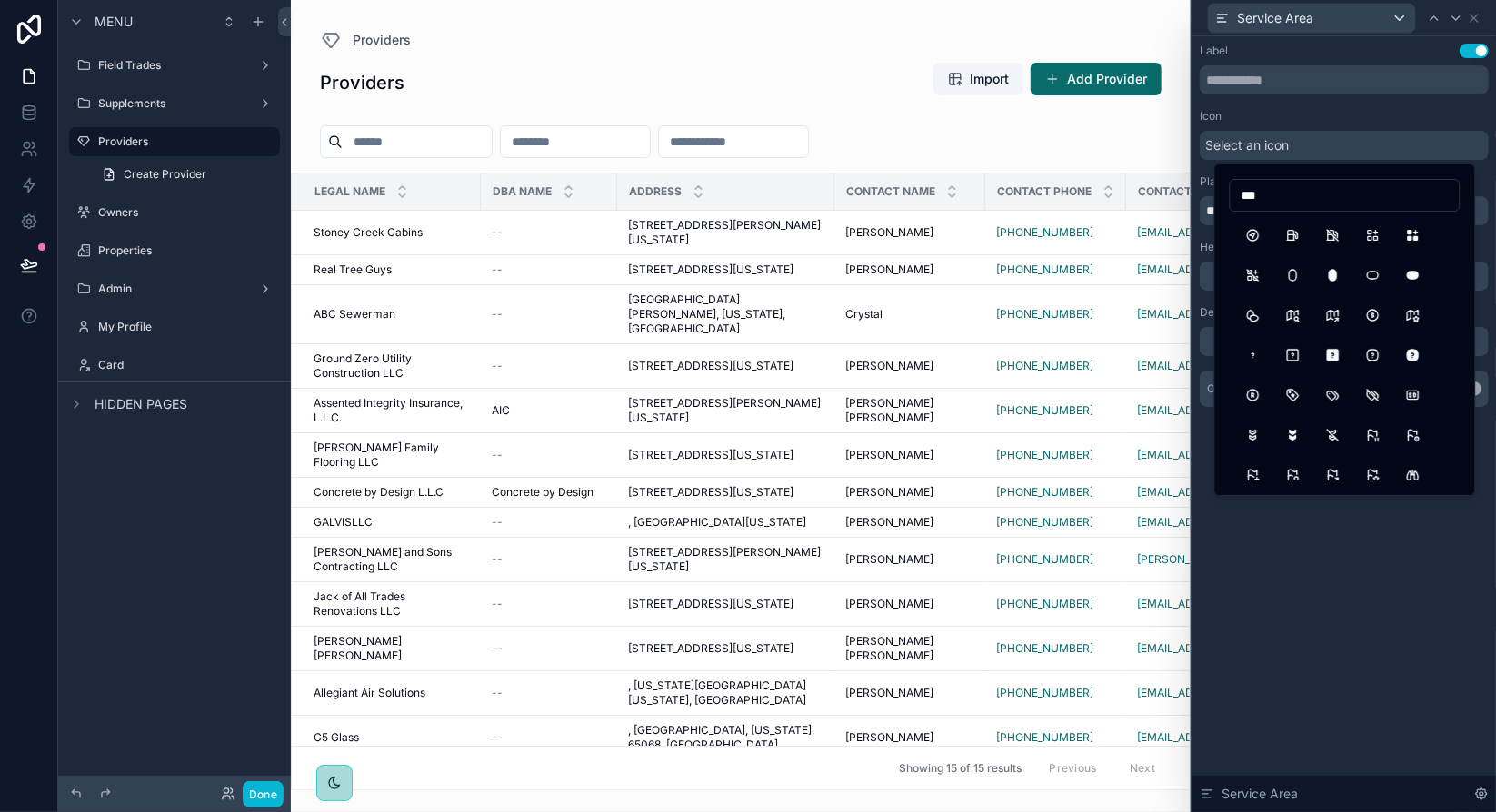
click at [1263, 197] on input "***" at bounding box center [1344, 195] width 229 height 26
type input "***"
click at [1340, 354] on button "MapPin" at bounding box center [1332, 355] width 33 height 33
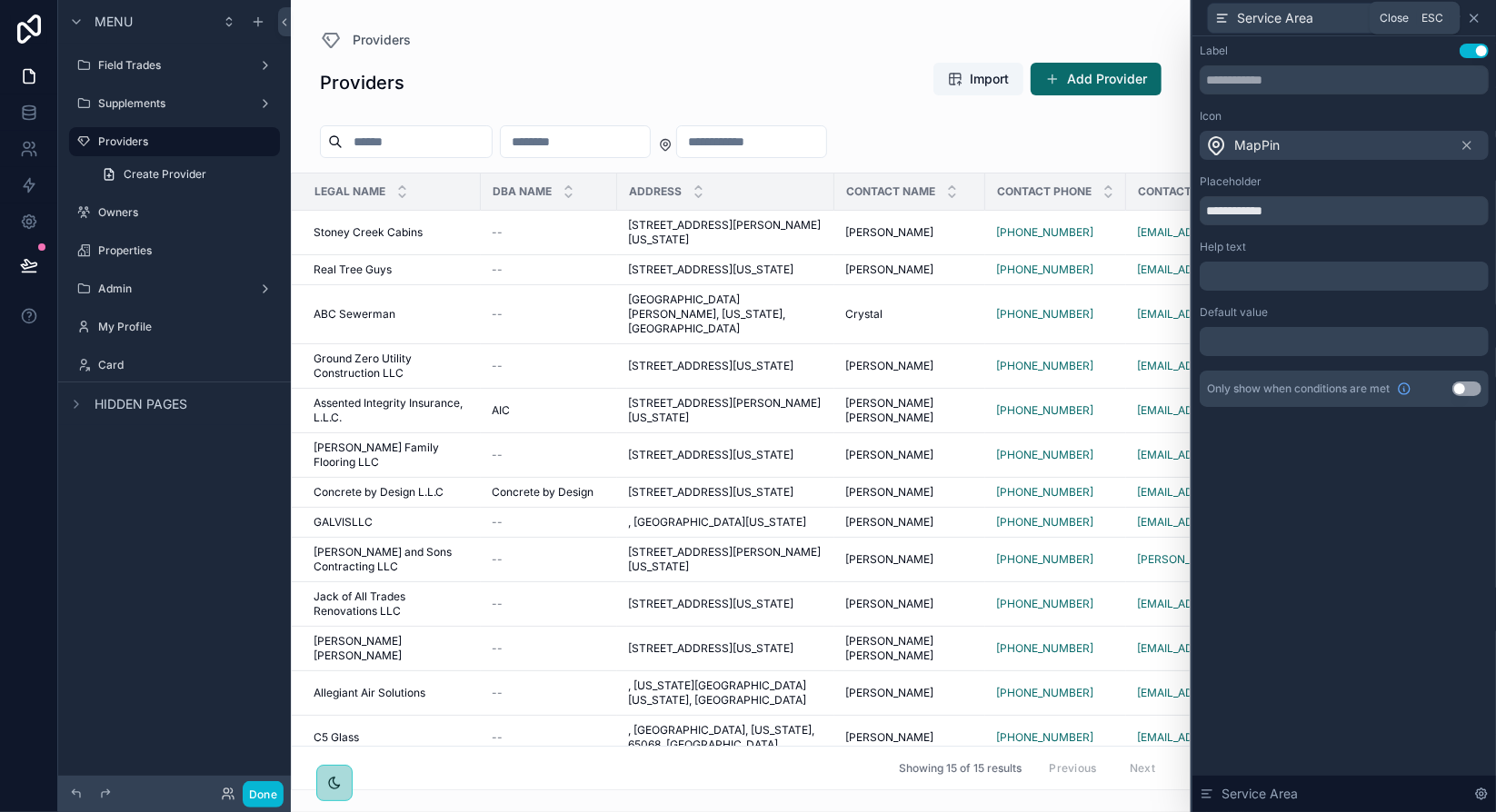
click at [1478, 15] on icon at bounding box center [1474, 17] width 14 height 14
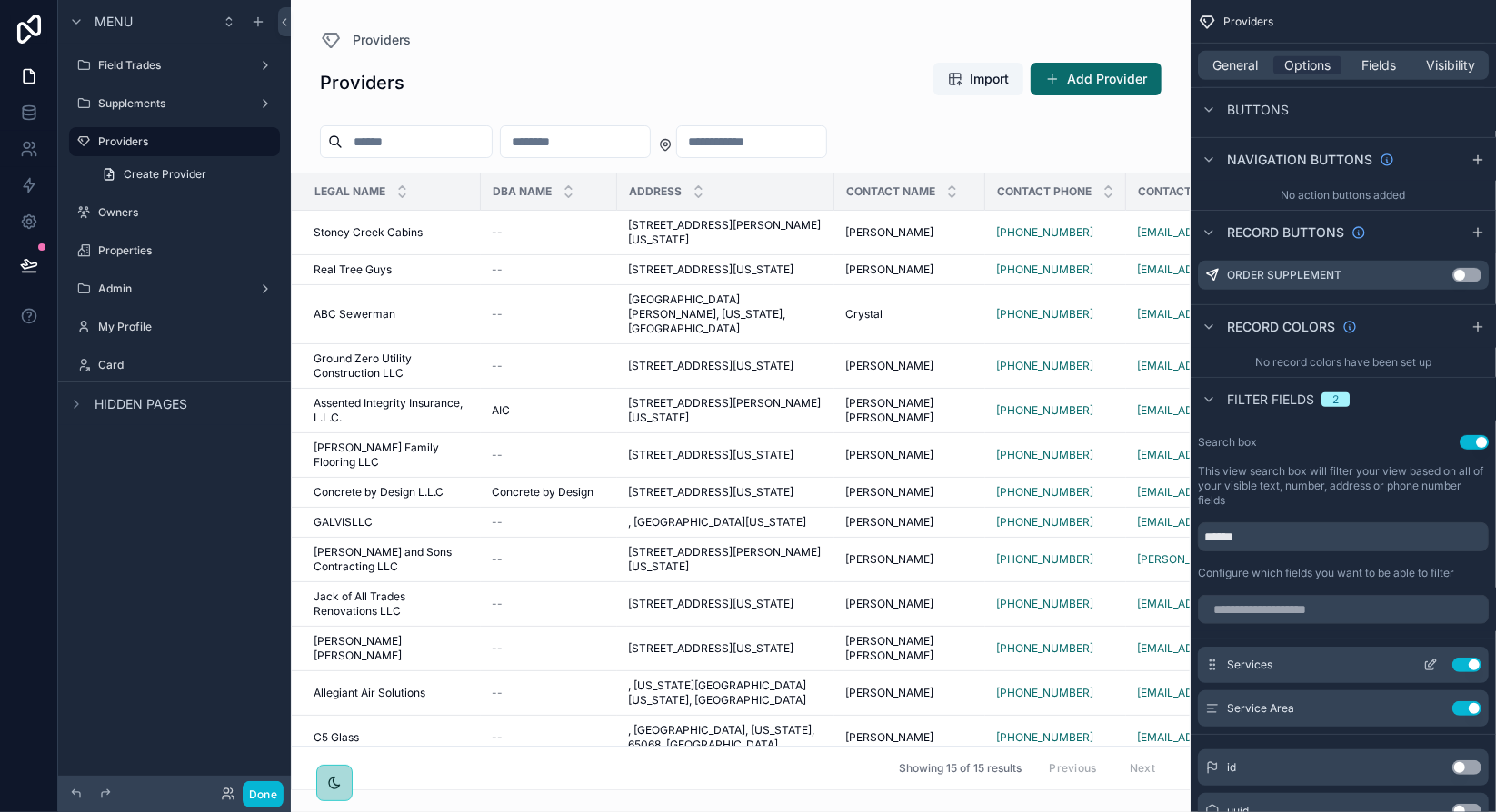
click at [1428, 663] on icon "scrollable content" at bounding box center [1430, 665] width 14 height 14
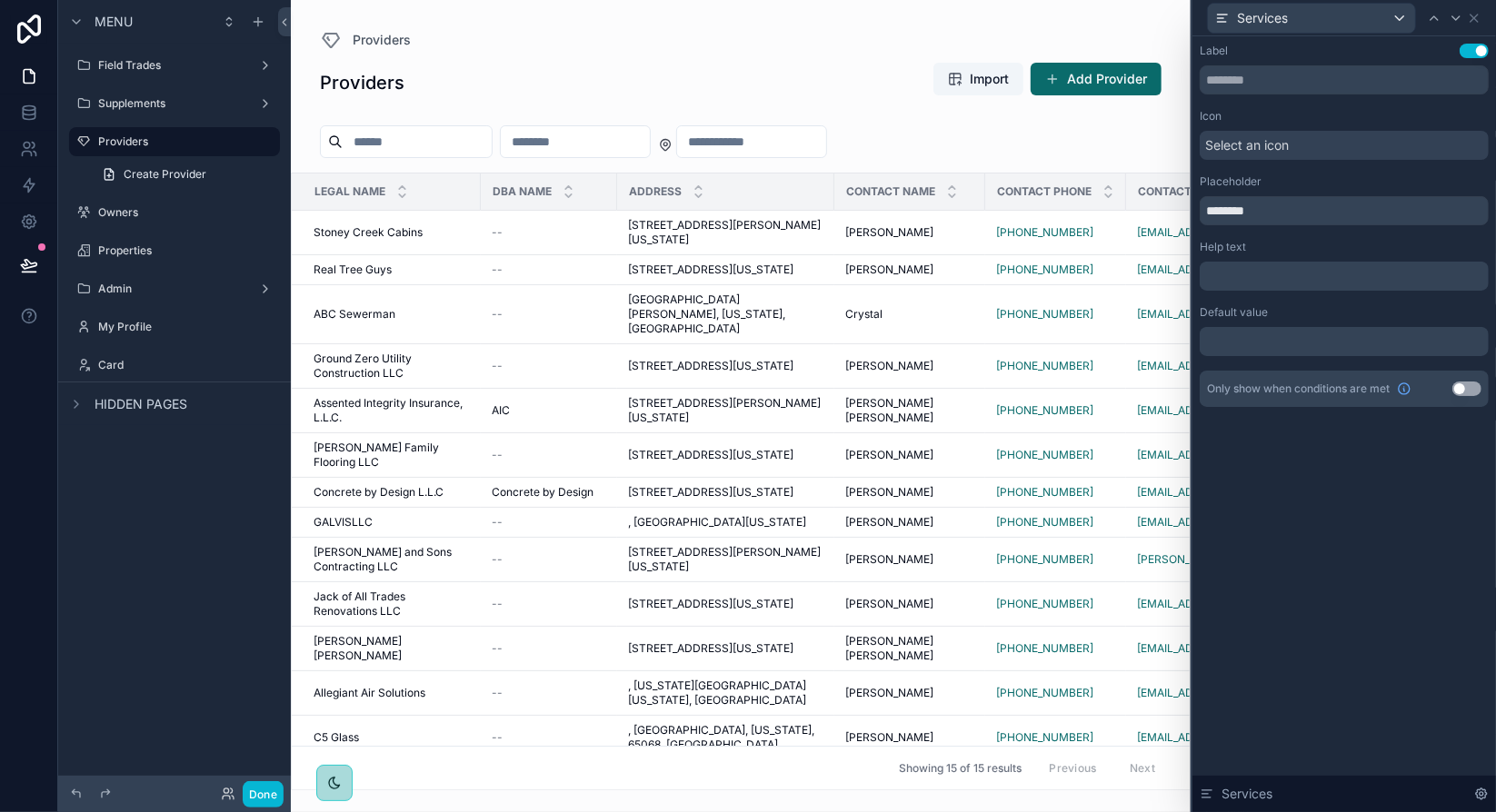
click at [1237, 140] on span "Select an icon" at bounding box center [1246, 145] width 83 height 18
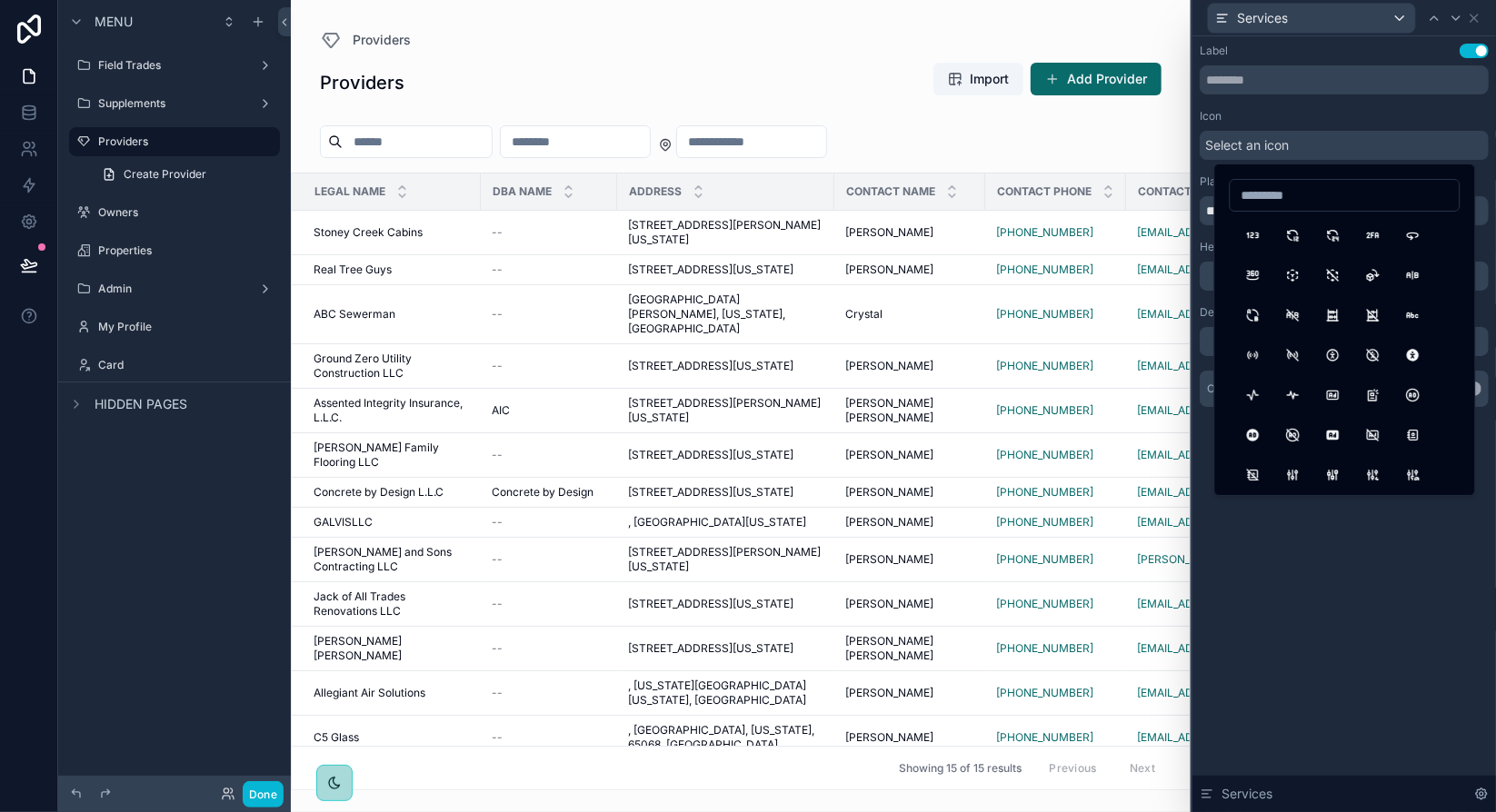
click at [1276, 195] on input at bounding box center [1344, 195] width 229 height 26
click at [1258, 192] on input "****" at bounding box center [1344, 195] width 229 height 26
click at [1269, 198] on input "****" at bounding box center [1344, 195] width 229 height 26
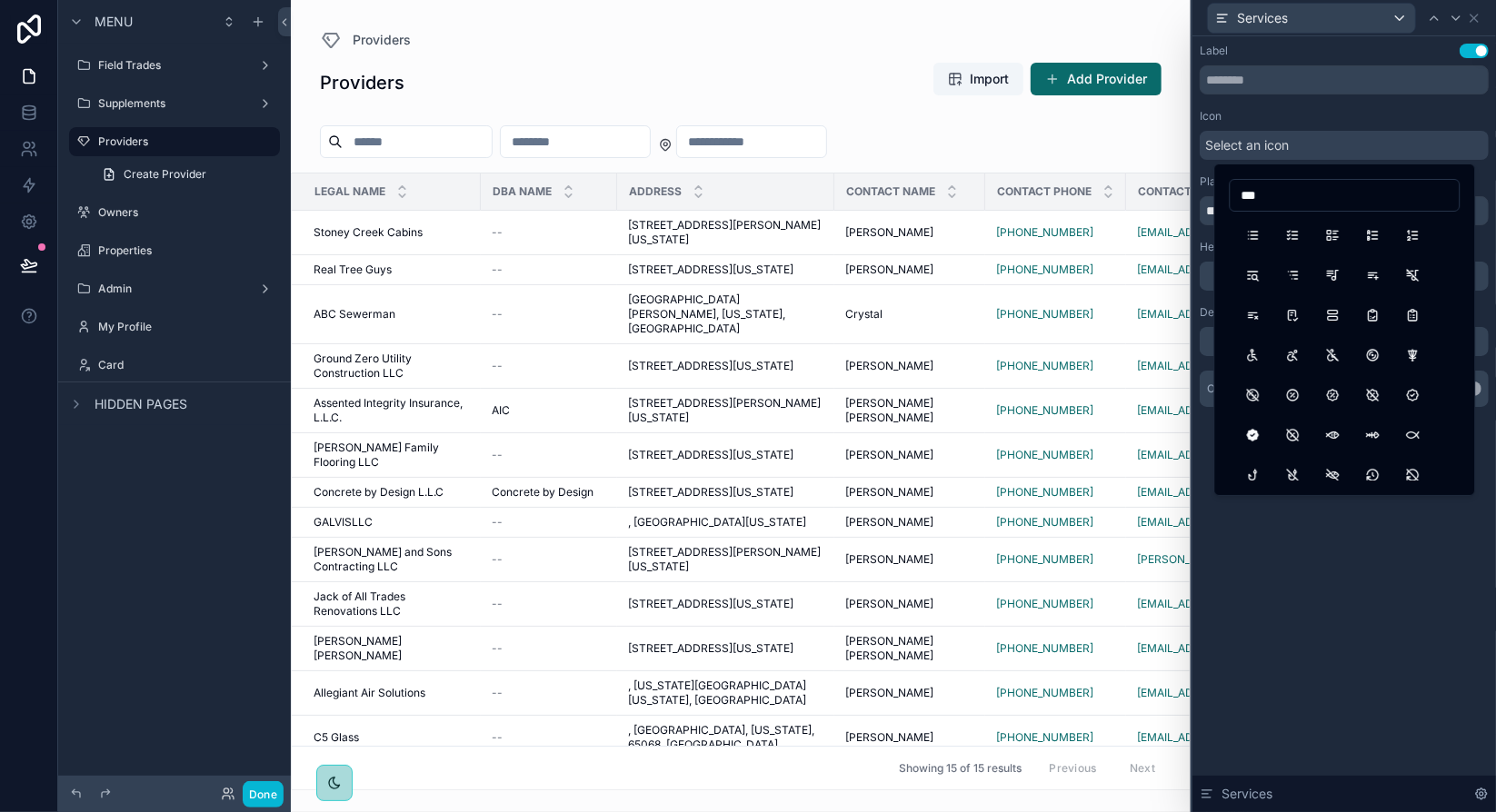
type input "****"
click at [1258, 235] on button "List" at bounding box center [1253, 236] width 33 height 33
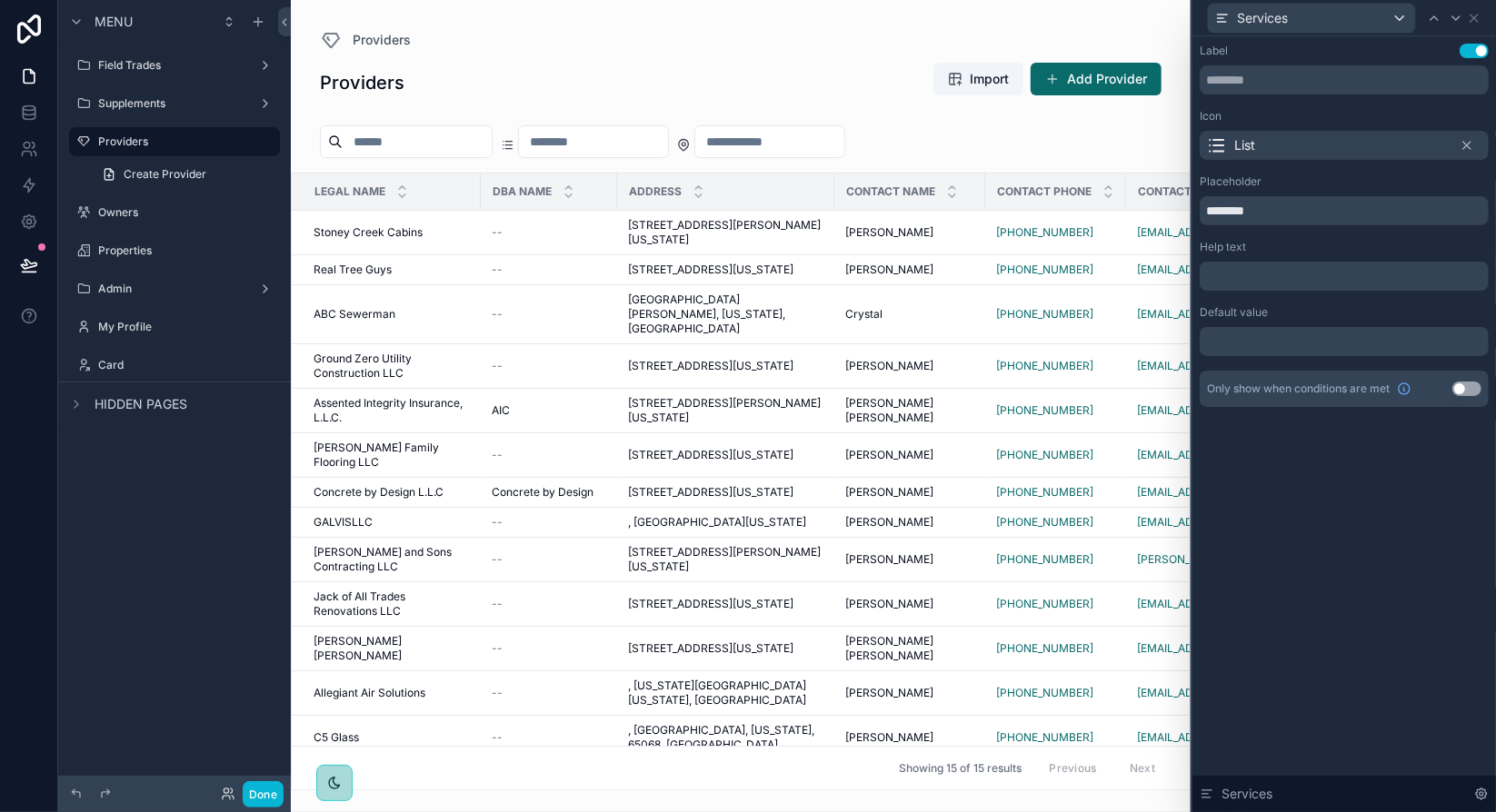
click at [608, 143] on input "scrollable content" at bounding box center [594, 142] width 149 height 26
click at [521, 39] on div "Providers" at bounding box center [740, 39] width 842 height 22
click at [653, 141] on input "scrollable content" at bounding box center [594, 142] width 149 height 26
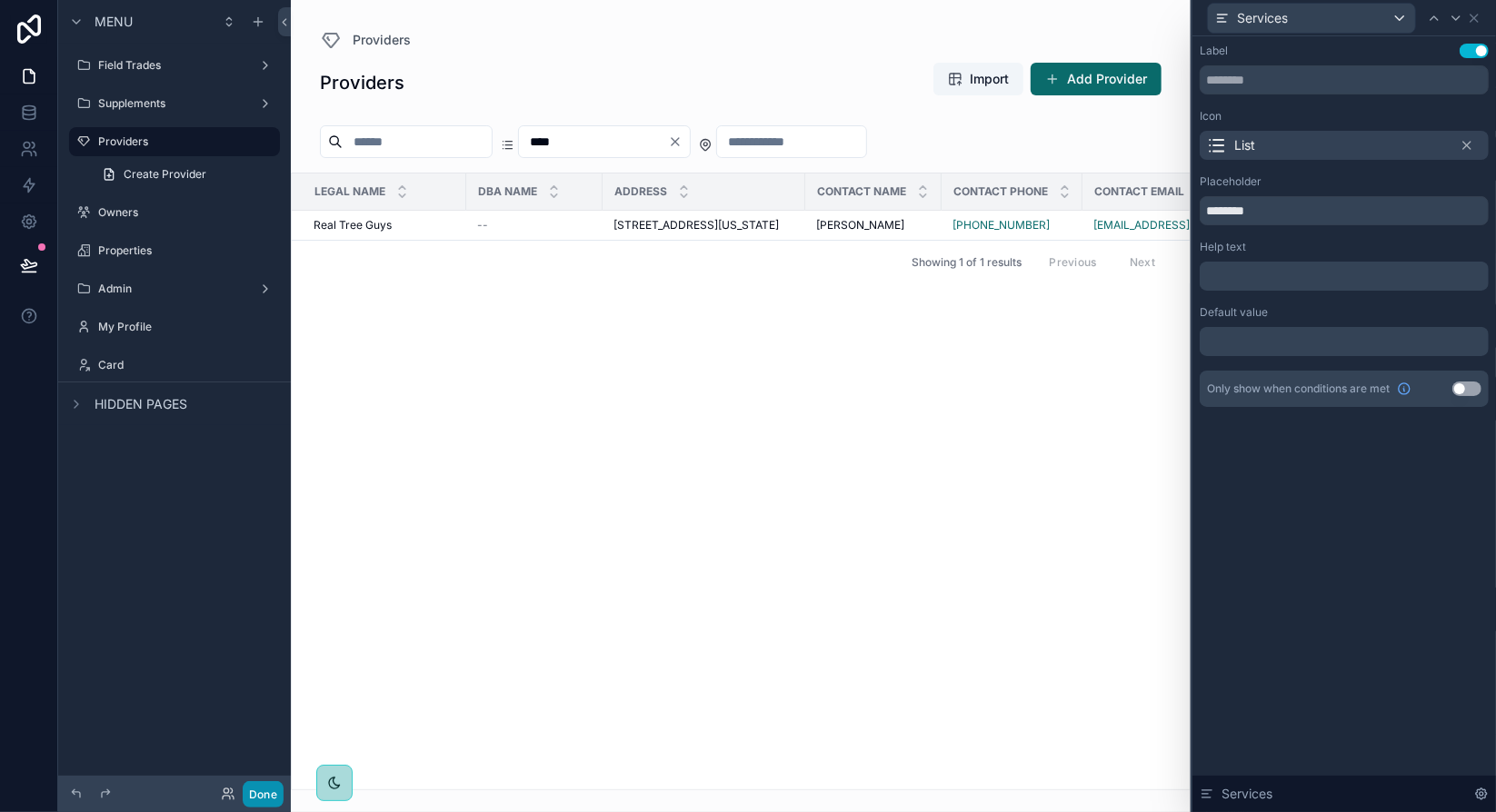
type input "****"
click at [266, 797] on button "Done" at bounding box center [262, 795] width 41 height 27
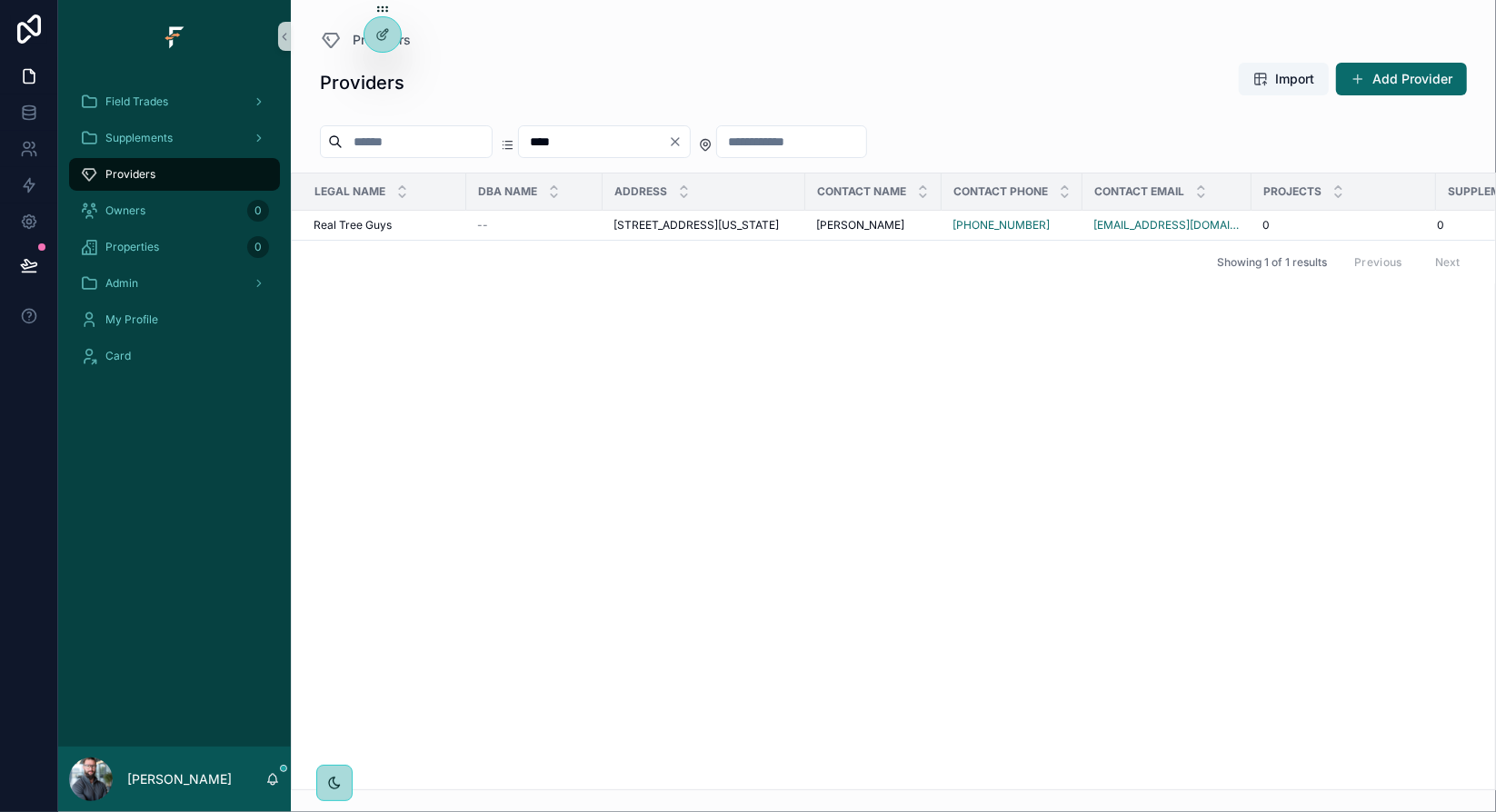
click at [679, 141] on icon "Clear" at bounding box center [675, 142] width 8 height 8
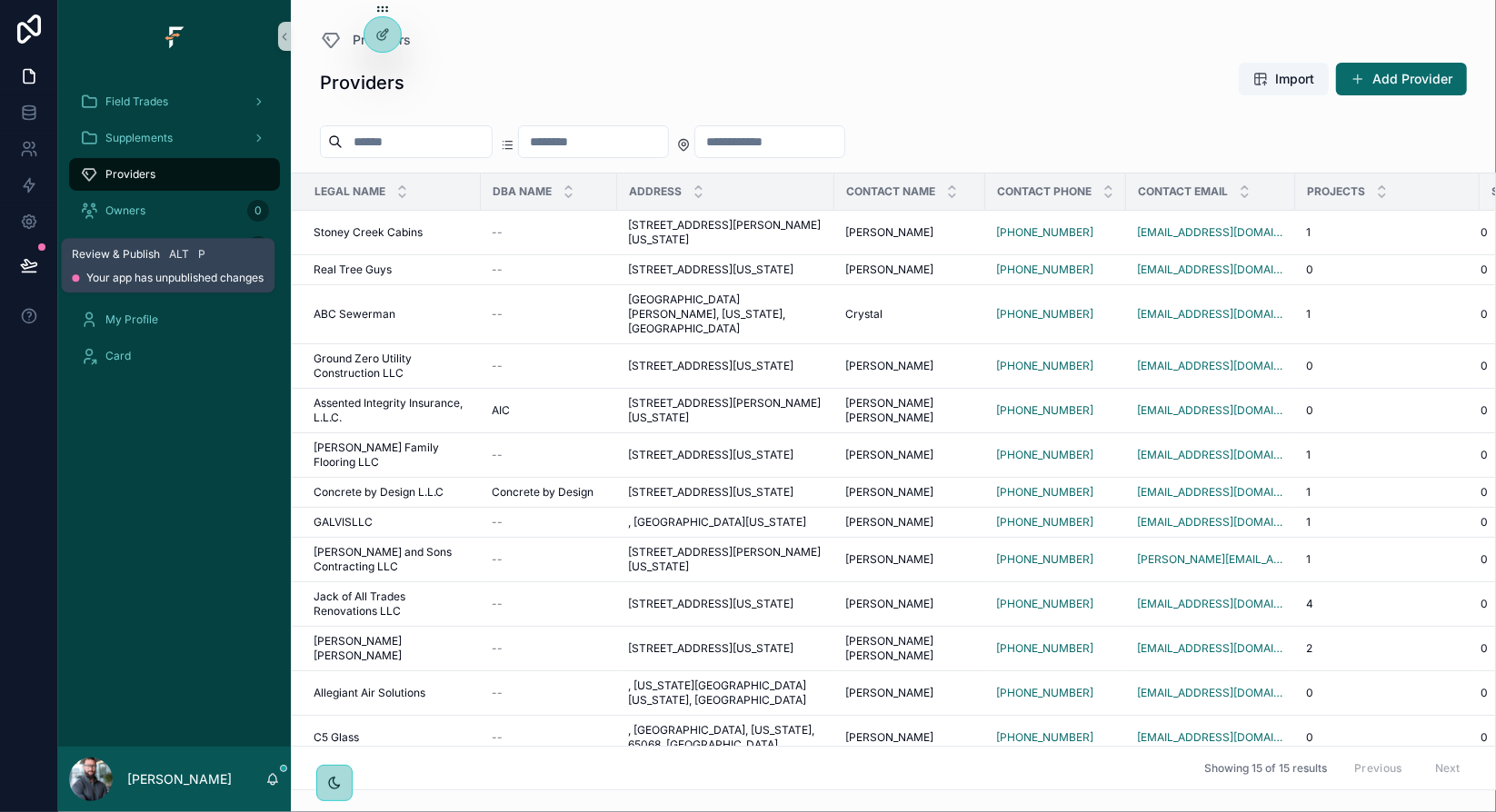
click at [34, 266] on icon at bounding box center [29, 263] width 15 height 9
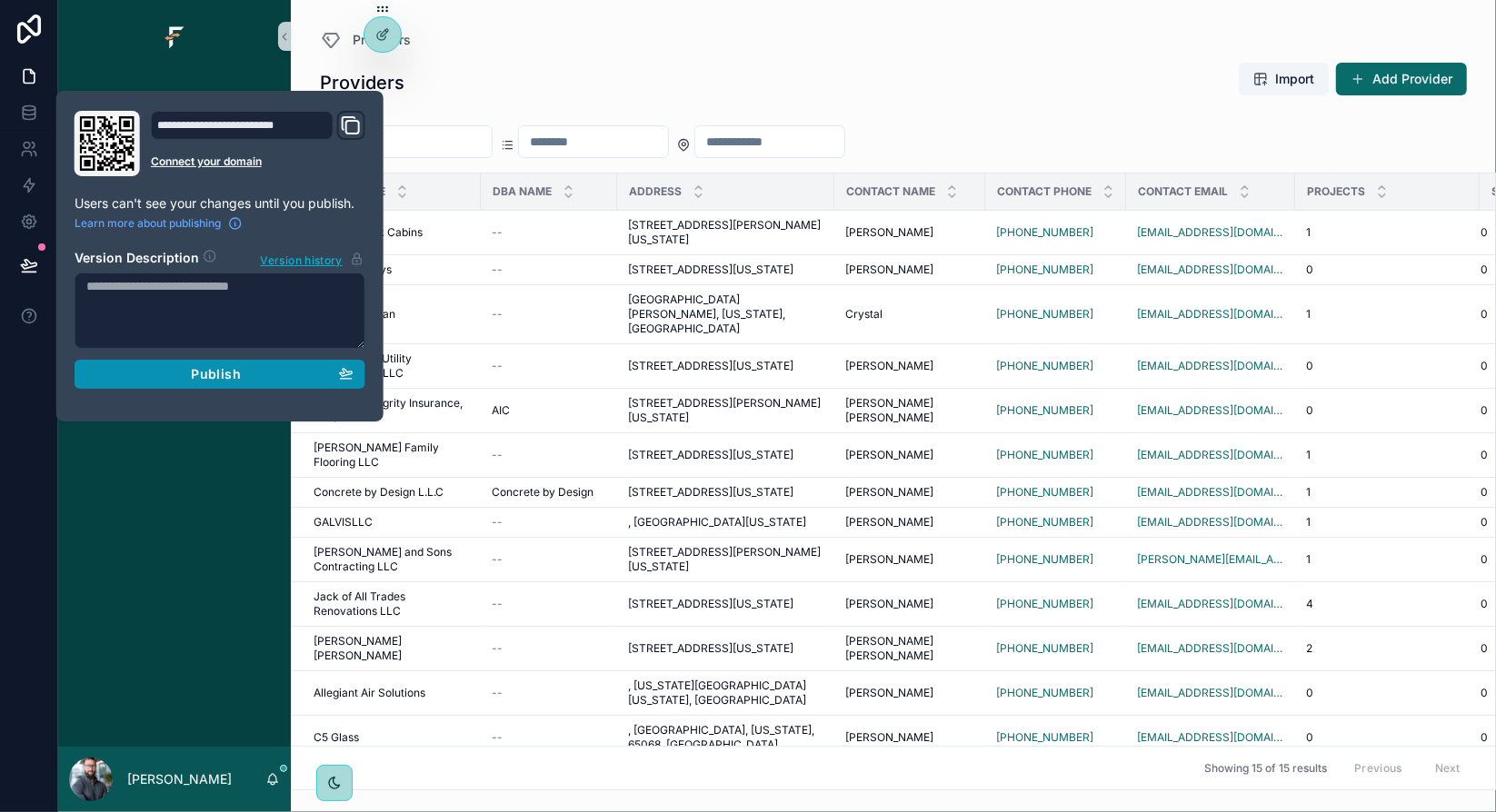
click at [227, 378] on span "Publish" at bounding box center [215, 373] width 49 height 16
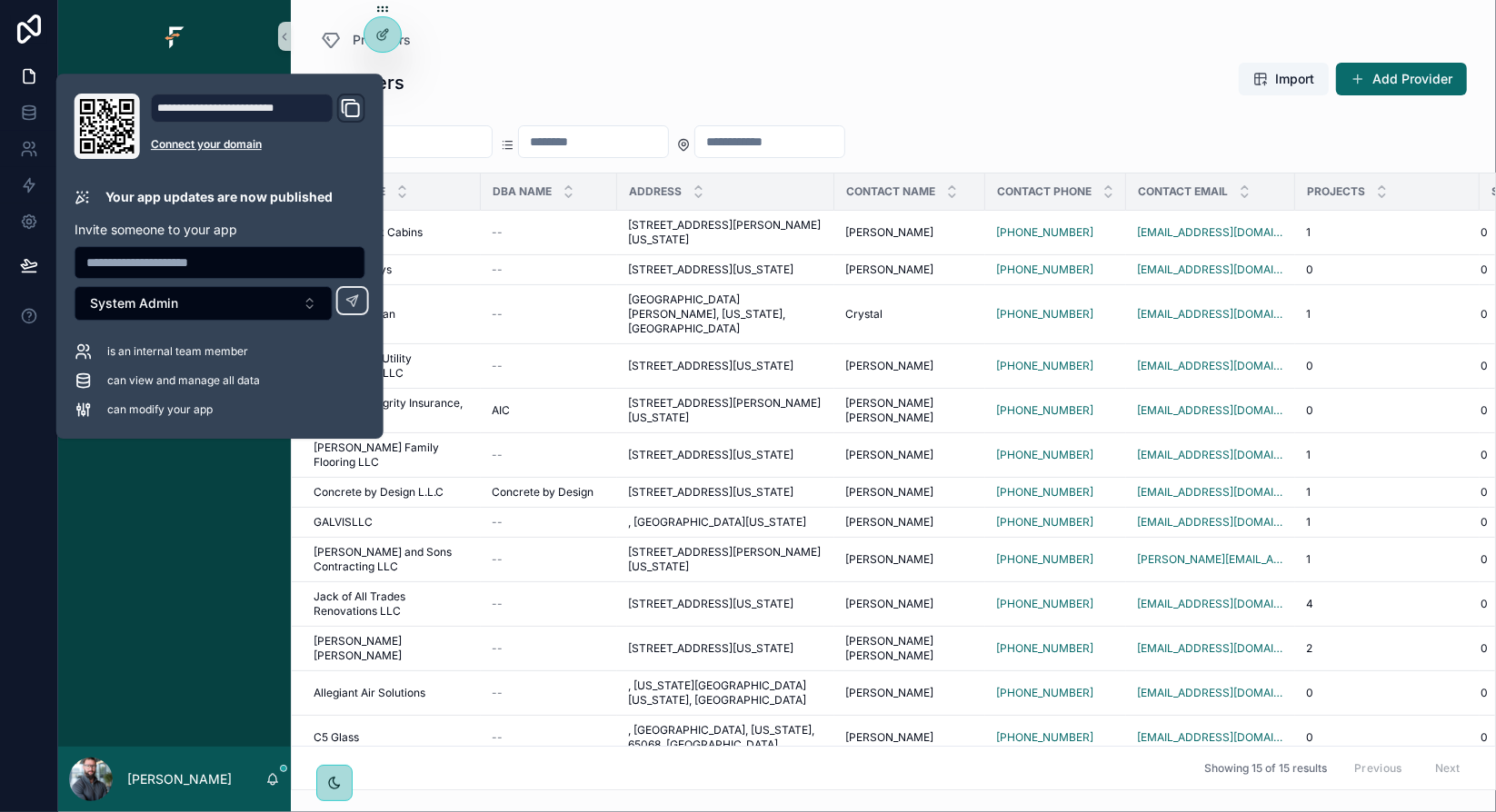
click at [584, 72] on div "Providers Import Add Provider" at bounding box center [894, 83] width 1147 height 42
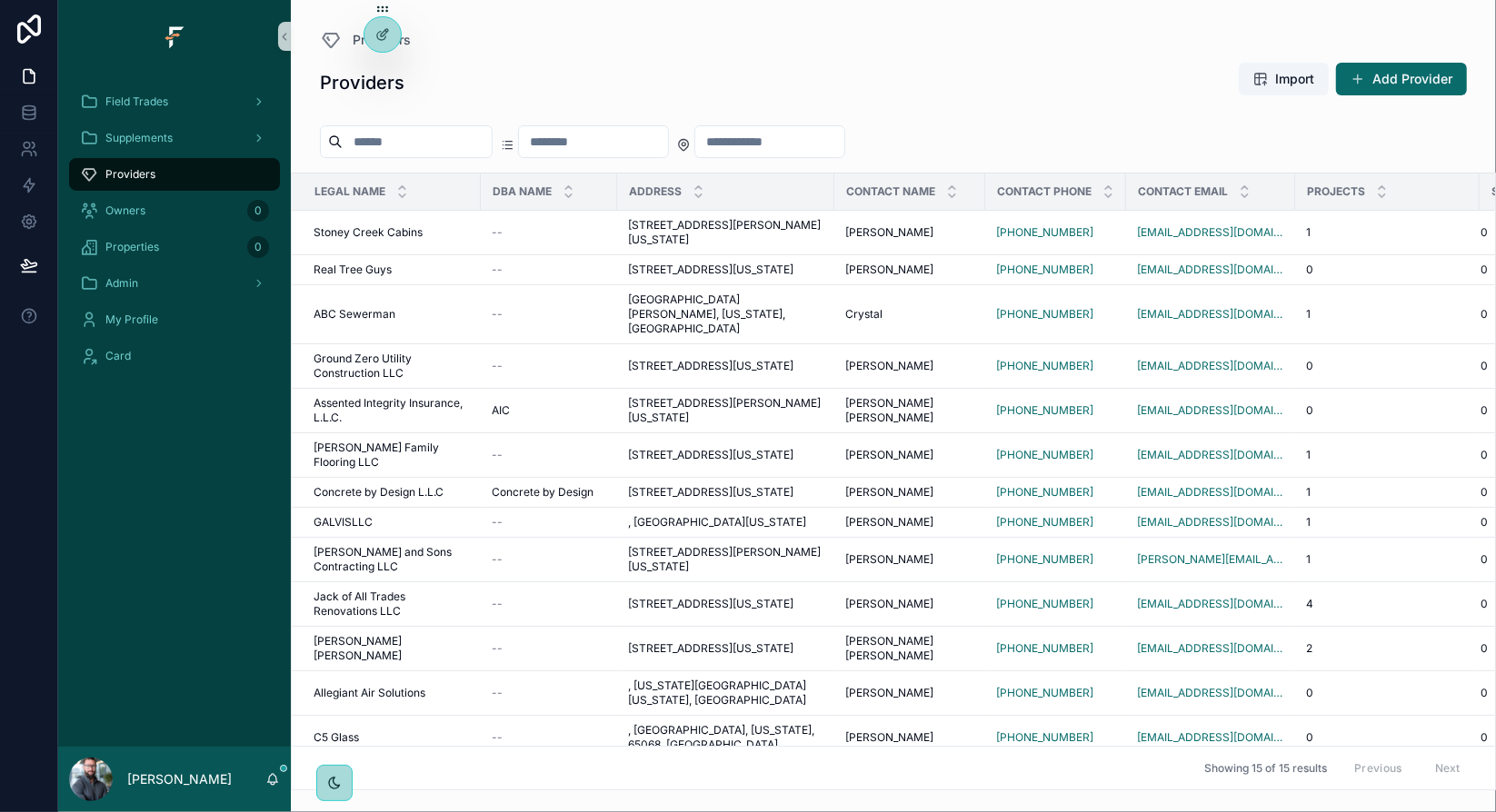
click at [723, 31] on div "Providers" at bounding box center [894, 39] width 1147 height 22
click at [739, 37] on div "Providers" at bounding box center [894, 39] width 1147 height 22
